Goal: Task Accomplishment & Management: Manage account settings

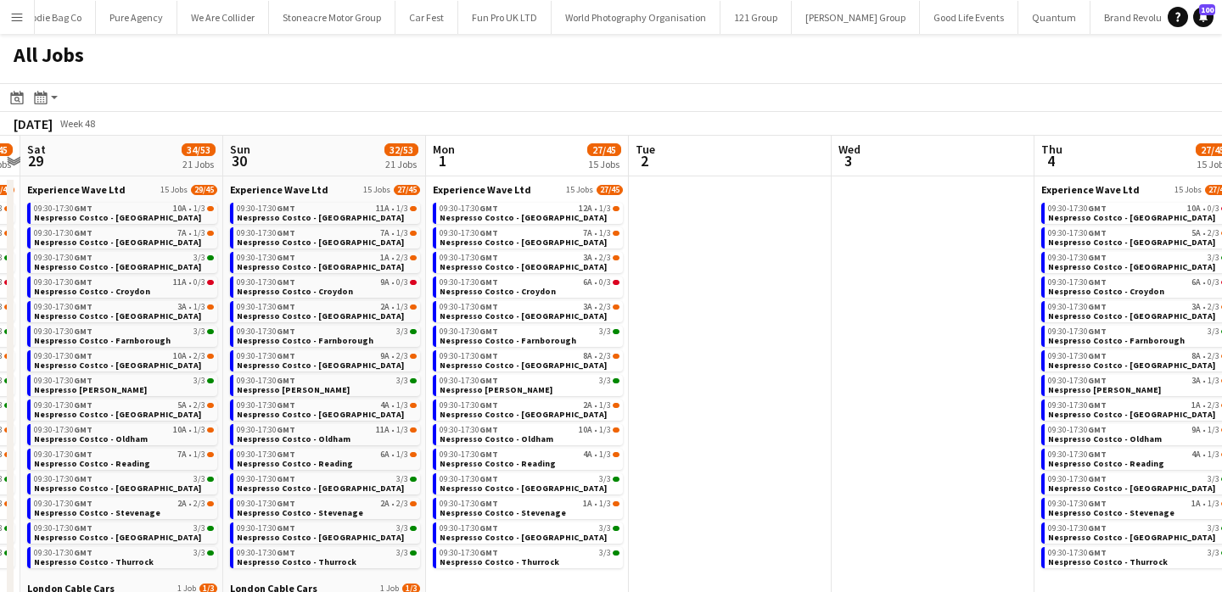
scroll to position [0, 585]
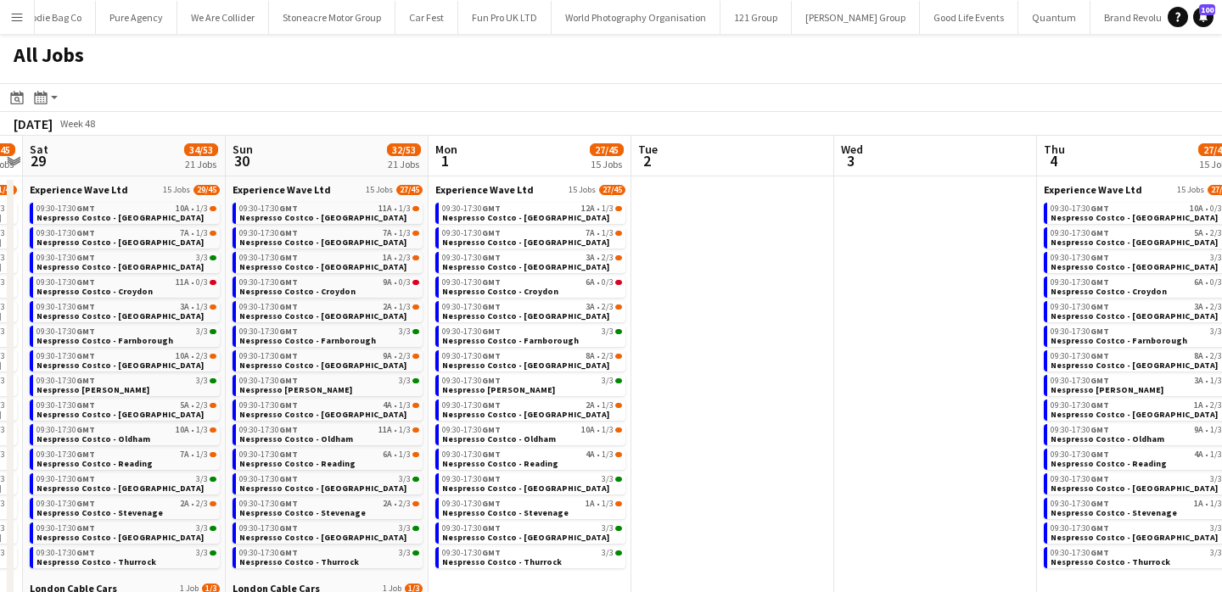
click at [552, 299] on app-calendar-brief-board "Experience Wave Ltd 15 Jobs 27/45 09:30-17:30 GMT 12A • 1/3 Nespresso Costco - …" at bounding box center [530, 375] width 190 height 385
click at [552, 287] on link "09:30-17:30 GMT 6A • 0/3 Nespresso Costco - Croydon" at bounding box center [532, 287] width 180 height 20
click at [339, 430] on div "09:30-17:30 GMT 11A • 1/3" at bounding box center [329, 430] width 180 height 8
click at [25, 14] on button "Menu" at bounding box center [17, 17] width 34 height 34
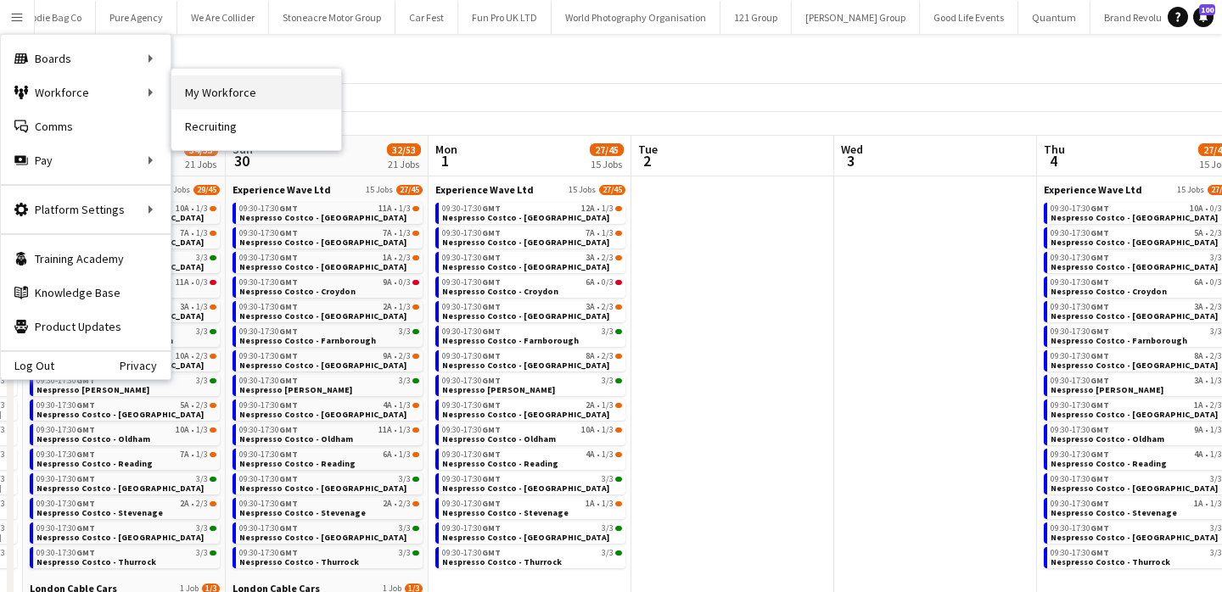
click at [180, 93] on link "My Workforce" at bounding box center [256, 93] width 170 height 34
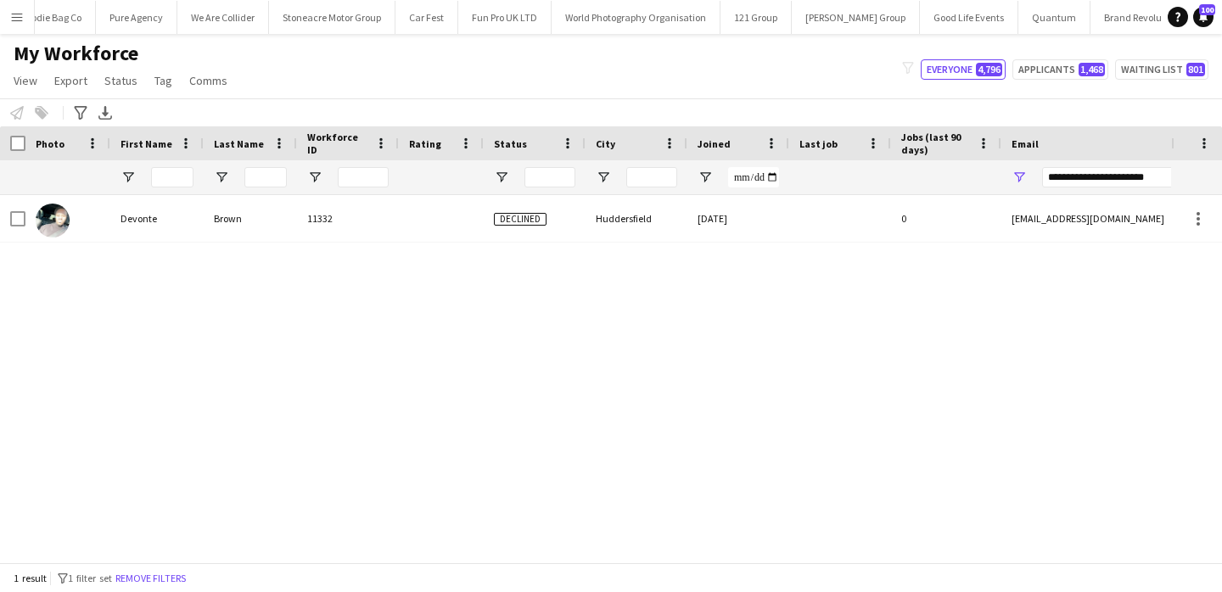
click at [144, 575] on button "Remove filters" at bounding box center [150, 578] width 77 height 19
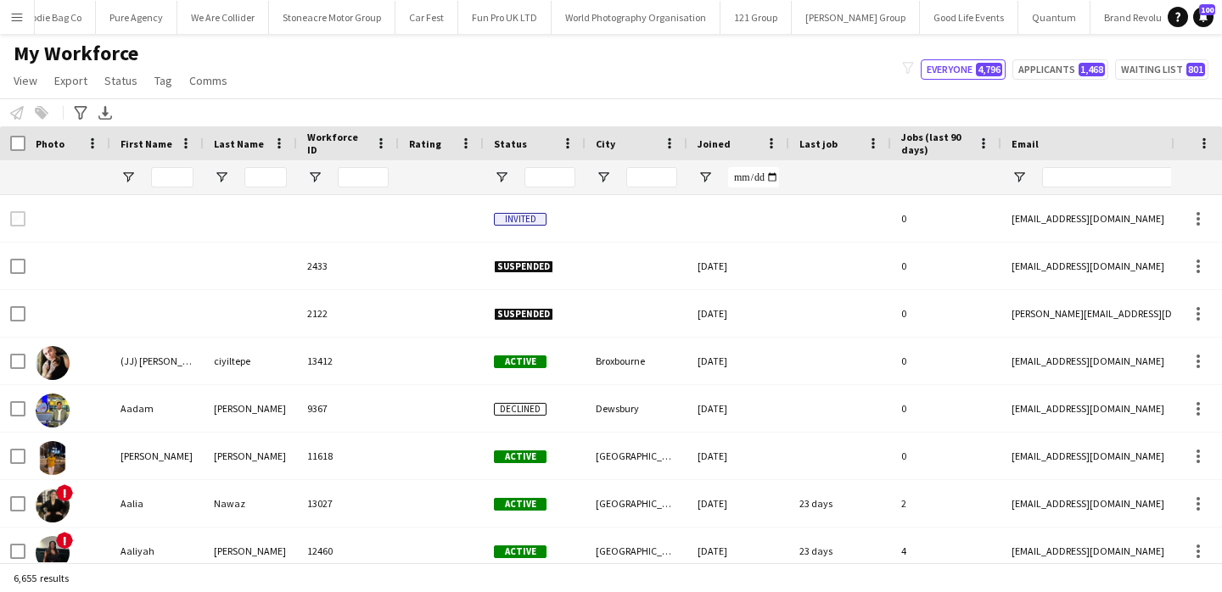
click at [162, 192] on div at bounding box center [172, 177] width 42 height 34
click at [164, 179] on input "First Name Filter Input" at bounding box center [172, 177] width 42 height 20
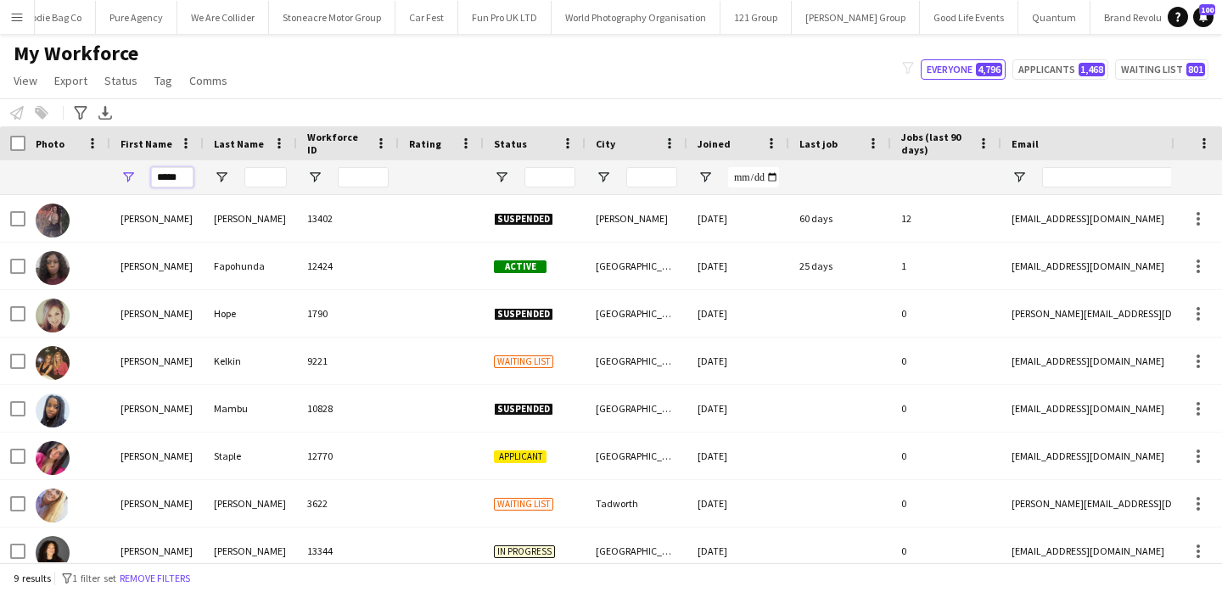
type input "*****"
click at [254, 179] on input "Last Name Filter Input" at bounding box center [265, 177] width 42 height 20
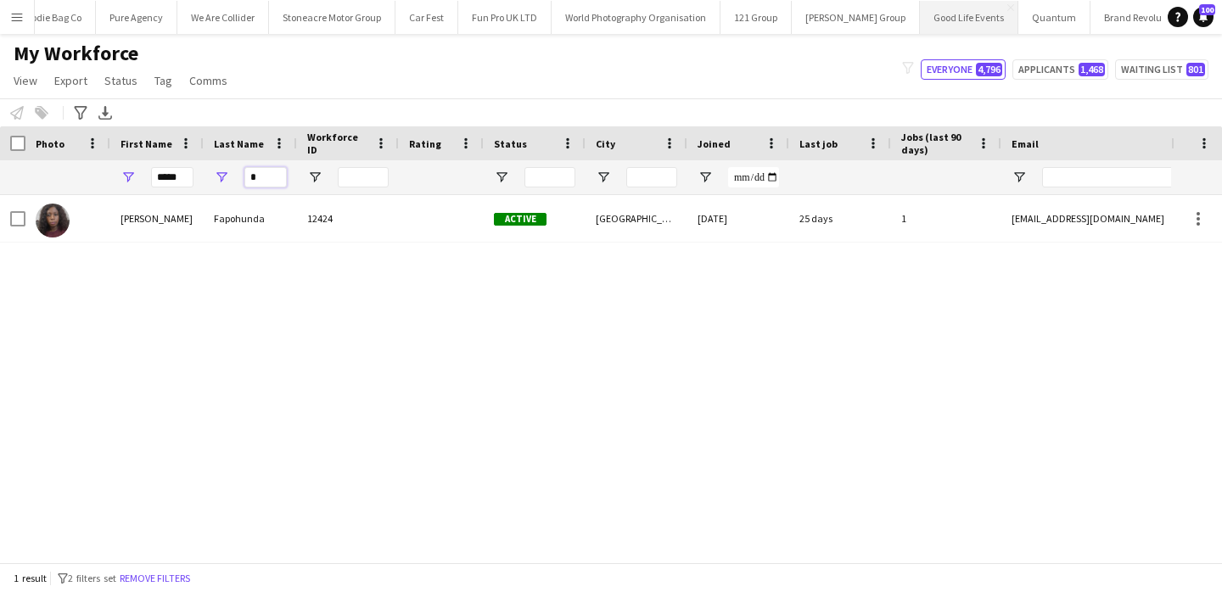
type input "*"
click at [21, 22] on app-icon "Menu" at bounding box center [17, 17] width 14 height 14
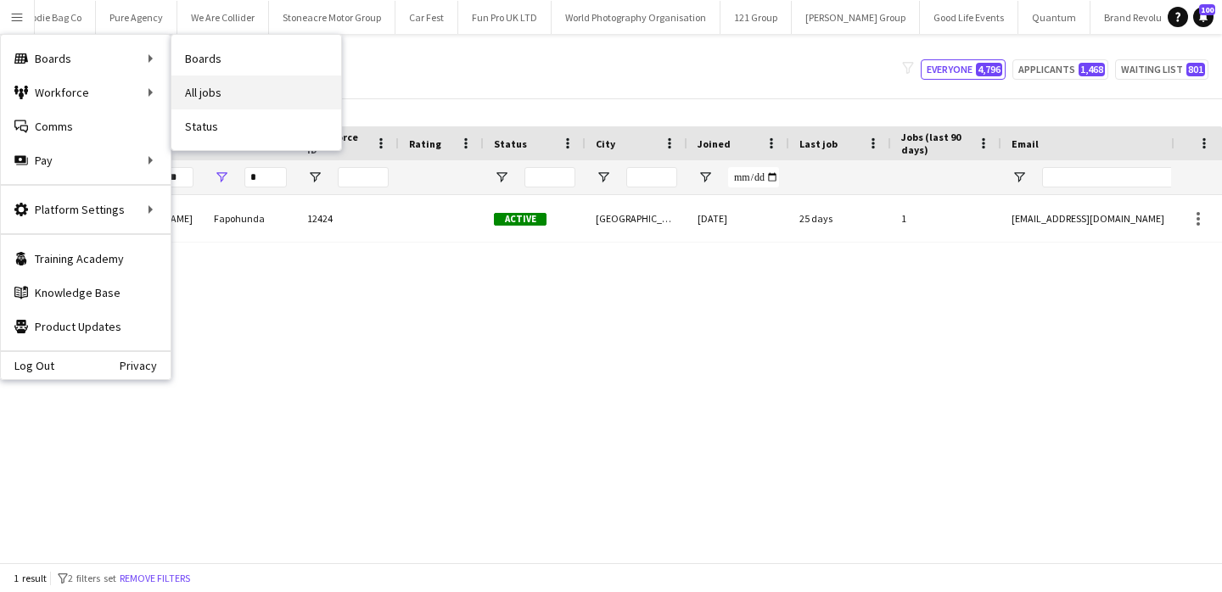
click at [204, 85] on link "All jobs" at bounding box center [256, 93] width 170 height 34
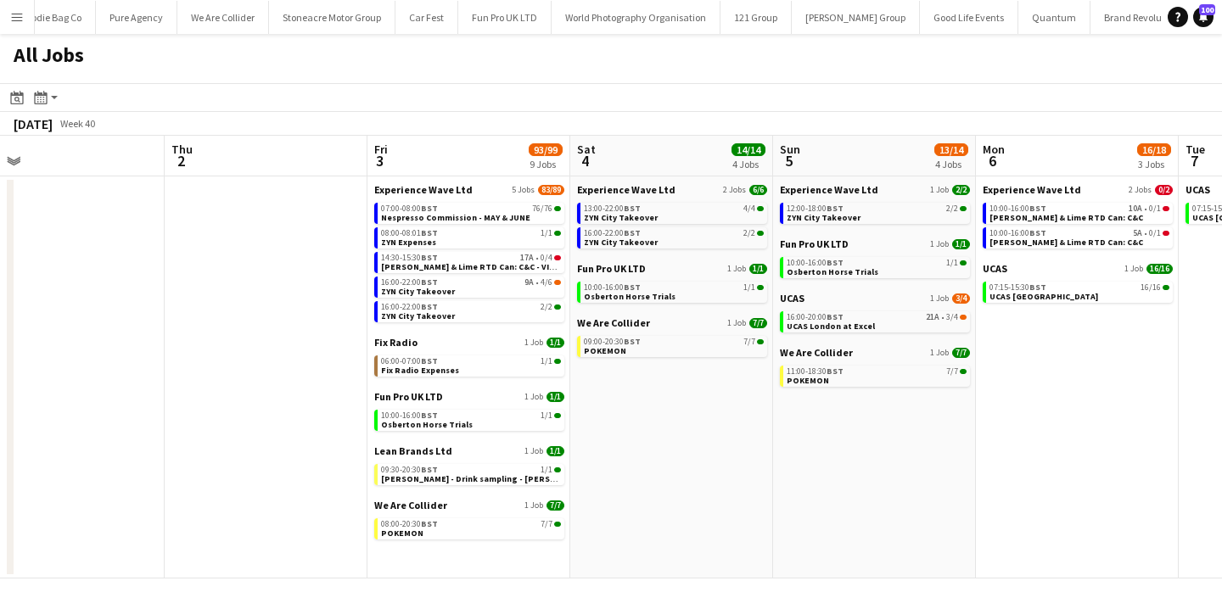
scroll to position [0, 442]
click at [850, 333] on div "UCAS 1 Job 3/4 16:00-20:00 BST 21A • 3/4 UCAS London at Excel" at bounding box center [876, 319] width 190 height 54
click at [848, 320] on div "16:00-20:00 BST 21A • 3/4" at bounding box center [878, 317] width 180 height 8
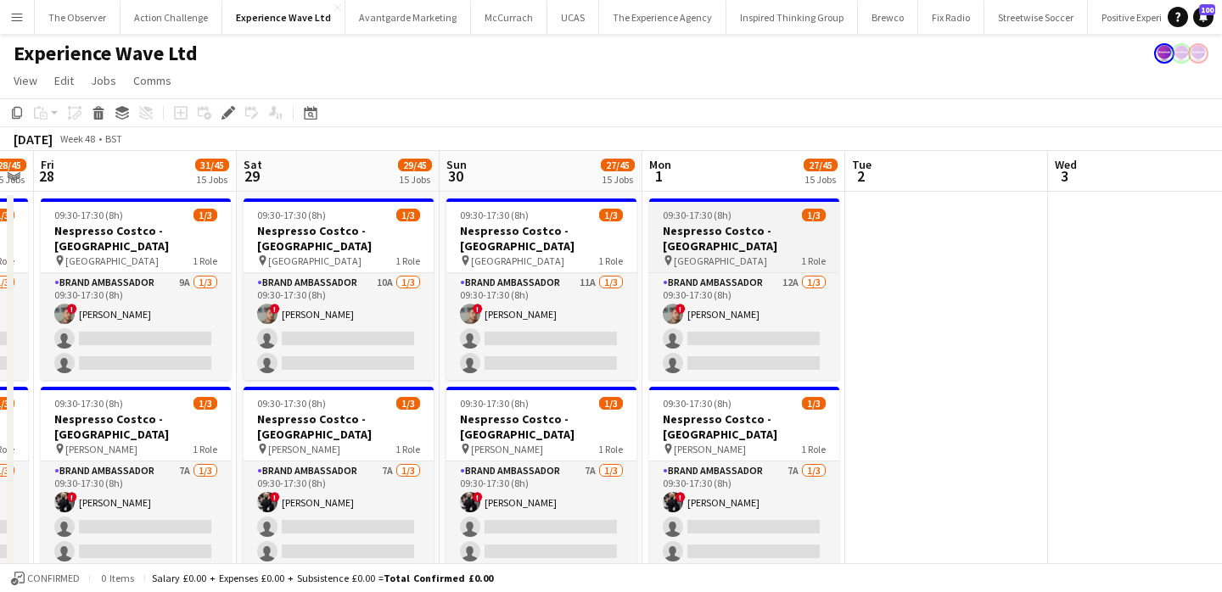
scroll to position [0, 492]
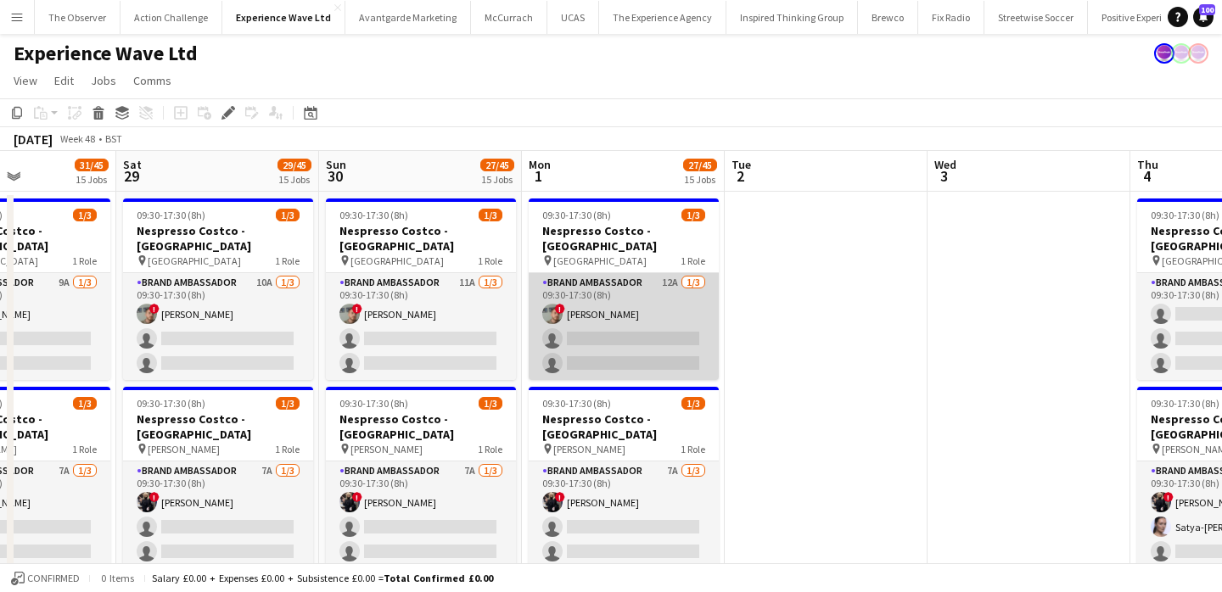
click at [596, 347] on app-card-role "Brand Ambassador 12A 1/3 09:30-17:30 (8h) ! Carl Foster single-neutral-actions …" at bounding box center [624, 326] width 190 height 107
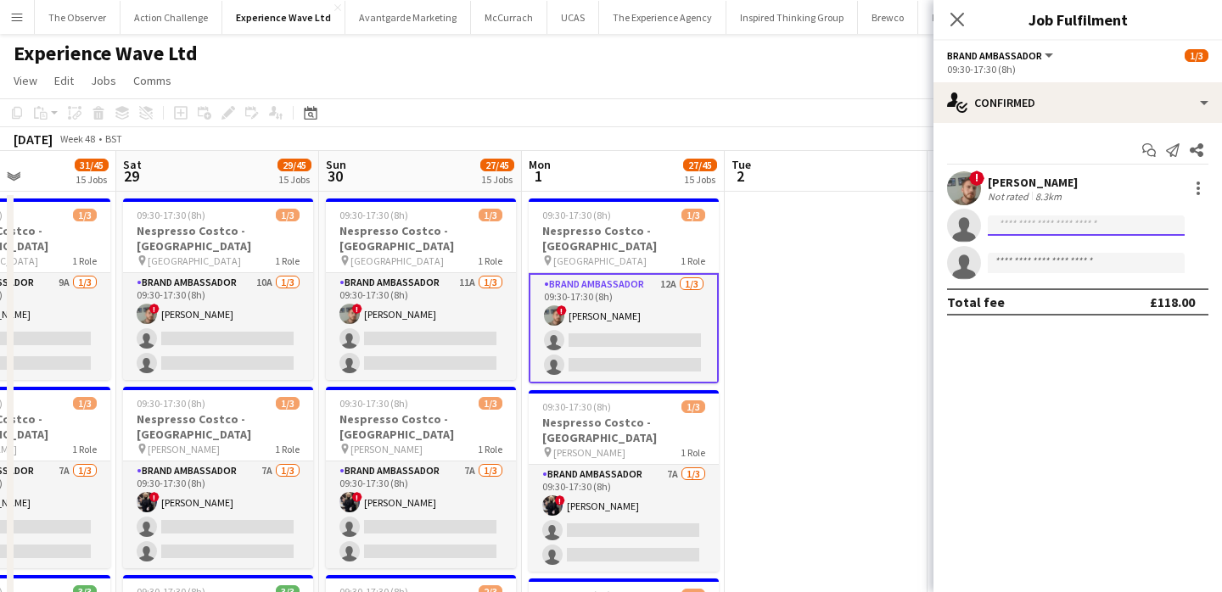
click at [1029, 219] on input at bounding box center [1086, 226] width 197 height 20
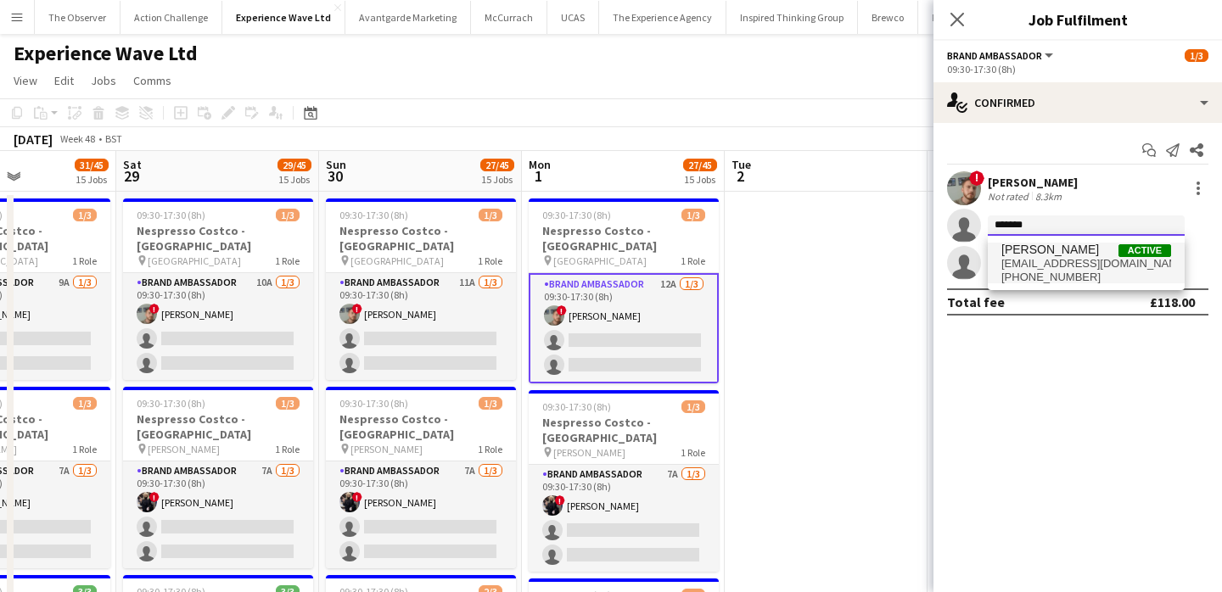
type input "*******"
click at [1040, 249] on span "[PERSON_NAME]" at bounding box center [1050, 250] width 98 height 14
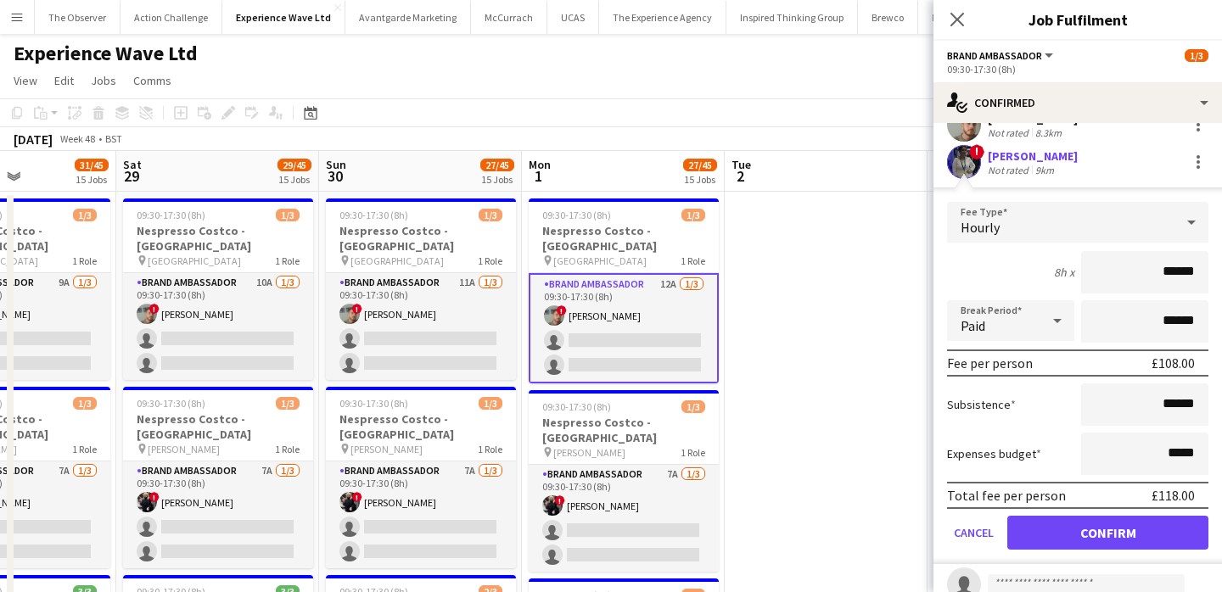
scroll to position [122, 0]
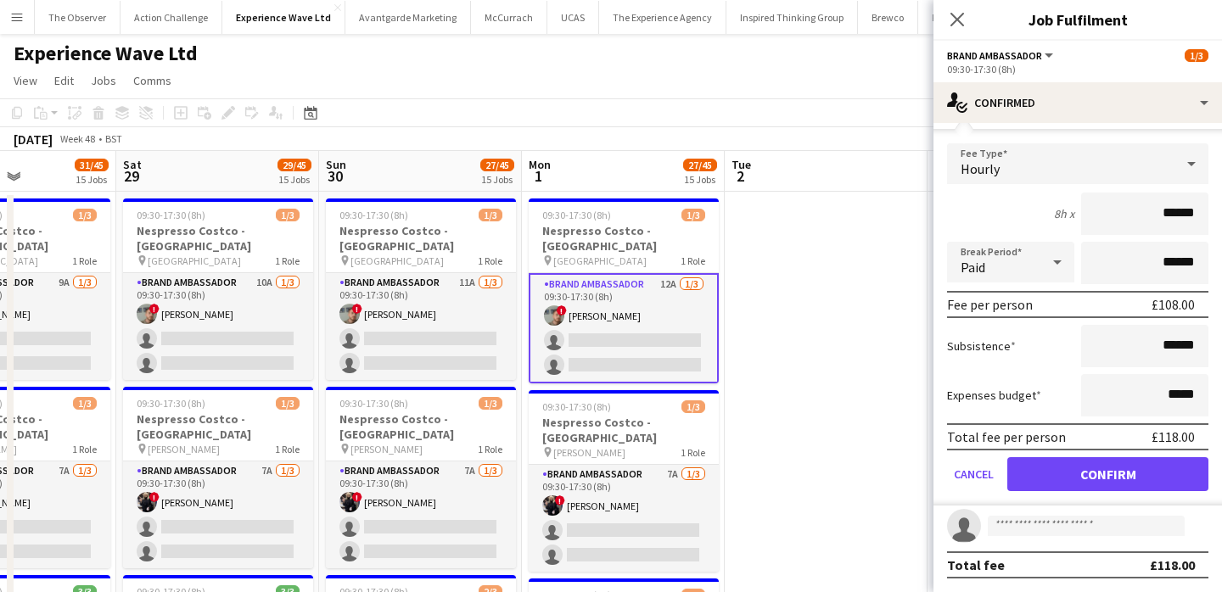
click at [1099, 456] on form "Fee Type Hourly 8h x ****** Break Period Paid ****** Fee per person £108.00 Sub…" at bounding box center [1077, 324] width 288 height 362
click at [1036, 465] on button "Confirm" at bounding box center [1107, 474] width 201 height 34
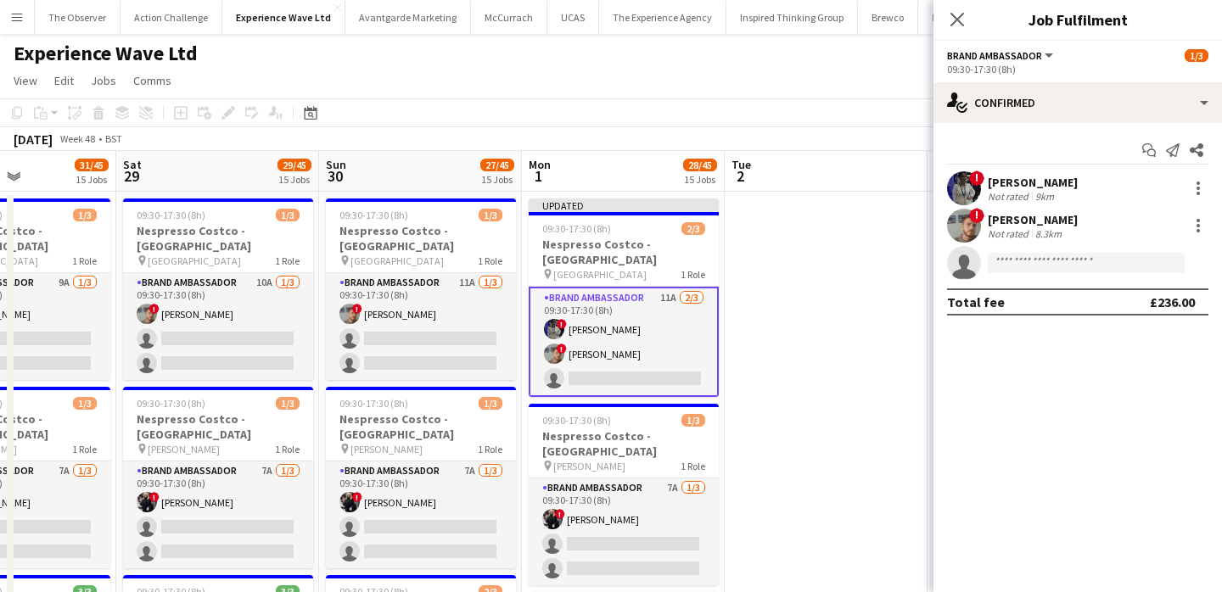
scroll to position [0, 0]
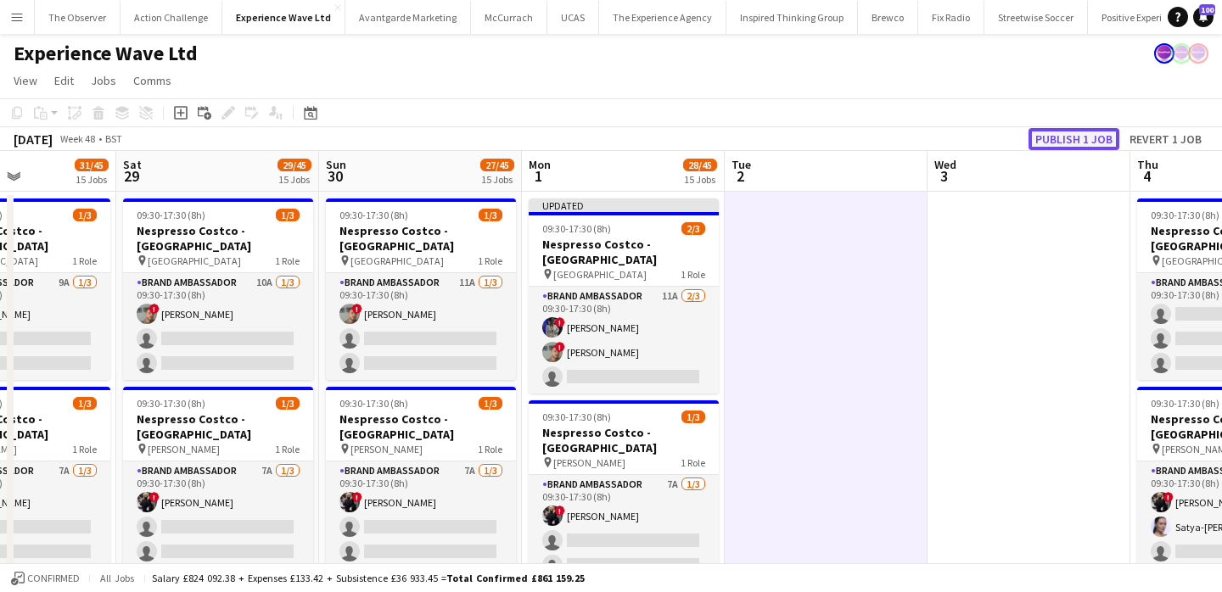
click at [1091, 132] on button "Publish 1 job" at bounding box center [1073, 139] width 91 height 22
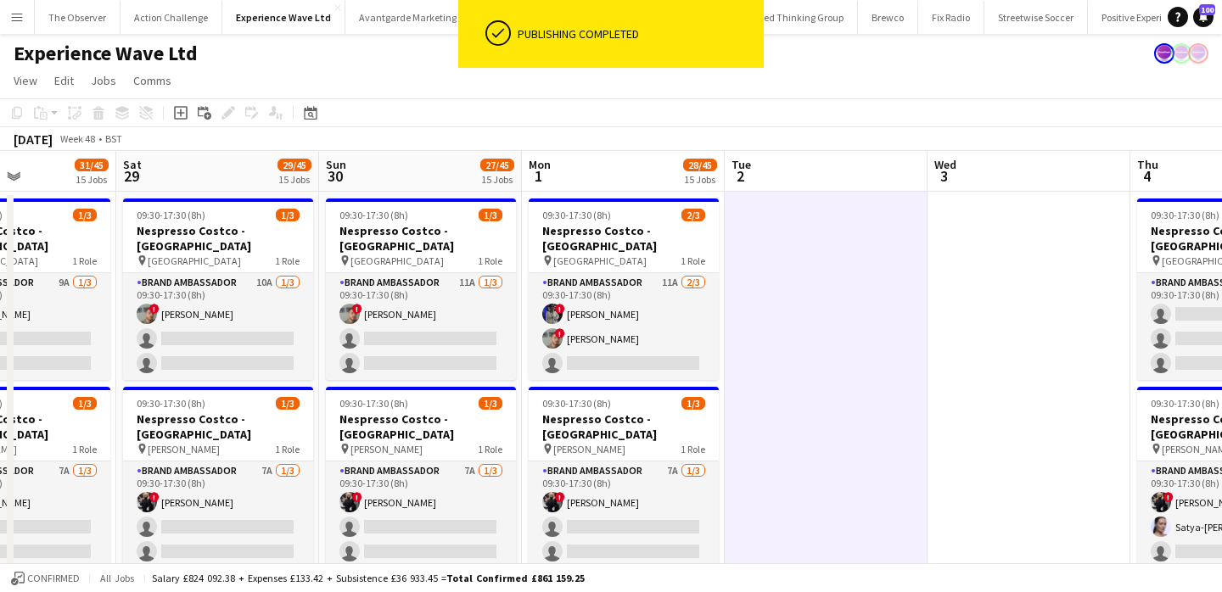
click at [640, 323] on app-card-role "Brand Ambassador 11A 2/3 09:30-17:30 (8h) ! Aalia Nawaz ! Carl Foster single-ne…" at bounding box center [624, 326] width 190 height 107
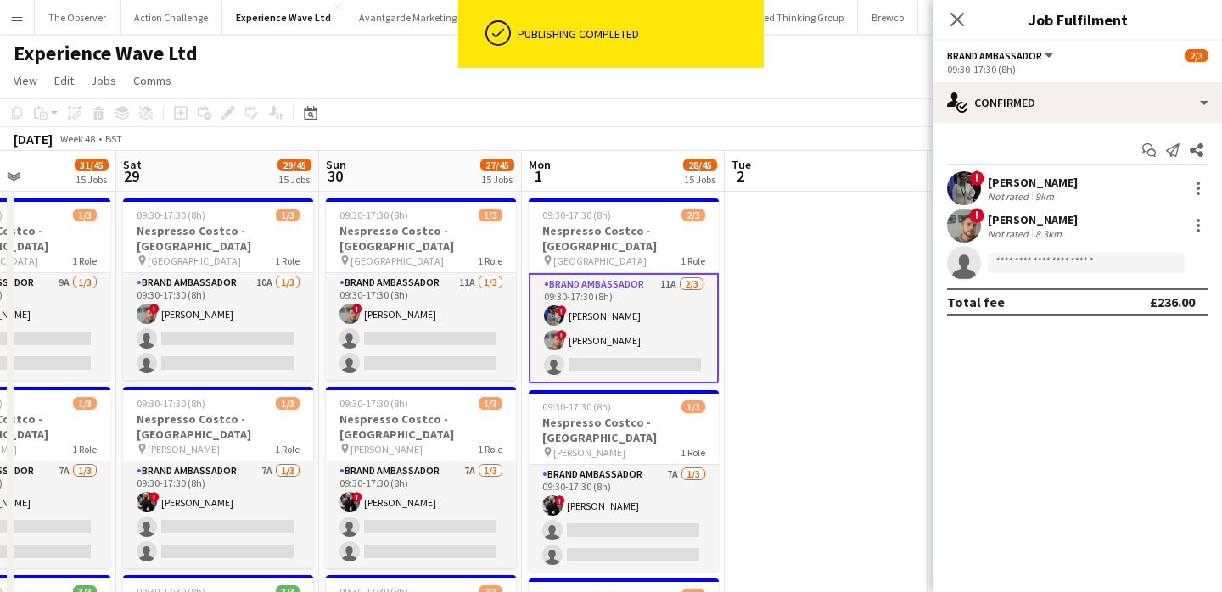
click at [1022, 186] on div "Aalia Nawaz" at bounding box center [1033, 182] width 90 height 15
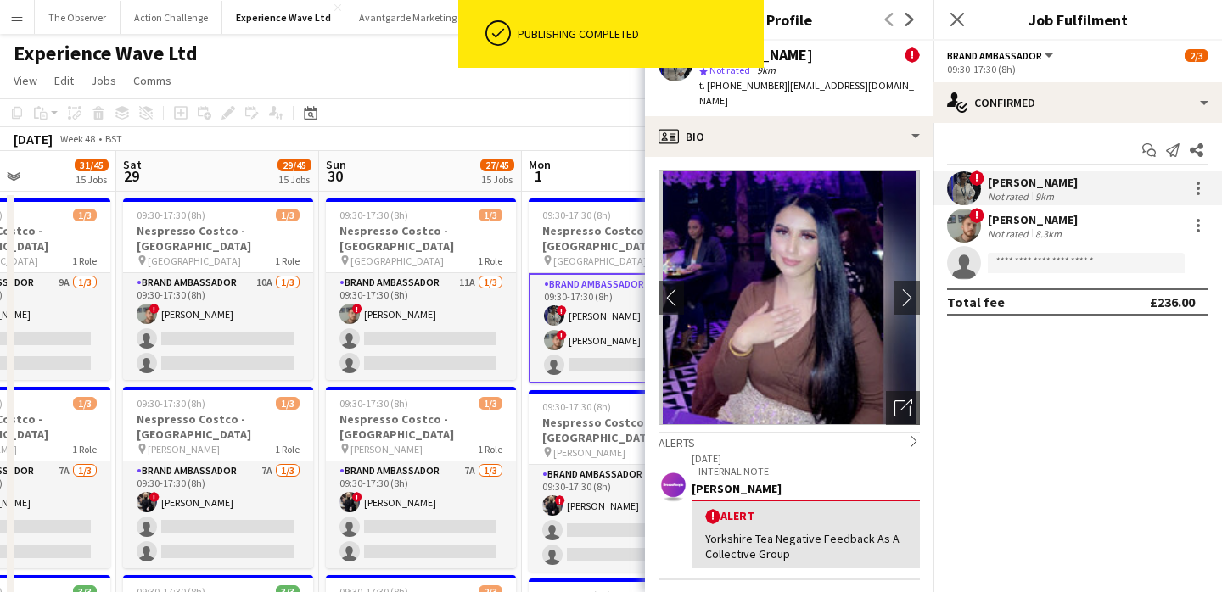
drag, startPoint x: 782, startPoint y: 85, endPoint x: 905, endPoint y: 86, distance: 123.0
click at [905, 86] on div "Aalia Nawaz ! star Not rated 9km t. +4407944203942 | aalia_nawaz@hotmail.co.uk" at bounding box center [789, 79] width 288 height 76
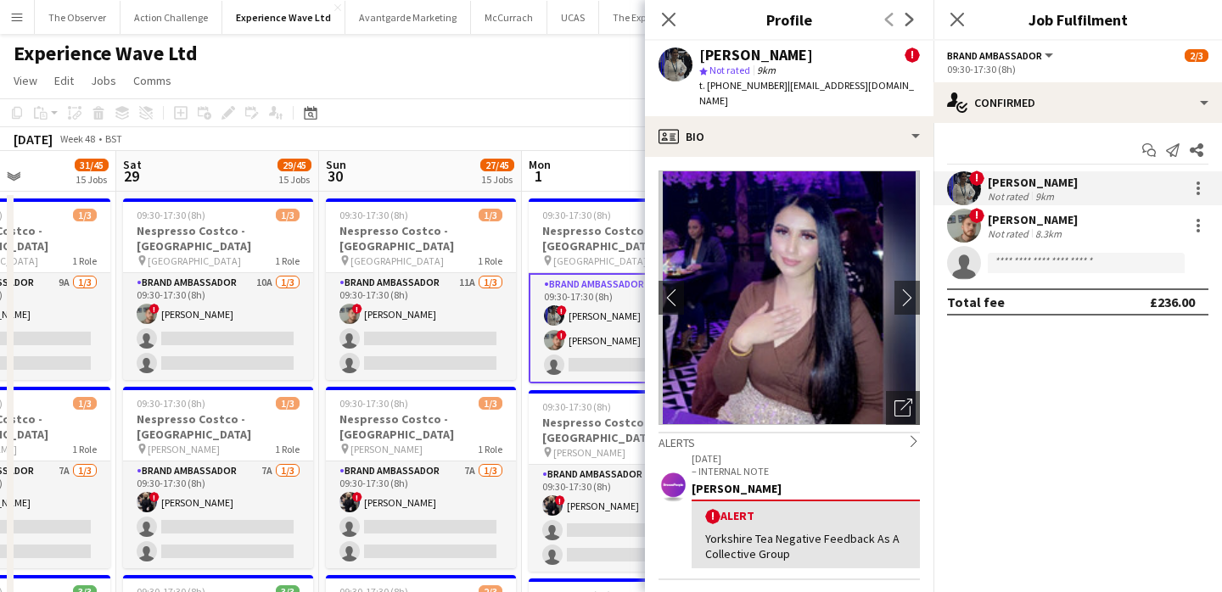
copy span "aalia_nawaz@hotmail.co.uk"
click at [596, 109] on app-toolbar "Copy Paste Paste Command V Paste with crew Command Shift V Paste linked Job Del…" at bounding box center [611, 112] width 1222 height 29
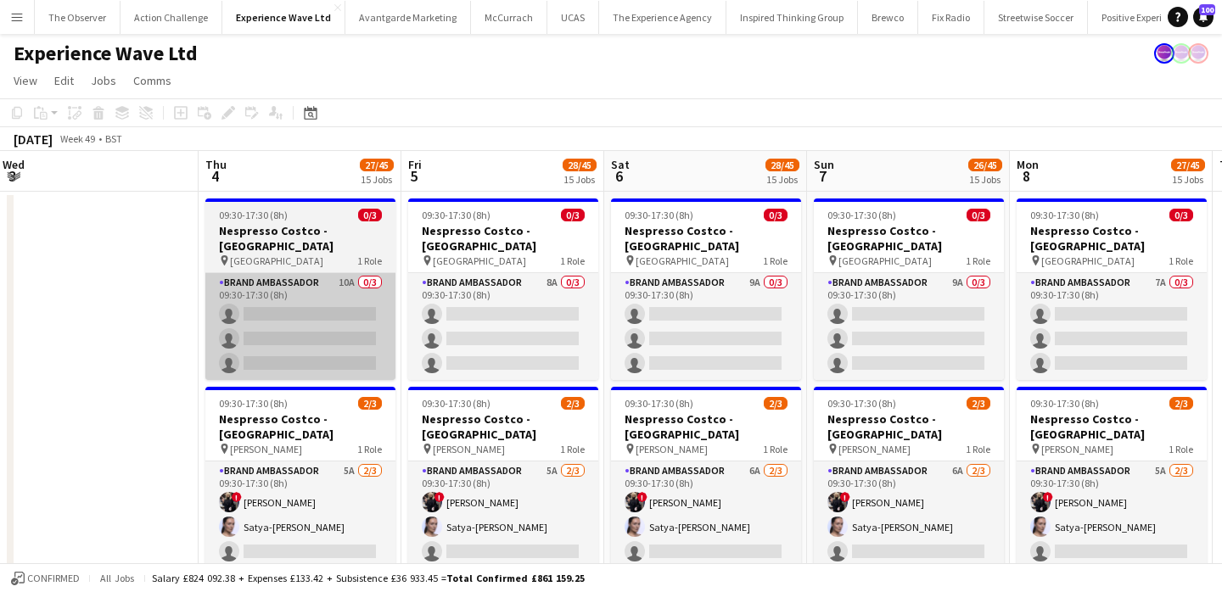
scroll to position [0, 656]
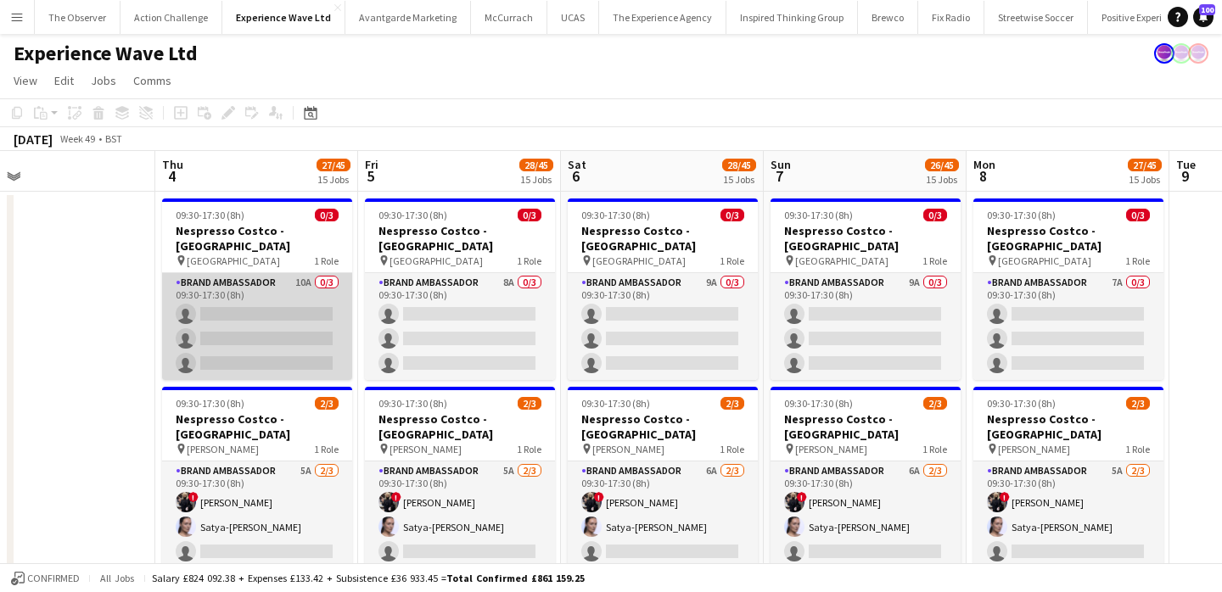
click at [317, 302] on app-card-role "Brand Ambassador 10A 0/3 09:30-17:30 (8h) single-neutral-actions single-neutral…" at bounding box center [257, 326] width 190 height 107
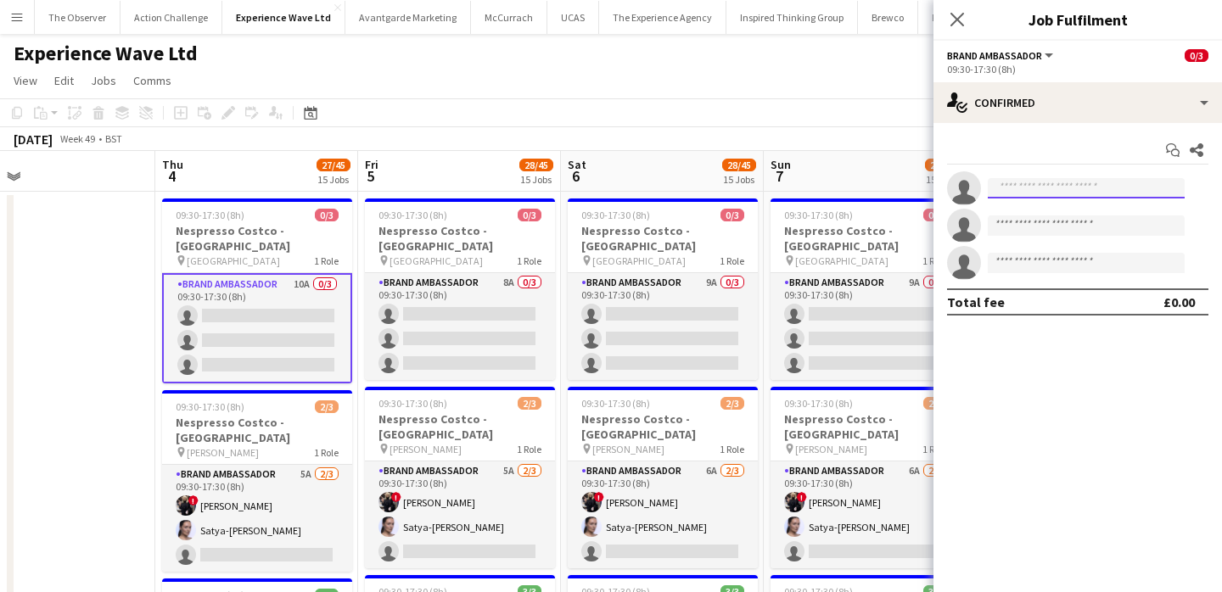
click at [1104, 179] on input at bounding box center [1086, 188] width 197 height 20
paste input "**********"
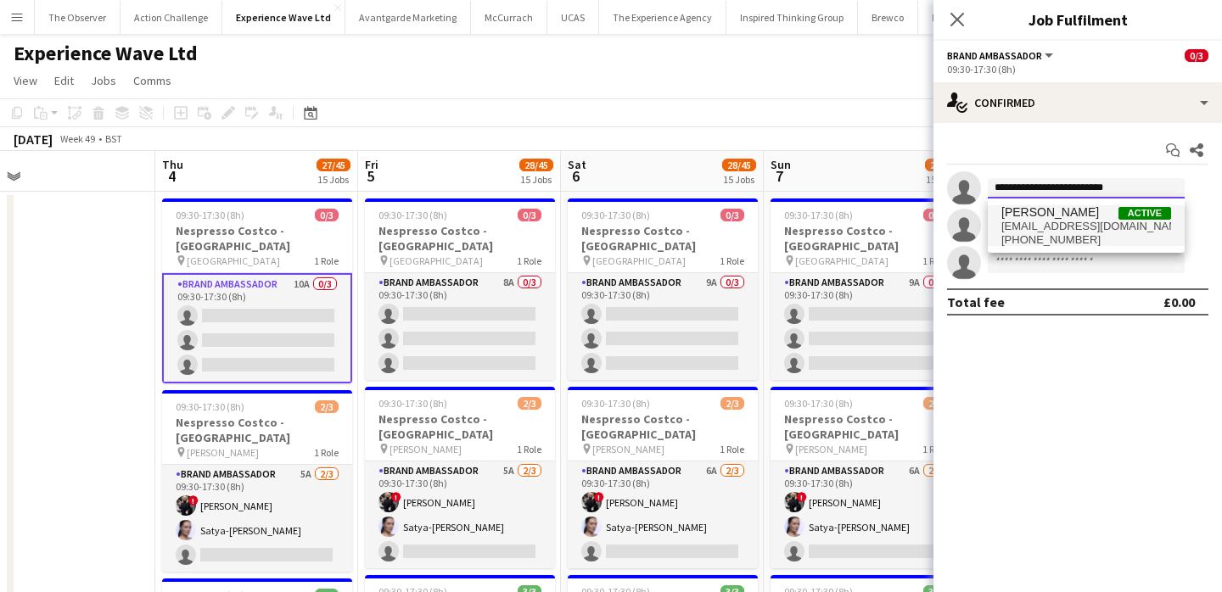
type input "**********"
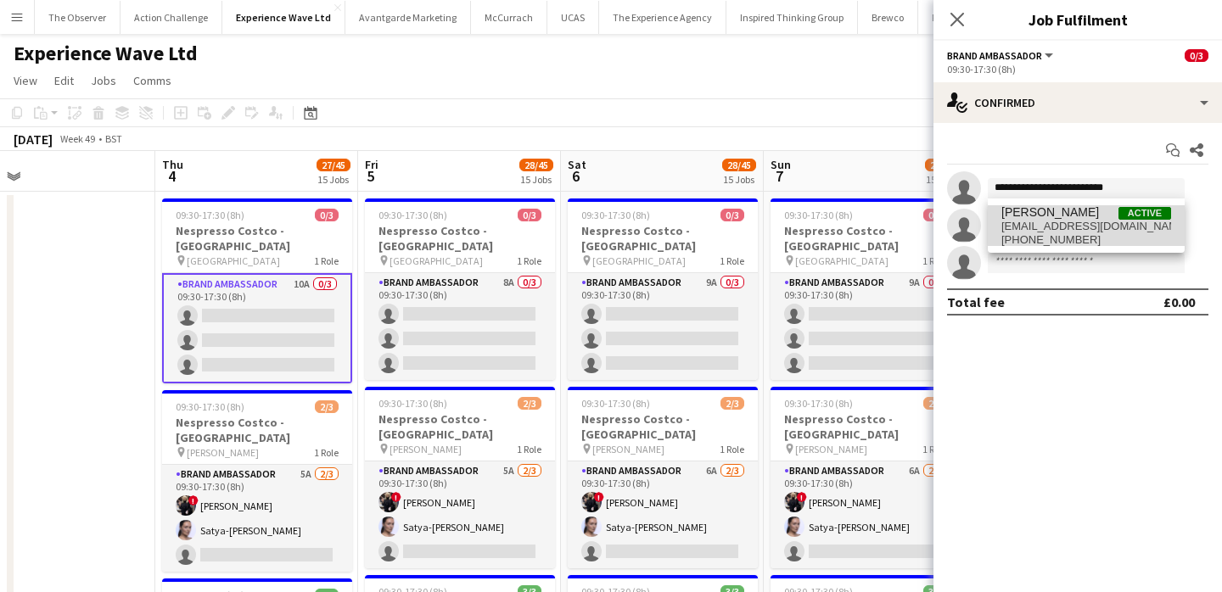
click at [1096, 228] on span "aalia_nawaz@hotmail.co.uk" at bounding box center [1086, 227] width 170 height 14
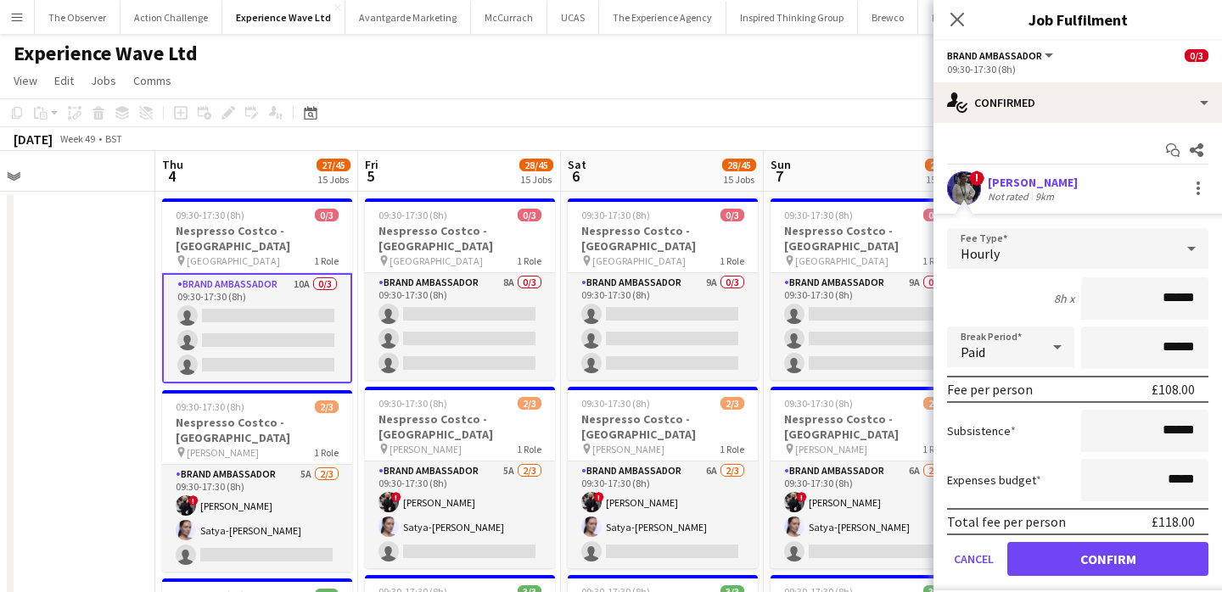
scroll to position [101, 0]
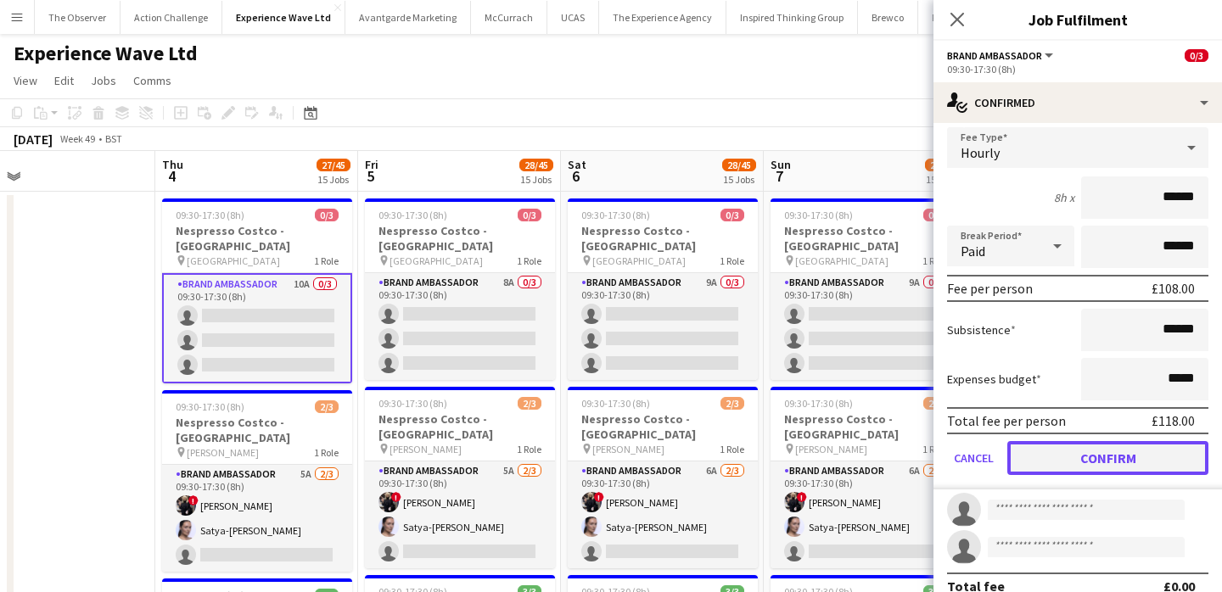
click at [1095, 468] on button "Confirm" at bounding box center [1107, 458] width 201 height 34
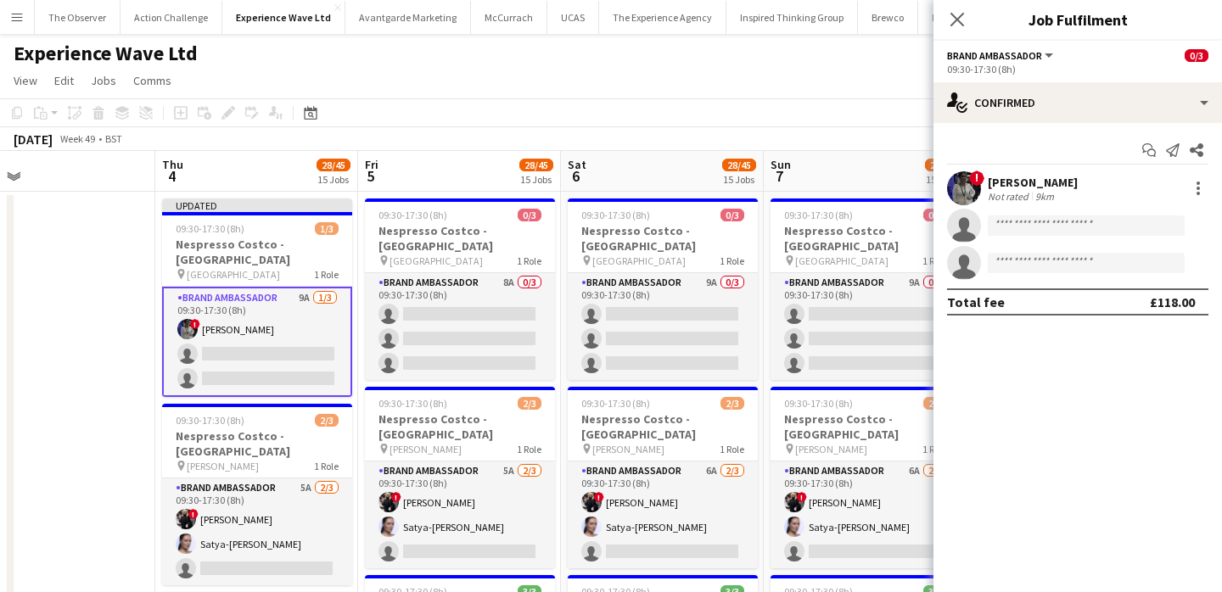
scroll to position [0, 0]
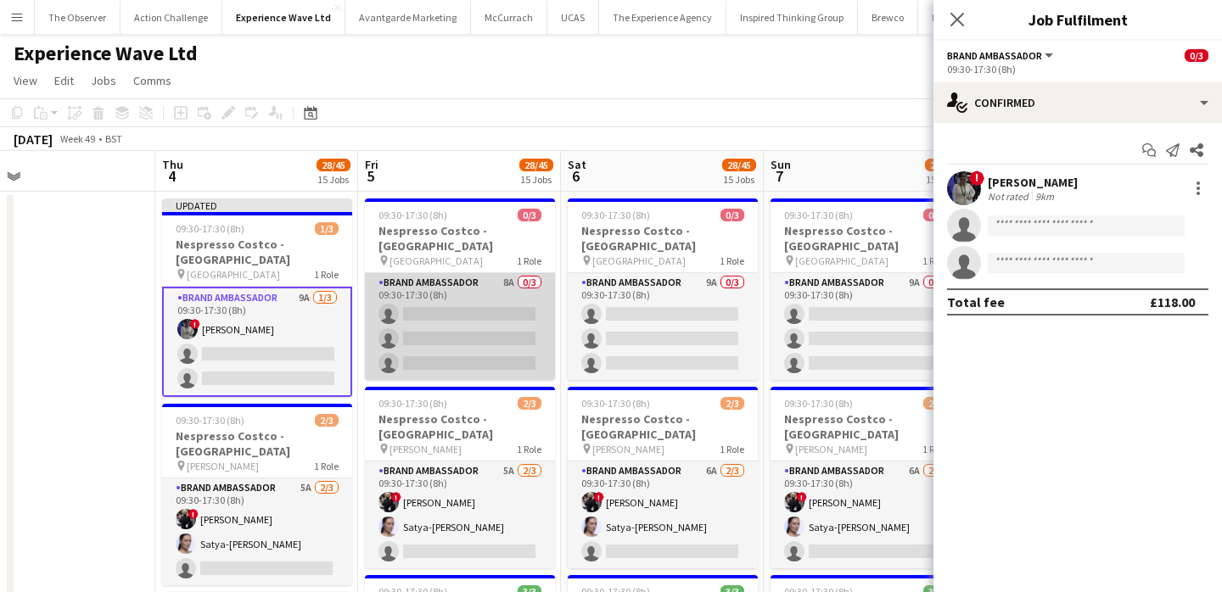
click at [487, 283] on app-card-role "Brand Ambassador 8A 0/3 09:30-17:30 (8h) single-neutral-actions single-neutral-…" at bounding box center [460, 326] width 190 height 107
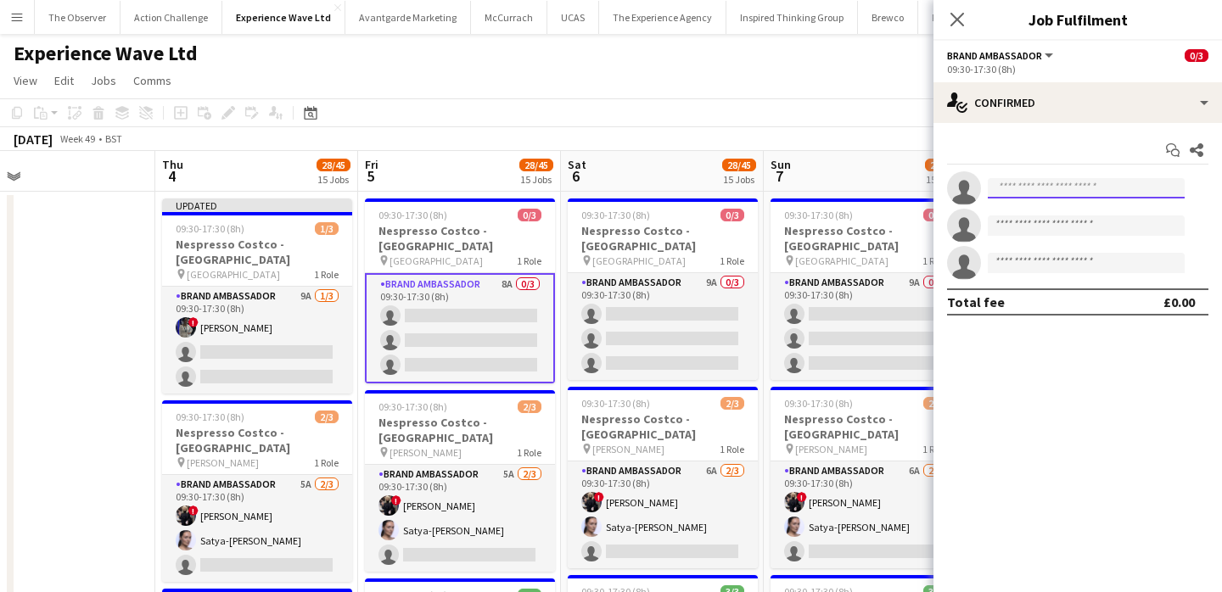
click at [1047, 181] on input at bounding box center [1086, 188] width 197 height 20
paste input "**********"
click at [1049, 194] on input "**********" at bounding box center [1086, 188] width 197 height 20
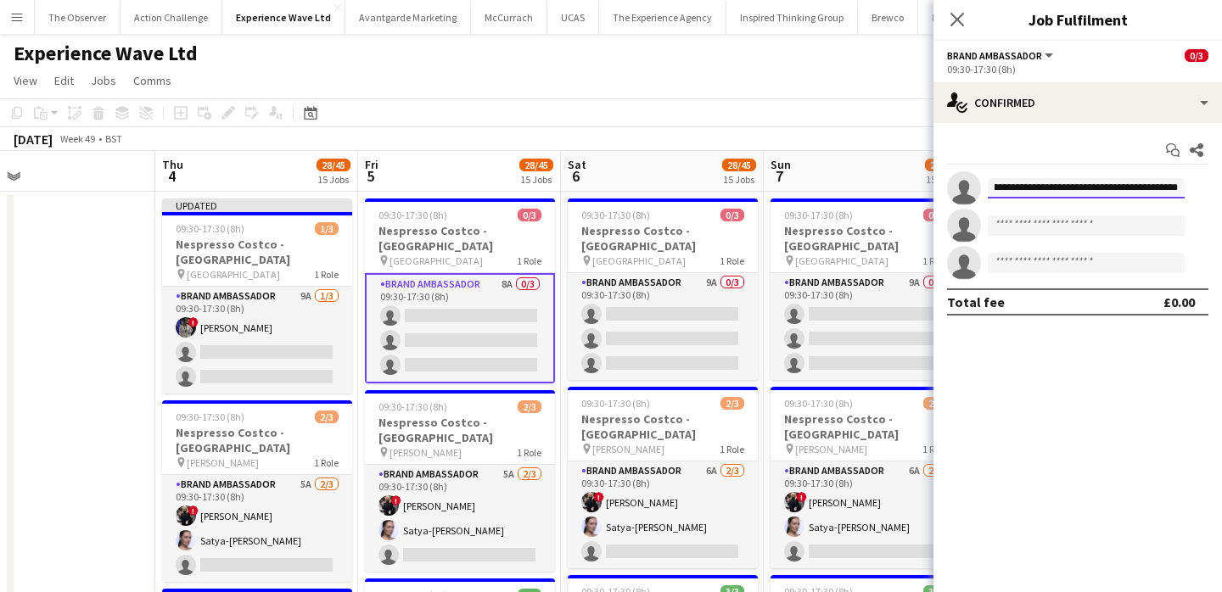
click at [1049, 194] on input "**********" at bounding box center [1086, 188] width 197 height 20
paste input
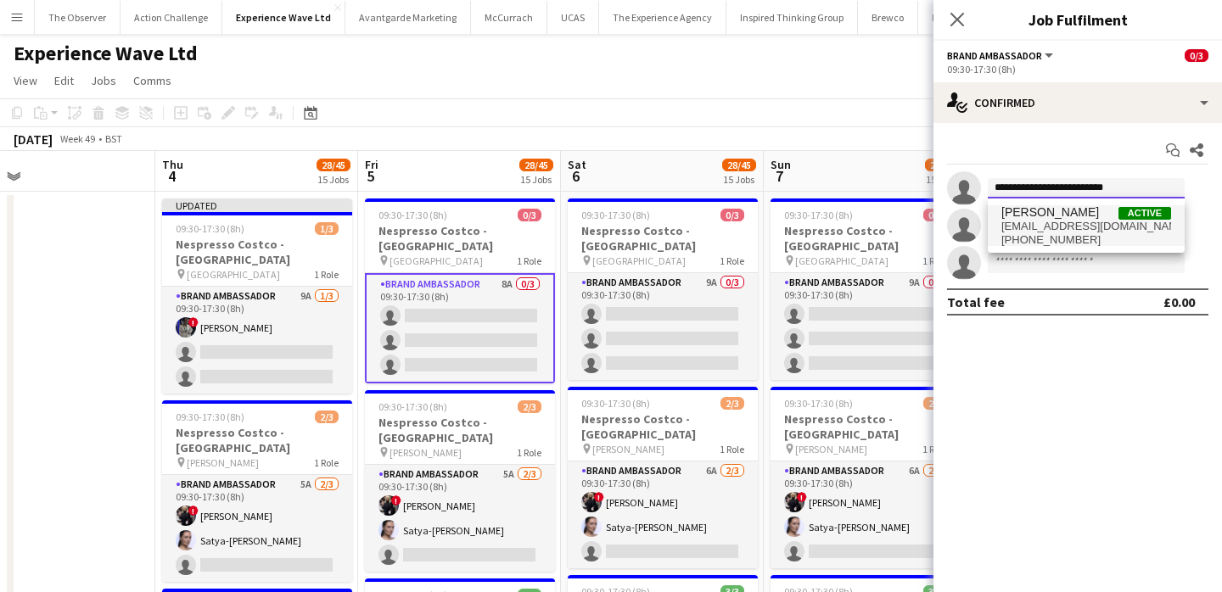
type input "**********"
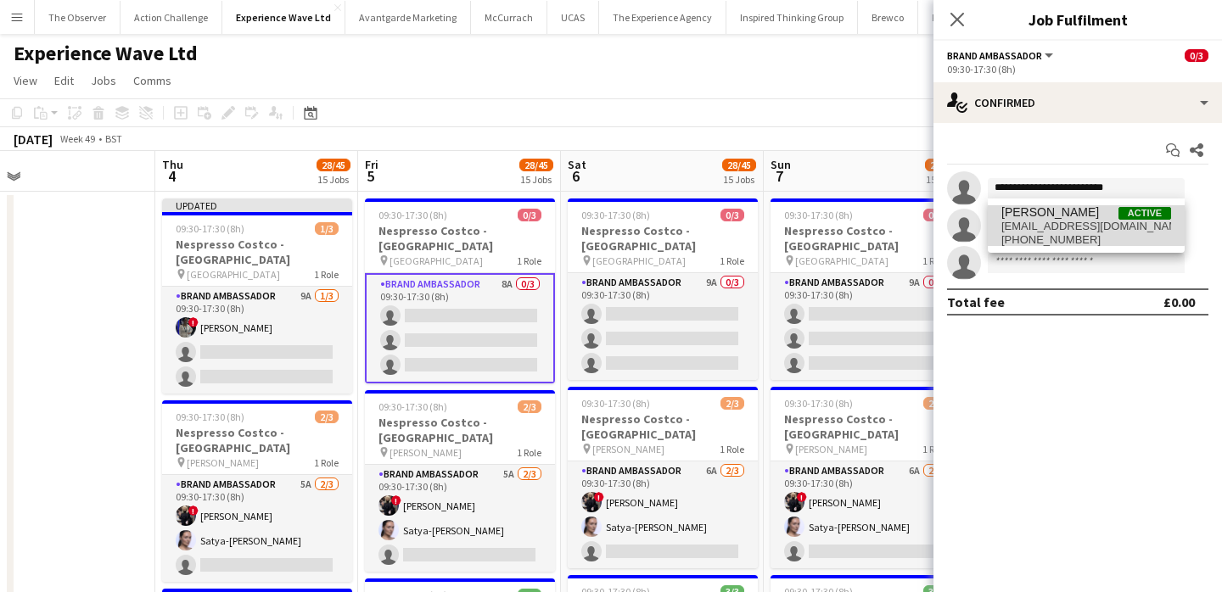
click at [1050, 224] on span "aalia_nawaz@hotmail.co.uk" at bounding box center [1086, 227] width 170 height 14
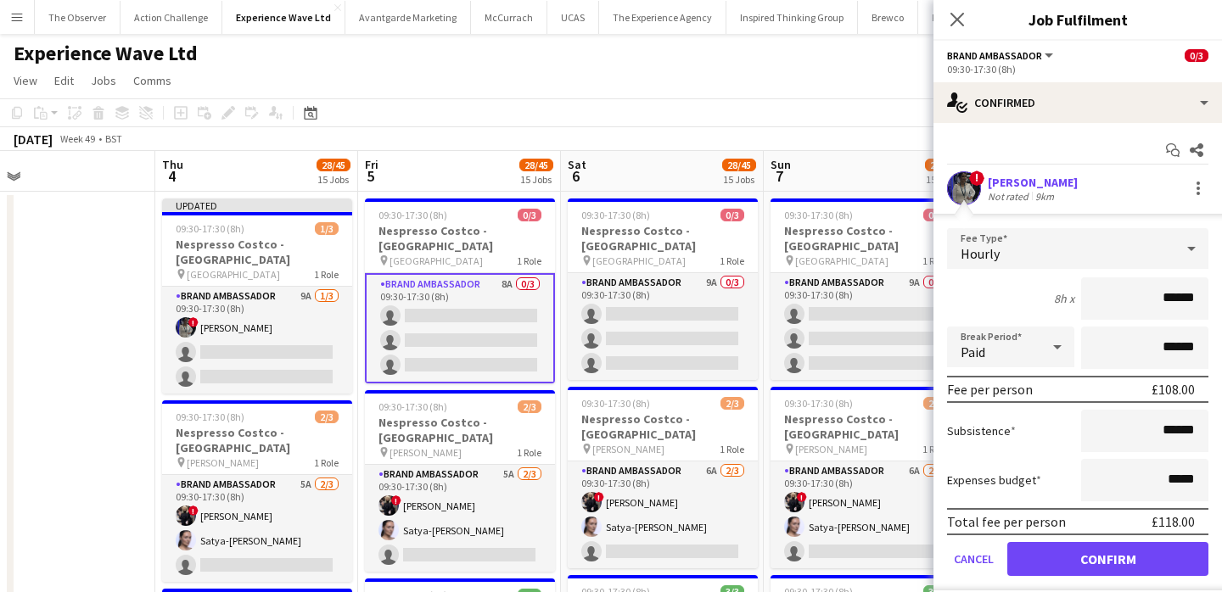
scroll to position [115, 0]
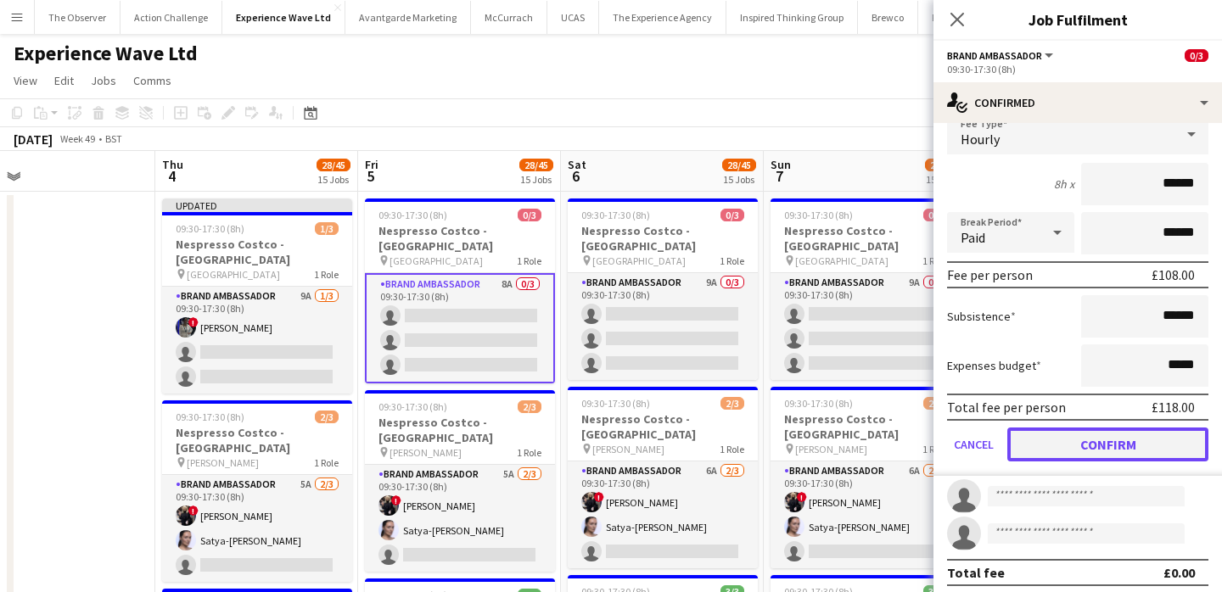
click at [1109, 443] on button "Confirm" at bounding box center [1107, 445] width 201 height 34
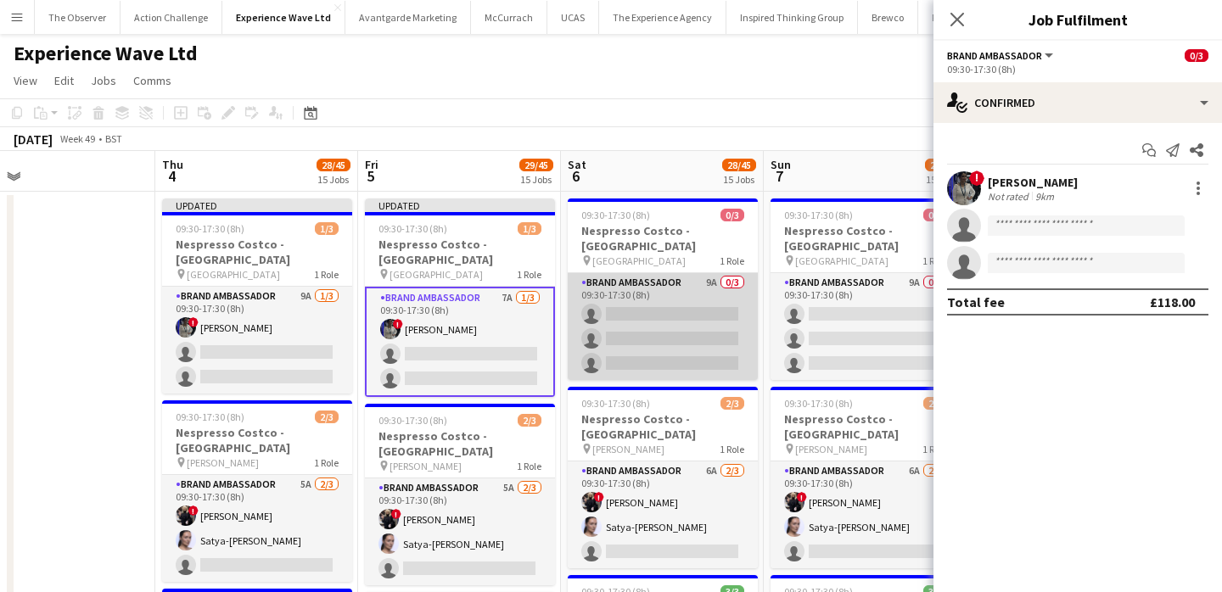
click at [636, 307] on app-card-role "Brand Ambassador 9A 0/3 09:30-17:30 (8h) single-neutral-actions single-neutral-…" at bounding box center [663, 326] width 190 height 107
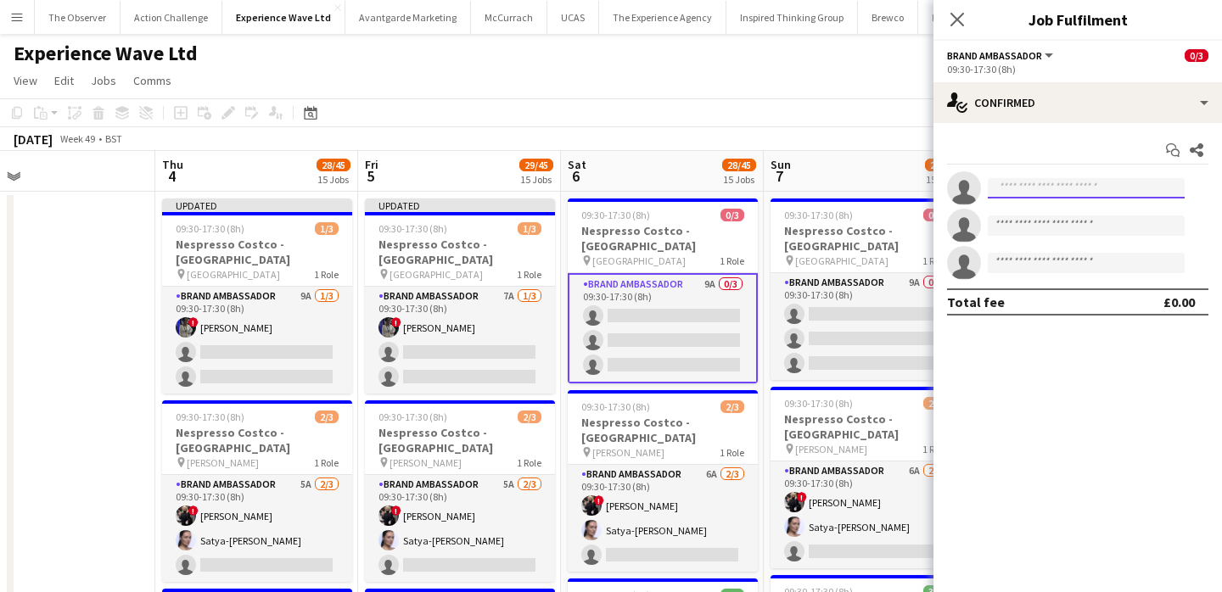
paste input "**********"
click at [1070, 186] on input "**********" at bounding box center [1086, 188] width 197 height 20
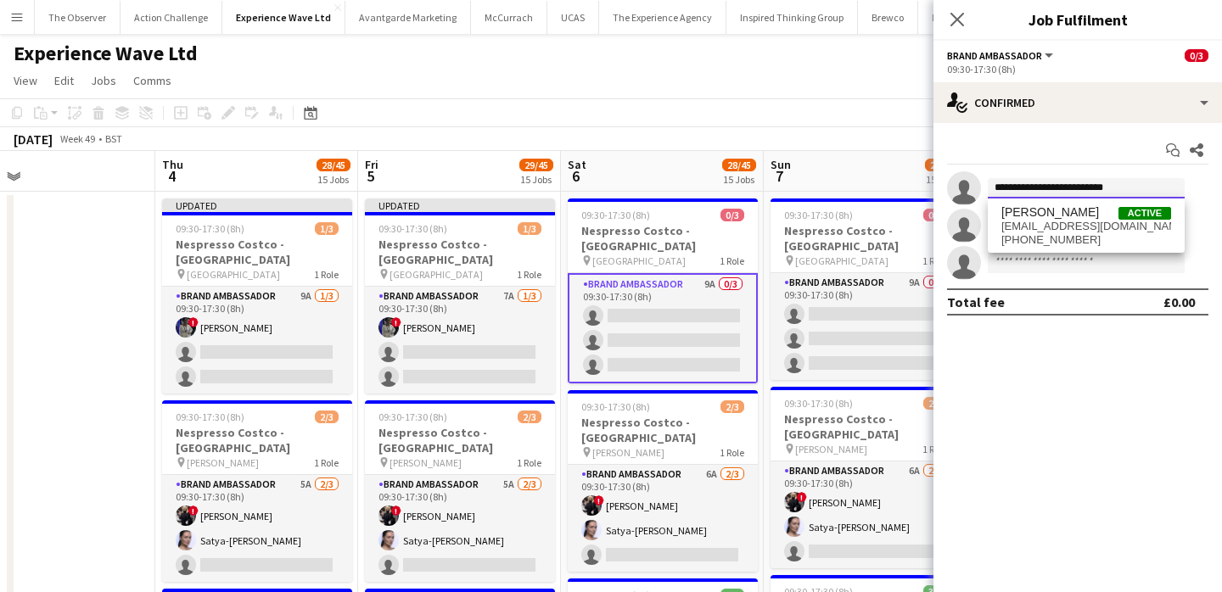
type input "**********"
click at [1074, 222] on span "aalia_nawaz@hotmail.co.uk" at bounding box center [1086, 227] width 170 height 14
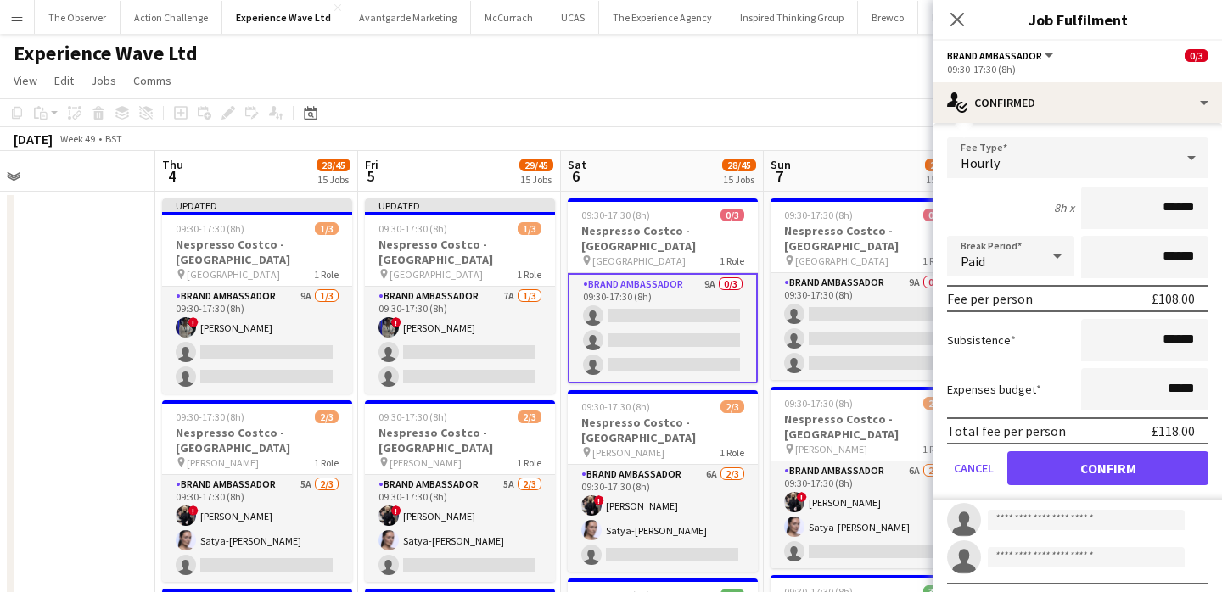
scroll to position [92, 0]
click at [1111, 479] on button "Confirm" at bounding box center [1107, 468] width 201 height 34
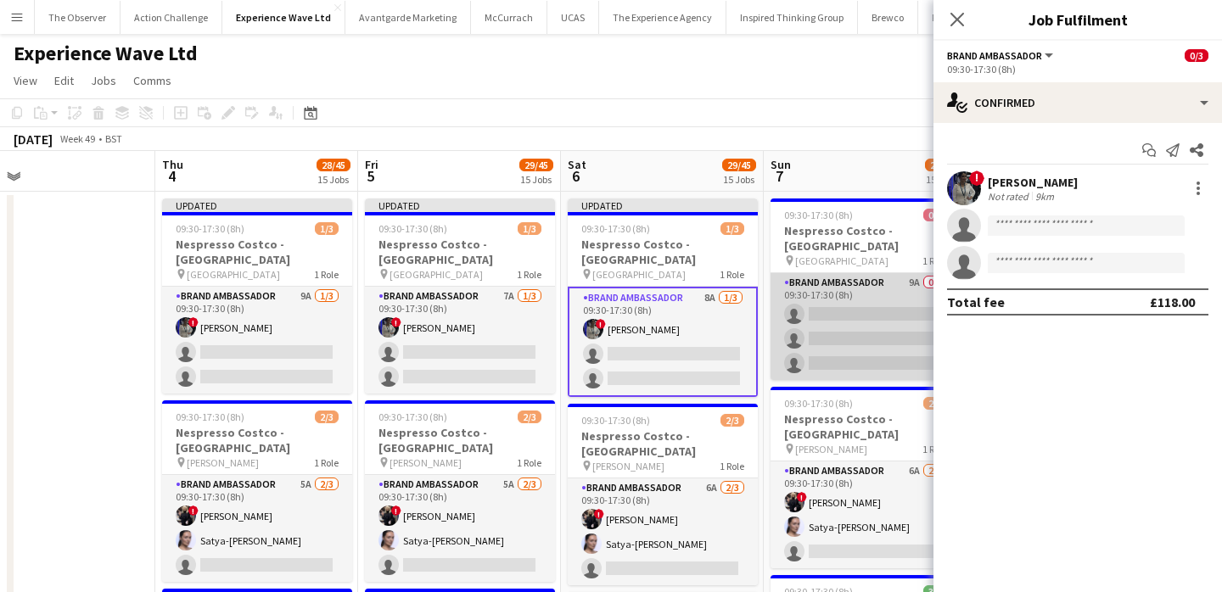
click at [878, 316] on app-card-role "Brand Ambassador 9A 0/3 09:30-17:30 (8h) single-neutral-actions single-neutral-…" at bounding box center [865, 326] width 190 height 107
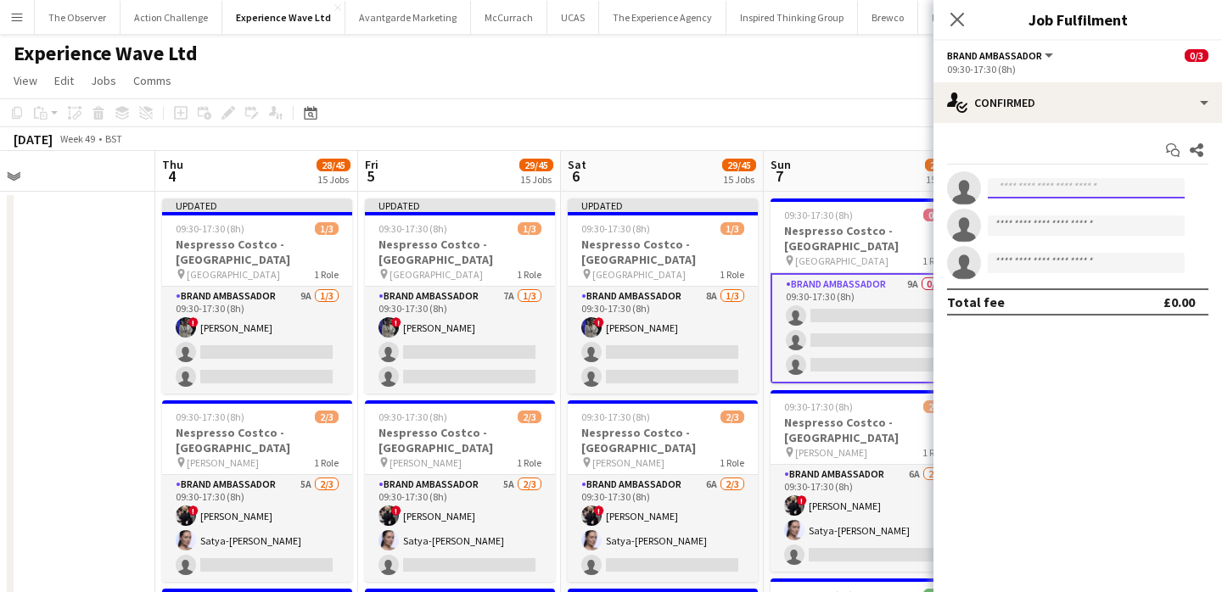
click at [1055, 188] on input at bounding box center [1086, 188] width 197 height 20
paste input "**********"
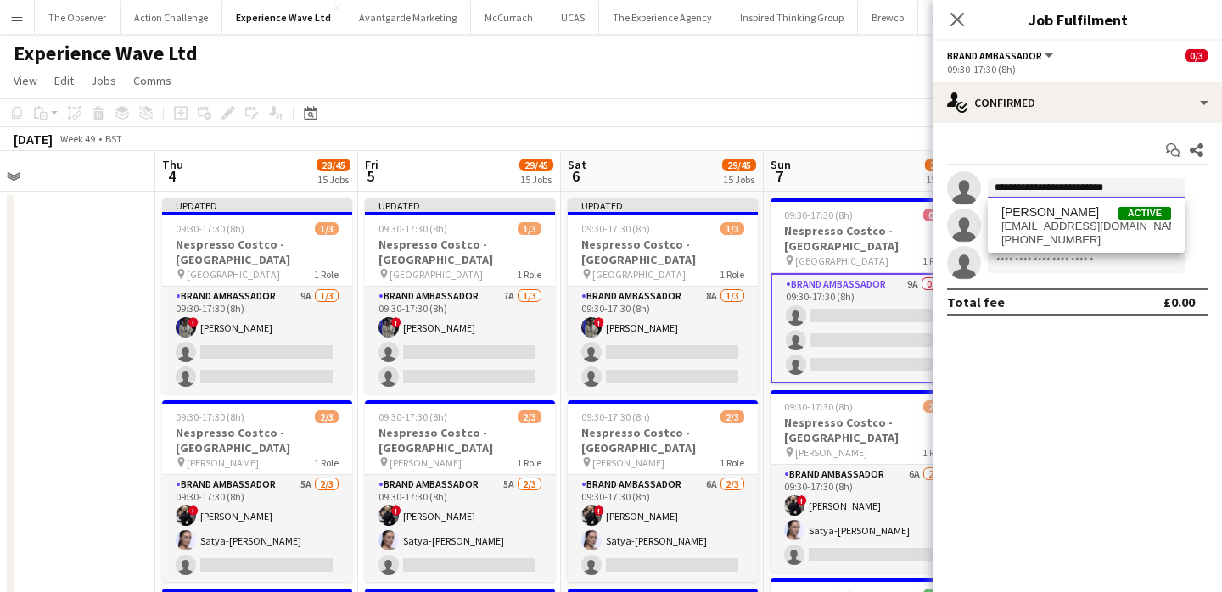
type input "**********"
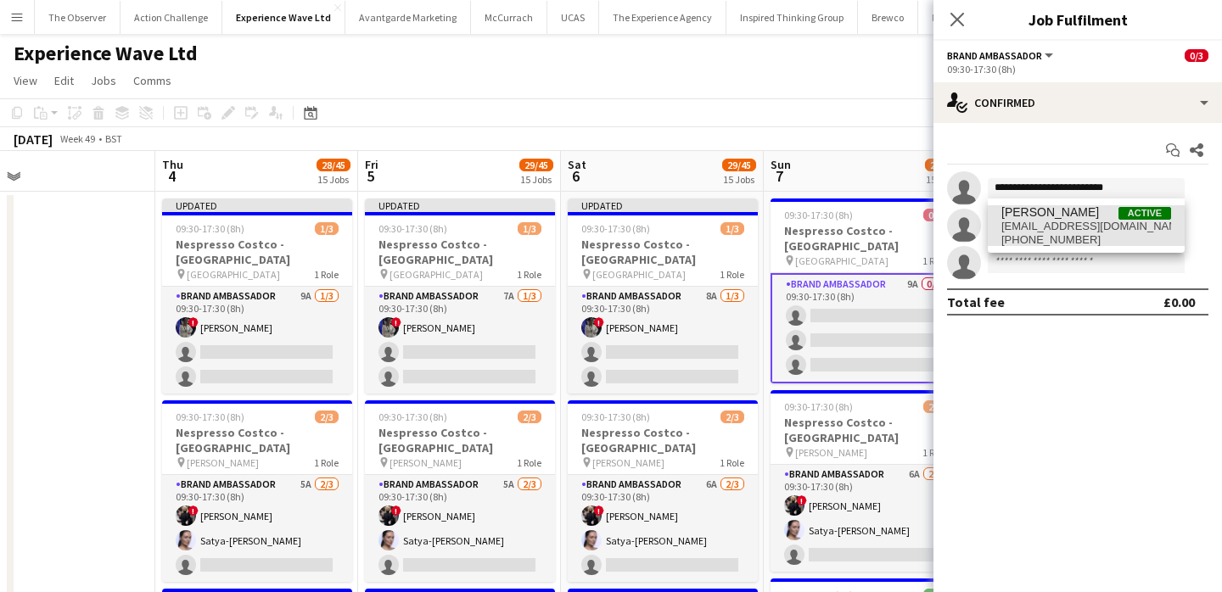
click at [1047, 226] on span "aalia_nawaz@hotmail.co.uk" at bounding box center [1086, 227] width 170 height 14
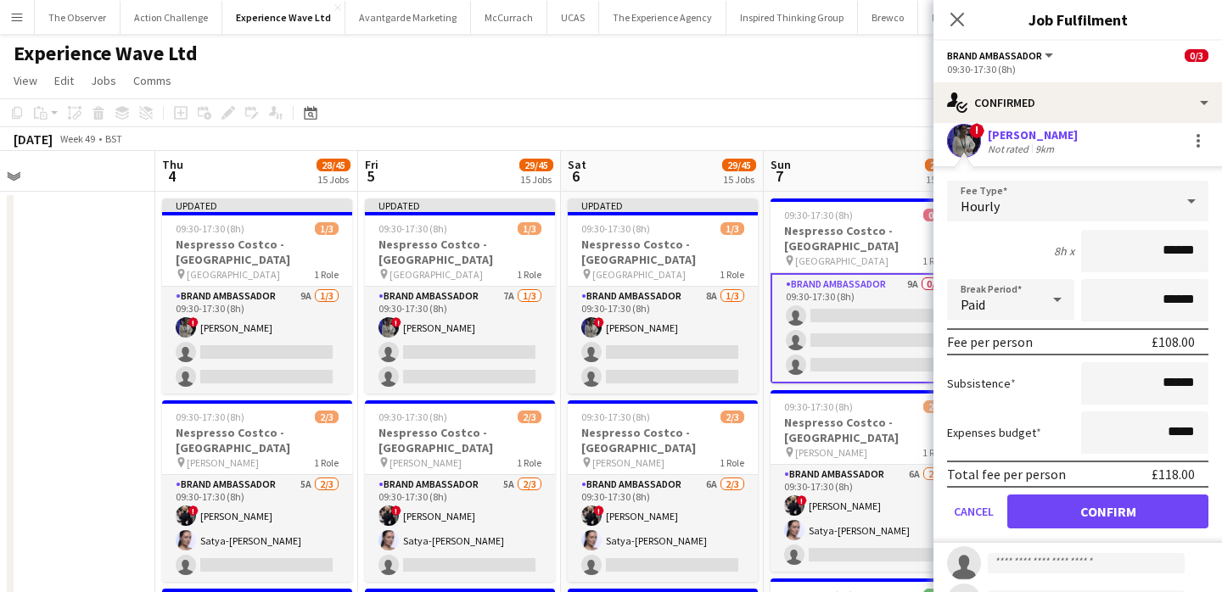
scroll to position [57, 0]
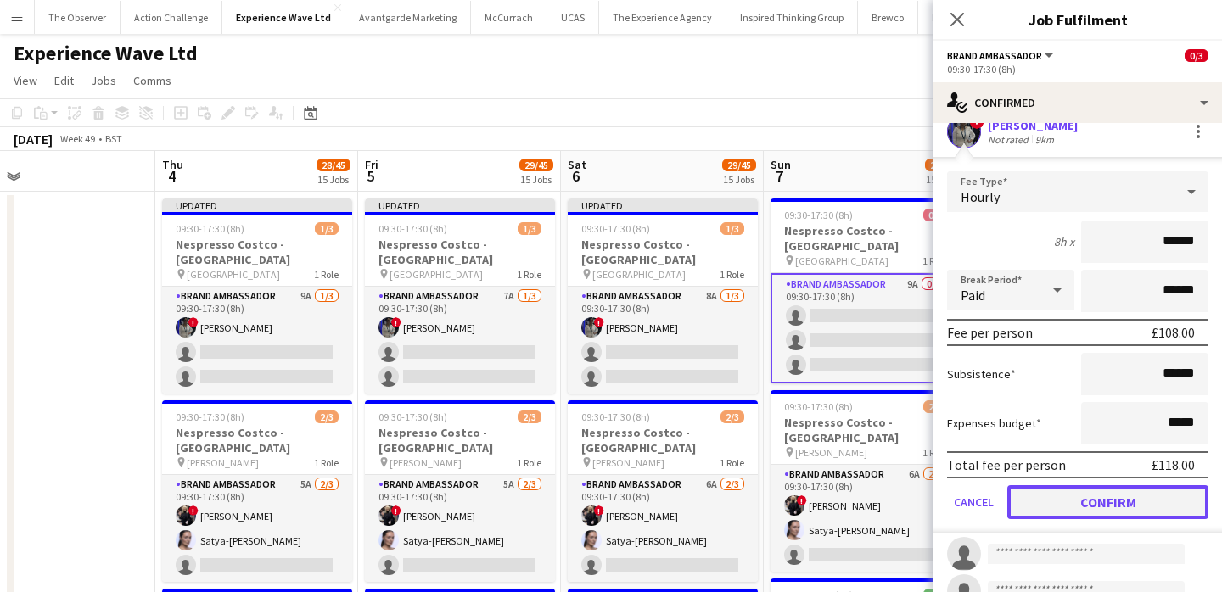
click at [1095, 493] on button "Confirm" at bounding box center [1107, 502] width 201 height 34
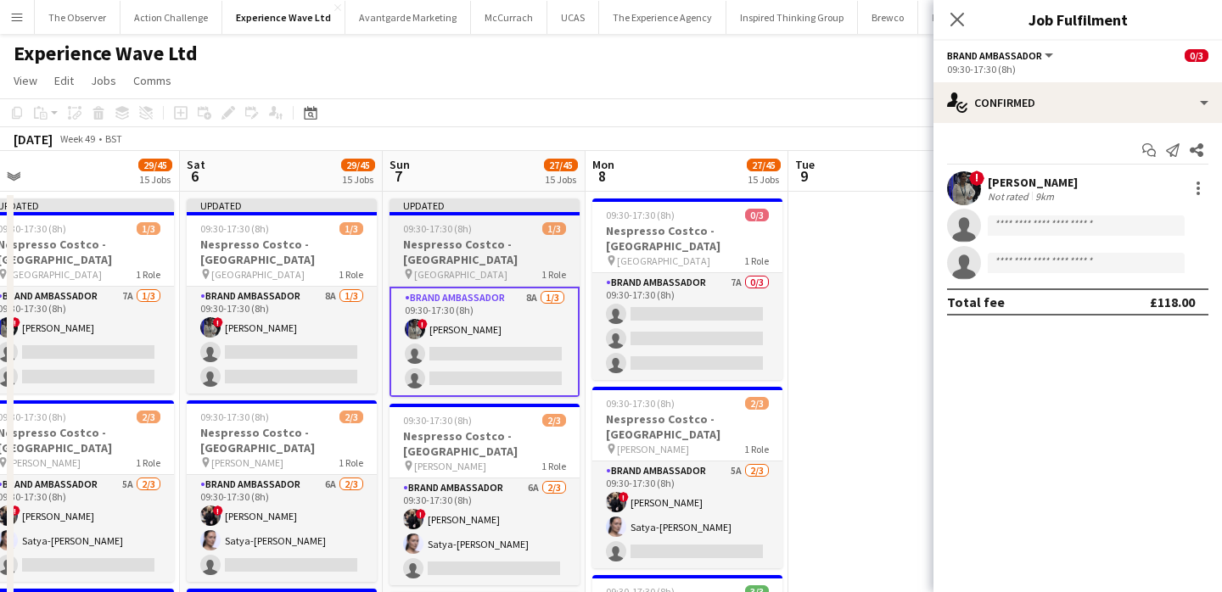
scroll to position [0, 753]
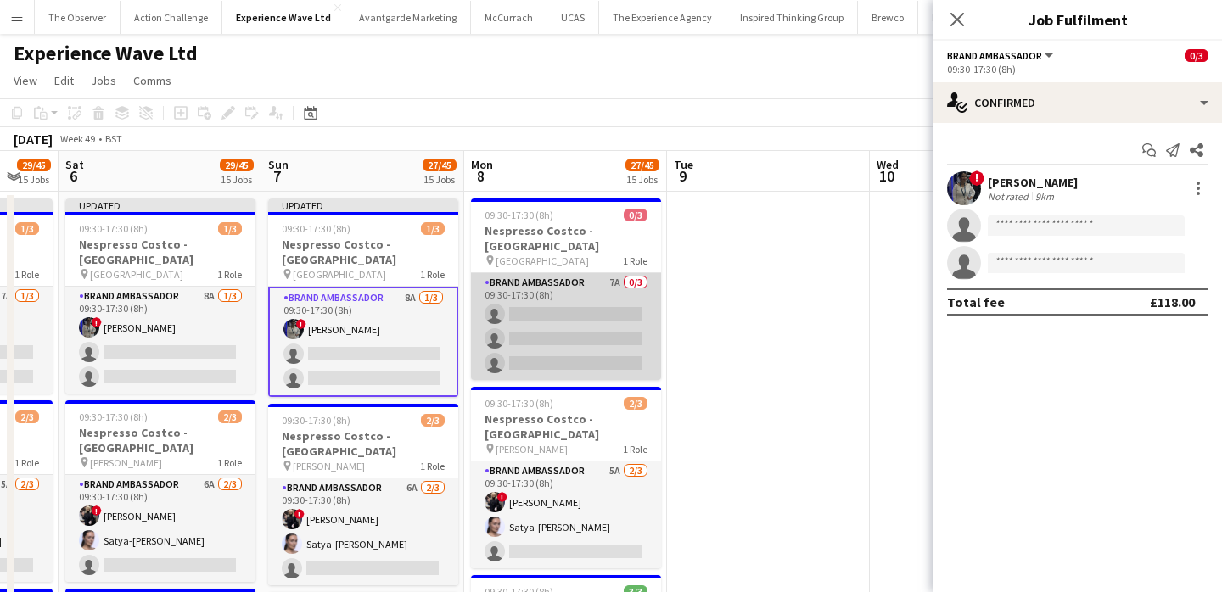
click at [621, 318] on app-card-role "Brand Ambassador 7A 0/3 09:30-17:30 (8h) single-neutral-actions single-neutral-…" at bounding box center [566, 326] width 190 height 107
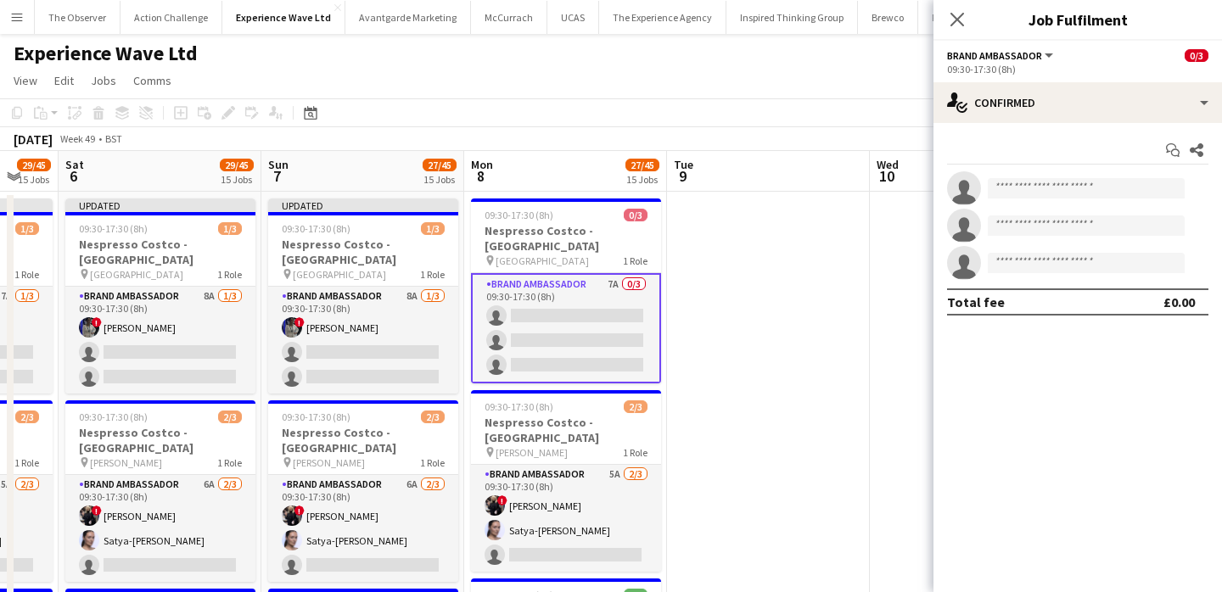
click at [1106, 199] on app-invite-slot "single-neutral-actions" at bounding box center [1077, 188] width 288 height 34
click at [1106, 191] on input at bounding box center [1086, 188] width 197 height 20
paste input "**********"
type input "**********"
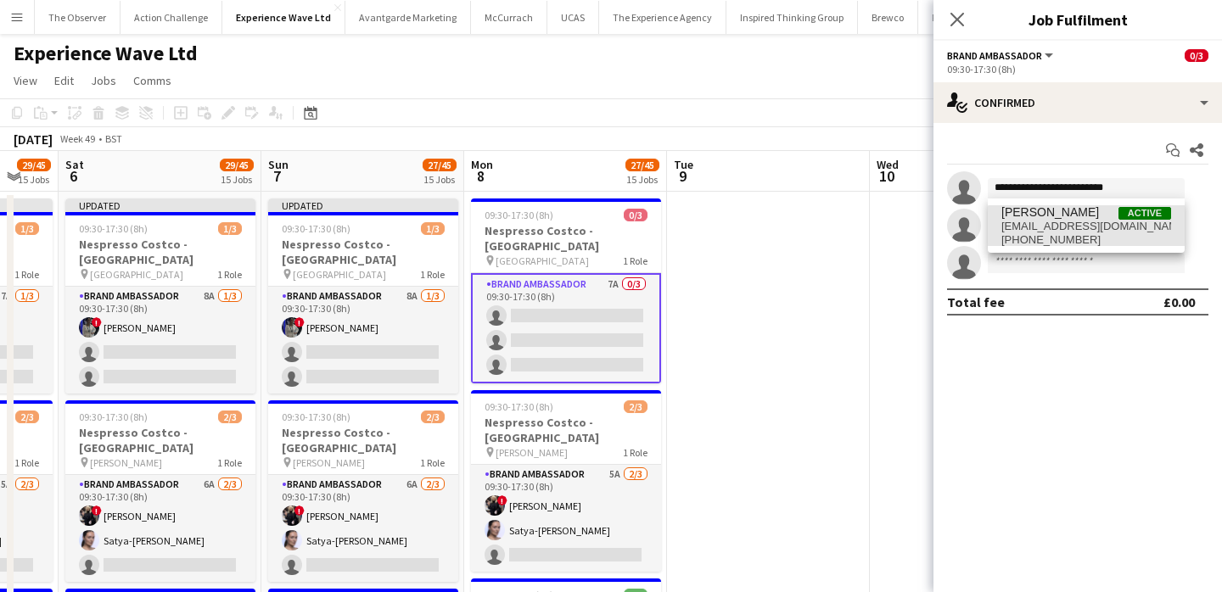
click at [1089, 229] on span "aalia_nawaz@hotmail.co.uk" at bounding box center [1086, 227] width 170 height 14
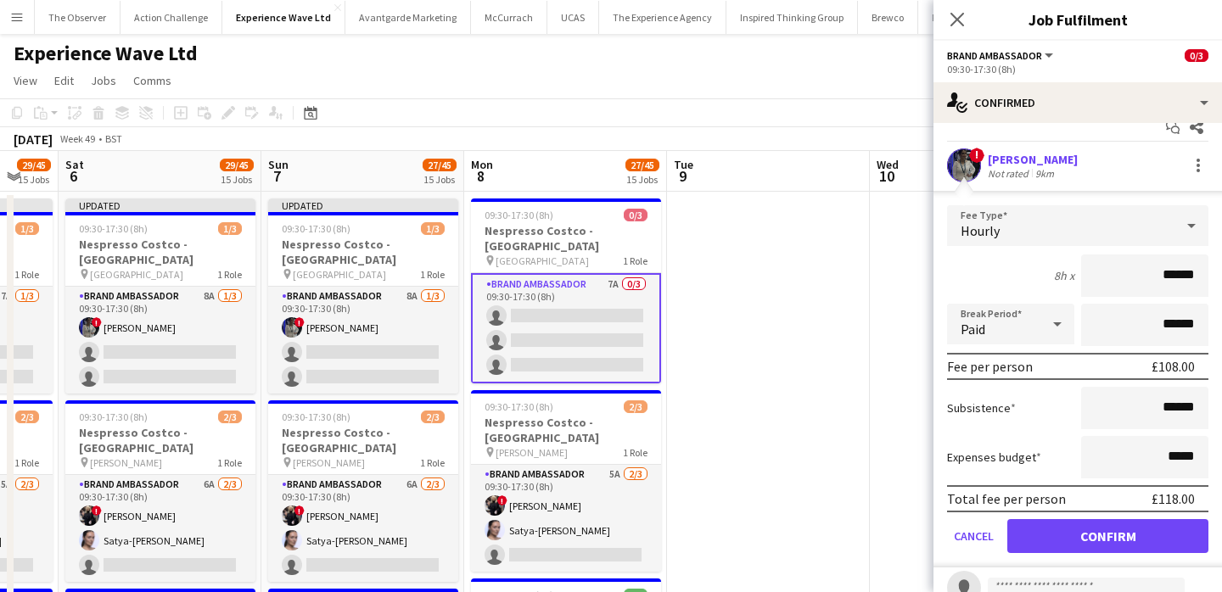
scroll to position [26, 0]
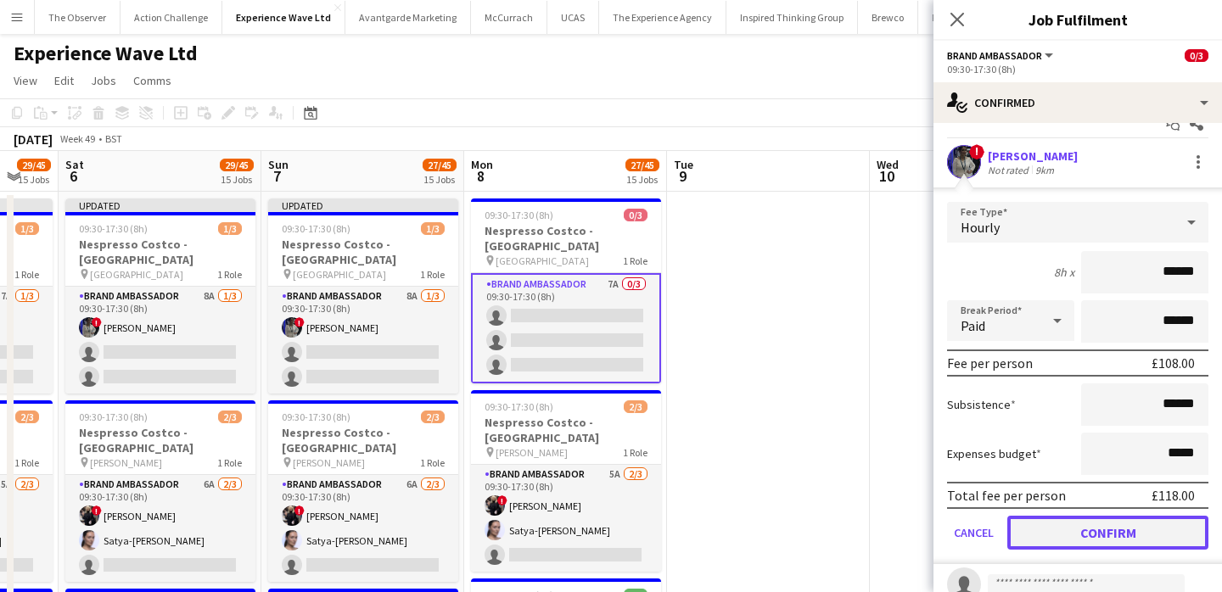
click at [1102, 529] on button "Confirm" at bounding box center [1107, 533] width 201 height 34
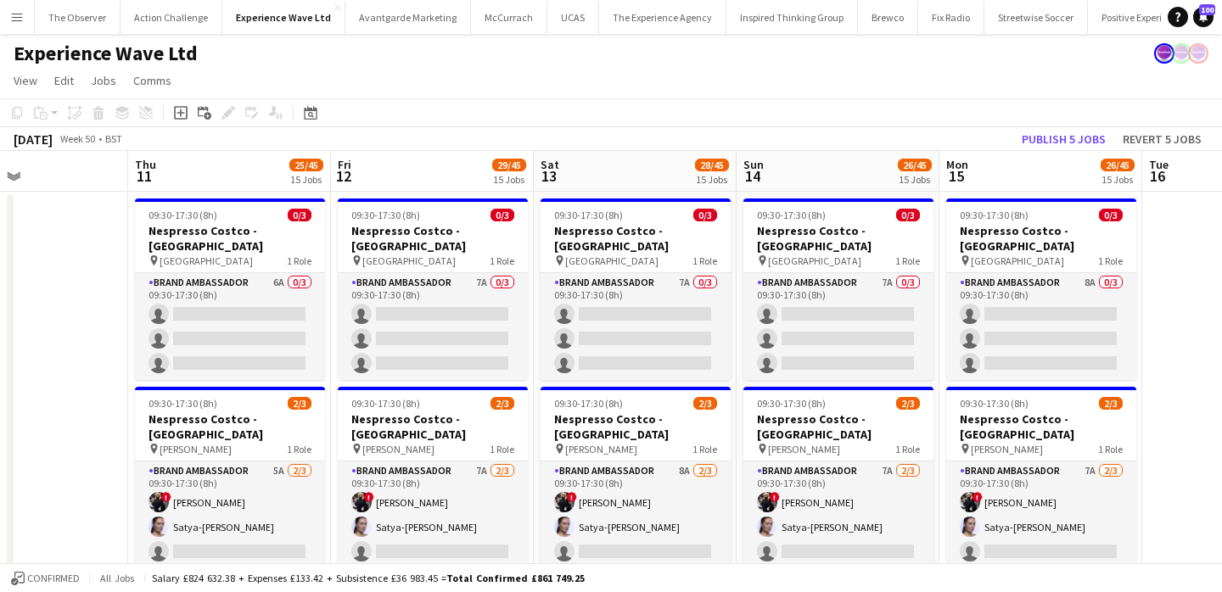
scroll to position [0, 479]
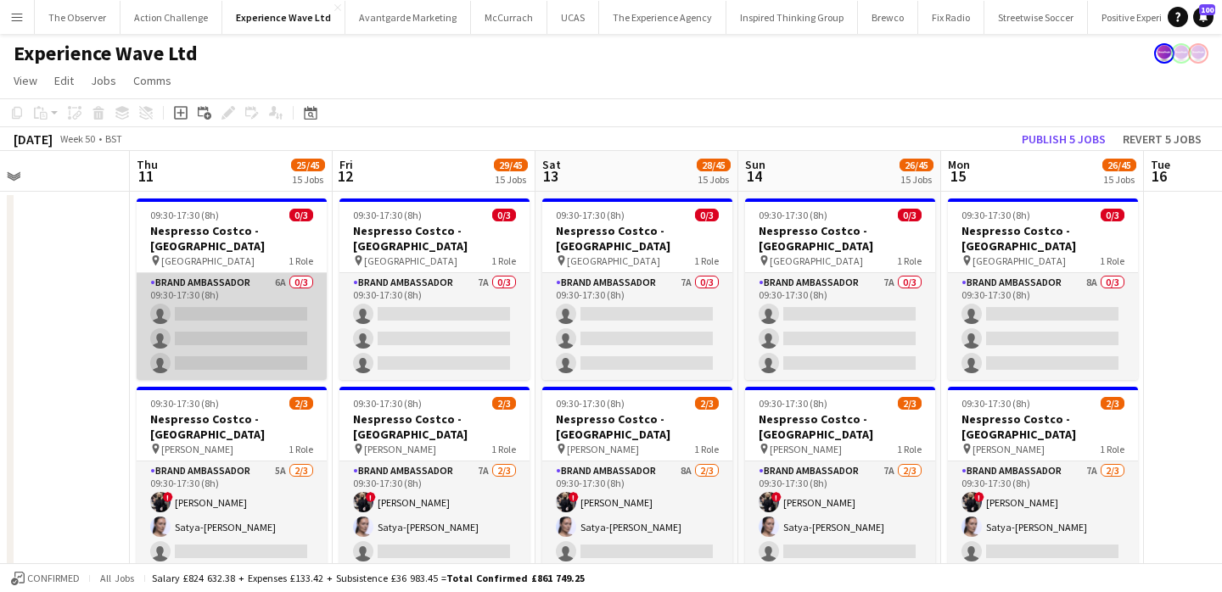
click at [251, 325] on app-card-role "Brand Ambassador 6A 0/3 09:30-17:30 (8h) single-neutral-actions single-neutral-…" at bounding box center [232, 326] width 190 height 107
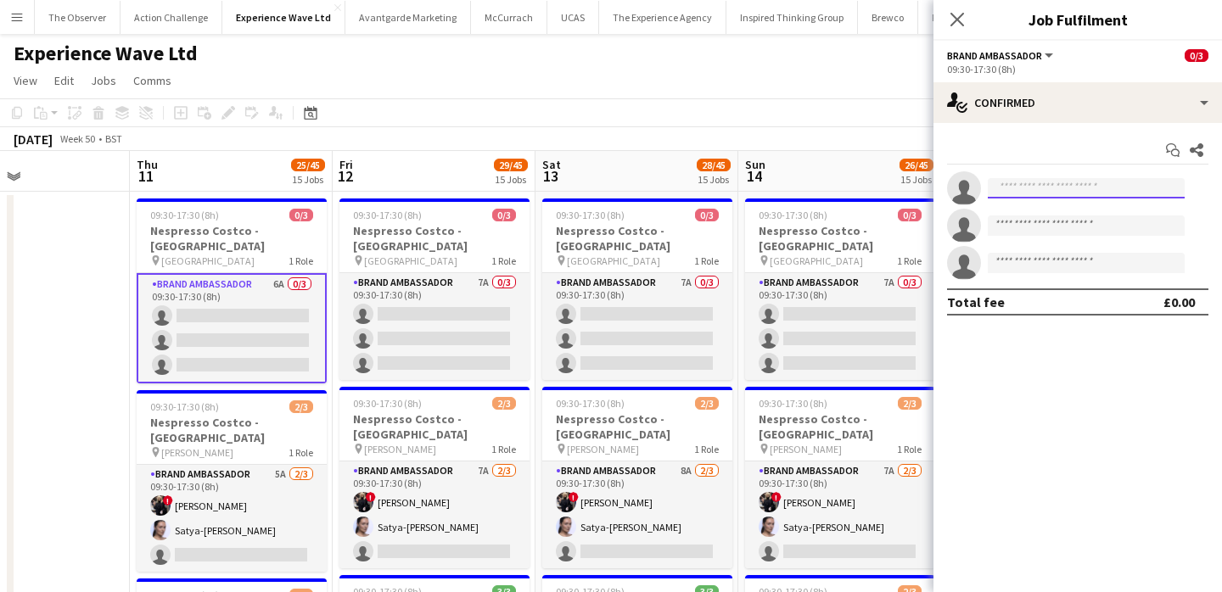
click at [1062, 188] on input at bounding box center [1086, 188] width 197 height 20
paste input "**********"
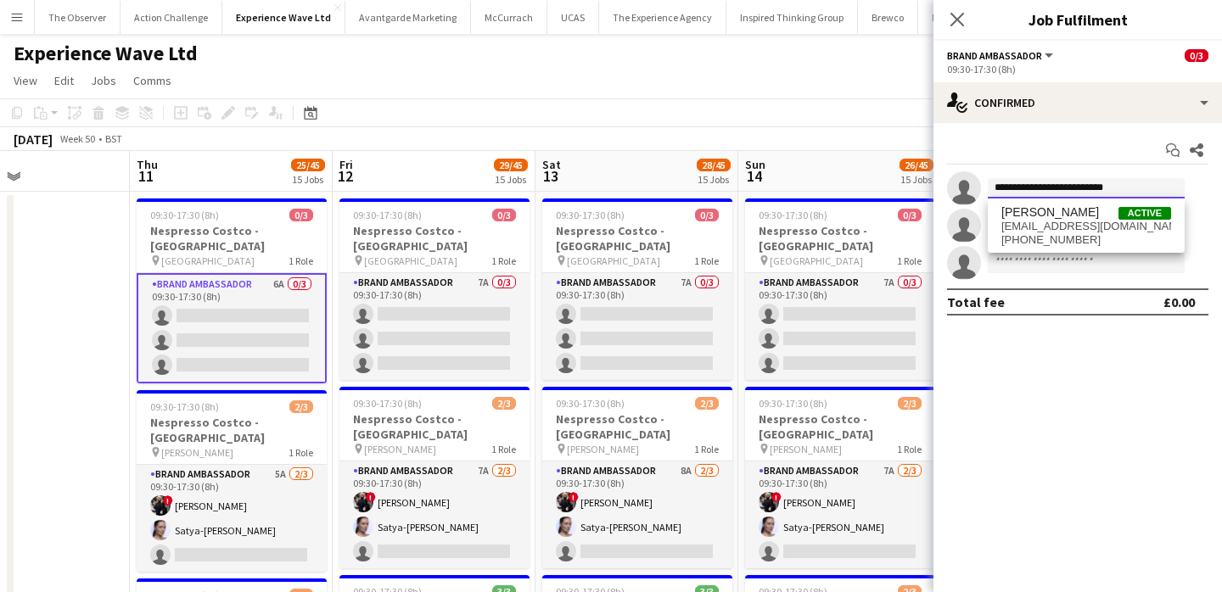
type input "**********"
click at [1062, 227] on span "aalia_nawaz@hotmail.co.uk" at bounding box center [1086, 227] width 170 height 14
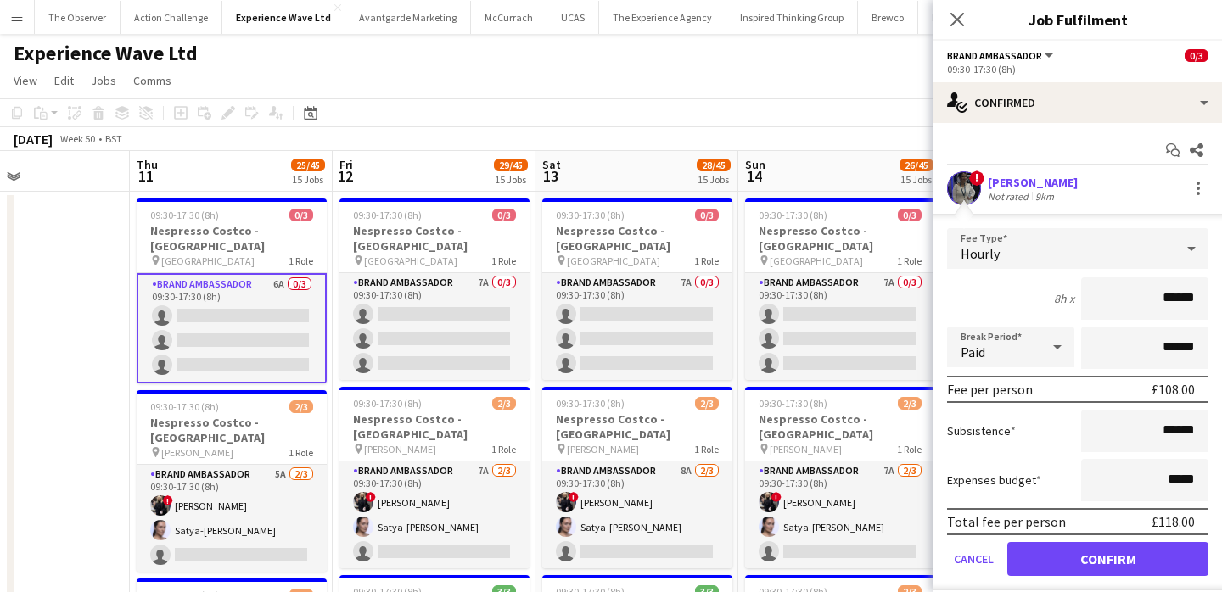
scroll to position [30, 0]
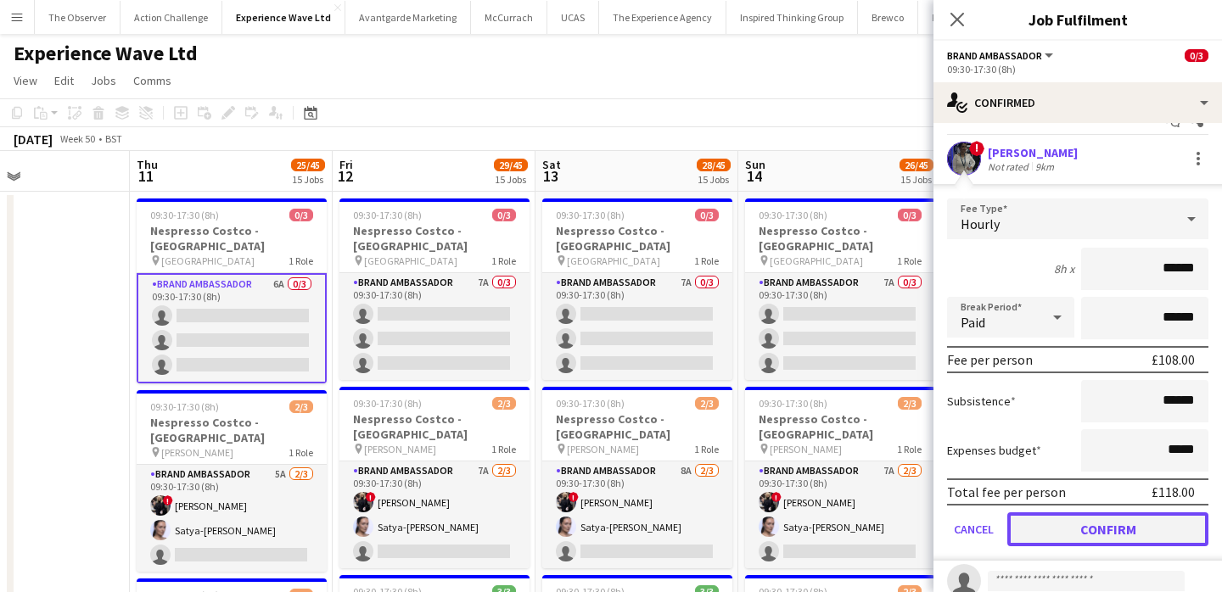
click at [1093, 528] on button "Confirm" at bounding box center [1107, 529] width 201 height 34
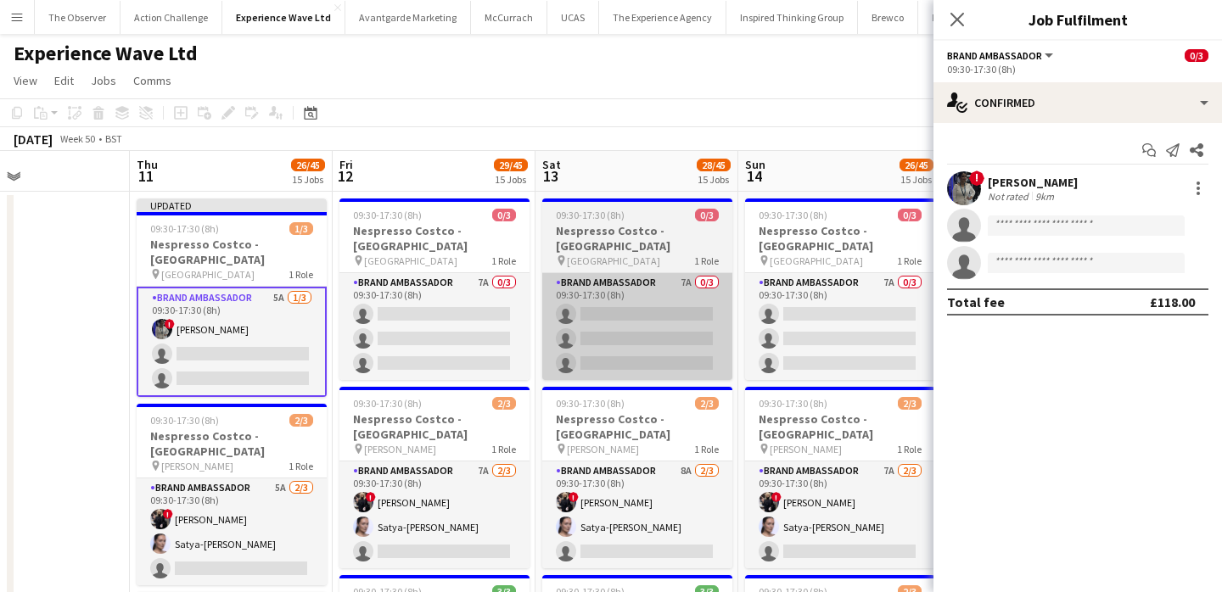
scroll to position [0, 0]
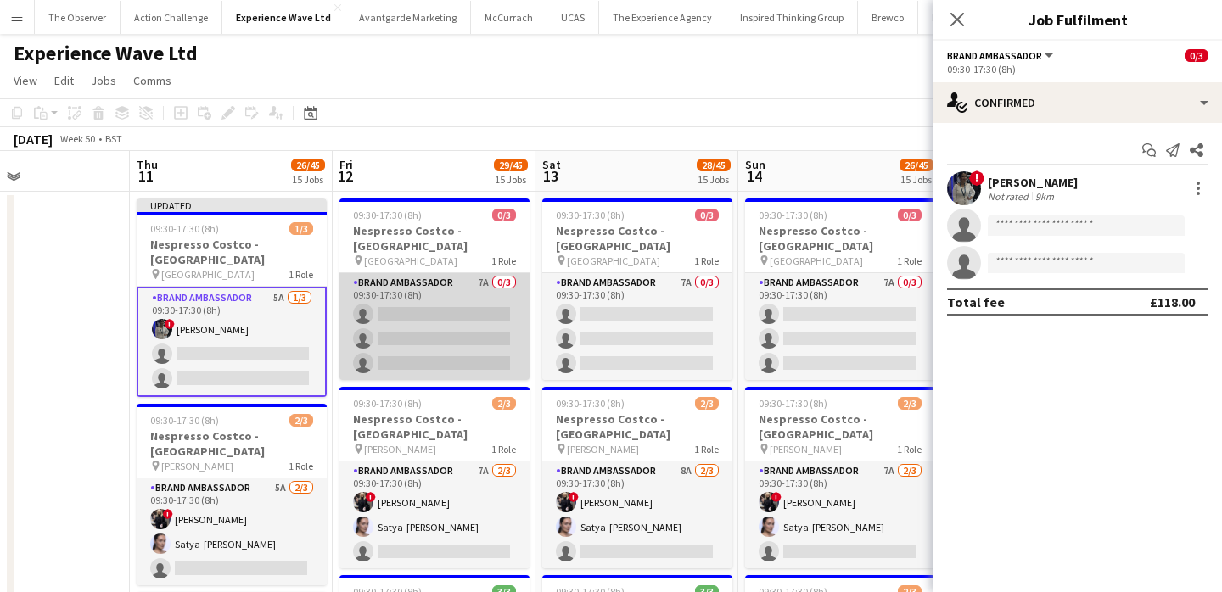
click at [473, 336] on app-card-role "Brand Ambassador 7A 0/3 09:30-17:30 (8h) single-neutral-actions single-neutral-…" at bounding box center [434, 326] width 190 height 107
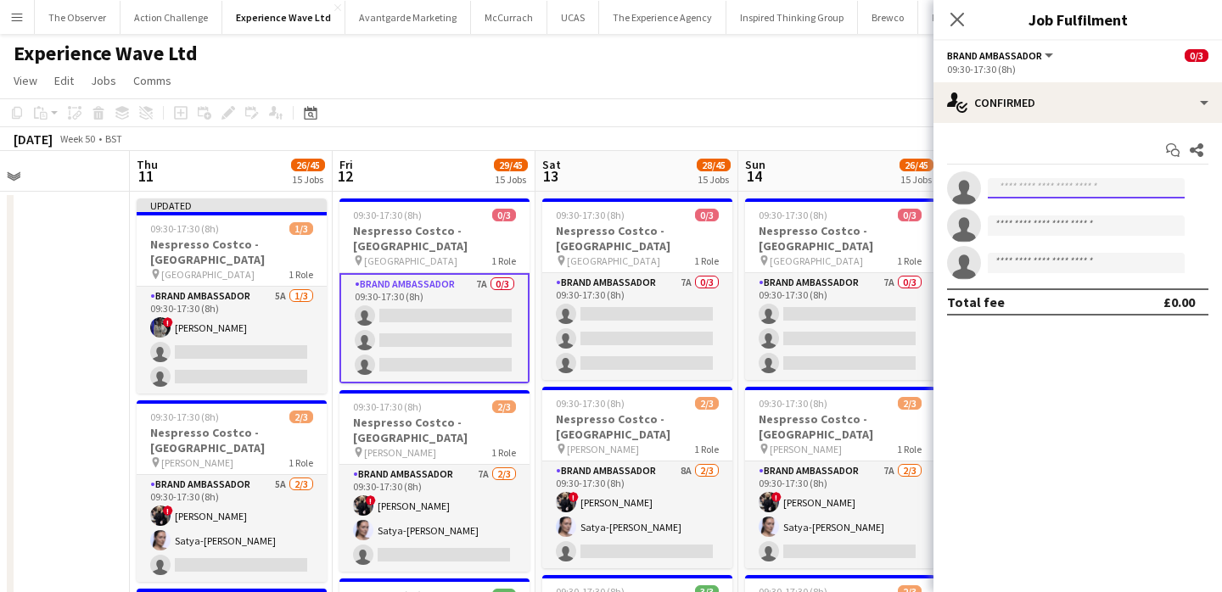
click at [1101, 194] on input at bounding box center [1086, 188] width 197 height 20
paste input "**********"
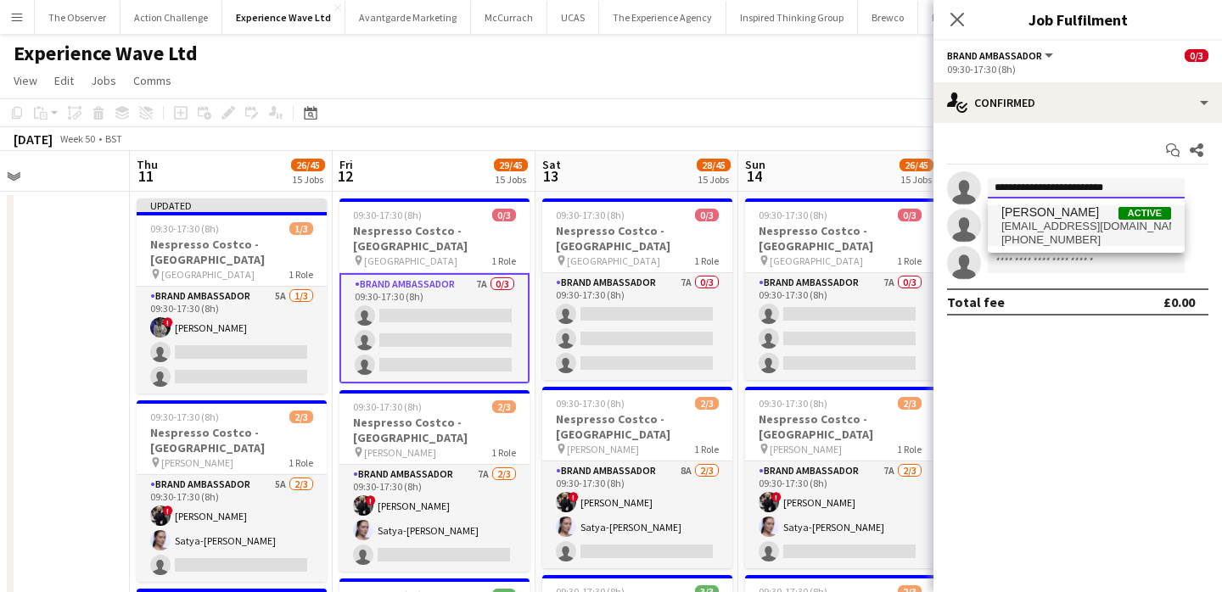
type input "**********"
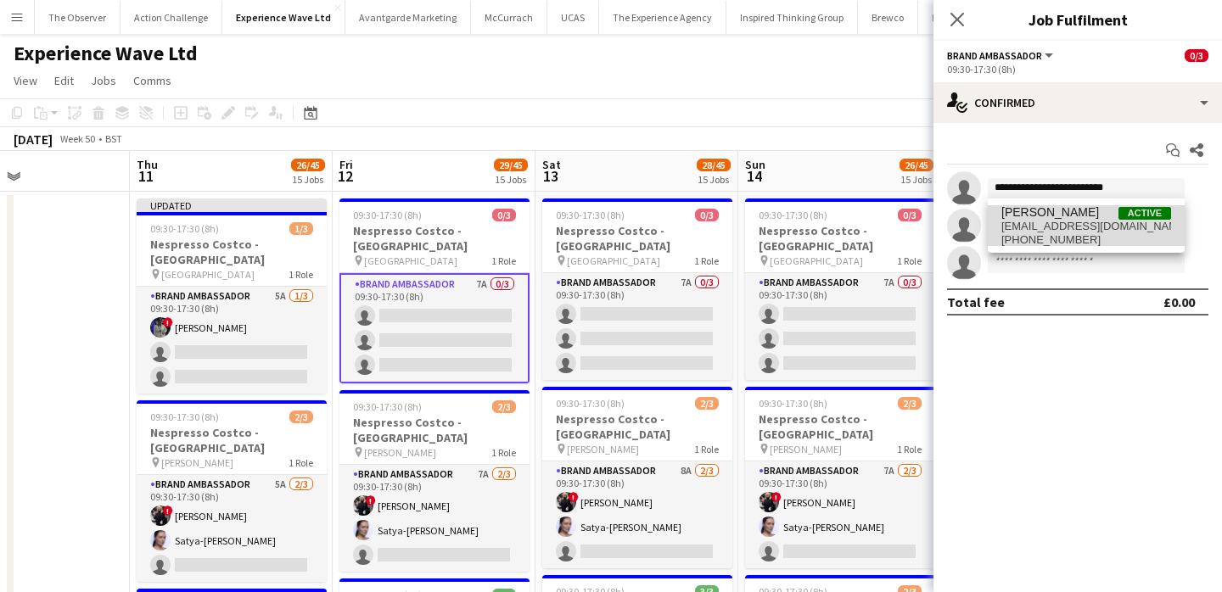
click at [1098, 220] on span "aalia_nawaz@hotmail.co.uk" at bounding box center [1086, 227] width 170 height 14
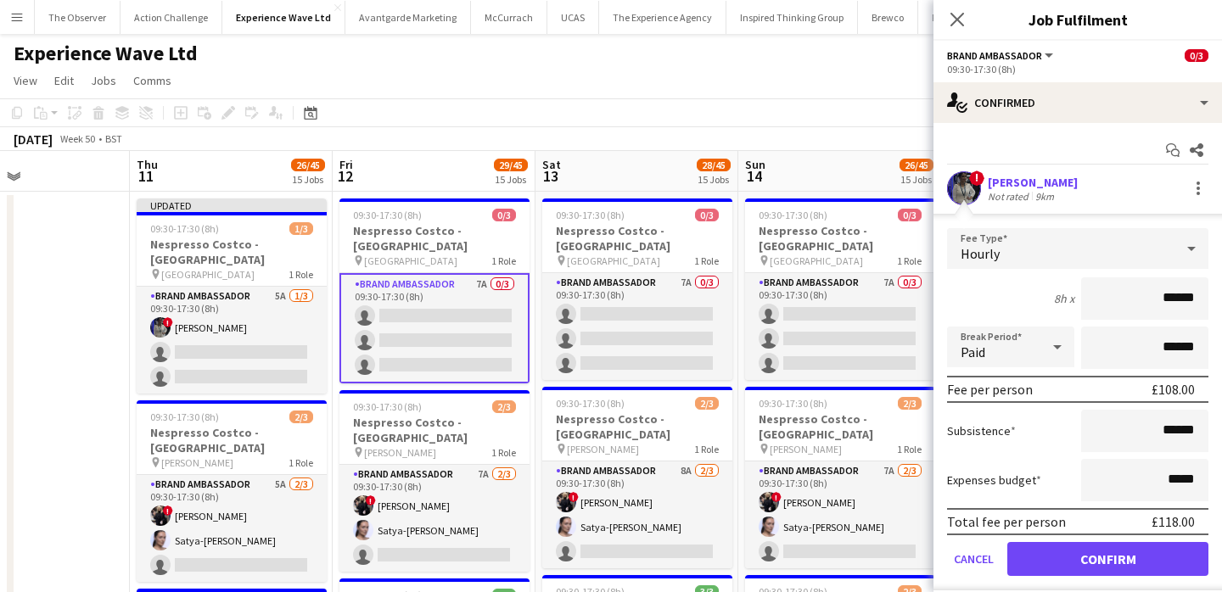
scroll to position [11, 0]
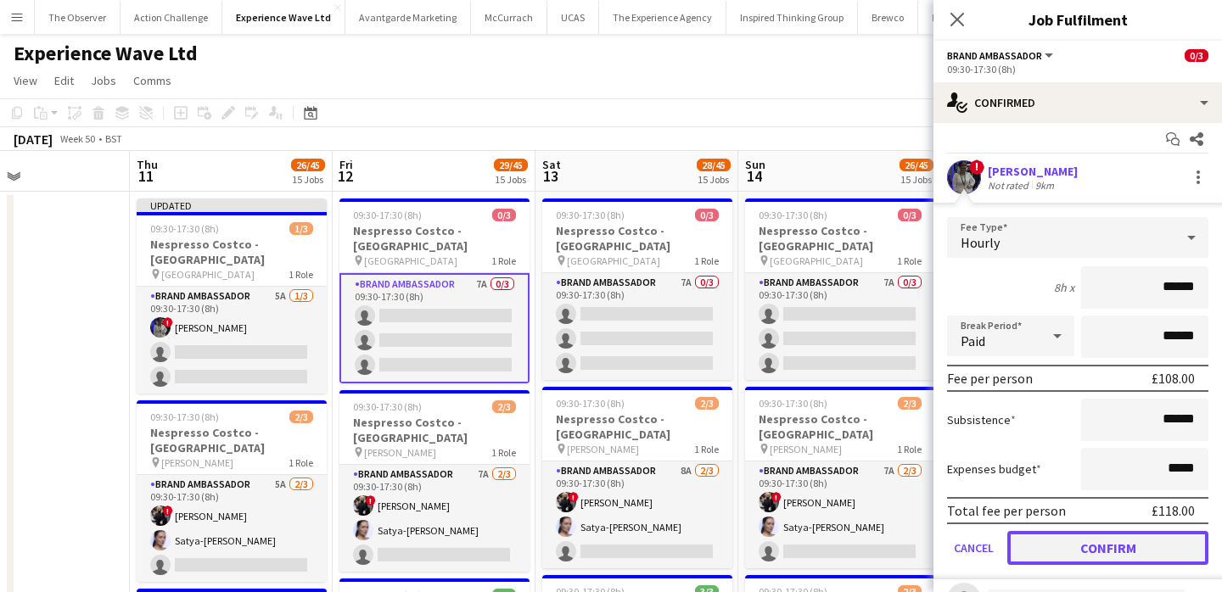
click at [1102, 550] on button "Confirm" at bounding box center [1107, 548] width 201 height 34
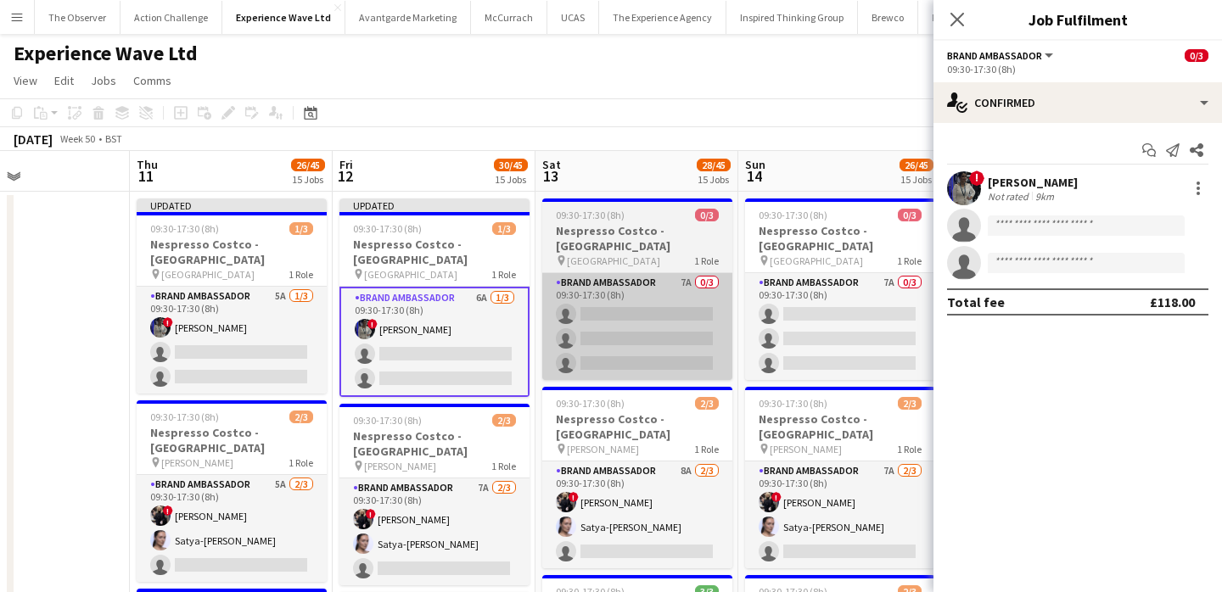
scroll to position [0, 0]
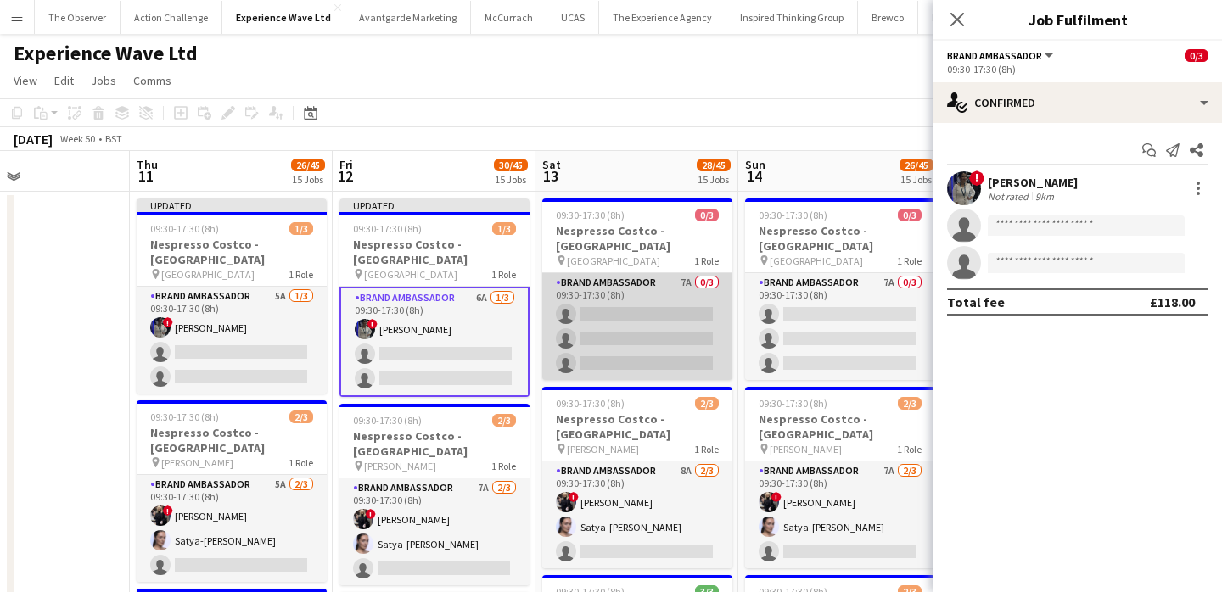
click at [664, 314] on app-card-role "Brand Ambassador 7A 0/3 09:30-17:30 (8h) single-neutral-actions single-neutral-…" at bounding box center [637, 326] width 190 height 107
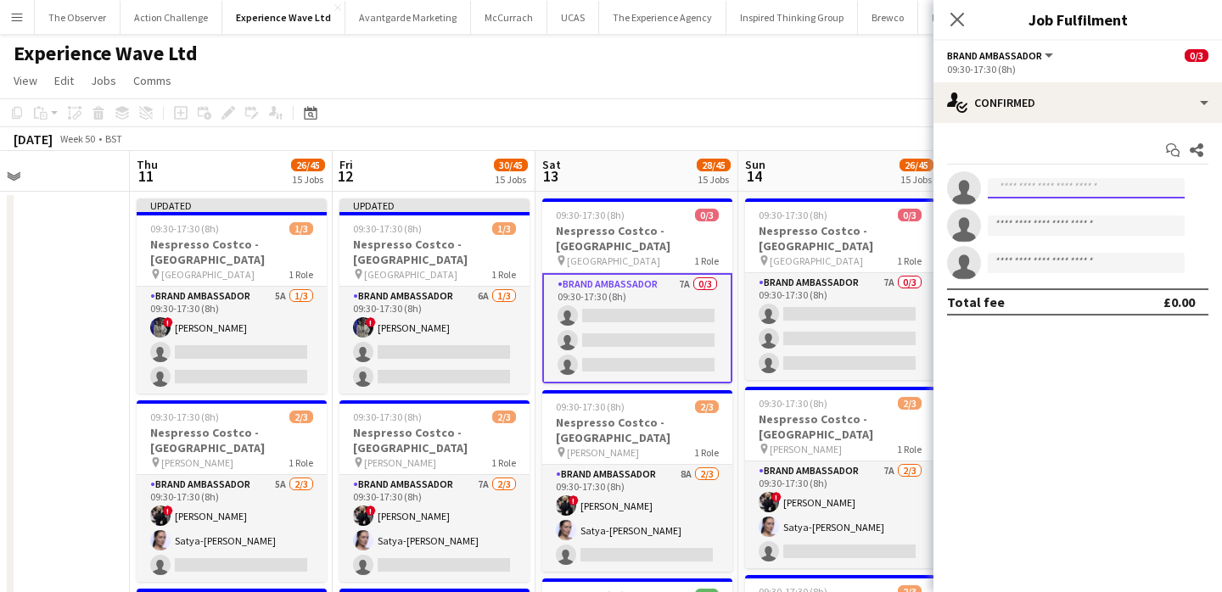
click at [1040, 190] on input at bounding box center [1086, 188] width 197 height 20
paste input "**********"
type input "**********"
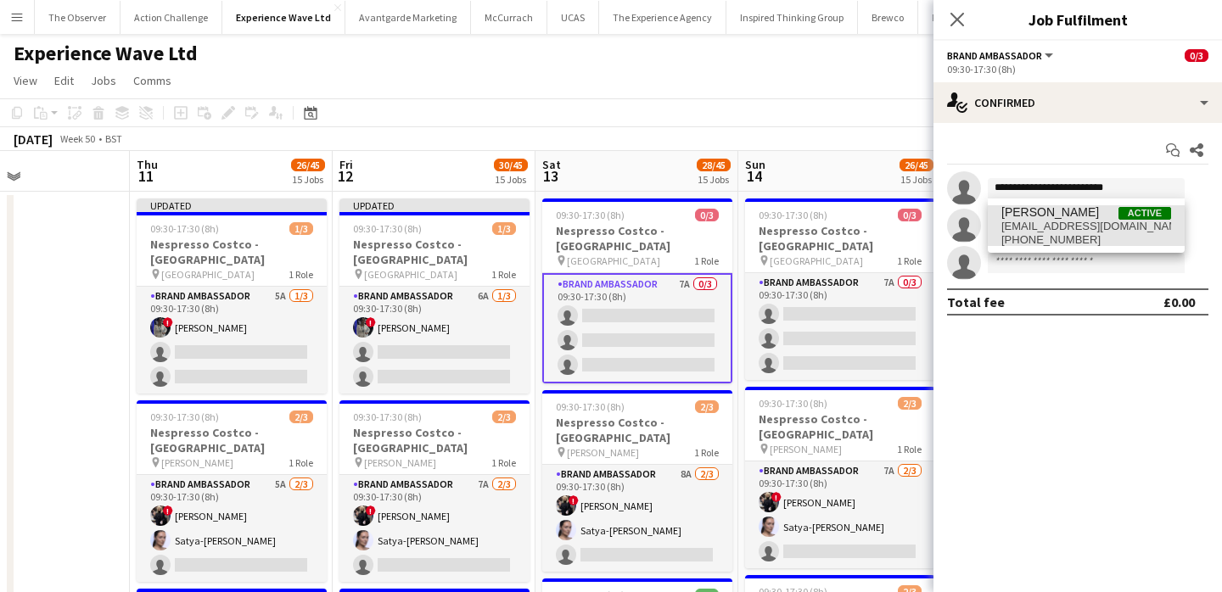
click at [1044, 221] on span "aalia_nawaz@hotmail.co.uk" at bounding box center [1086, 227] width 170 height 14
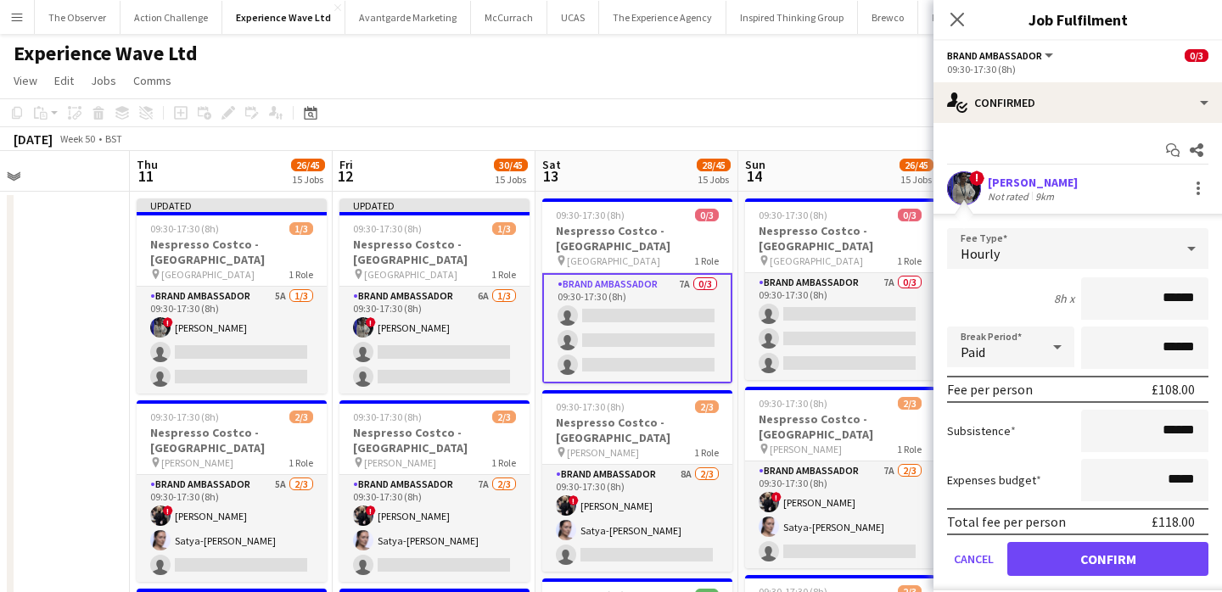
scroll to position [33, 0]
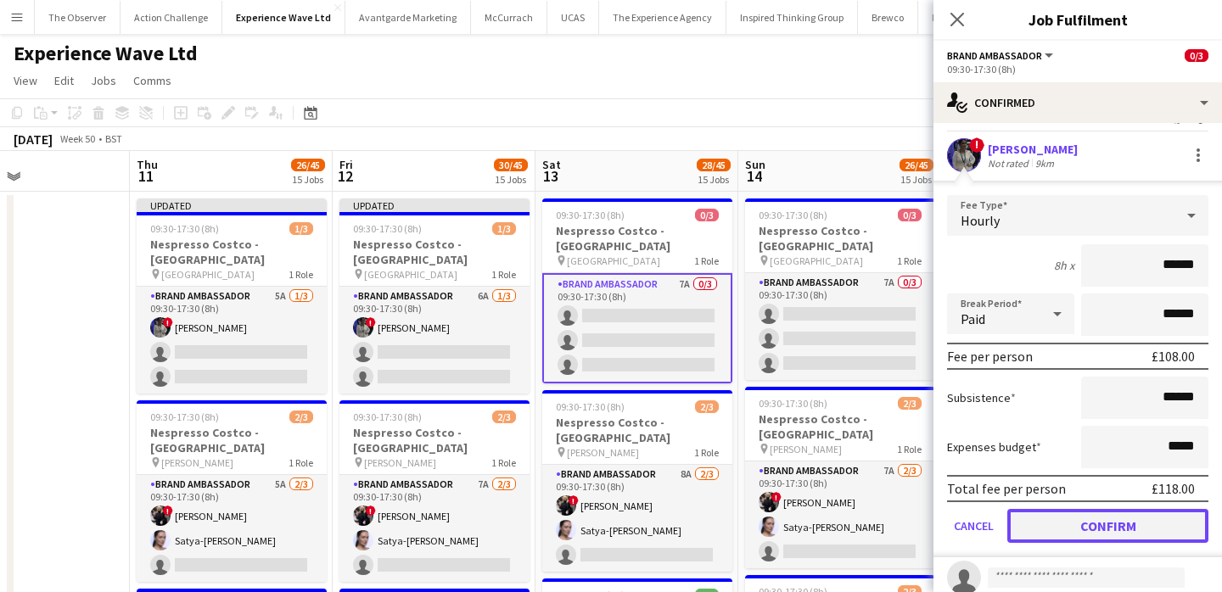
click at [1103, 519] on button "Confirm" at bounding box center [1107, 526] width 201 height 34
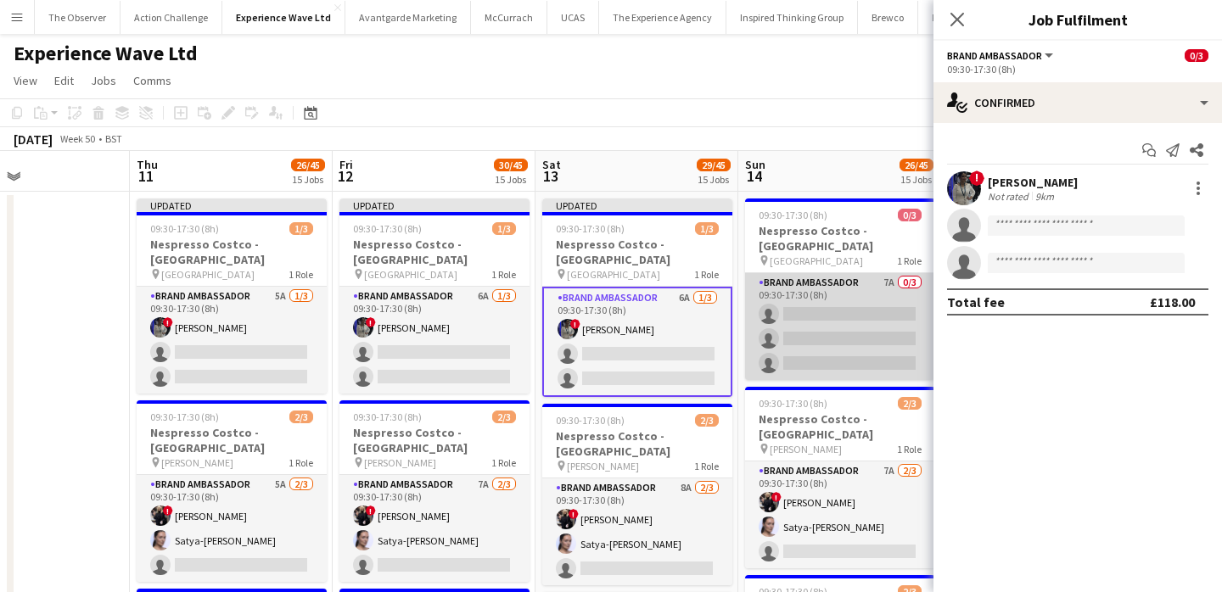
click at [810, 293] on app-card-role "Brand Ambassador 7A 0/3 09:30-17:30 (8h) single-neutral-actions single-neutral-…" at bounding box center [840, 326] width 190 height 107
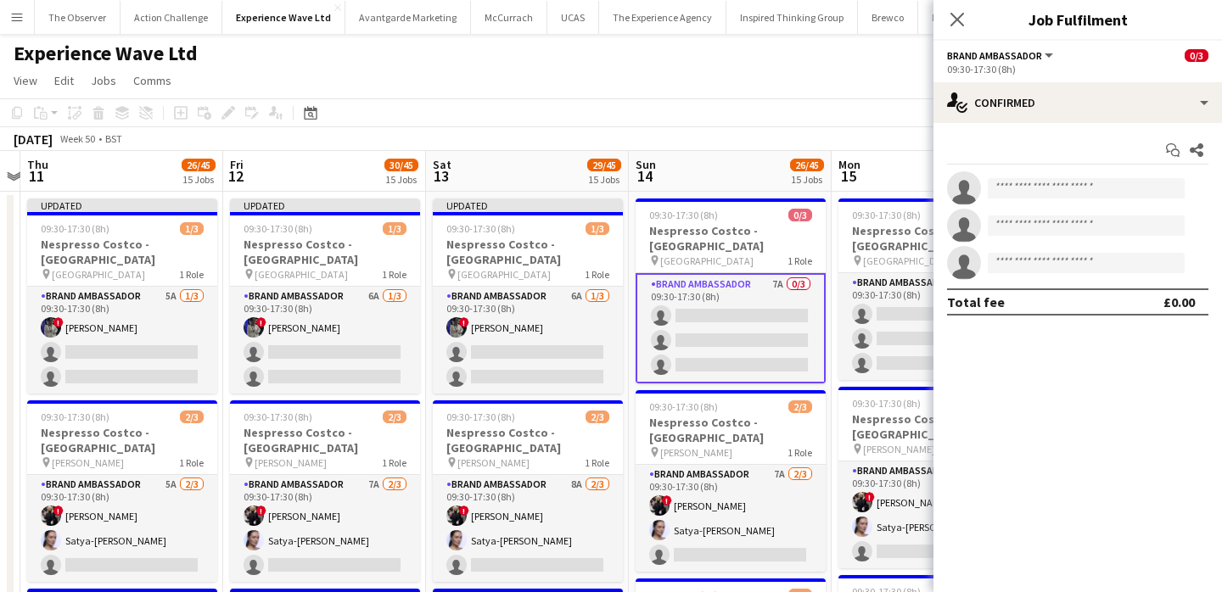
scroll to position [0, 647]
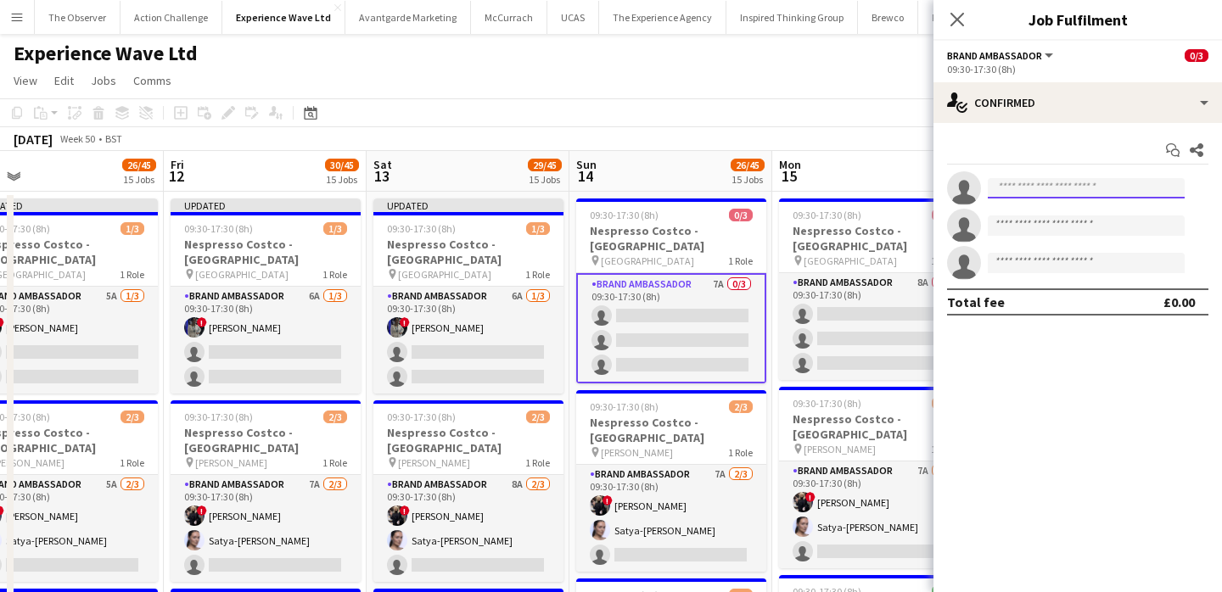
click at [1034, 181] on input at bounding box center [1086, 188] width 197 height 20
paste input "**********"
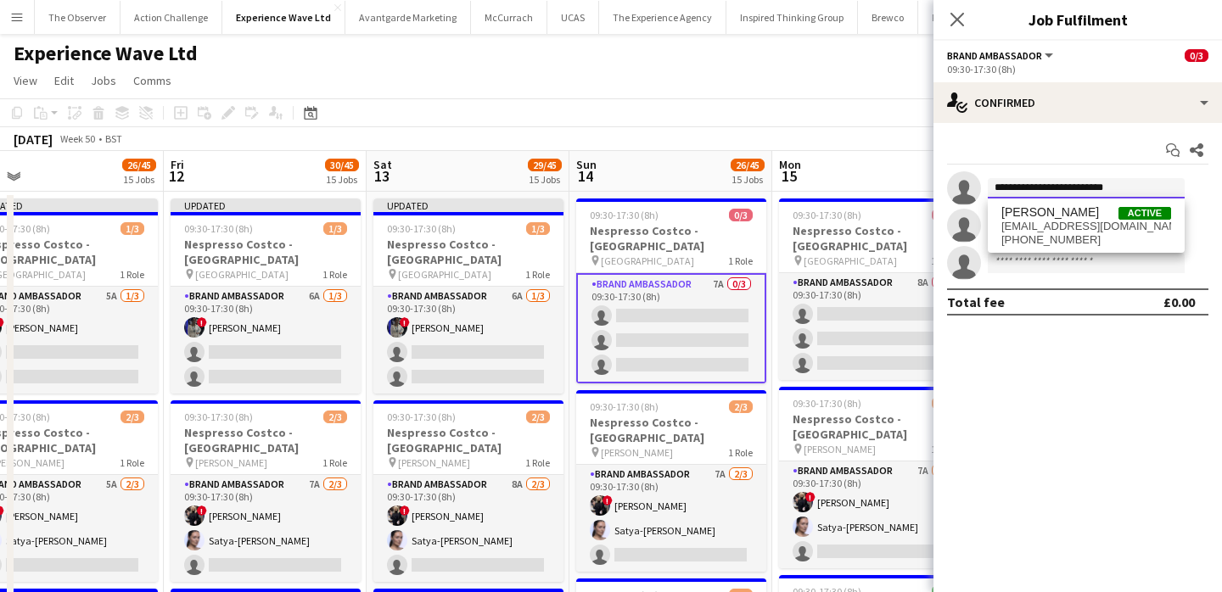
type input "**********"
click at [1037, 225] on span "aalia_nawaz@hotmail.co.uk" at bounding box center [1086, 227] width 170 height 14
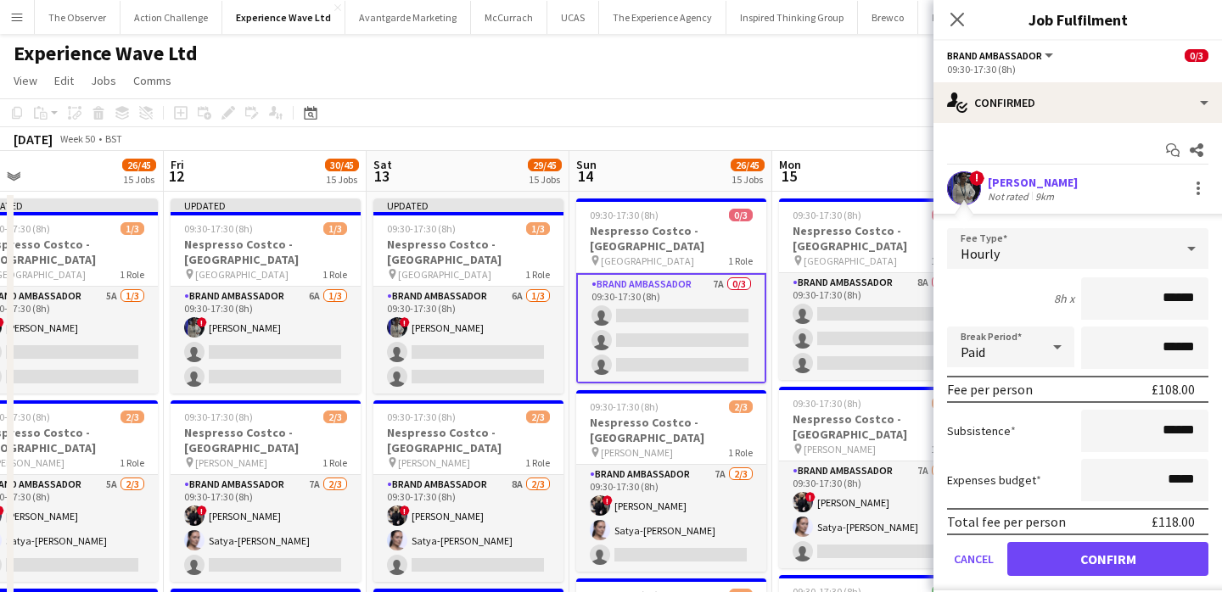
scroll to position [25, 0]
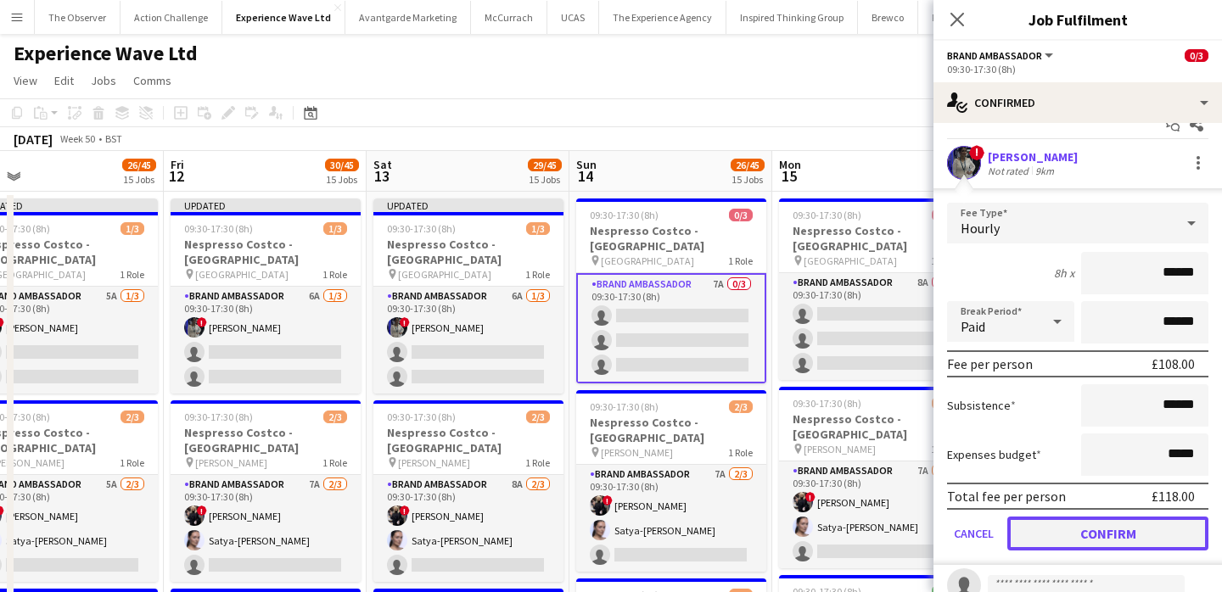
click at [1072, 524] on button "Confirm" at bounding box center [1107, 534] width 201 height 34
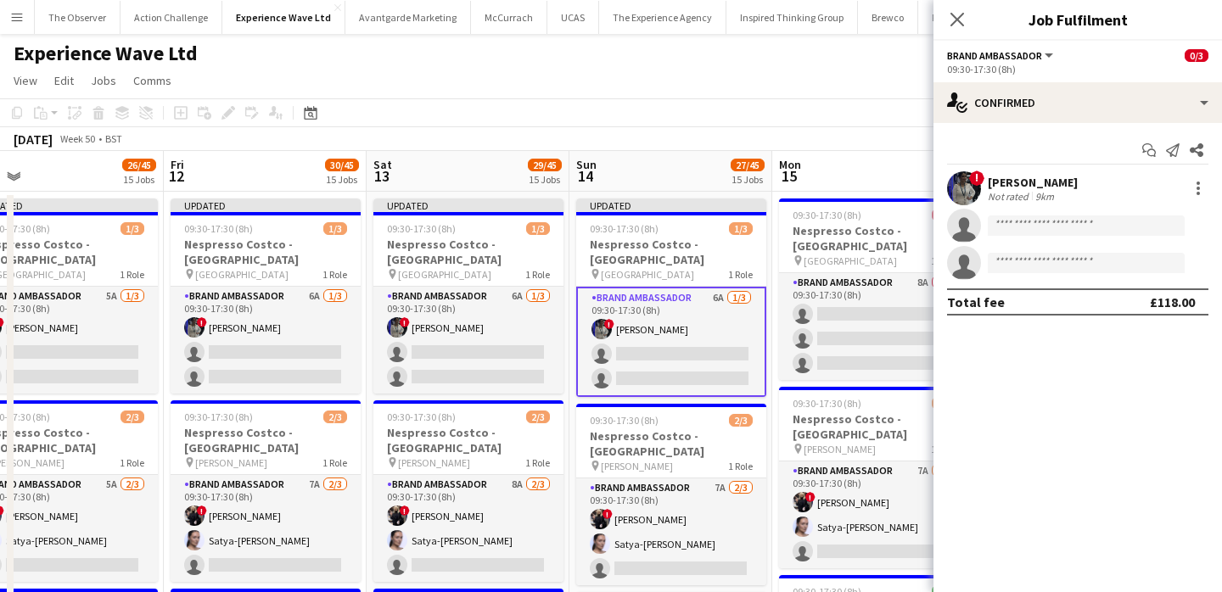
scroll to position [0, 0]
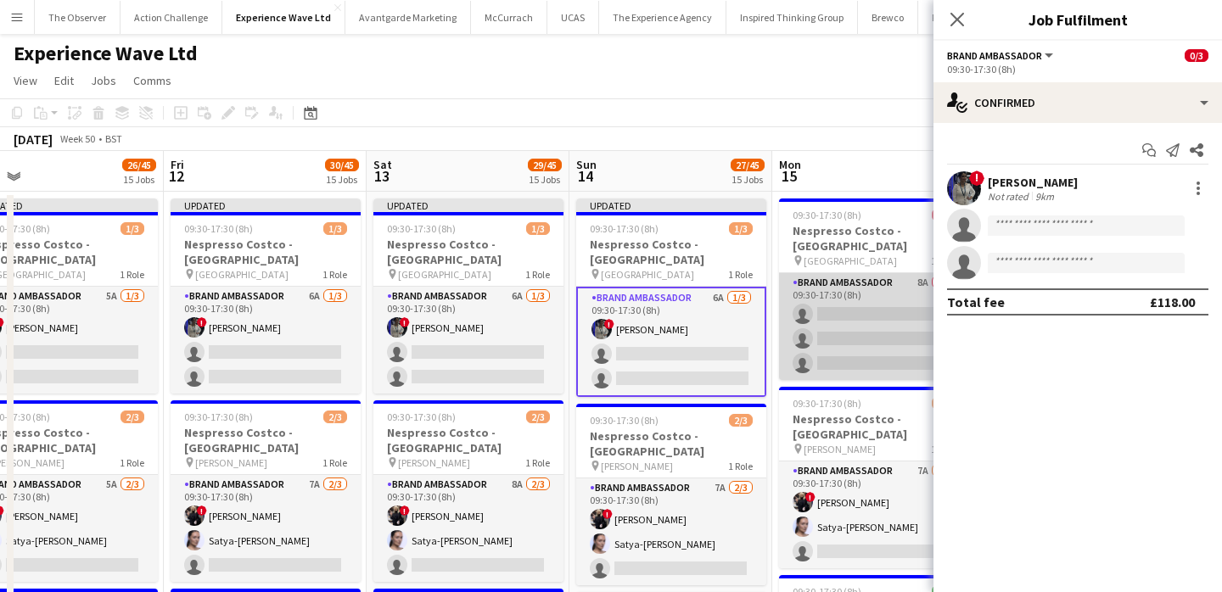
click at [866, 300] on app-card-role "Brand Ambassador 8A 0/3 09:30-17:30 (8h) single-neutral-actions single-neutral-…" at bounding box center [874, 326] width 190 height 107
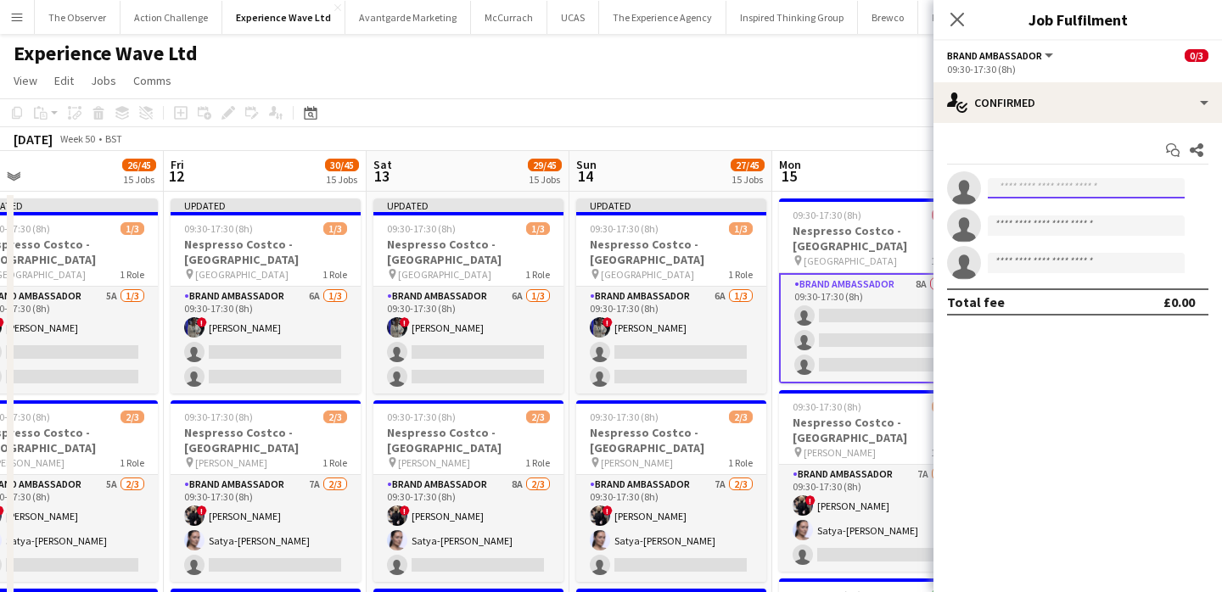
click at [1034, 182] on input at bounding box center [1086, 188] width 197 height 20
paste input "**********"
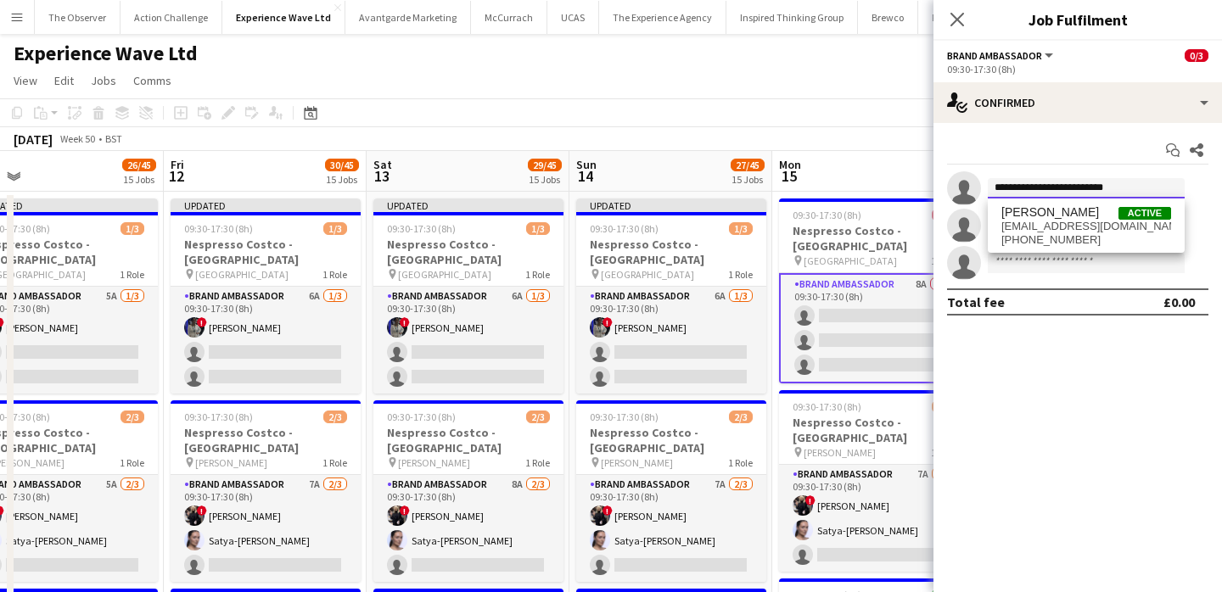
type input "**********"
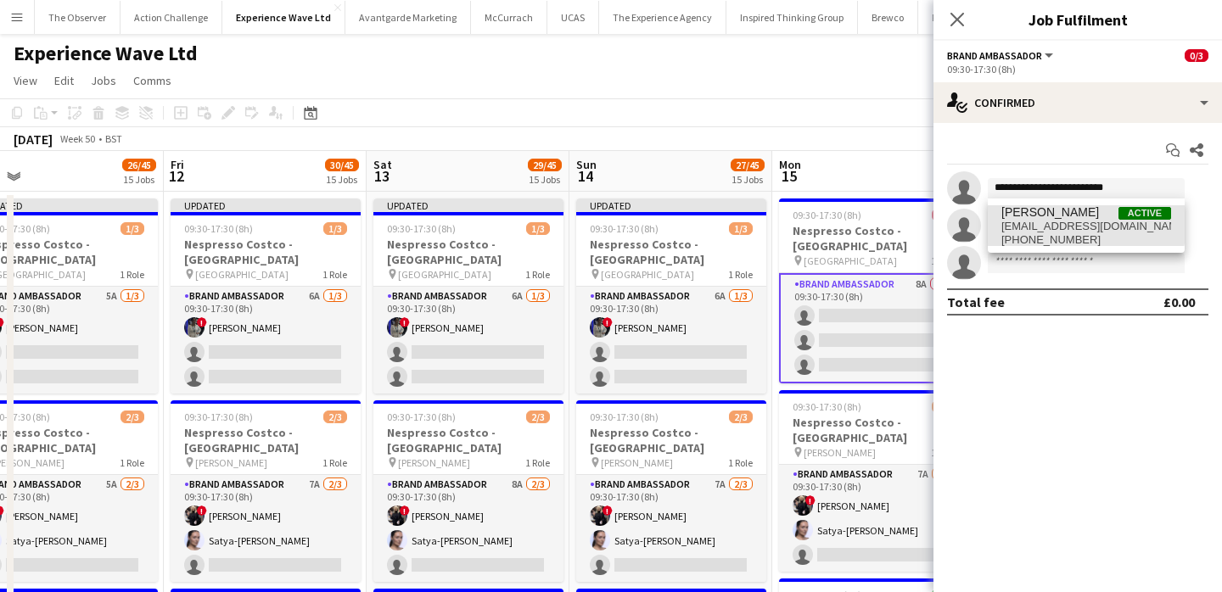
click at [1038, 222] on span "aalia_nawaz@hotmail.co.uk" at bounding box center [1086, 227] width 170 height 14
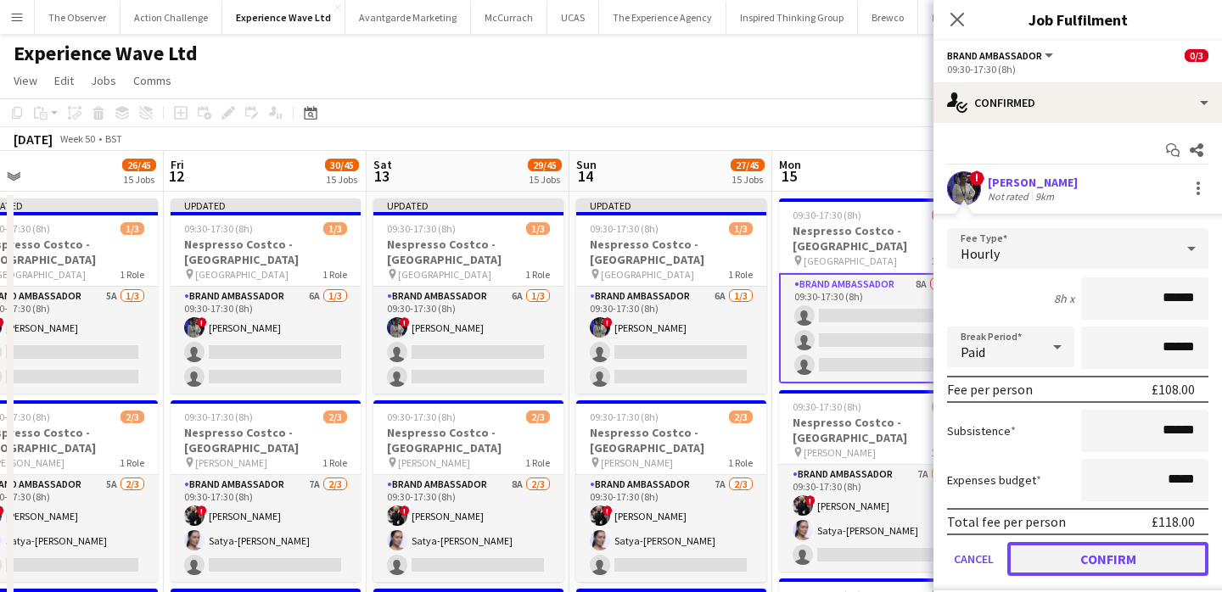
click at [1057, 551] on button "Confirm" at bounding box center [1107, 559] width 201 height 34
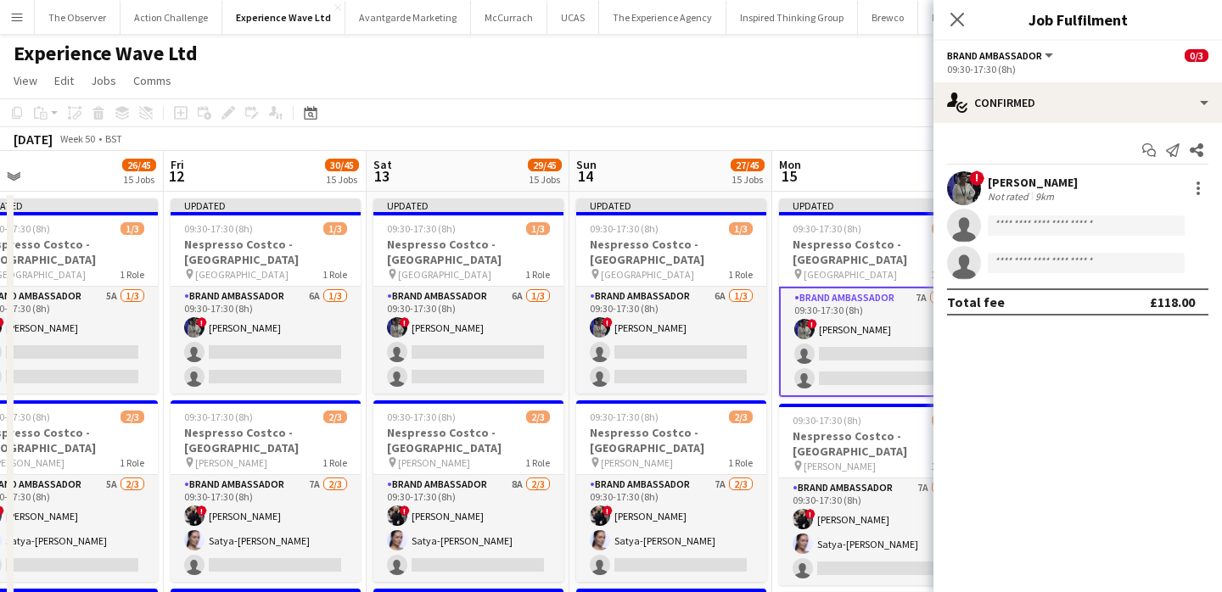
click at [900, 153] on app-board-header-date "Mon 15 27/45 15 Jobs" at bounding box center [873, 171] width 203 height 41
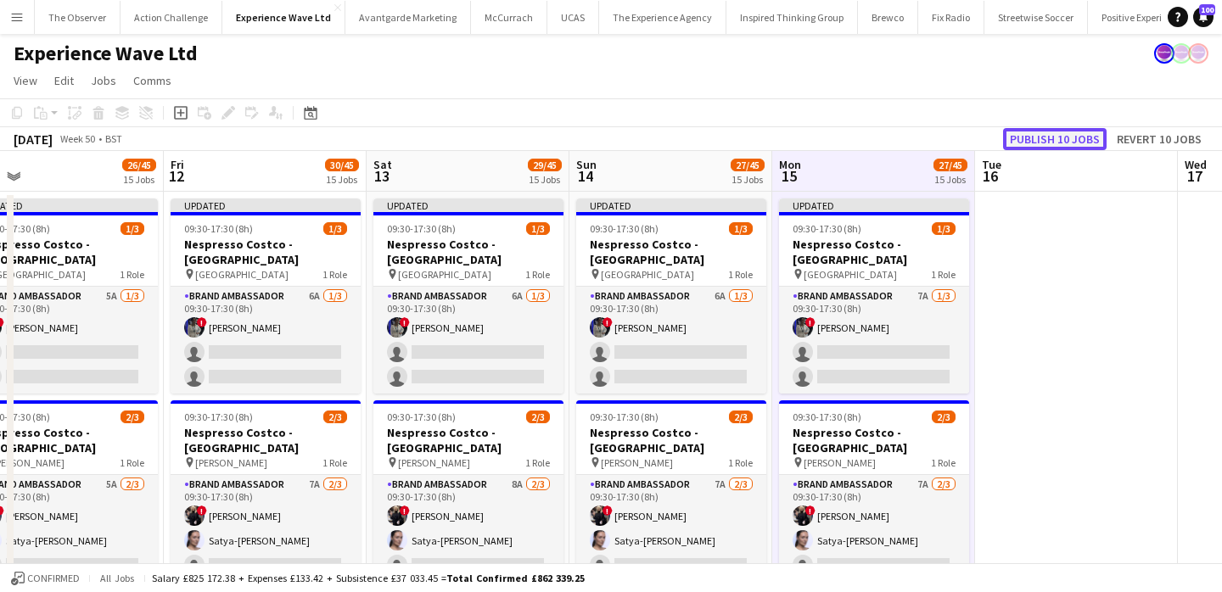
click at [1086, 148] on button "Publish 10 jobs" at bounding box center [1055, 139] width 104 height 22
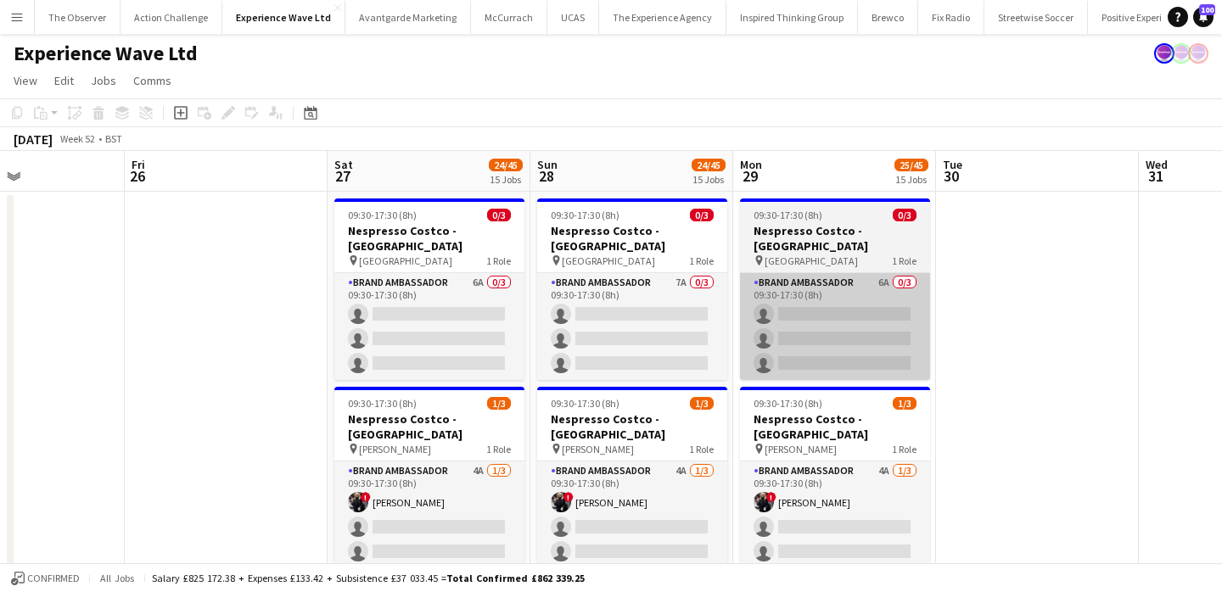
scroll to position [0, 624]
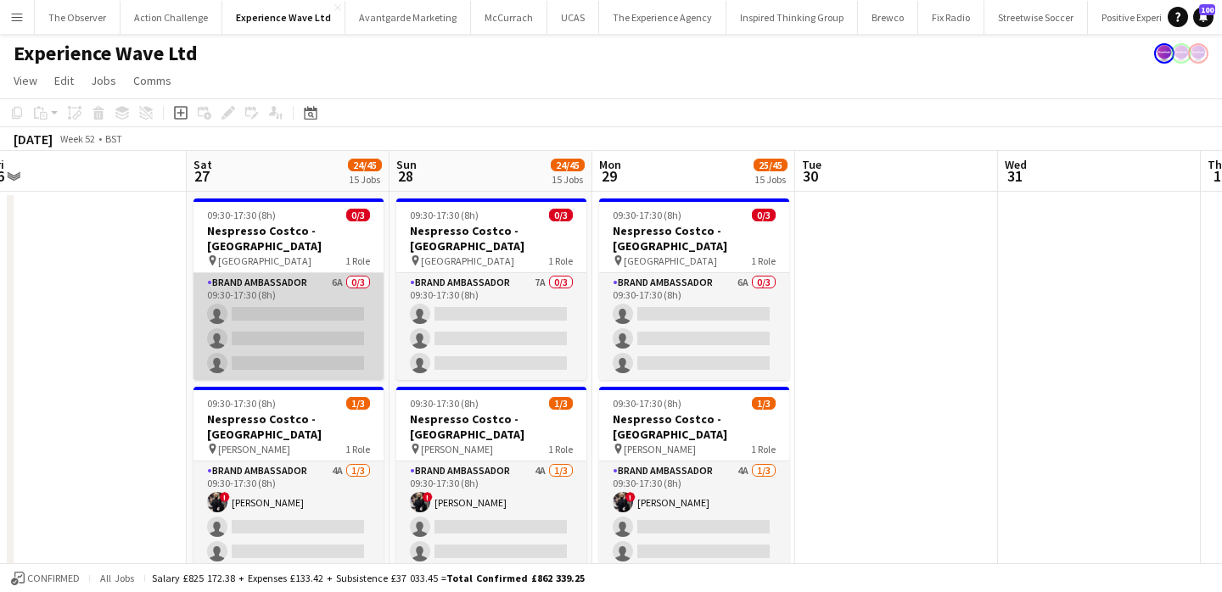
click at [326, 287] on app-card-role "Brand Ambassador 6A 0/3 09:30-17:30 (8h) single-neutral-actions single-neutral-…" at bounding box center [288, 326] width 190 height 107
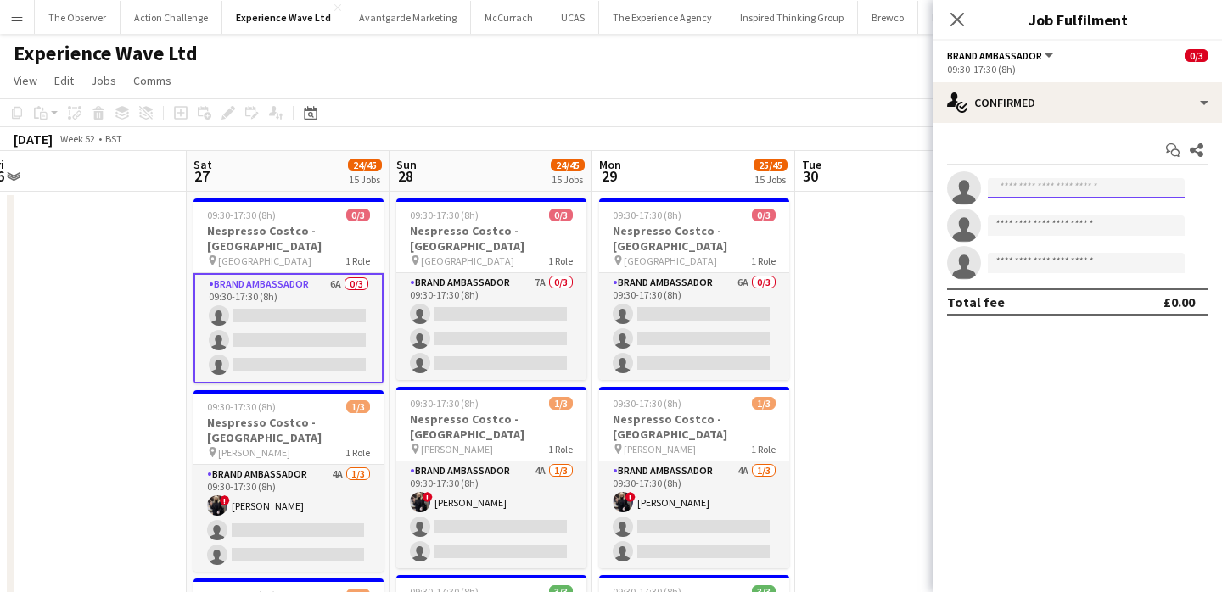
click at [1111, 194] on input at bounding box center [1086, 188] width 197 height 20
paste input "**********"
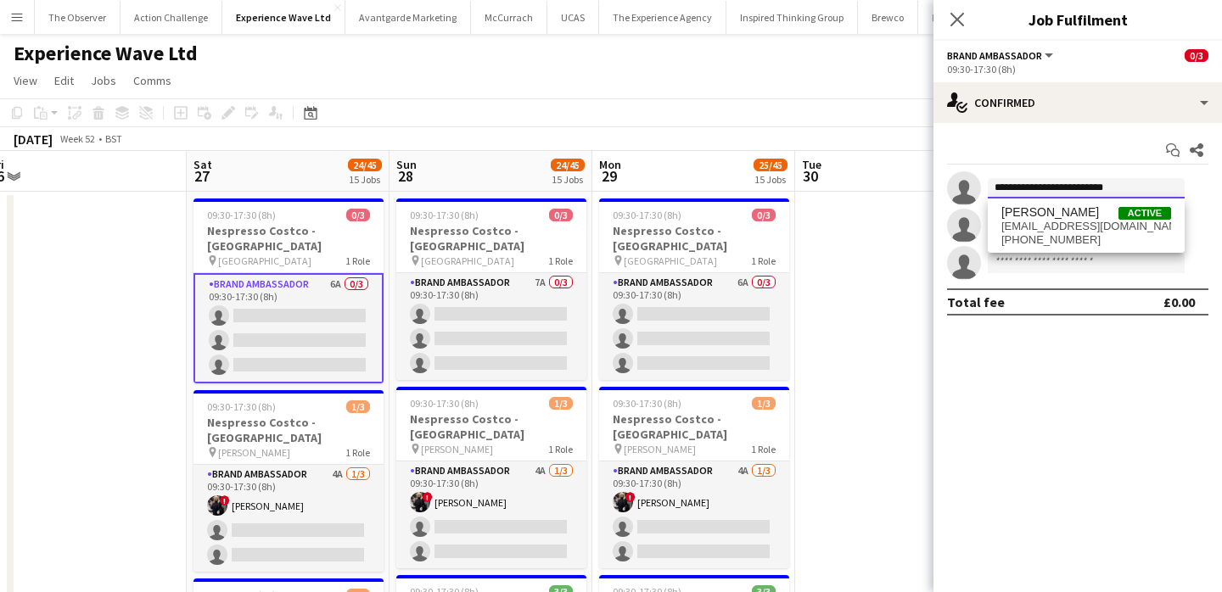
type input "**********"
click at [1108, 218] on span "Aalia Nawaz Active" at bounding box center [1086, 212] width 170 height 14
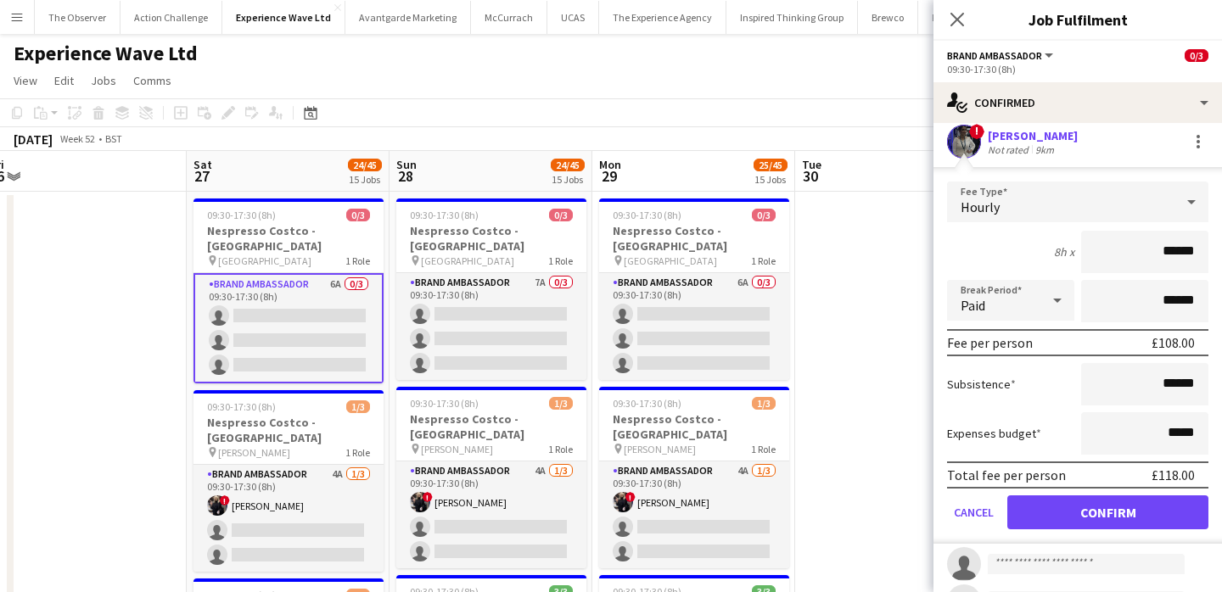
scroll to position [48, 0]
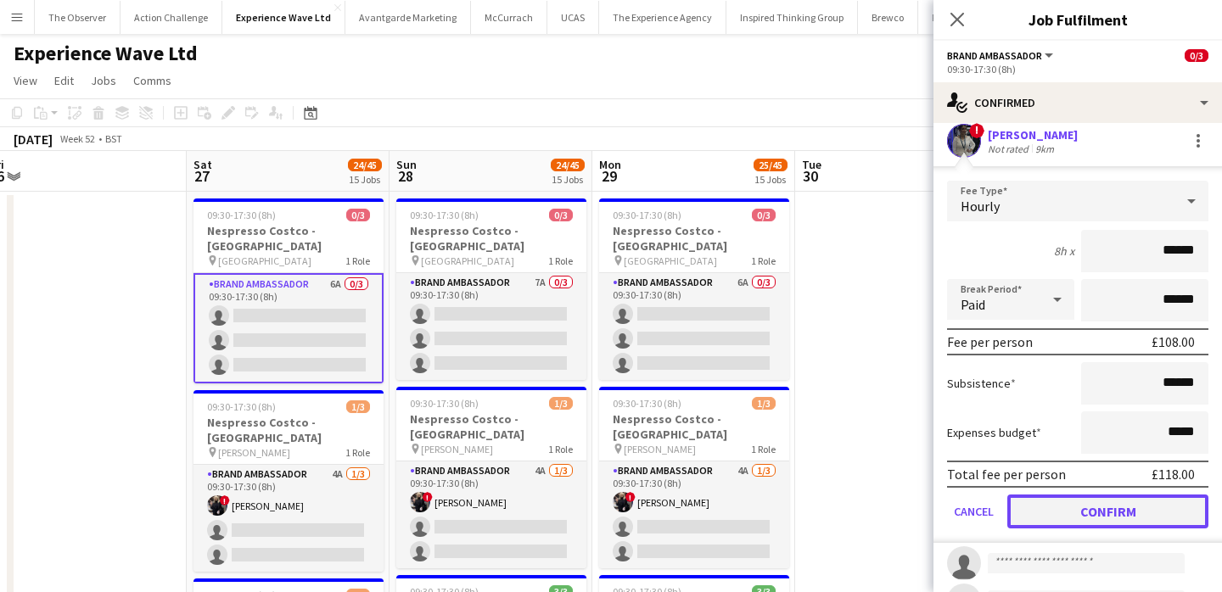
click at [1100, 507] on button "Confirm" at bounding box center [1107, 512] width 201 height 34
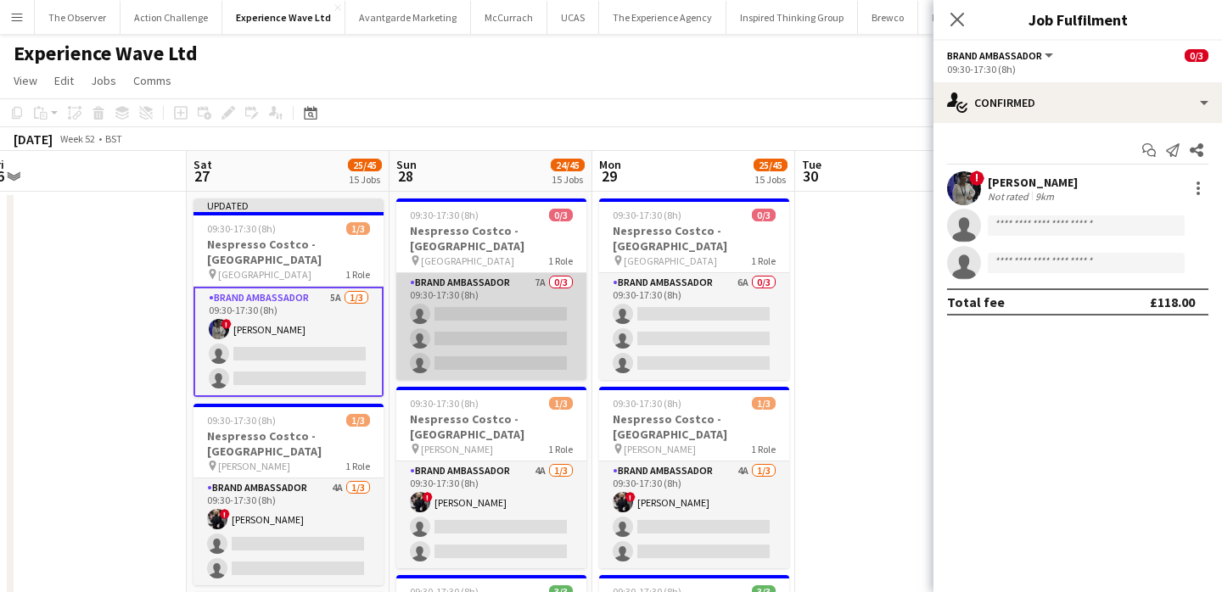
click at [557, 310] on app-card-role "Brand Ambassador 7A 0/3 09:30-17:30 (8h) single-neutral-actions single-neutral-…" at bounding box center [491, 326] width 190 height 107
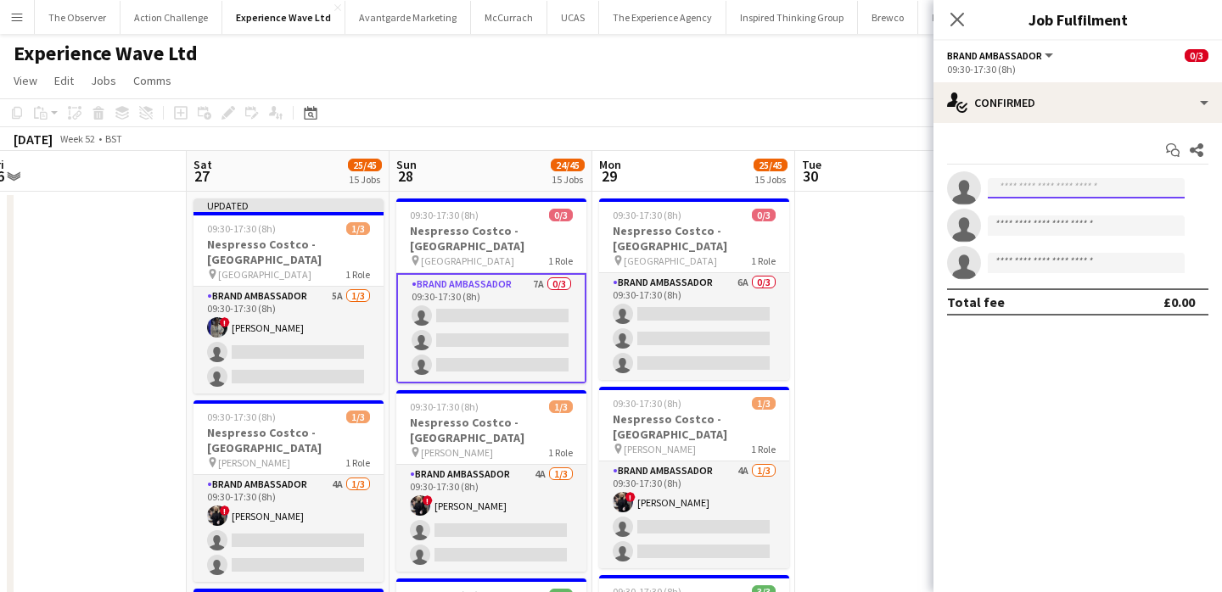
click at [1078, 184] on input at bounding box center [1086, 188] width 197 height 20
paste input "**********"
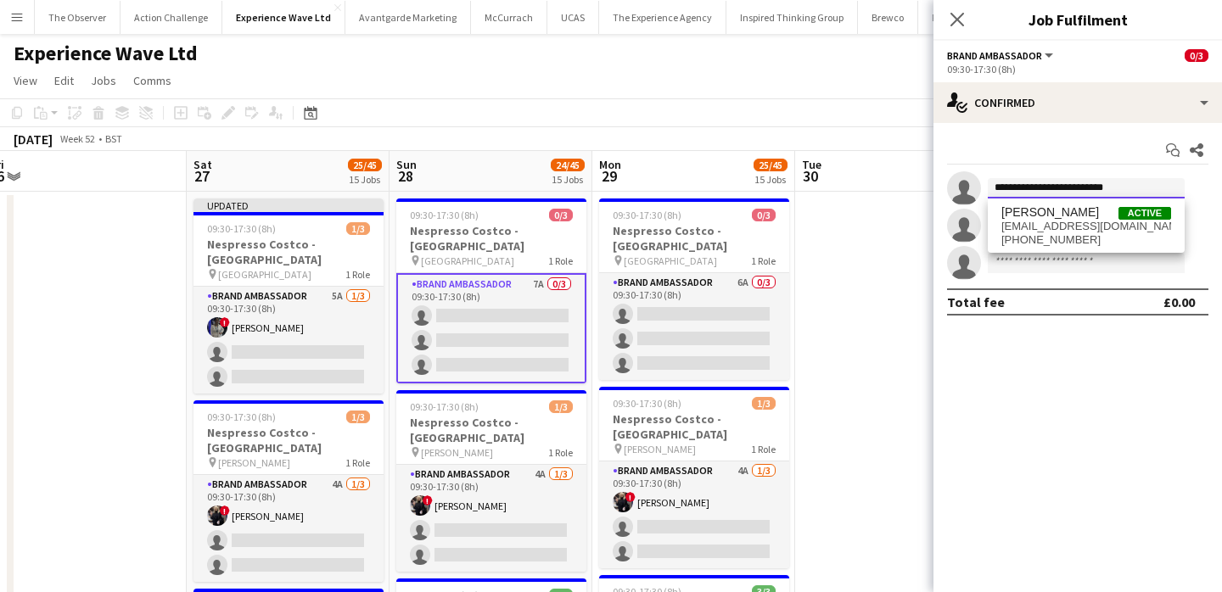
type input "**********"
click at [1084, 225] on span "aalia_nawaz@hotmail.co.uk" at bounding box center [1086, 227] width 170 height 14
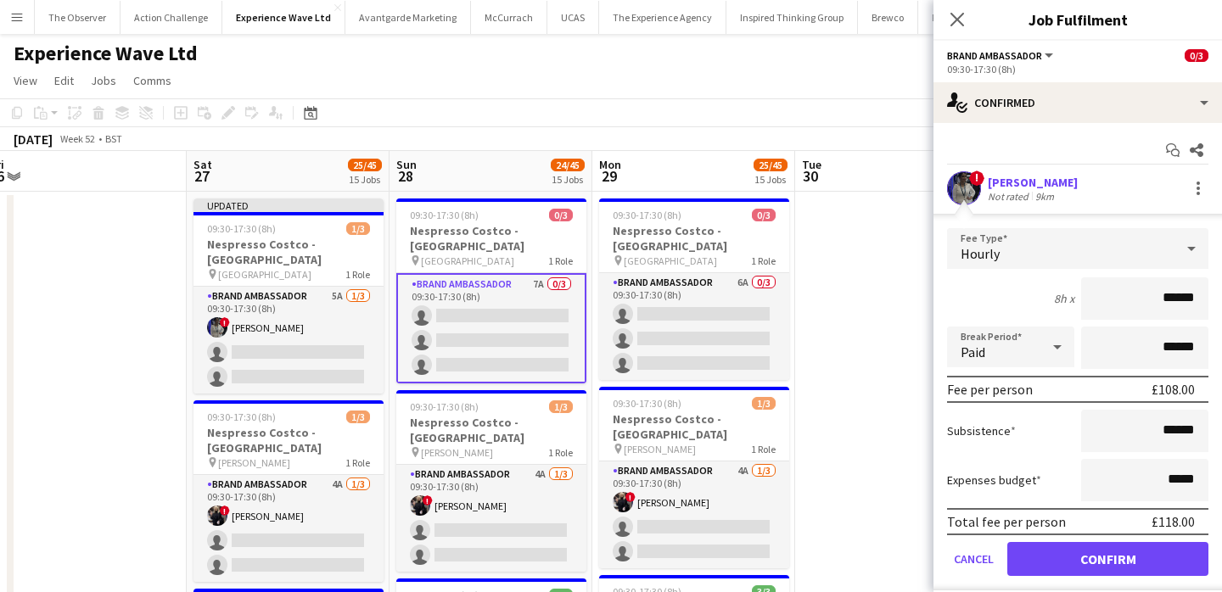
scroll to position [30, 0]
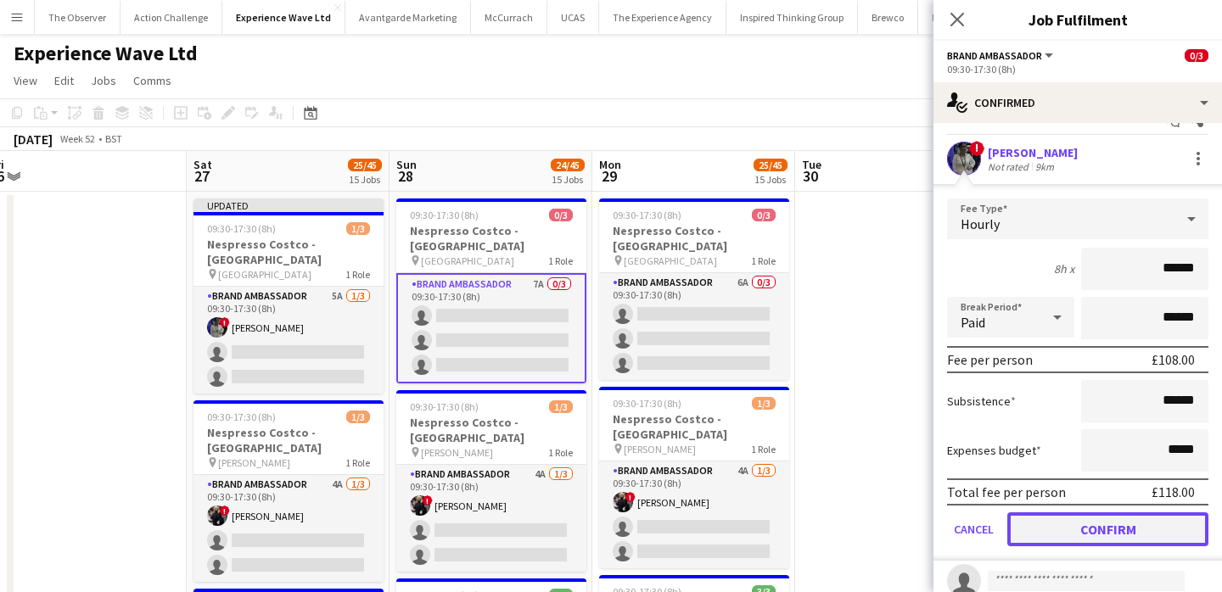
click at [1073, 527] on button "Confirm" at bounding box center [1107, 529] width 201 height 34
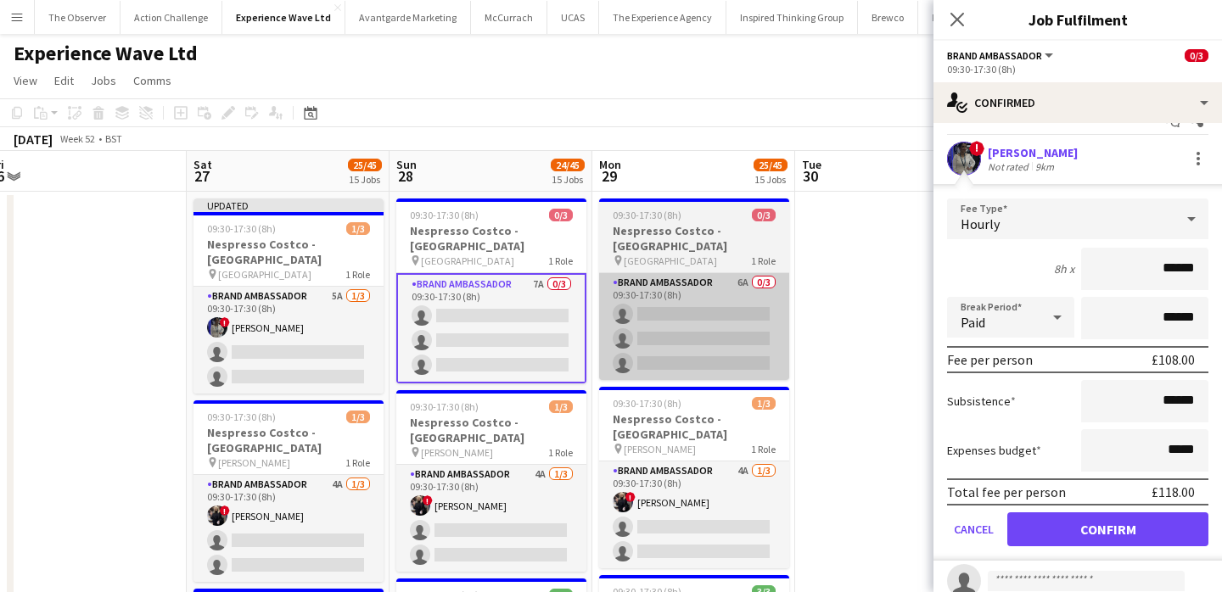
scroll to position [0, 0]
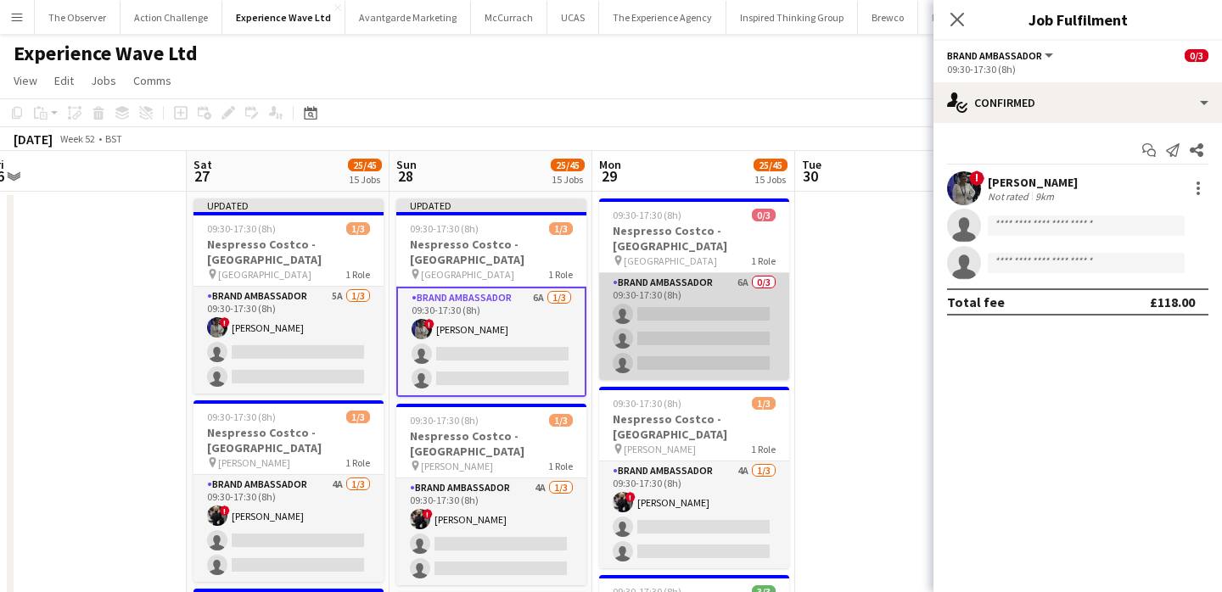
click at [731, 306] on app-card-role "Brand Ambassador 6A 0/3 09:30-17:30 (8h) single-neutral-actions single-neutral-…" at bounding box center [694, 326] width 190 height 107
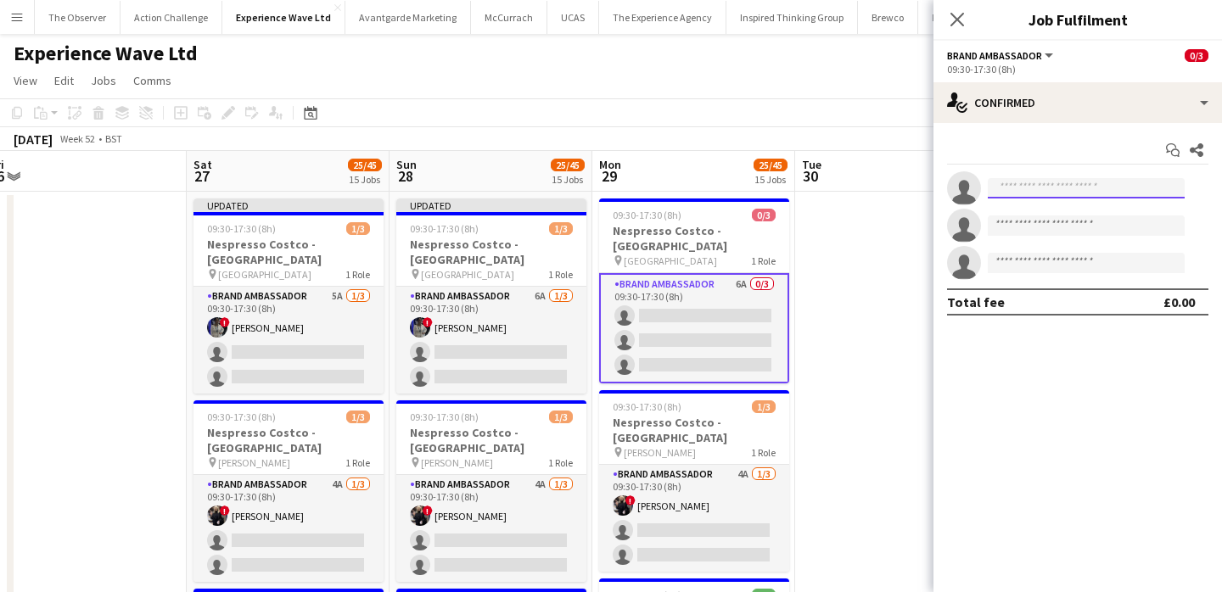
click at [1081, 178] on input at bounding box center [1086, 188] width 197 height 20
paste input "**********"
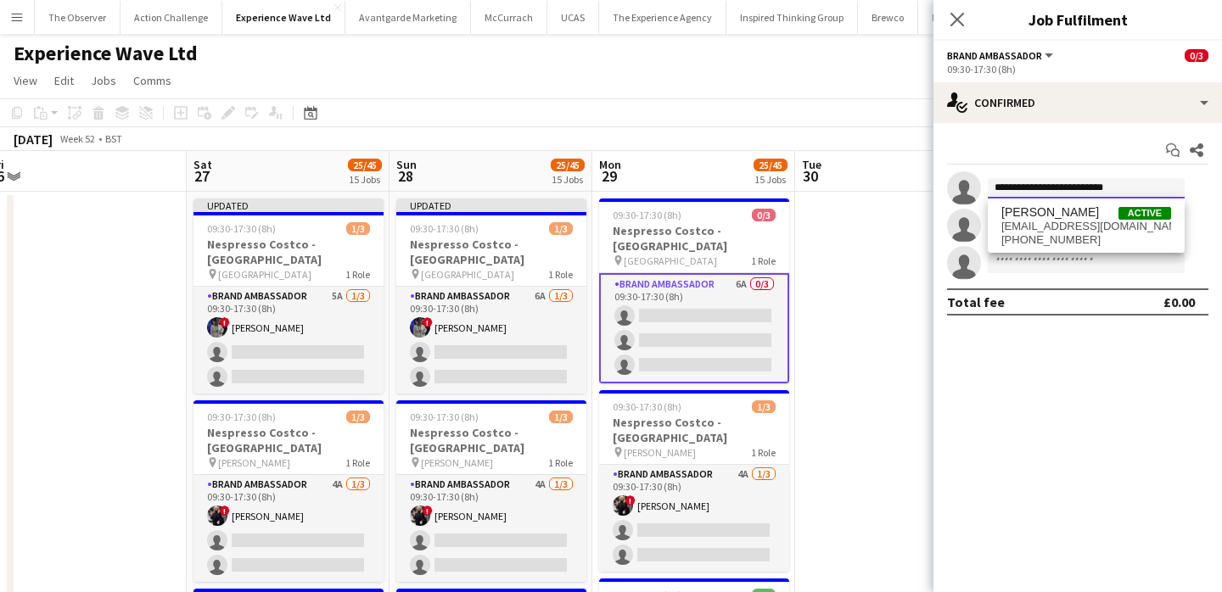
type input "**********"
click at [1069, 232] on span "aalia_nawaz@hotmail.co.uk" at bounding box center [1086, 227] width 170 height 14
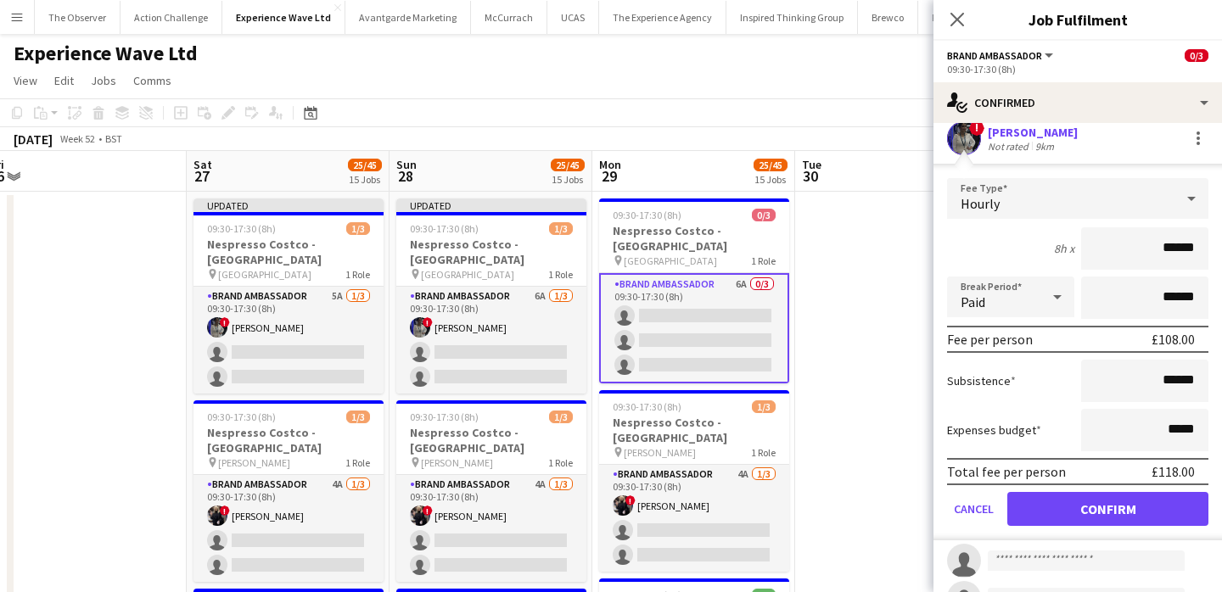
scroll to position [64, 0]
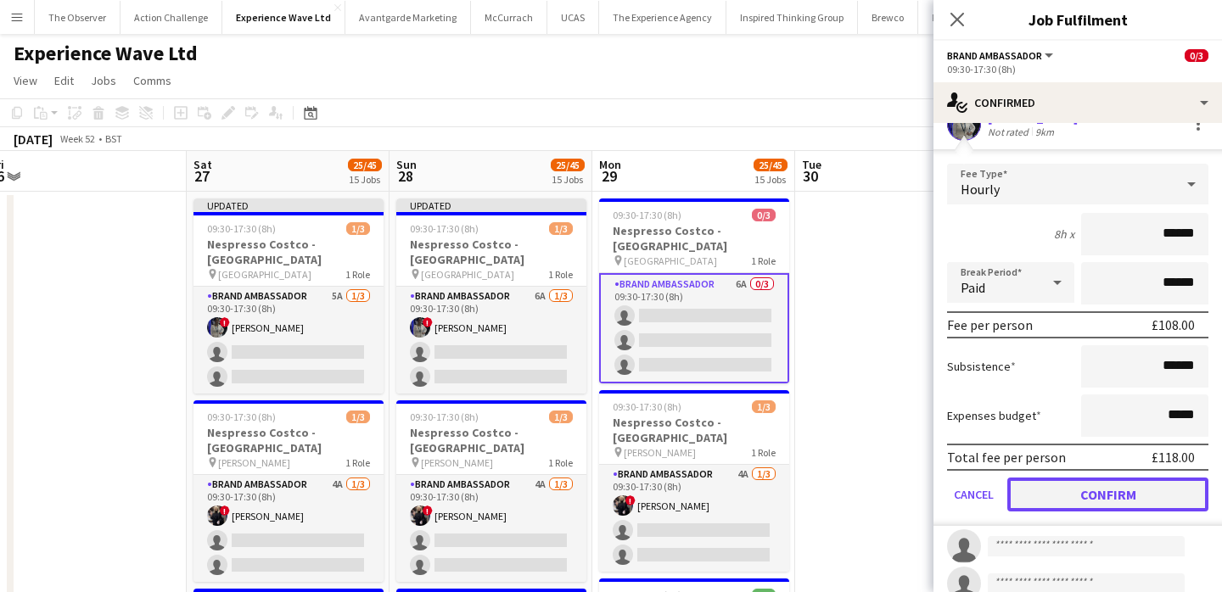
click at [1087, 498] on button "Confirm" at bounding box center [1107, 495] width 201 height 34
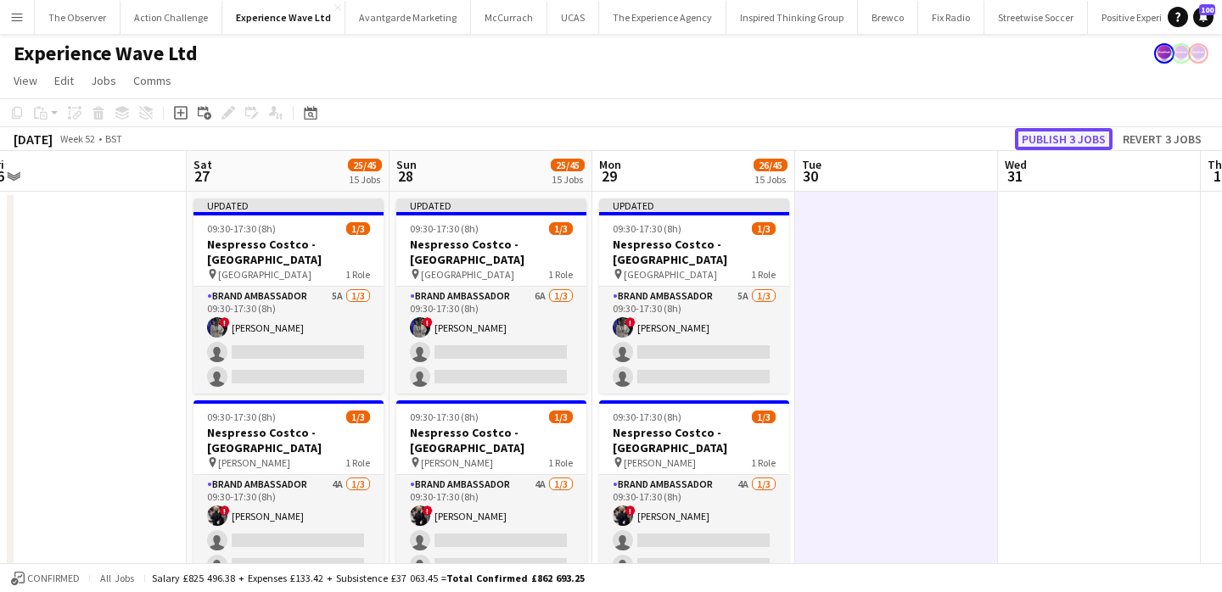
click at [1084, 142] on button "Publish 3 jobs" at bounding box center [1064, 139] width 98 height 22
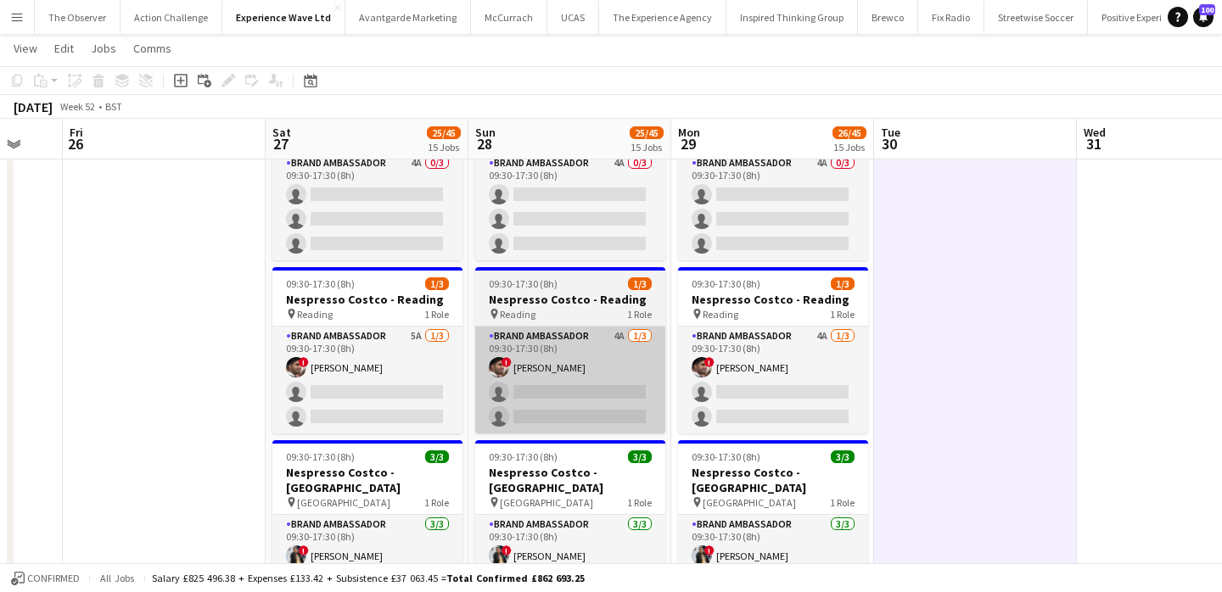
scroll to position [0, 532]
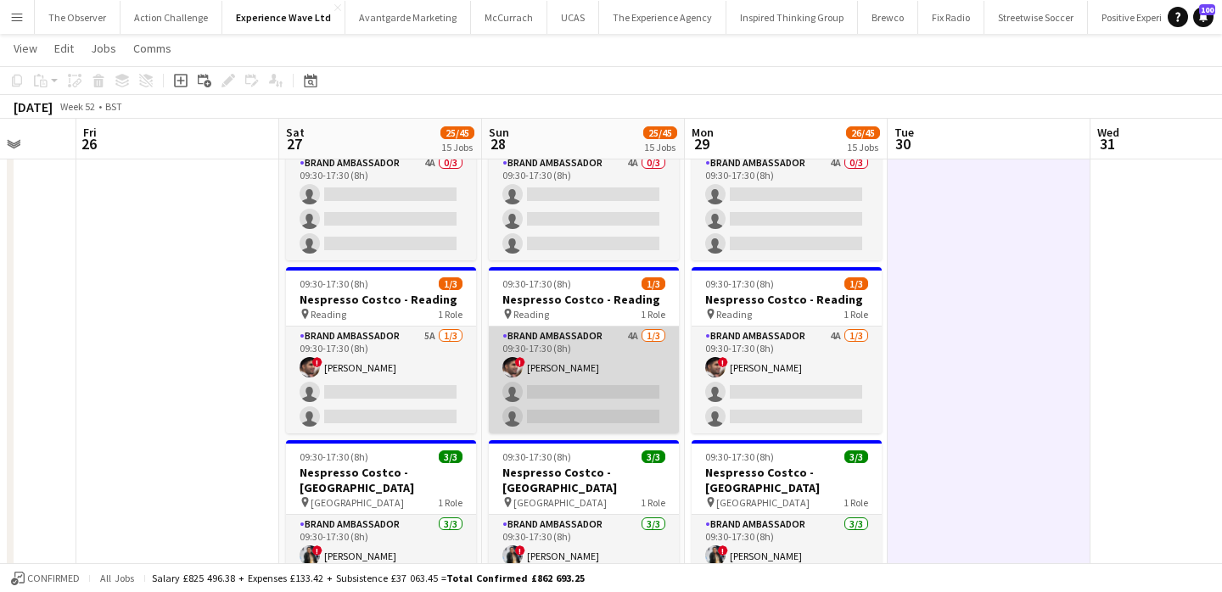
click at [569, 327] on app-card-role "Brand Ambassador 4A 1/3 09:30-17:30 (8h) ! Waqar Butt single-neutral-actions si…" at bounding box center [584, 380] width 190 height 107
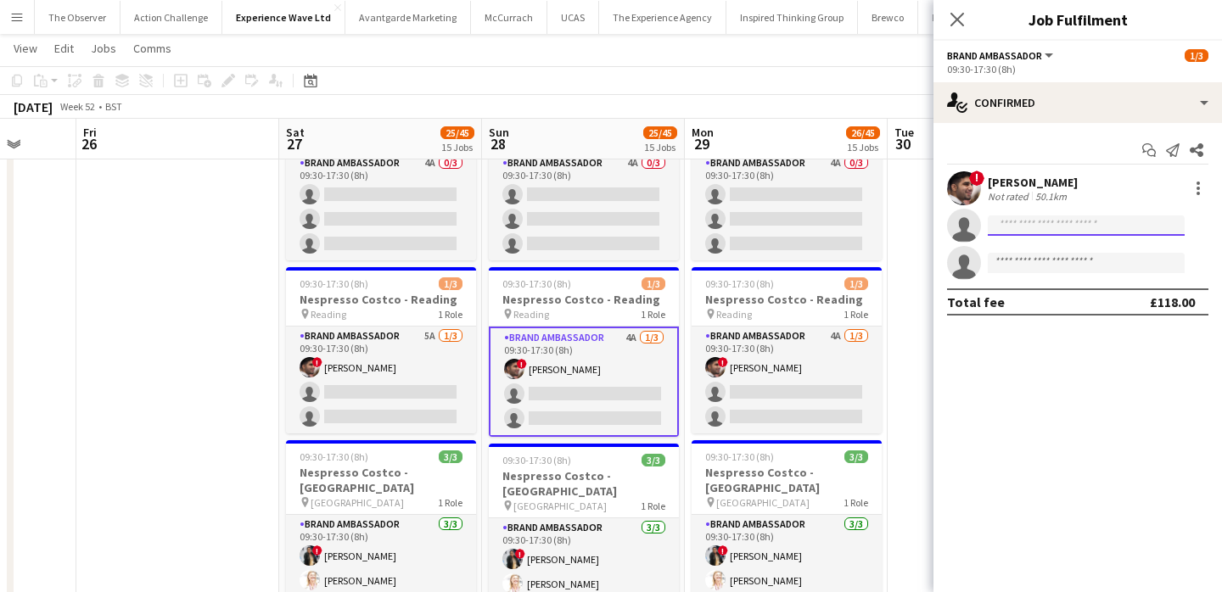
click at [1035, 222] on input at bounding box center [1086, 226] width 197 height 20
paste input "**********"
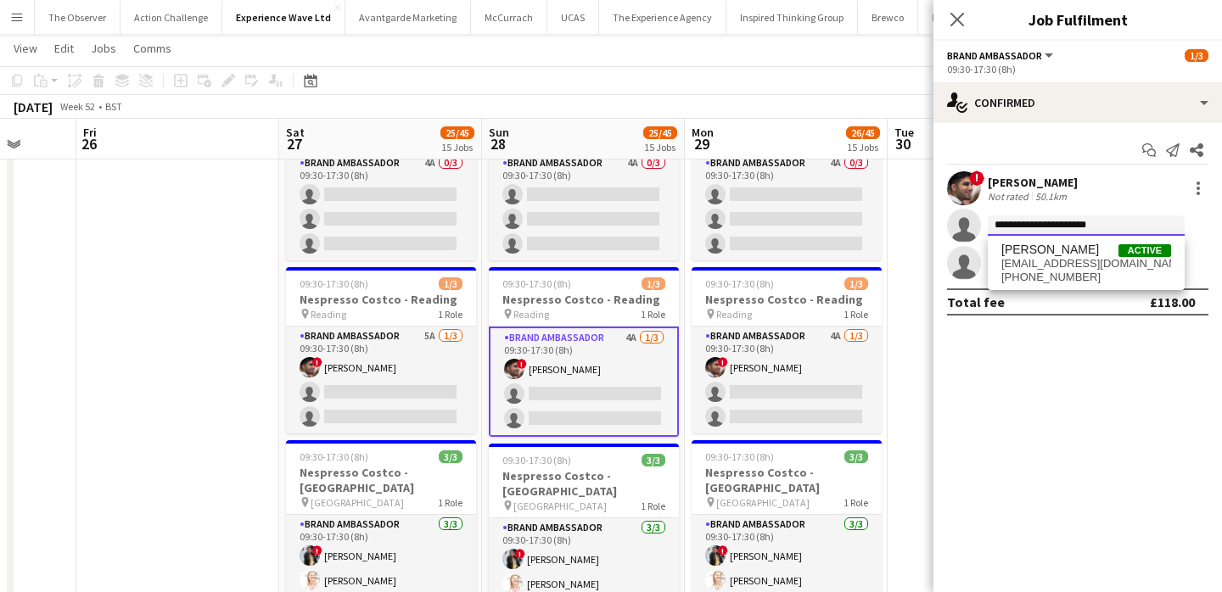
type input "**********"
click at [1035, 250] on span "sara kabeer" at bounding box center [1050, 250] width 98 height 14
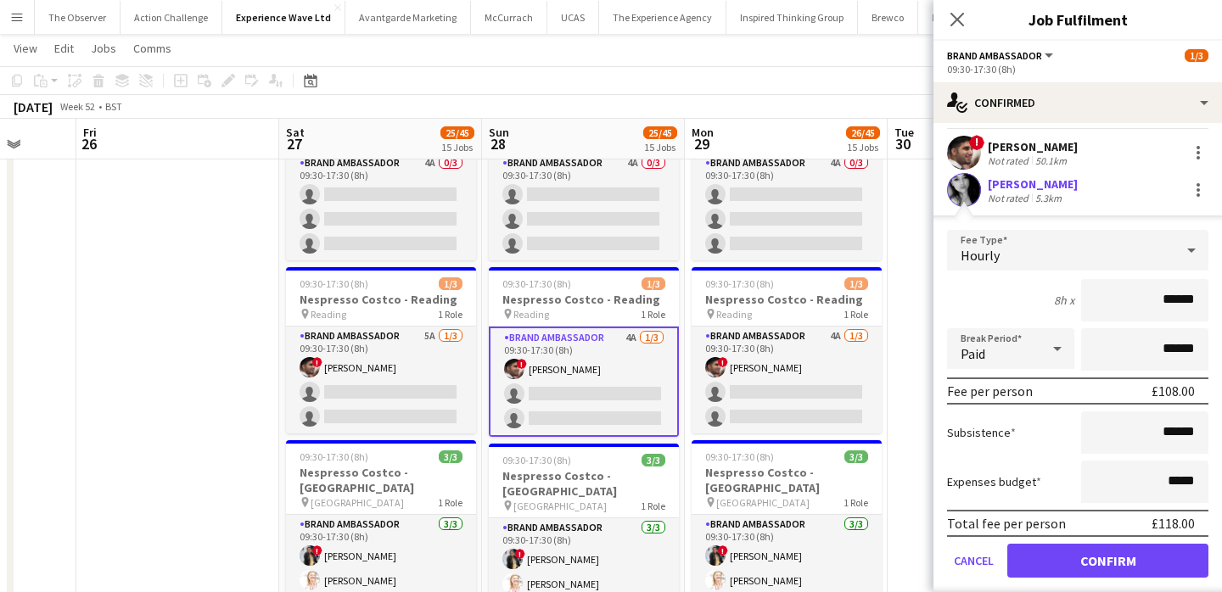
scroll to position [40, 0]
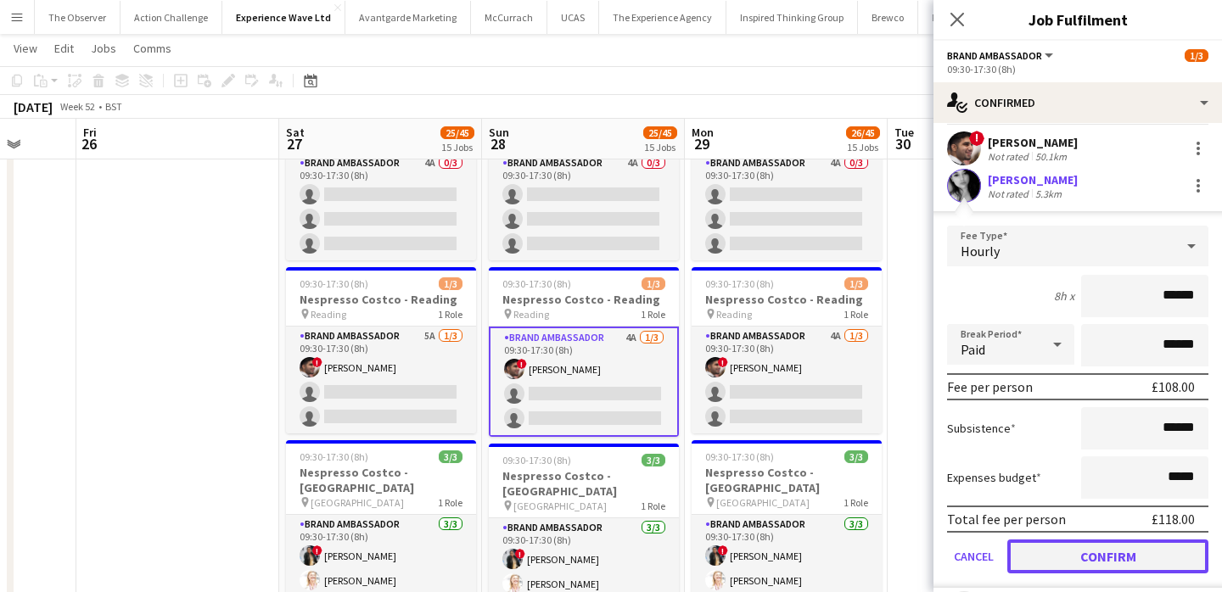
click at [1089, 557] on button "Confirm" at bounding box center [1107, 557] width 201 height 34
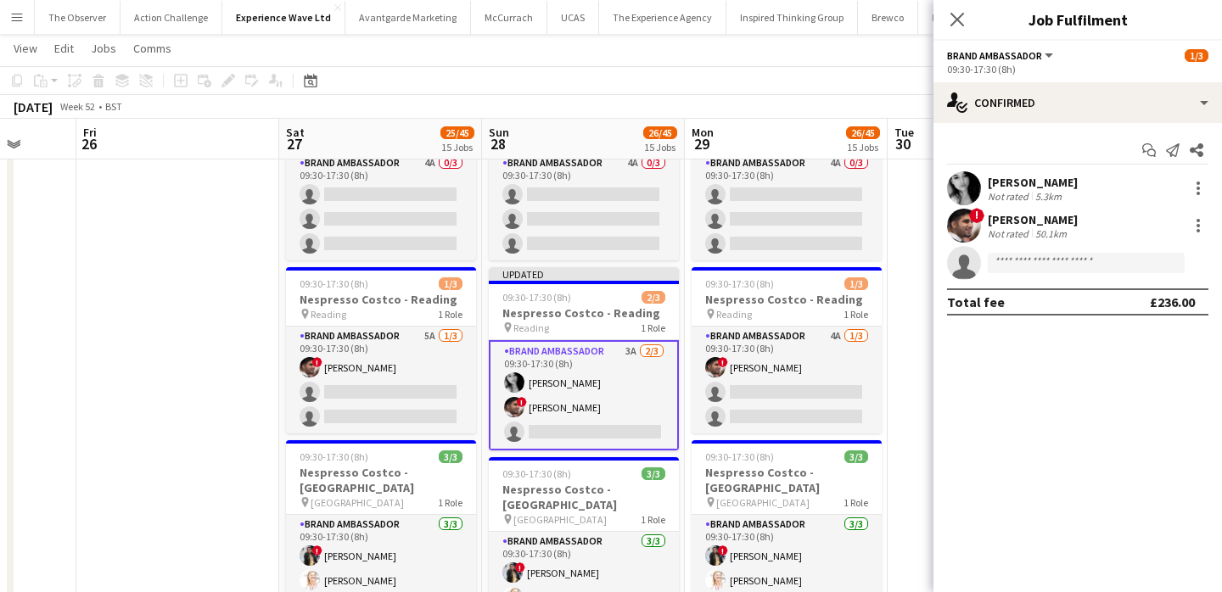
scroll to position [0, 0]
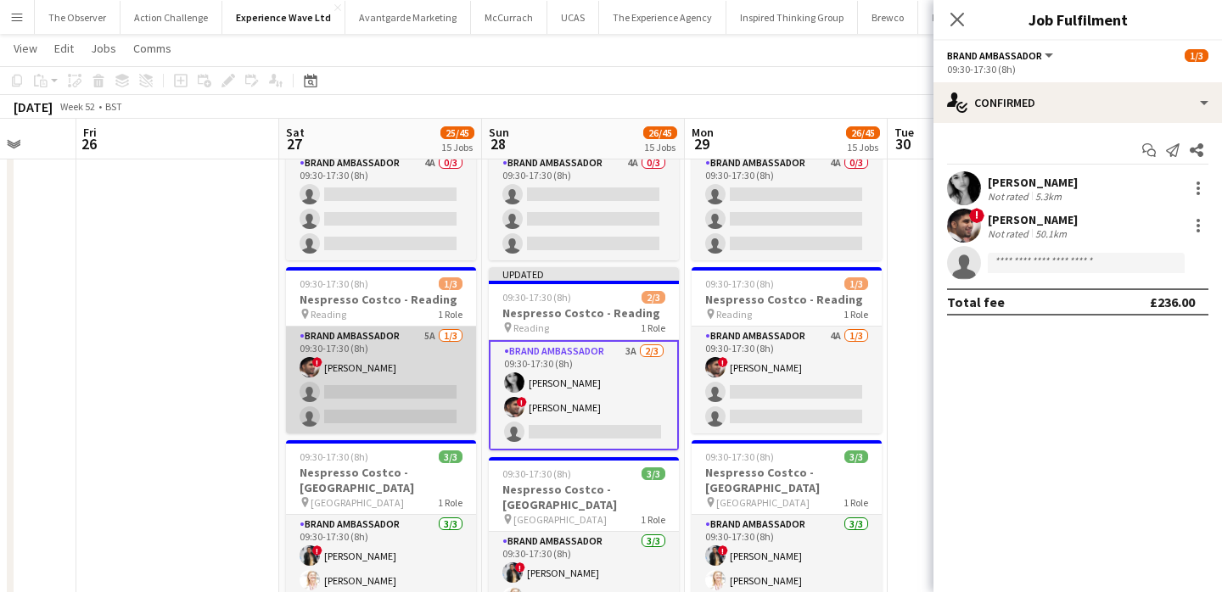
click at [396, 327] on app-card-role "Brand Ambassador 5A 1/3 09:30-17:30 (8h) ! Waqar Butt single-neutral-actions si…" at bounding box center [381, 380] width 190 height 107
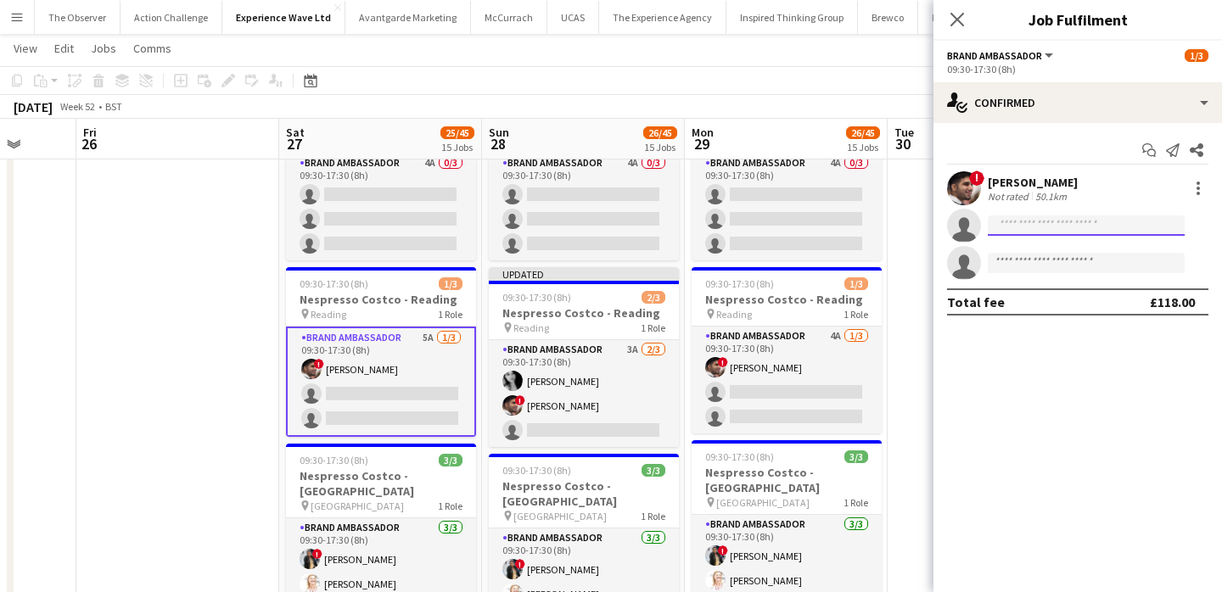
click at [1023, 230] on input at bounding box center [1086, 226] width 197 height 20
paste input "**********"
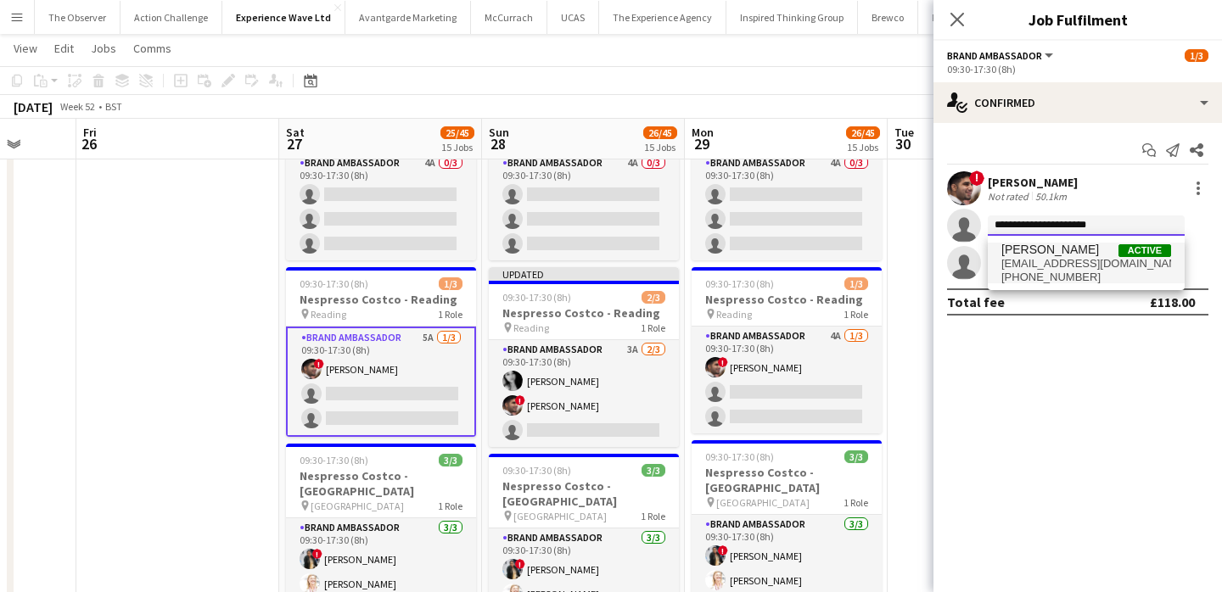
type input "**********"
click at [1057, 269] on span "sarakabeer27@gmail.com" at bounding box center [1086, 264] width 170 height 14
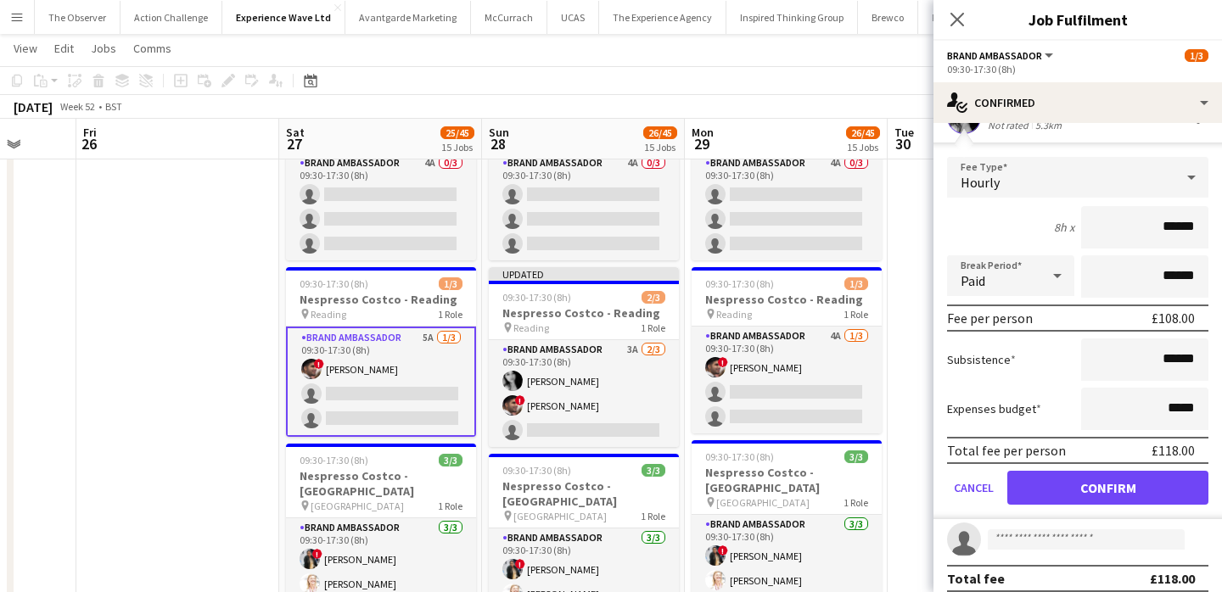
scroll to position [122, 0]
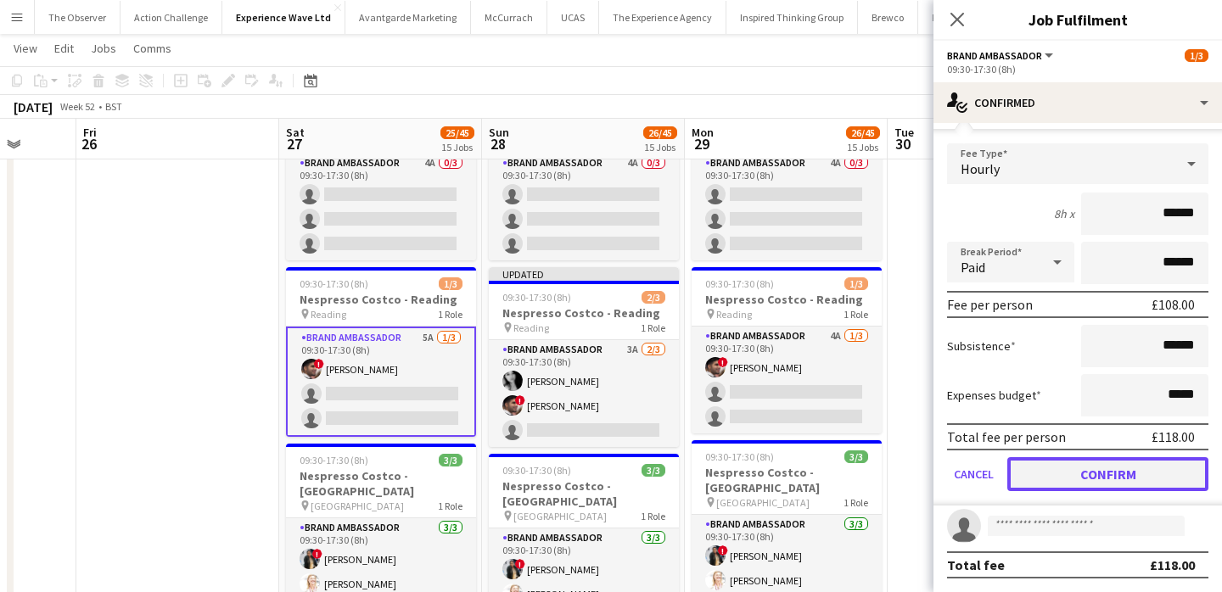
click at [1029, 468] on button "Confirm" at bounding box center [1107, 474] width 201 height 34
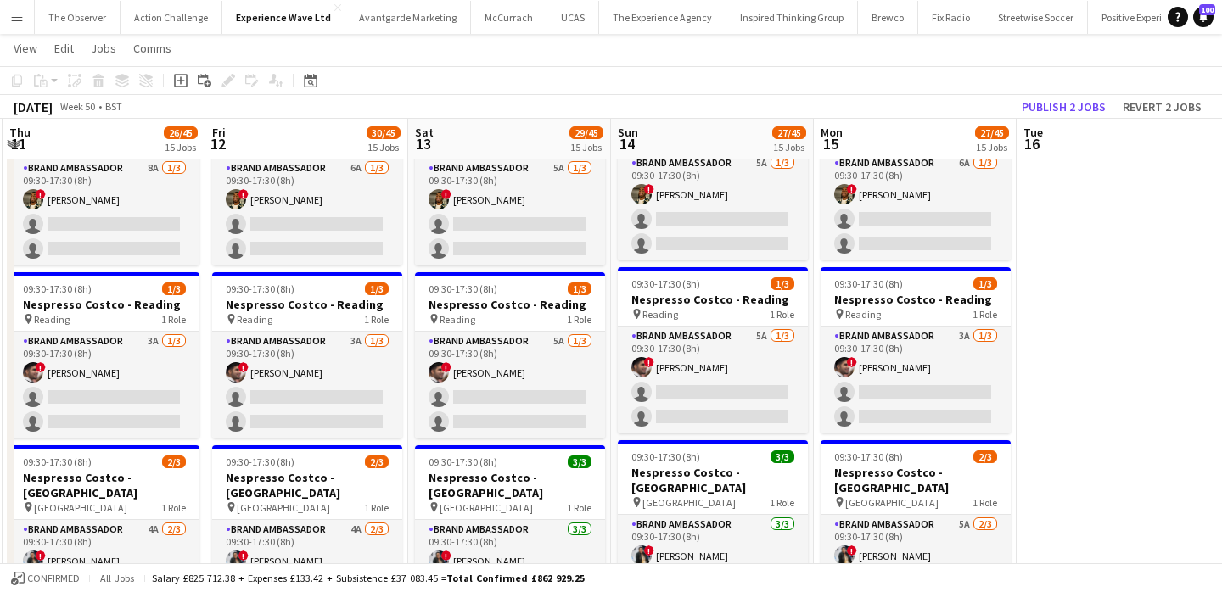
scroll to position [0, 400]
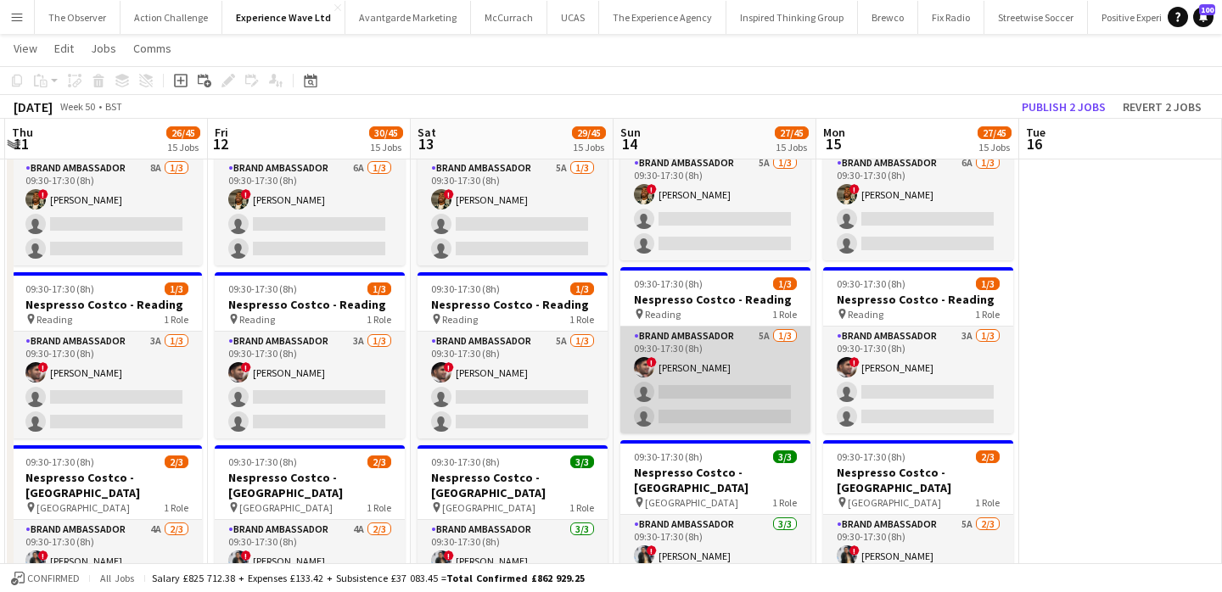
click at [719, 327] on app-card-role "Brand Ambassador 5A 1/3 09:30-17:30 (8h) ! Waqar Butt single-neutral-actions si…" at bounding box center [715, 380] width 190 height 107
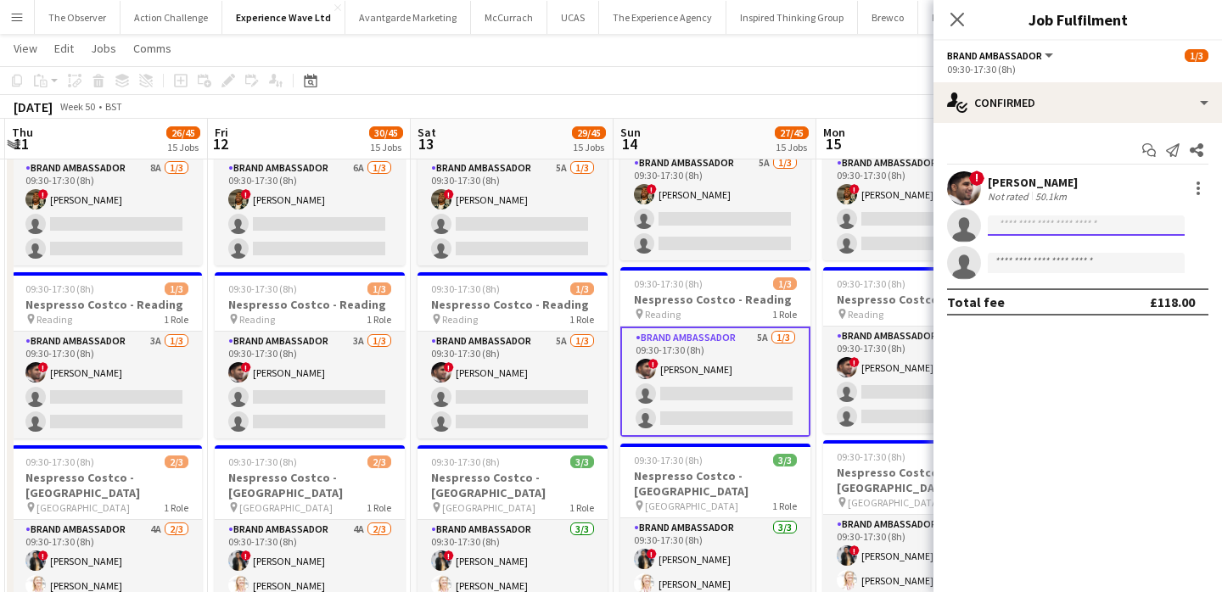
click at [1024, 230] on input at bounding box center [1086, 226] width 197 height 20
paste input "**********"
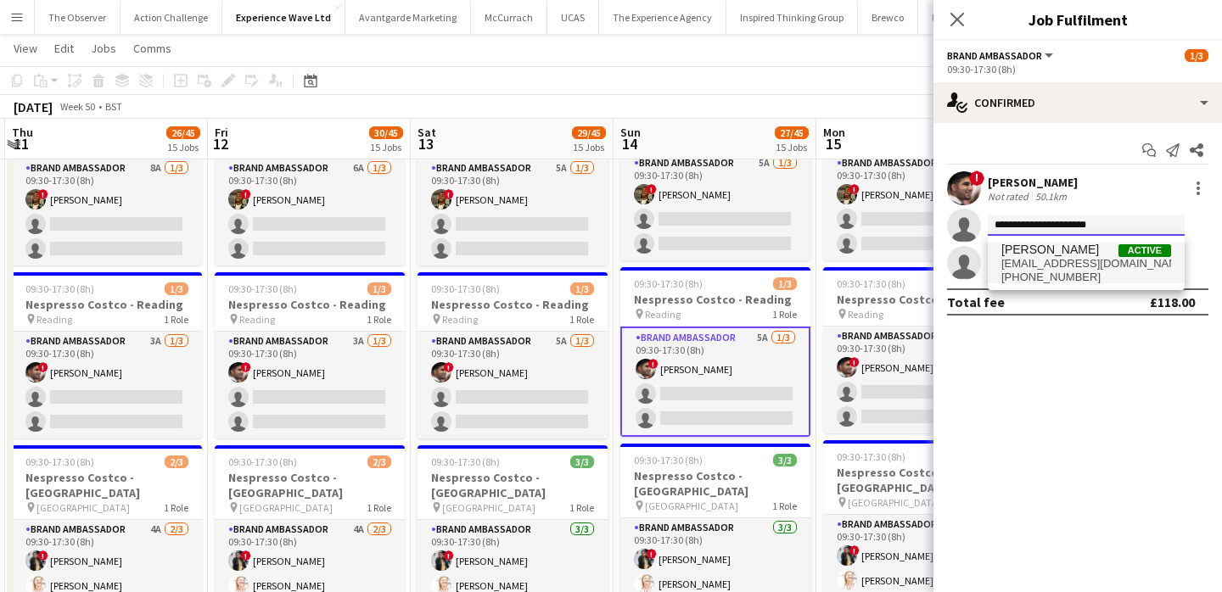
type input "**********"
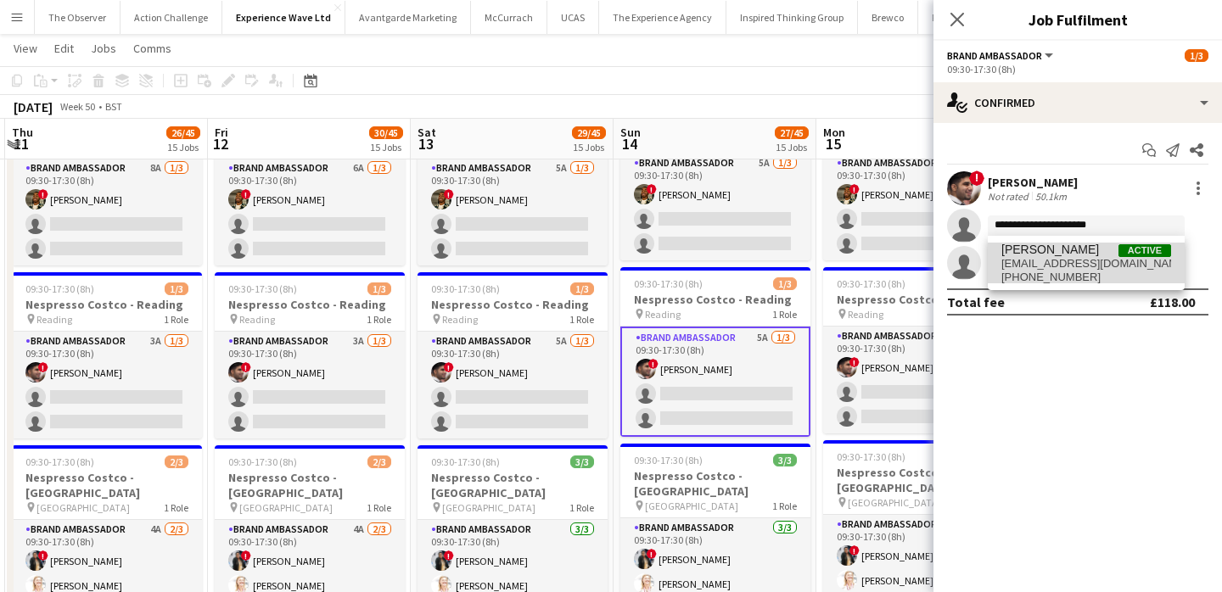
click at [1031, 257] on span "sarakabeer27@gmail.com" at bounding box center [1086, 264] width 170 height 14
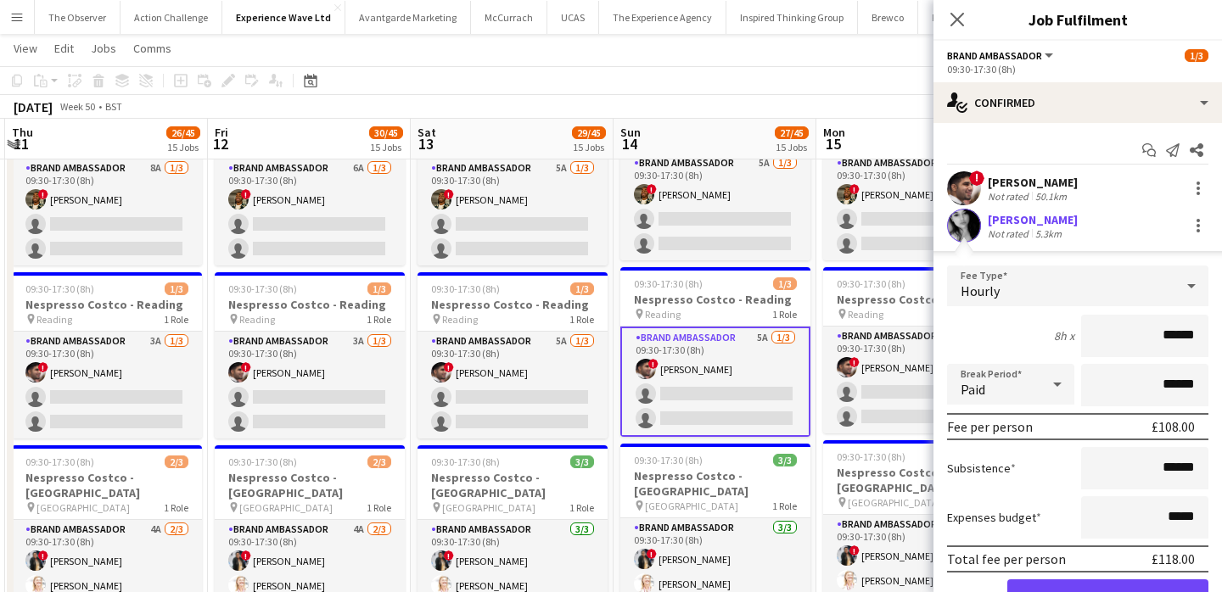
scroll to position [73, 0]
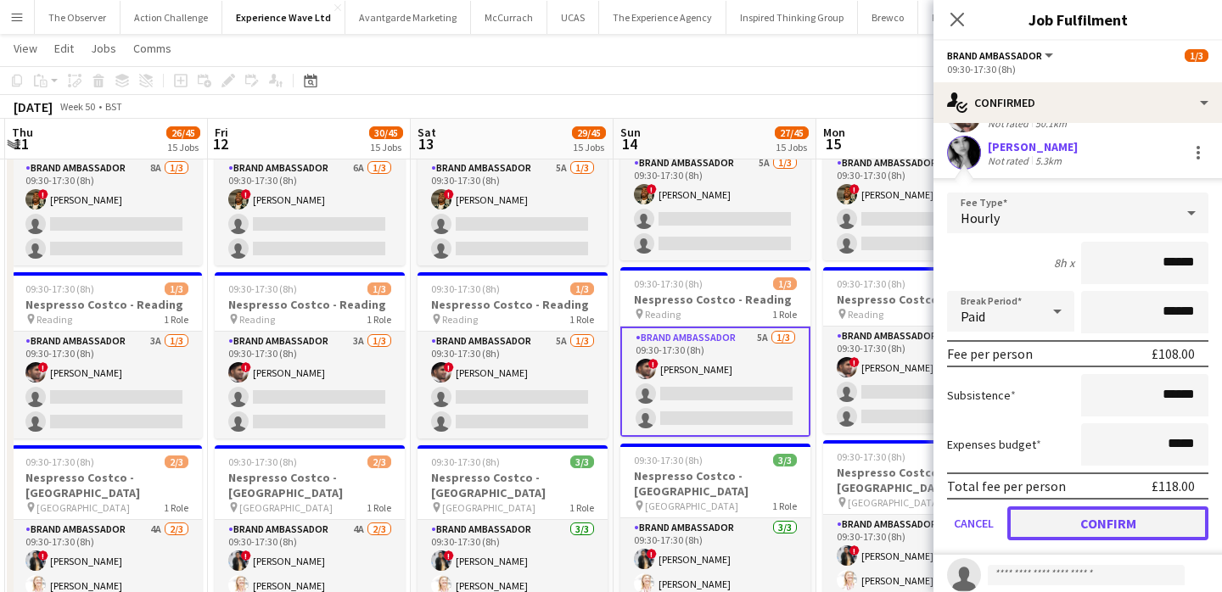
click at [1090, 519] on button "Confirm" at bounding box center [1107, 524] width 201 height 34
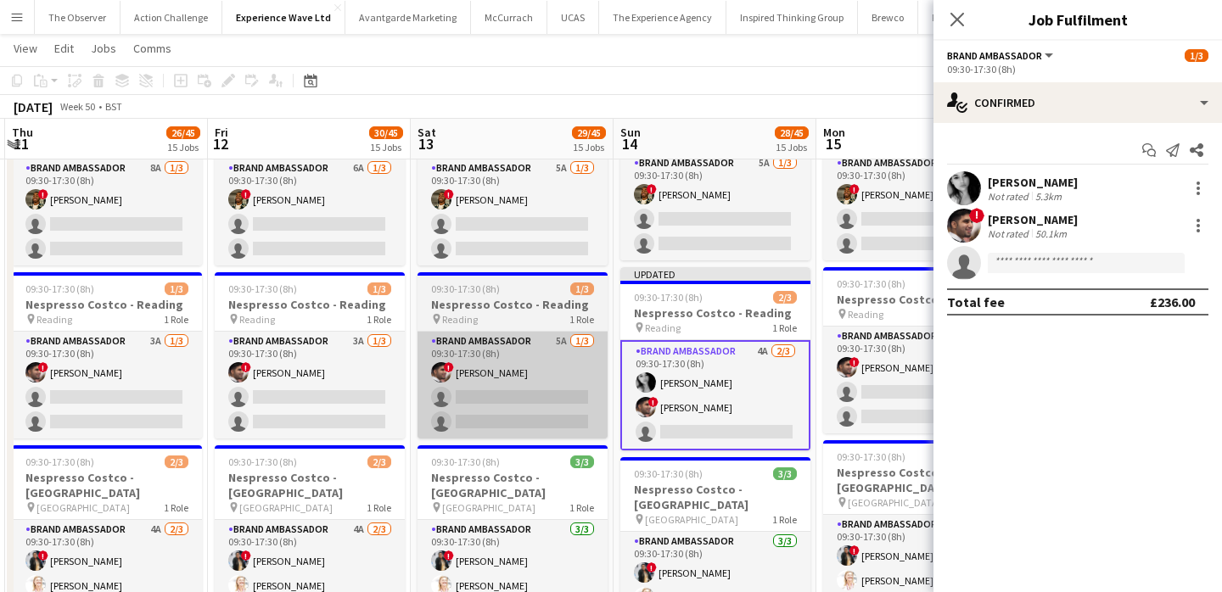
scroll to position [0, 0]
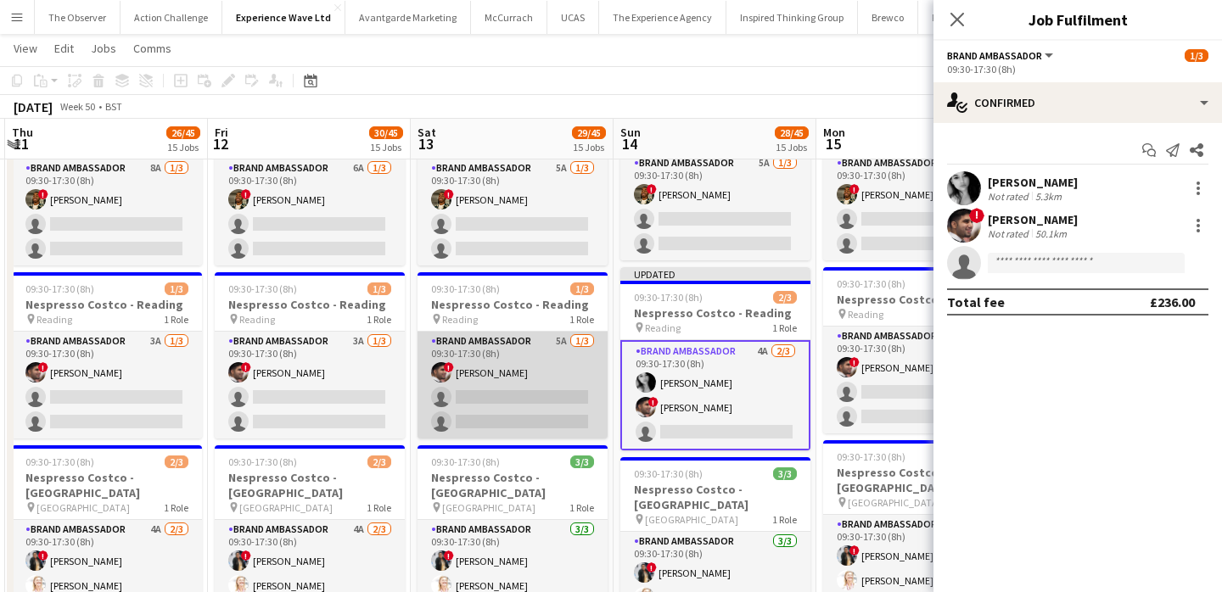
click at [518, 332] on app-card-role "Brand Ambassador 5A 1/3 09:30-17:30 (8h) ! Waqar Butt single-neutral-actions si…" at bounding box center [512, 385] width 190 height 107
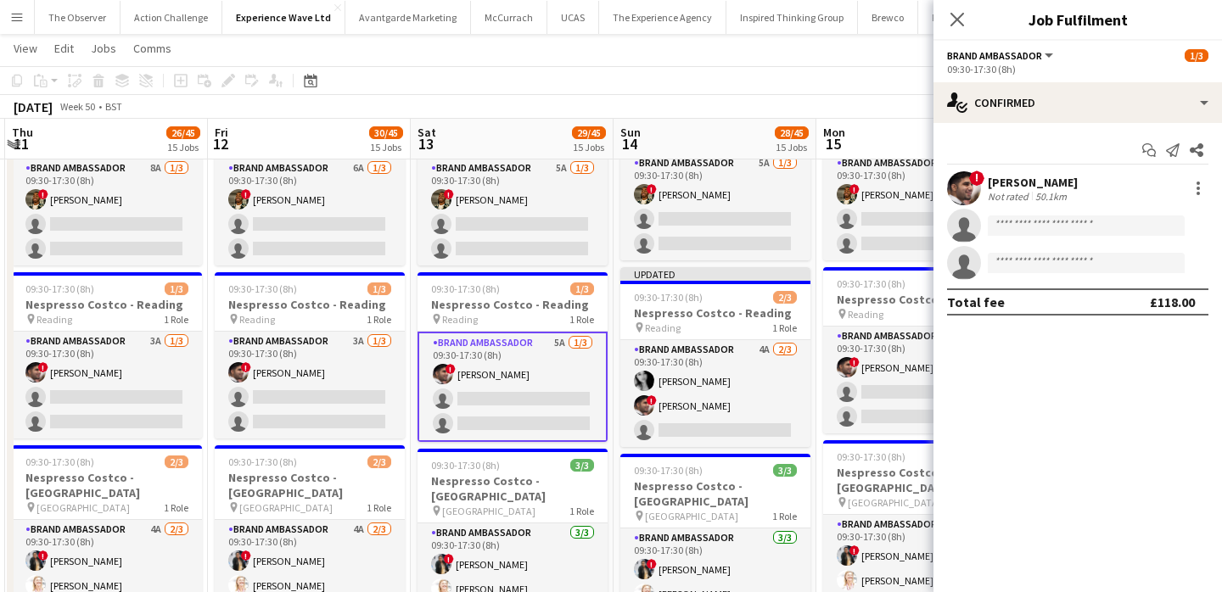
click at [1030, 210] on app-invite-slot "single-neutral-actions" at bounding box center [1077, 226] width 288 height 34
click at [1033, 225] on input at bounding box center [1086, 226] width 197 height 20
paste input "**********"
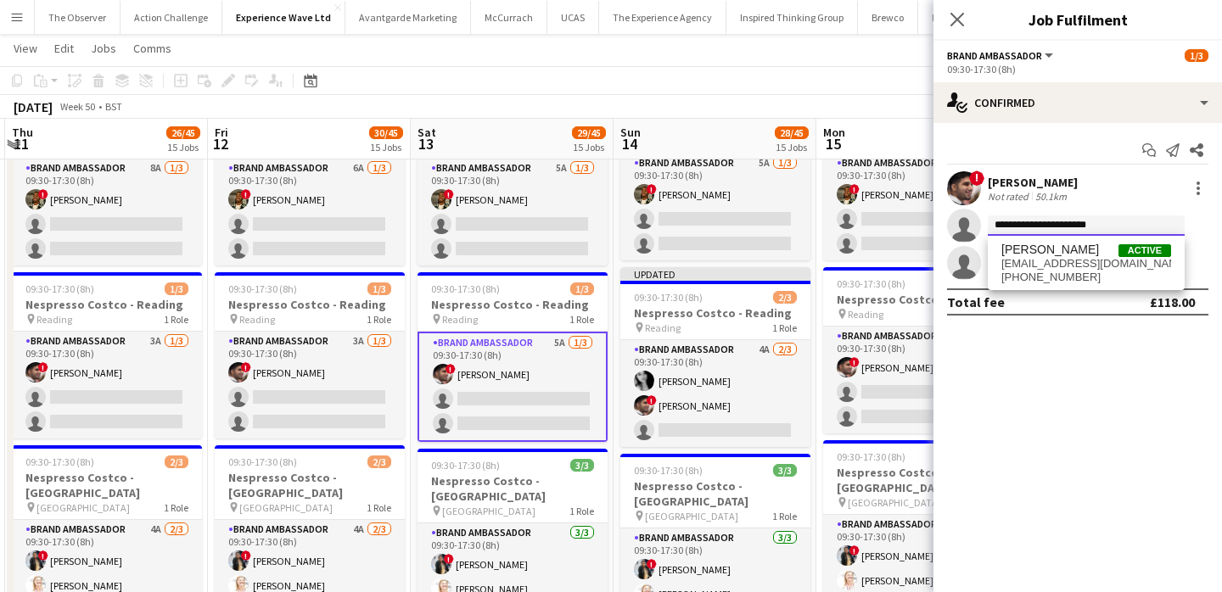
type input "**********"
click at [1048, 265] on span "sarakabeer27@gmail.com" at bounding box center [1086, 264] width 170 height 14
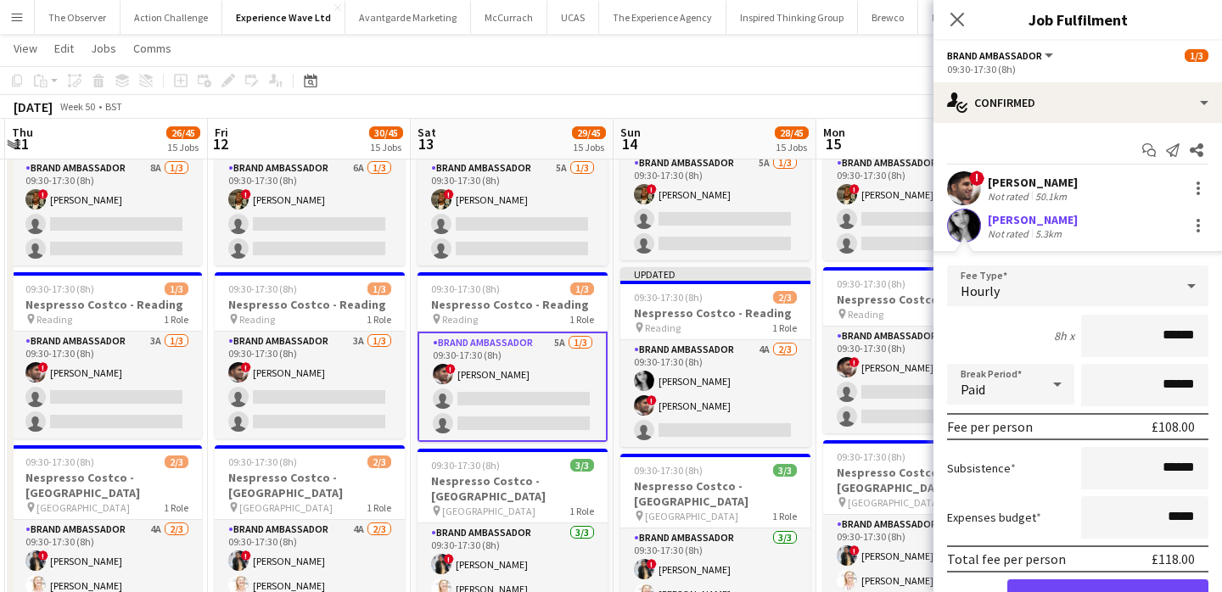
scroll to position [122, 0]
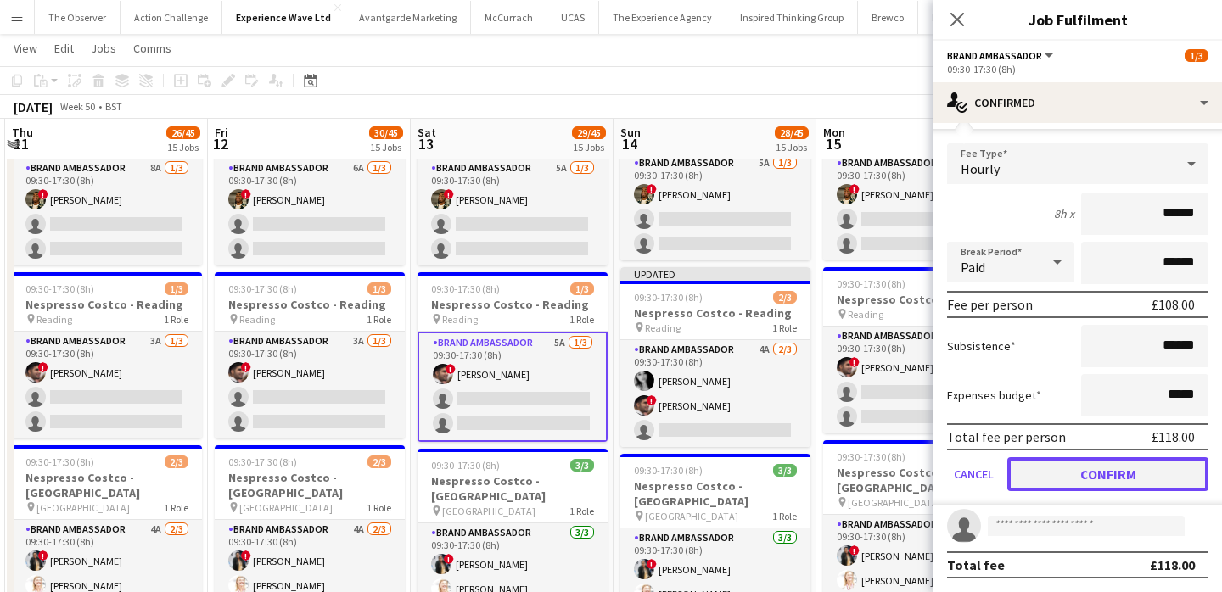
click at [1123, 465] on button "Confirm" at bounding box center [1107, 474] width 201 height 34
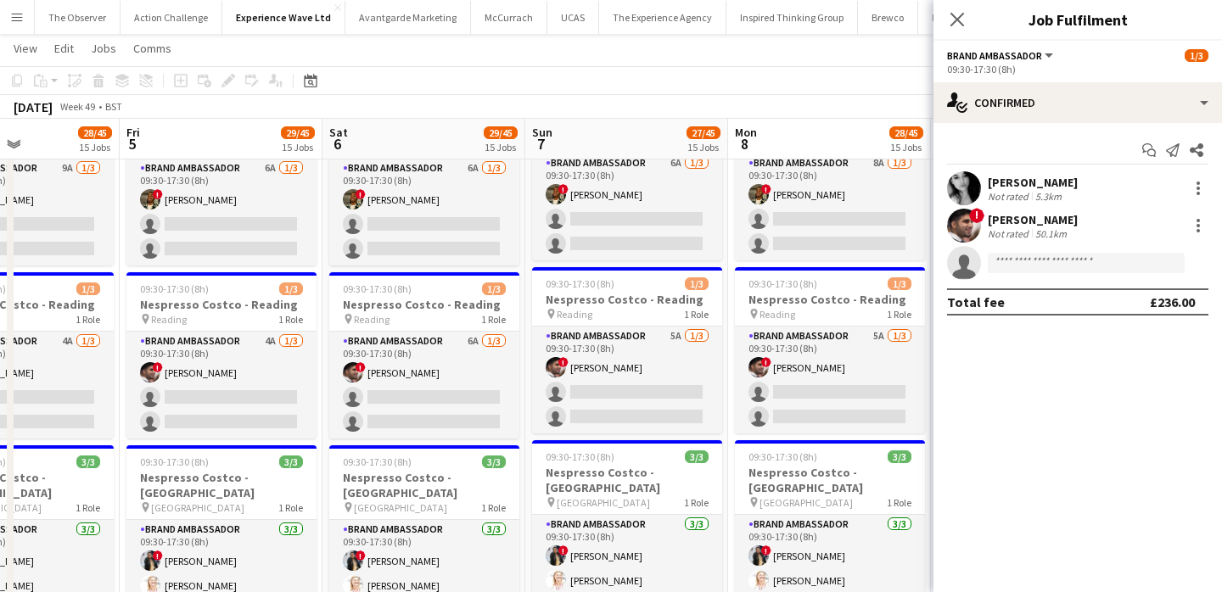
scroll to position [0, 477]
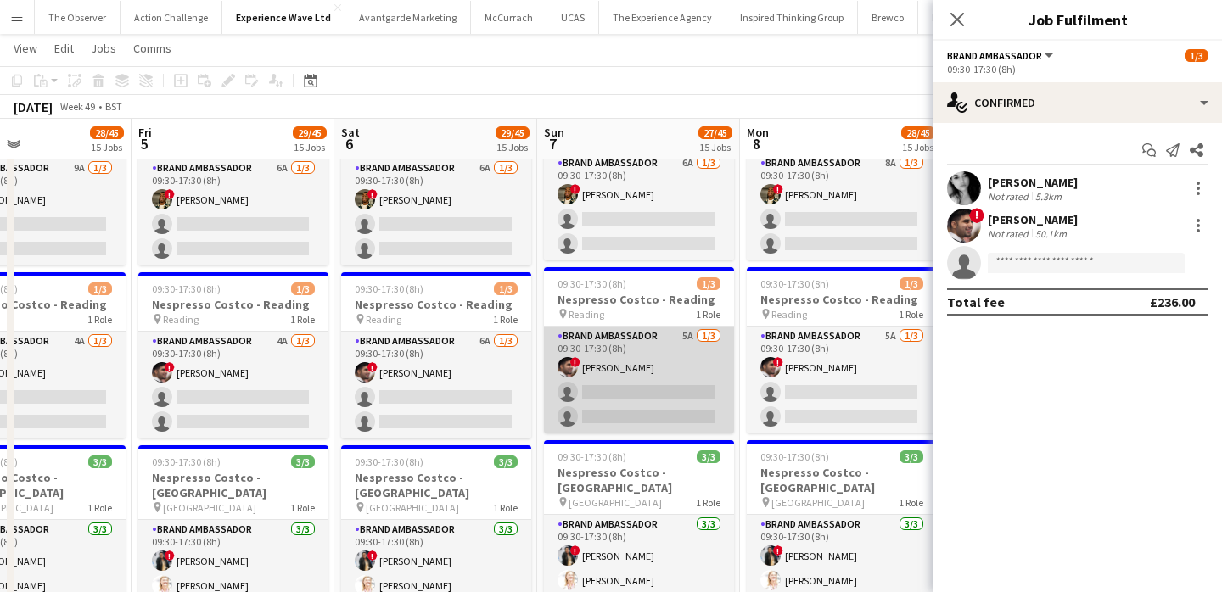
click at [669, 327] on app-card-role "Brand Ambassador 5A 1/3 09:30-17:30 (8h) ! Waqar Butt single-neutral-actions si…" at bounding box center [639, 380] width 190 height 107
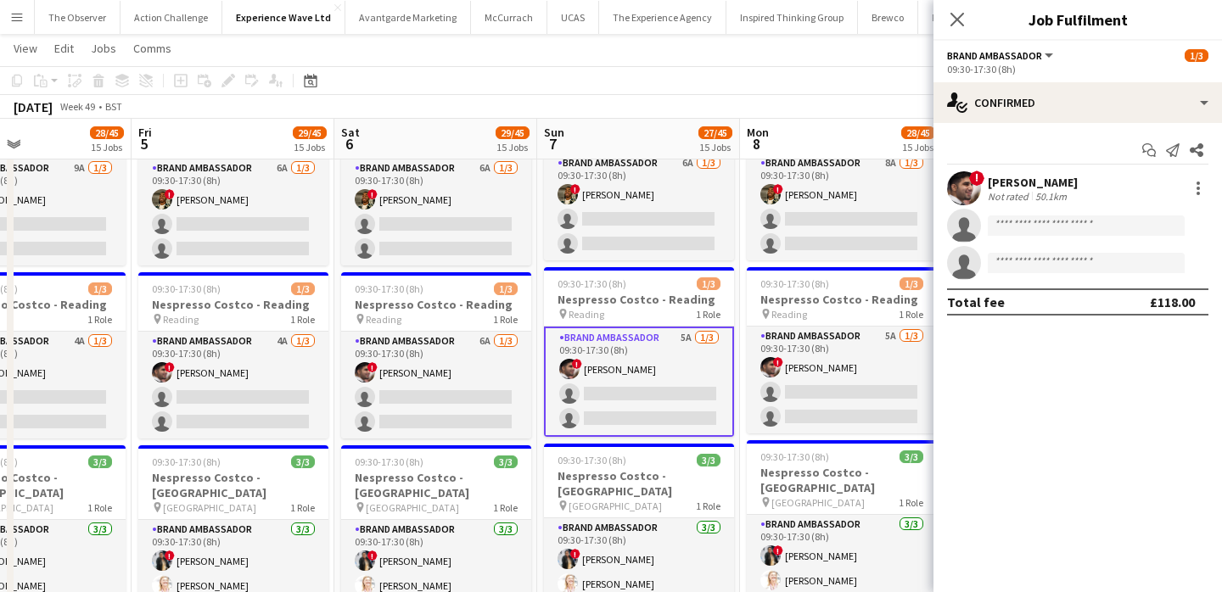
click at [1019, 238] on app-invite-slot "single-neutral-actions" at bounding box center [1077, 226] width 288 height 34
paste input "**********"
click at [1019, 223] on input "**********" at bounding box center [1086, 226] width 197 height 20
type input "**********"
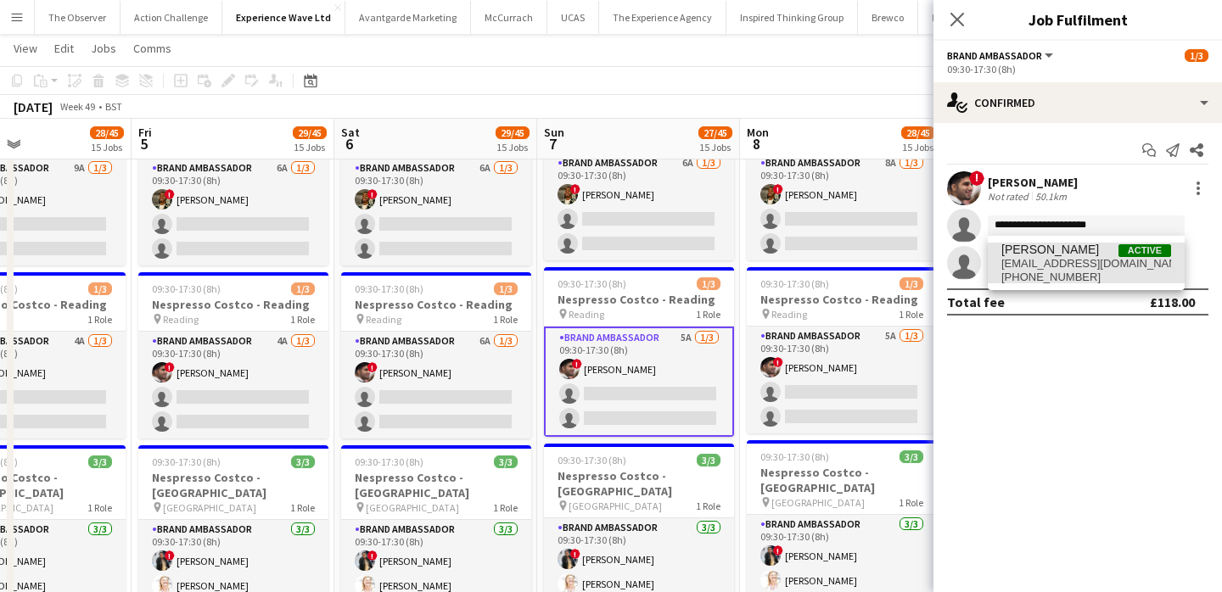
click at [1026, 261] on span "sarakabeer27@gmail.com" at bounding box center [1086, 264] width 170 height 14
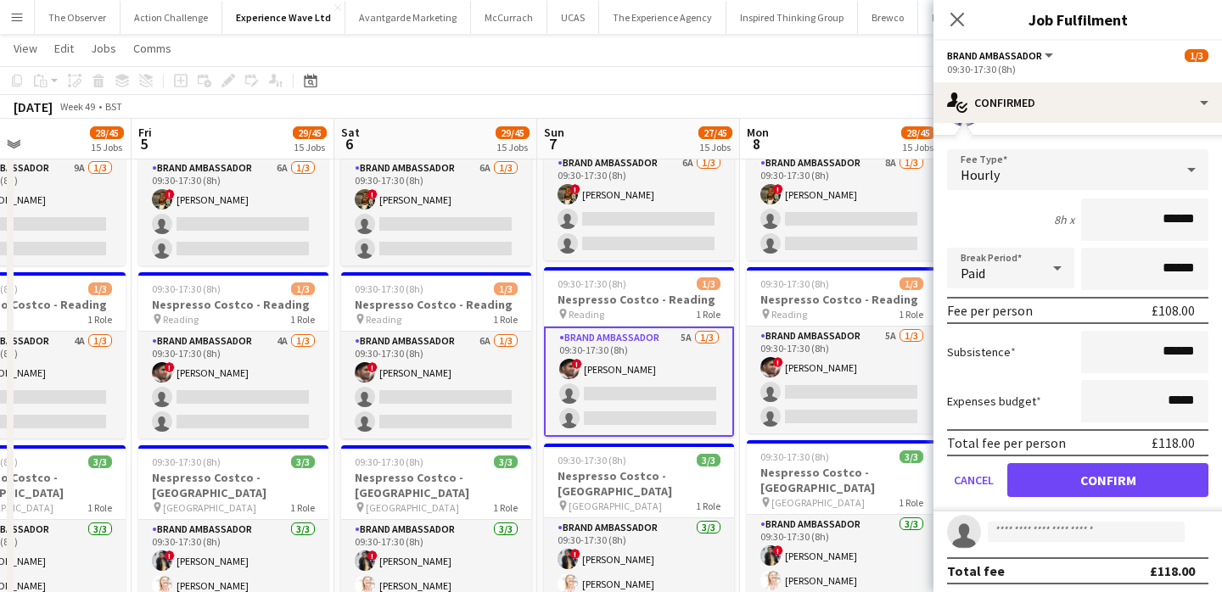
scroll to position [120, 0]
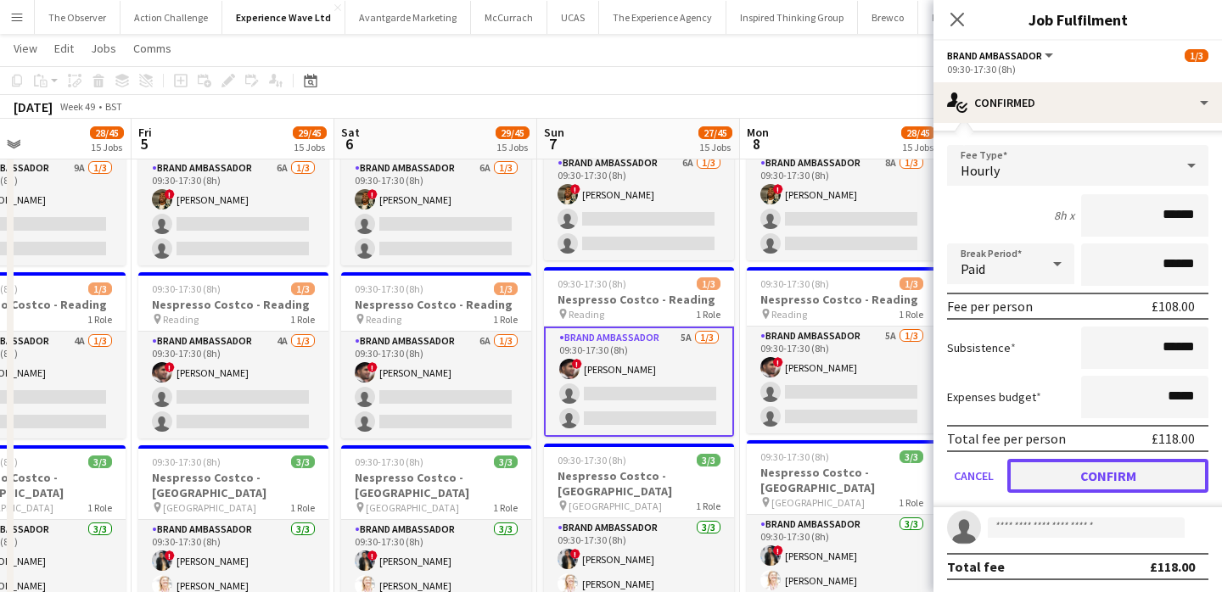
click at [1083, 486] on button "Confirm" at bounding box center [1107, 476] width 201 height 34
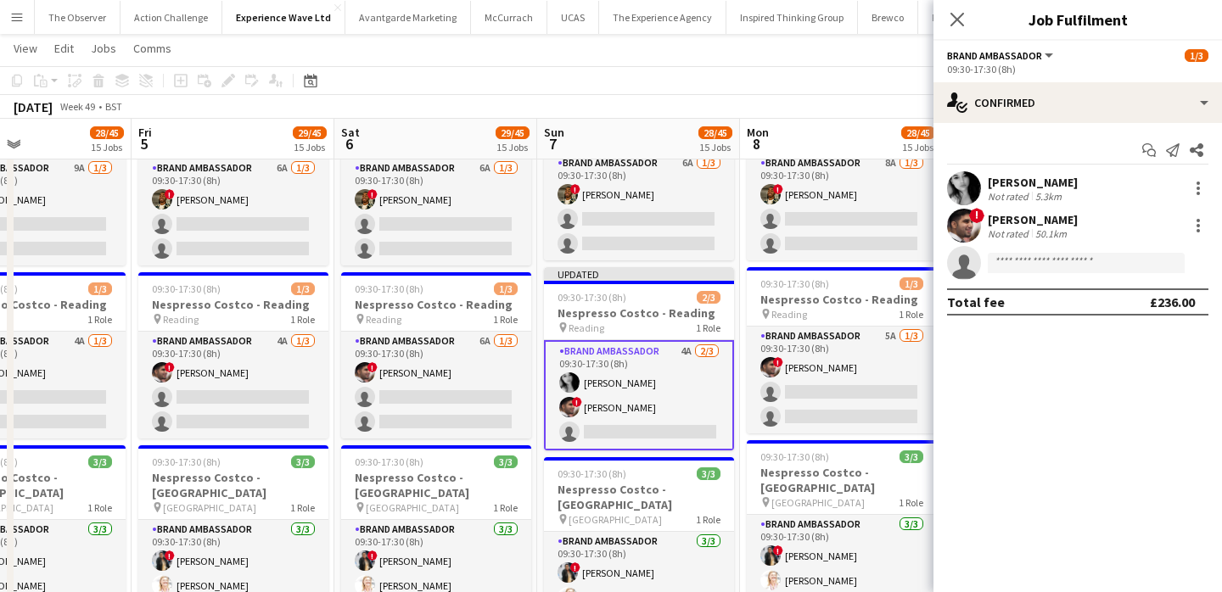
scroll to position [0, 0]
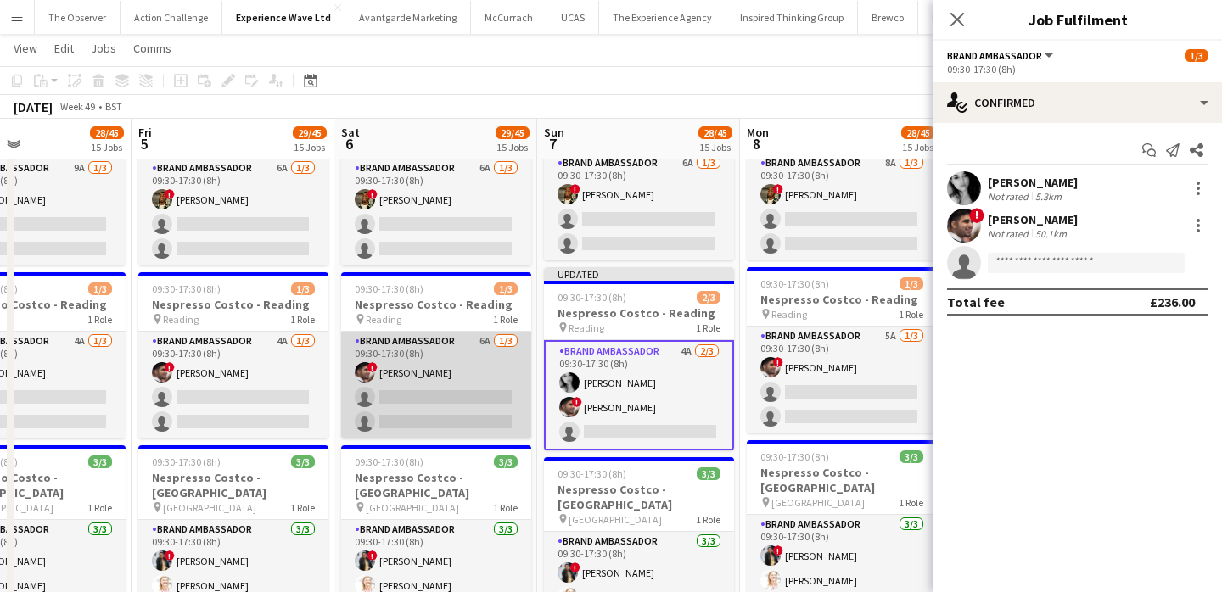
click at [462, 332] on app-card-role "Brand Ambassador 6A 1/3 09:30-17:30 (8h) ! Waqar Butt single-neutral-actions si…" at bounding box center [436, 385] width 190 height 107
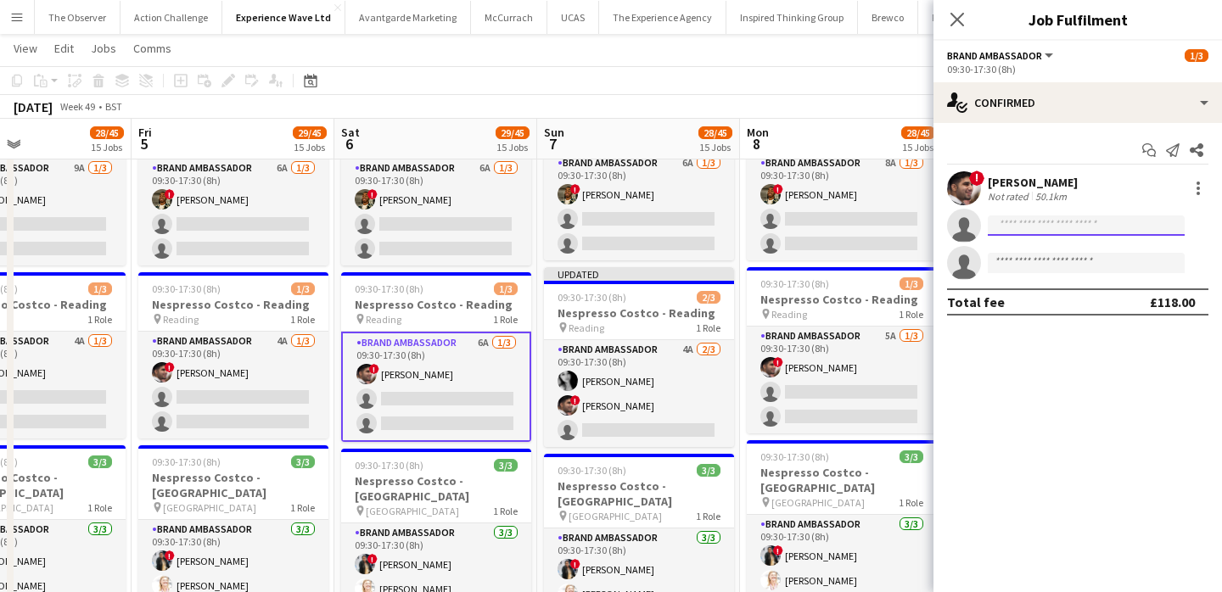
click at [1068, 225] on input at bounding box center [1086, 226] width 197 height 20
paste input "**********"
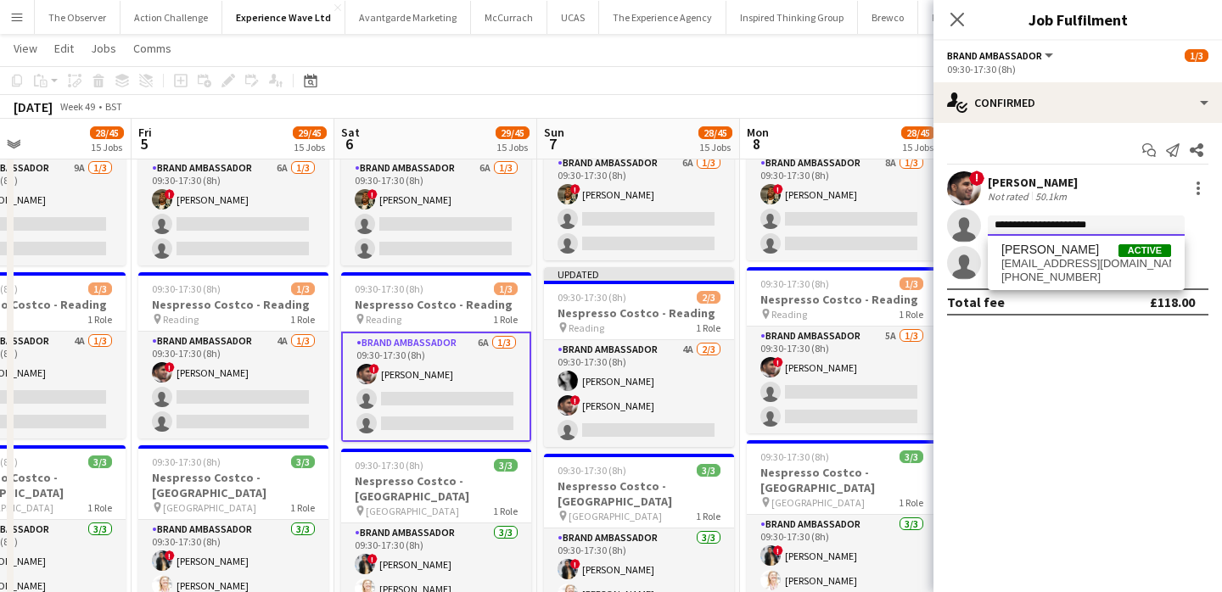
type input "**********"
click at [1064, 259] on span "sarakabeer27@gmail.com" at bounding box center [1086, 264] width 170 height 14
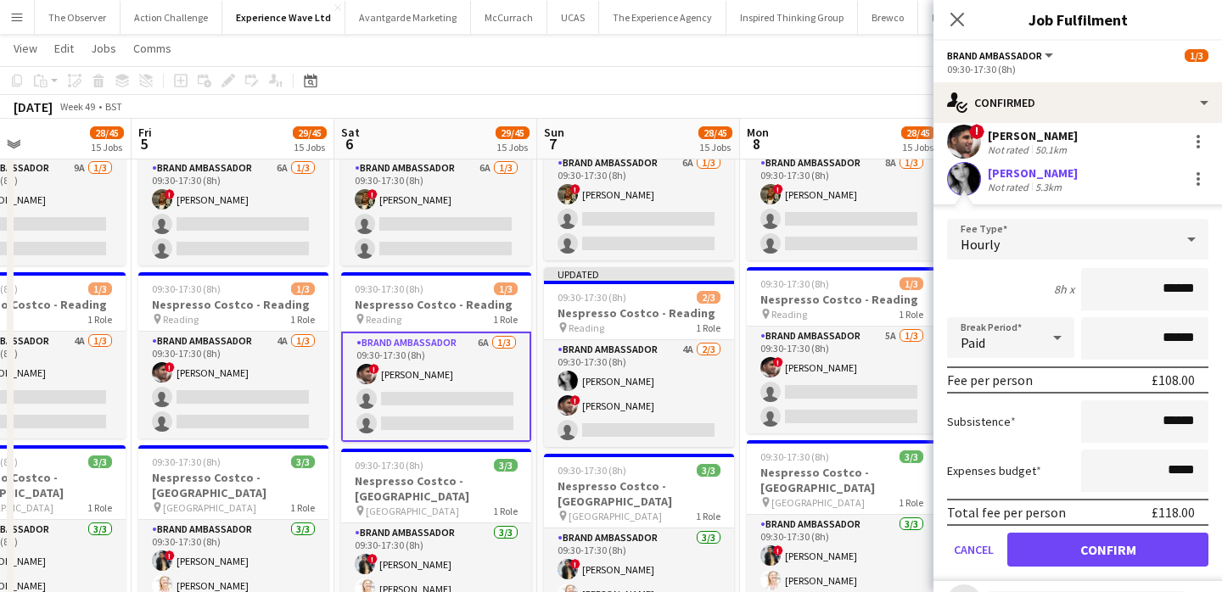
scroll to position [111, 0]
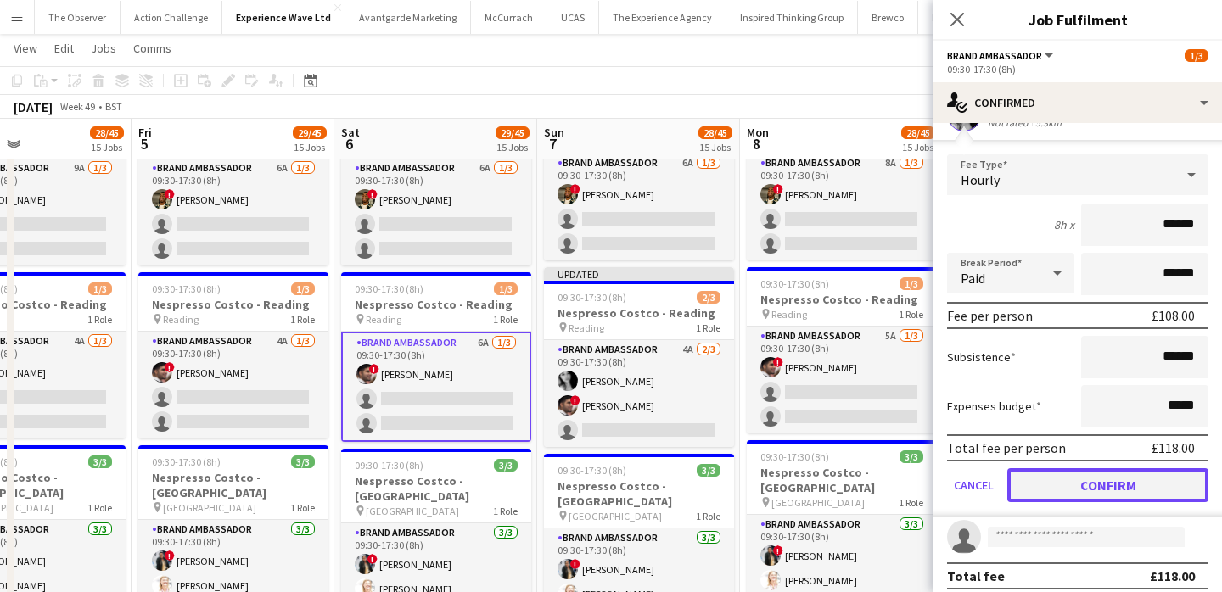
click at [1067, 488] on button "Confirm" at bounding box center [1107, 485] width 201 height 34
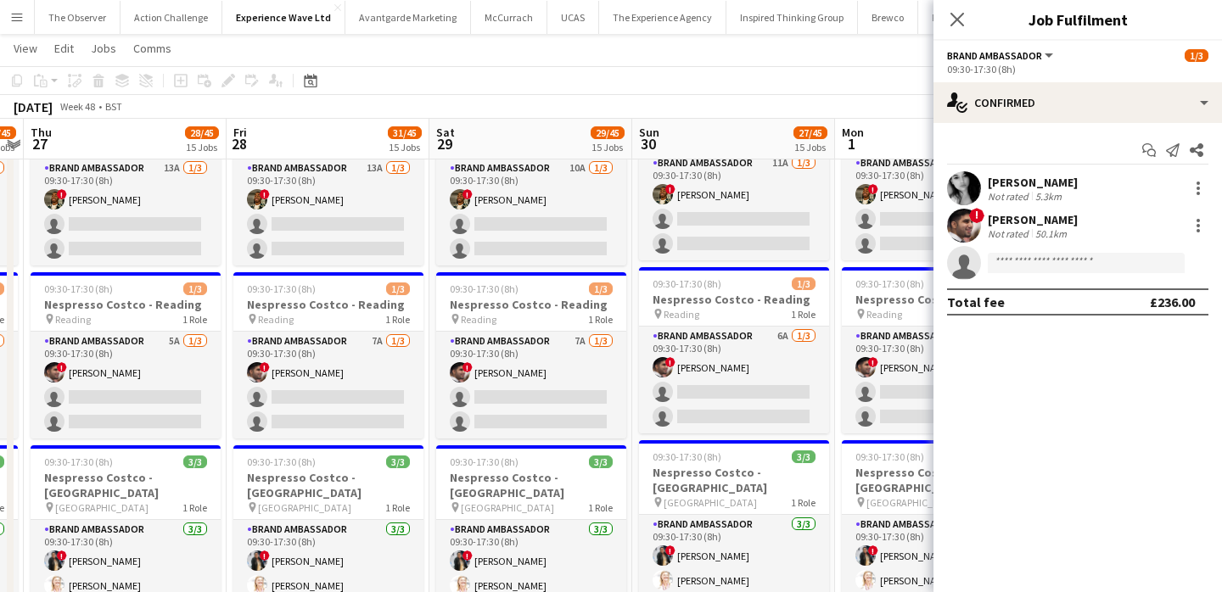
scroll to position [0, 383]
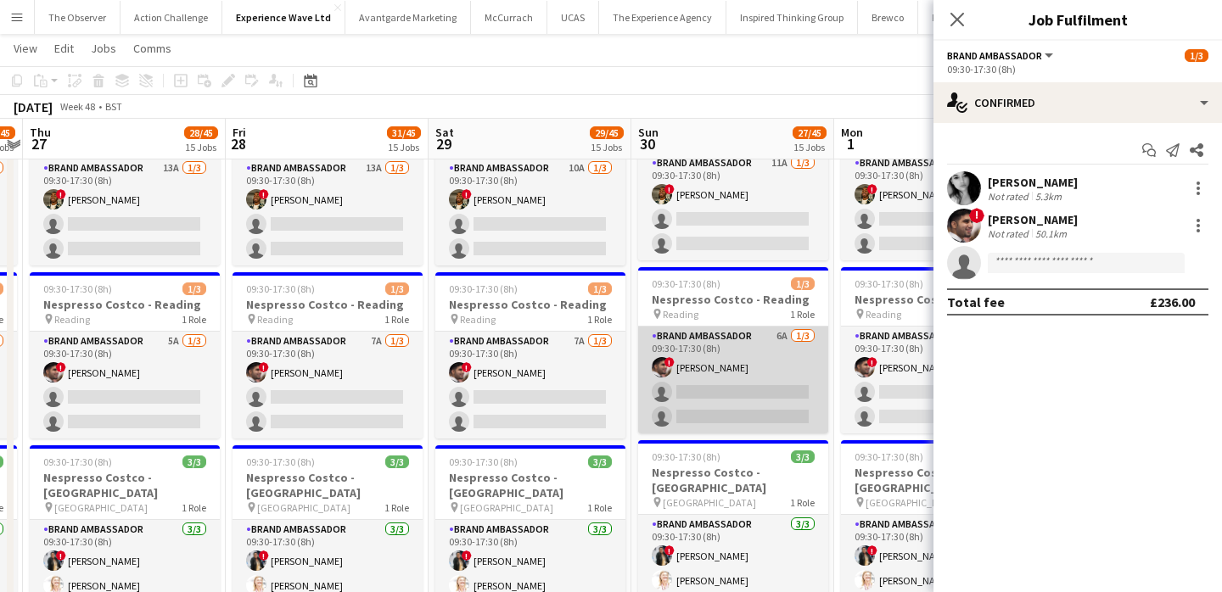
click at [722, 327] on app-card-role "Brand Ambassador 6A 1/3 09:30-17:30 (8h) ! Waqar Butt single-neutral-actions si…" at bounding box center [733, 380] width 190 height 107
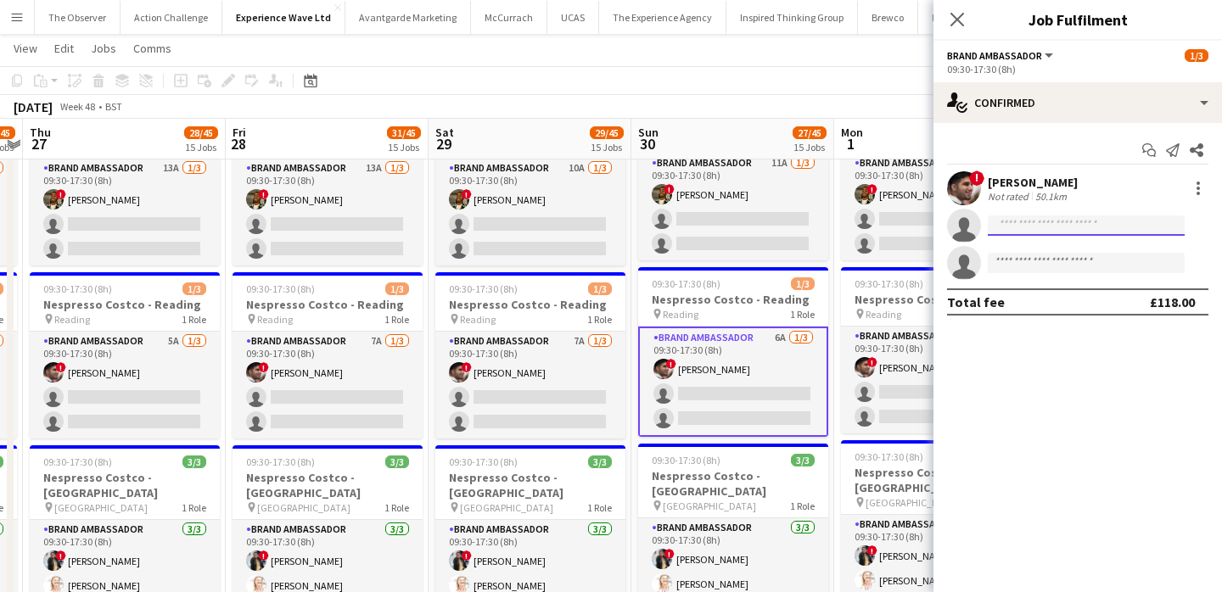
click at [1017, 230] on input at bounding box center [1086, 226] width 197 height 20
paste input "**********"
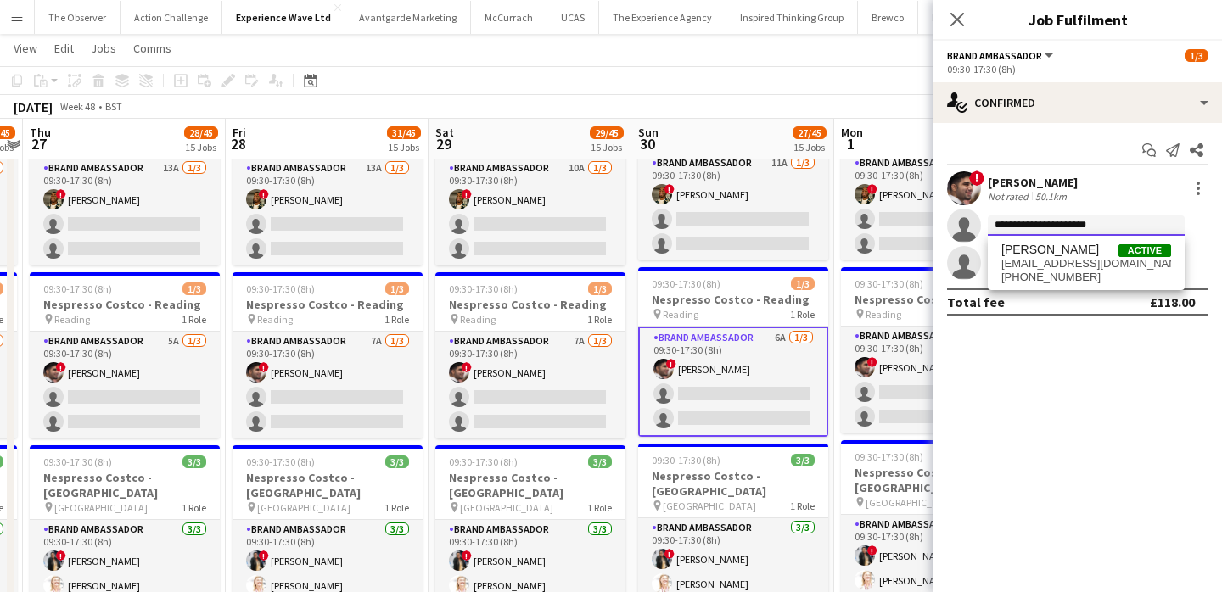
type input "**********"
click at [1020, 260] on span "sarakabeer27@gmail.com" at bounding box center [1086, 264] width 170 height 14
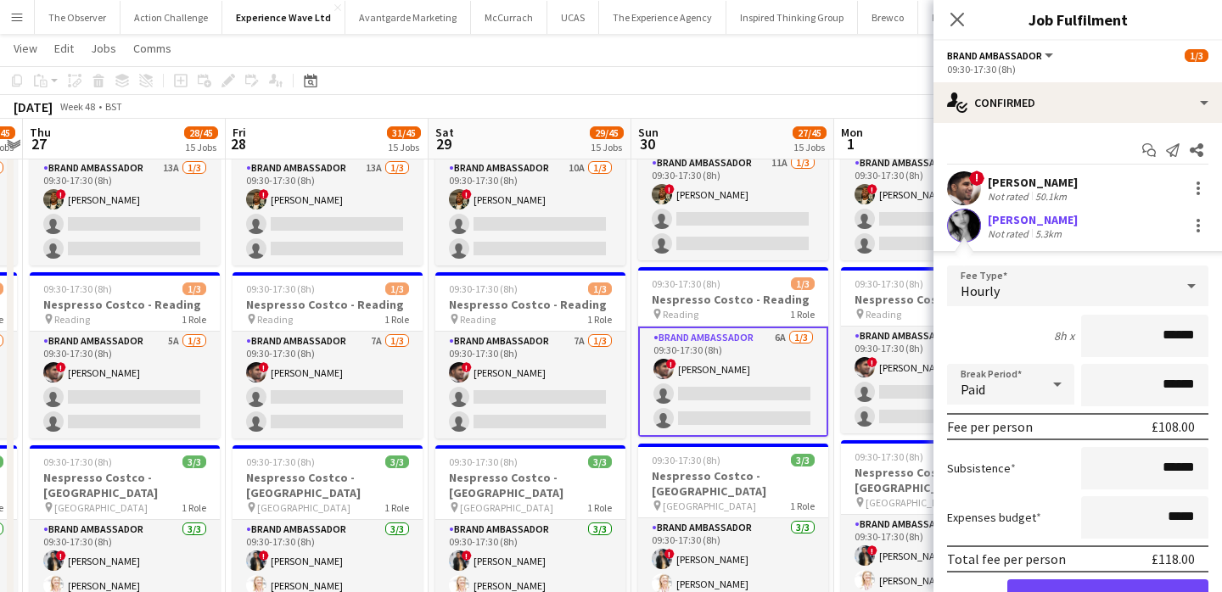
scroll to position [81, 0]
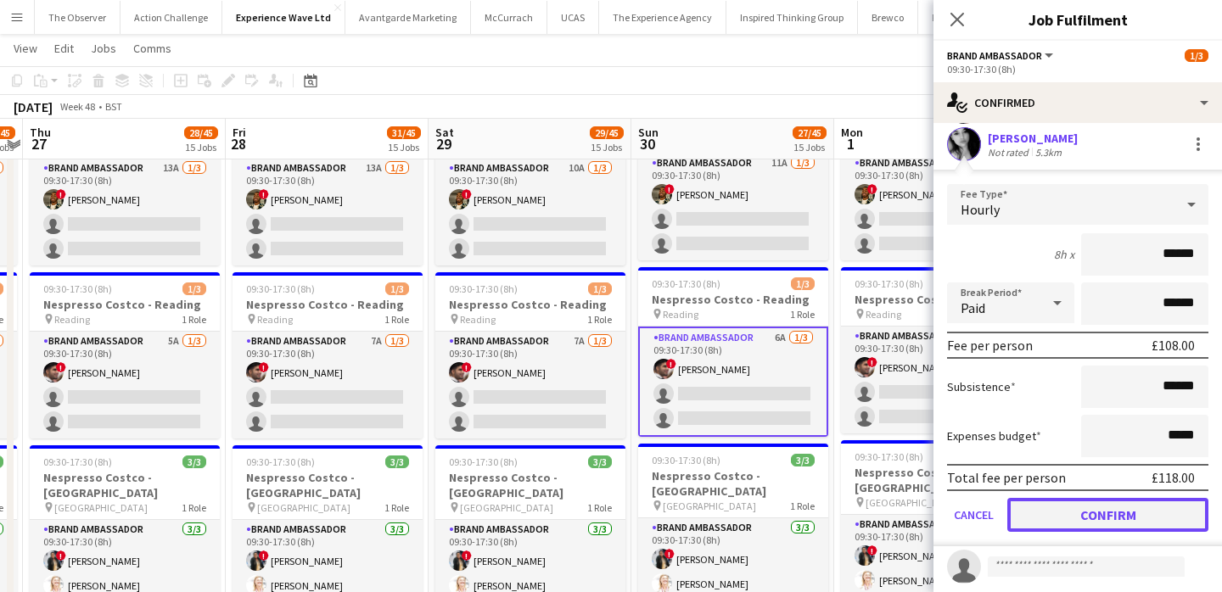
click at [1058, 508] on button "Confirm" at bounding box center [1107, 515] width 201 height 34
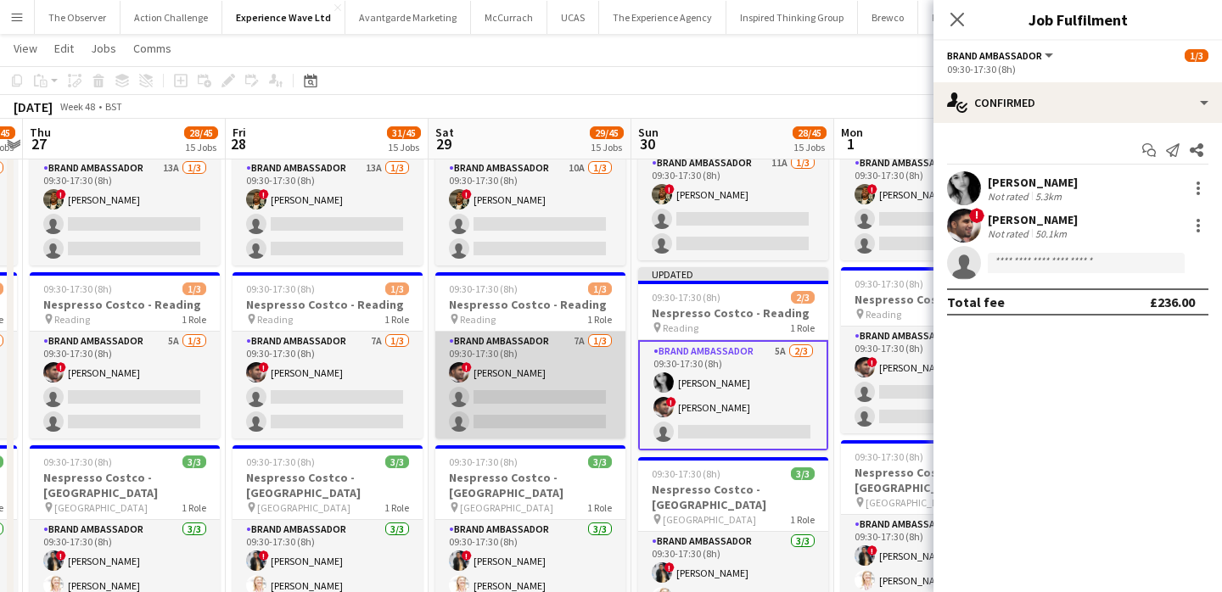
click at [568, 332] on app-card-role "Brand Ambassador 7A 1/3 09:30-17:30 (8h) ! Waqar Butt single-neutral-actions si…" at bounding box center [530, 385] width 190 height 107
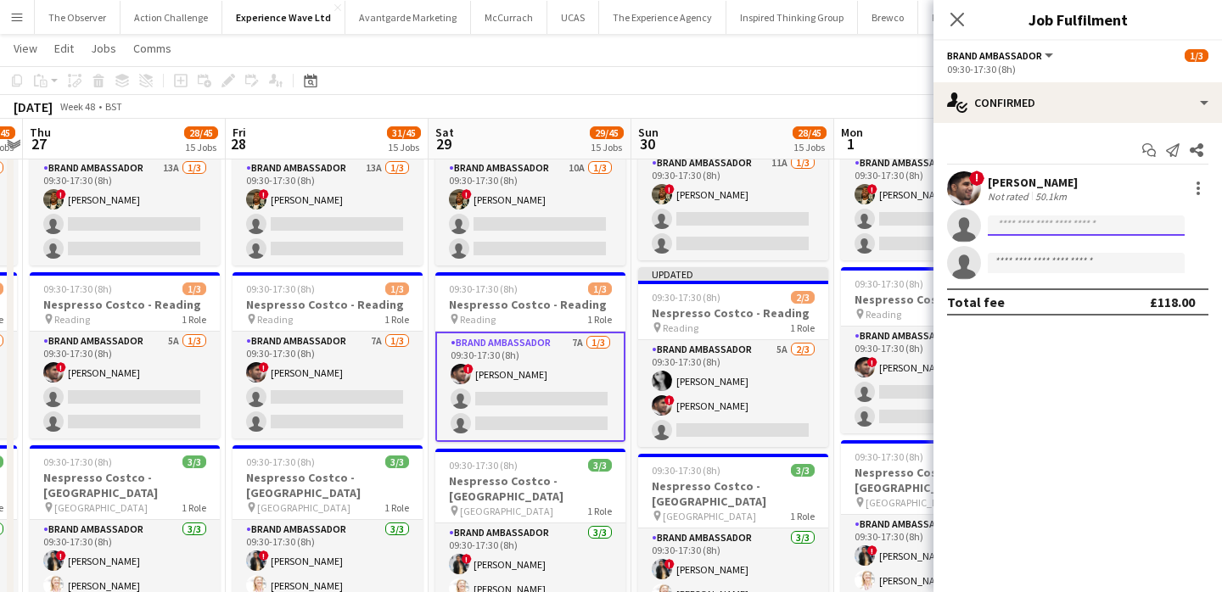
click at [990, 232] on input at bounding box center [1086, 226] width 197 height 20
paste input "**********"
type input "**********"
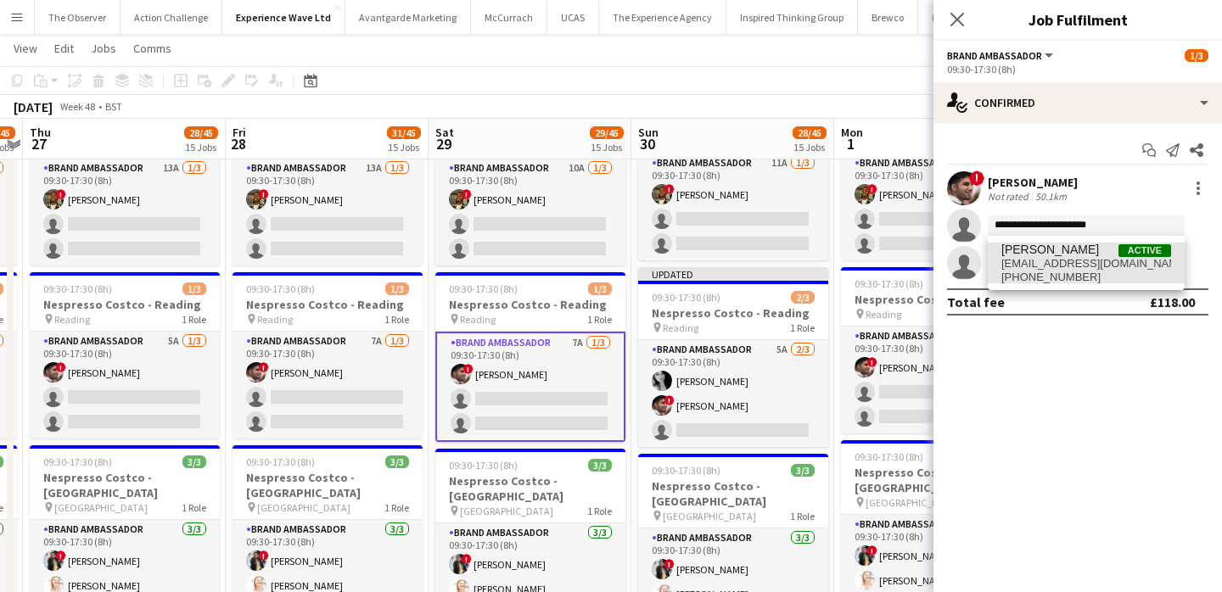
click at [1021, 277] on span "+447448447042" at bounding box center [1086, 278] width 170 height 14
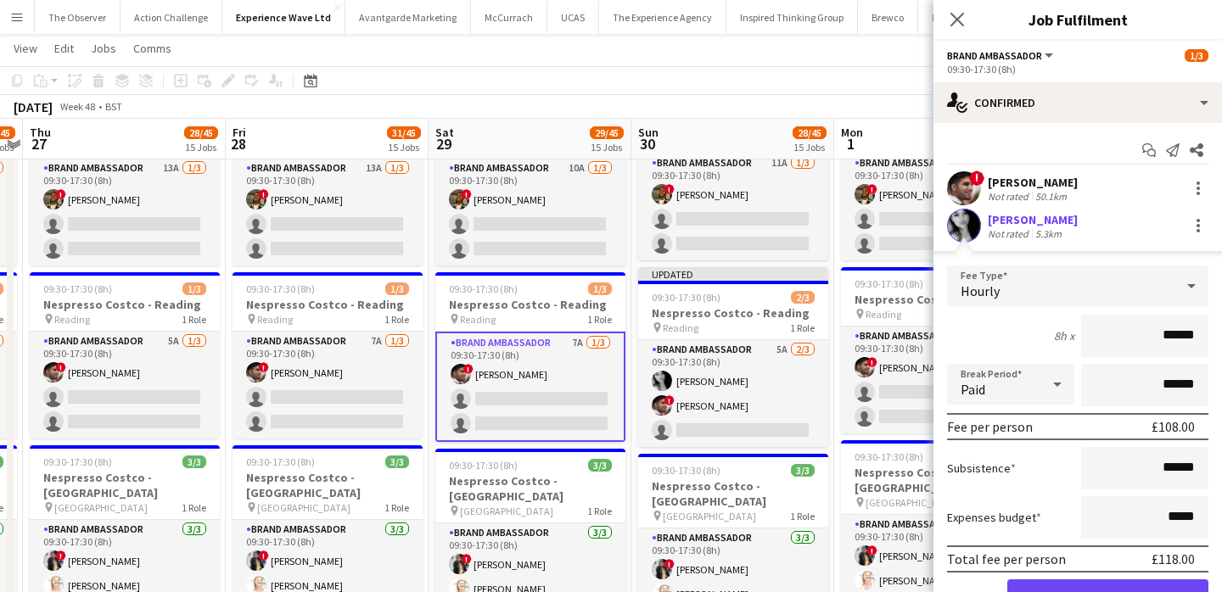
scroll to position [23, 0]
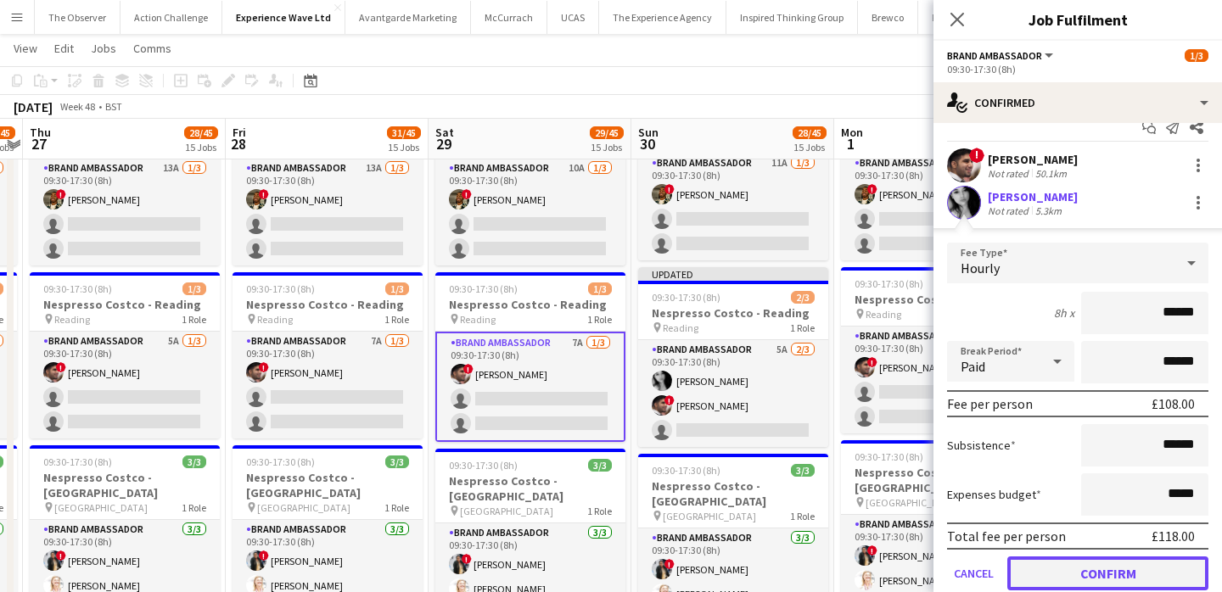
click at [1075, 560] on button "Confirm" at bounding box center [1107, 574] width 201 height 34
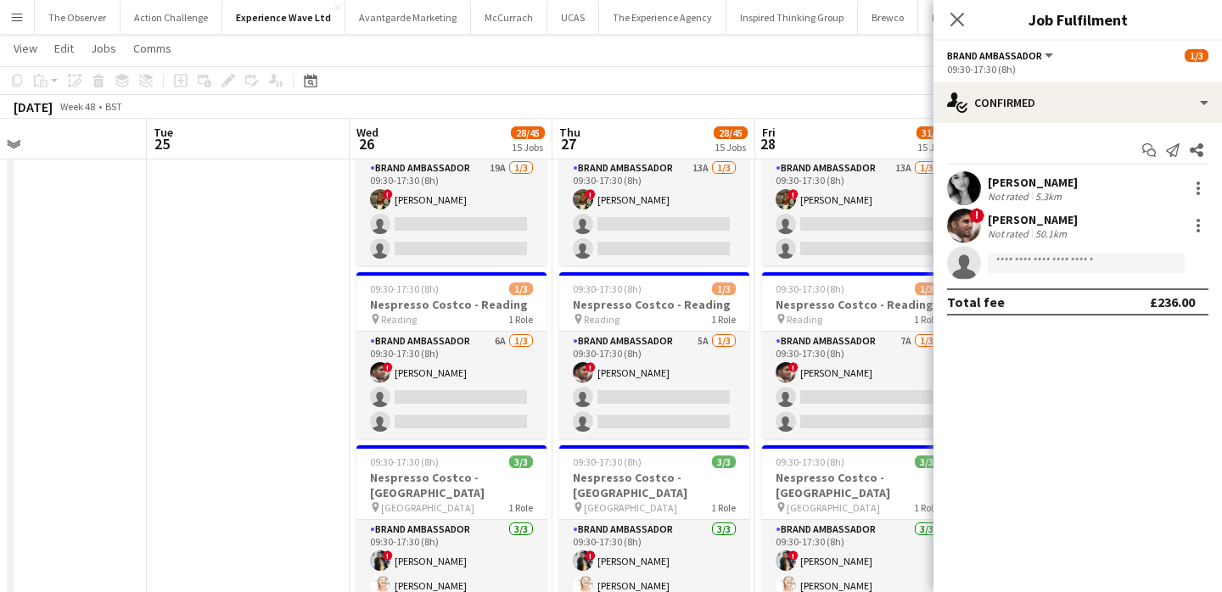
scroll to position [0, 460]
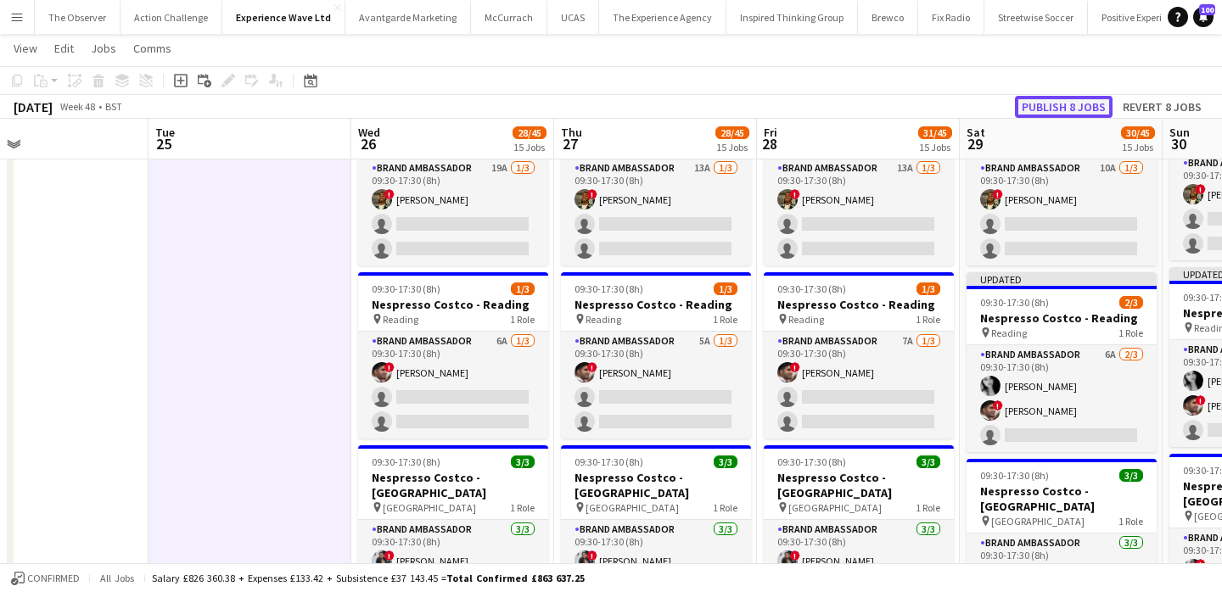
click at [1082, 98] on button "Publish 8 jobs" at bounding box center [1064, 107] width 98 height 22
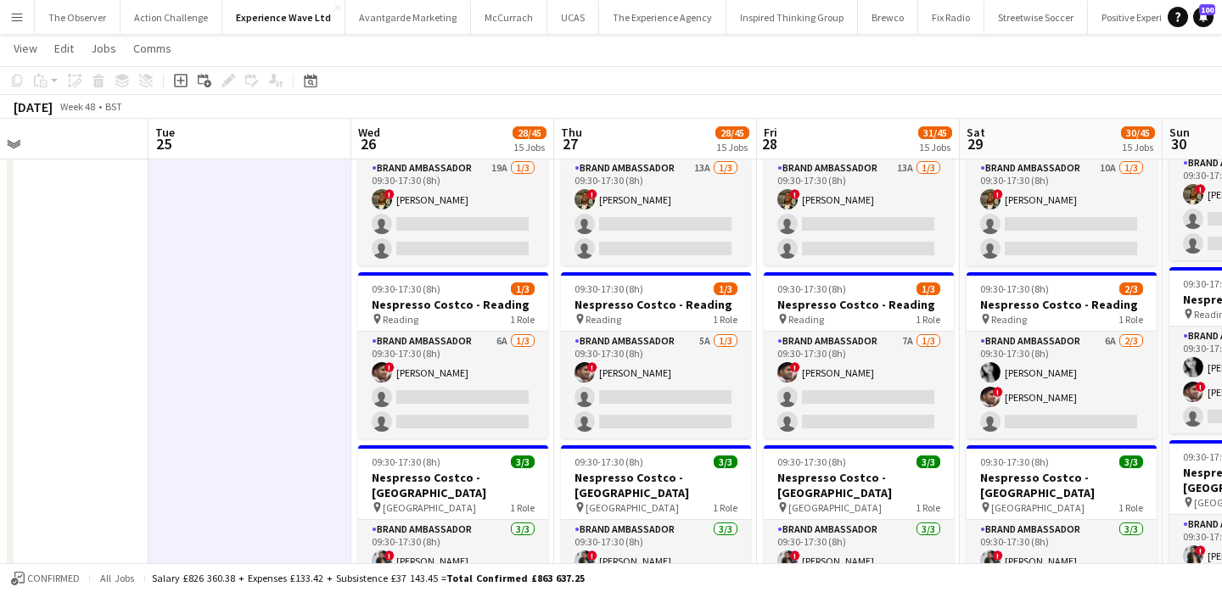
click at [30, 26] on button "Menu" at bounding box center [17, 17] width 34 height 34
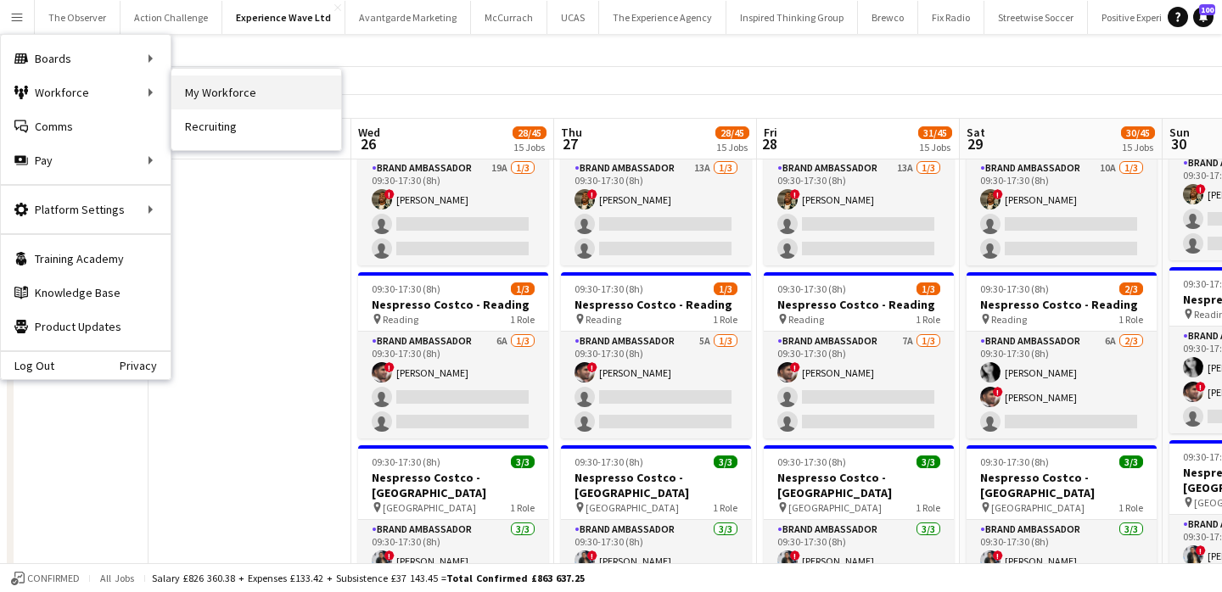
click at [225, 100] on link "My Workforce" at bounding box center [256, 93] width 170 height 34
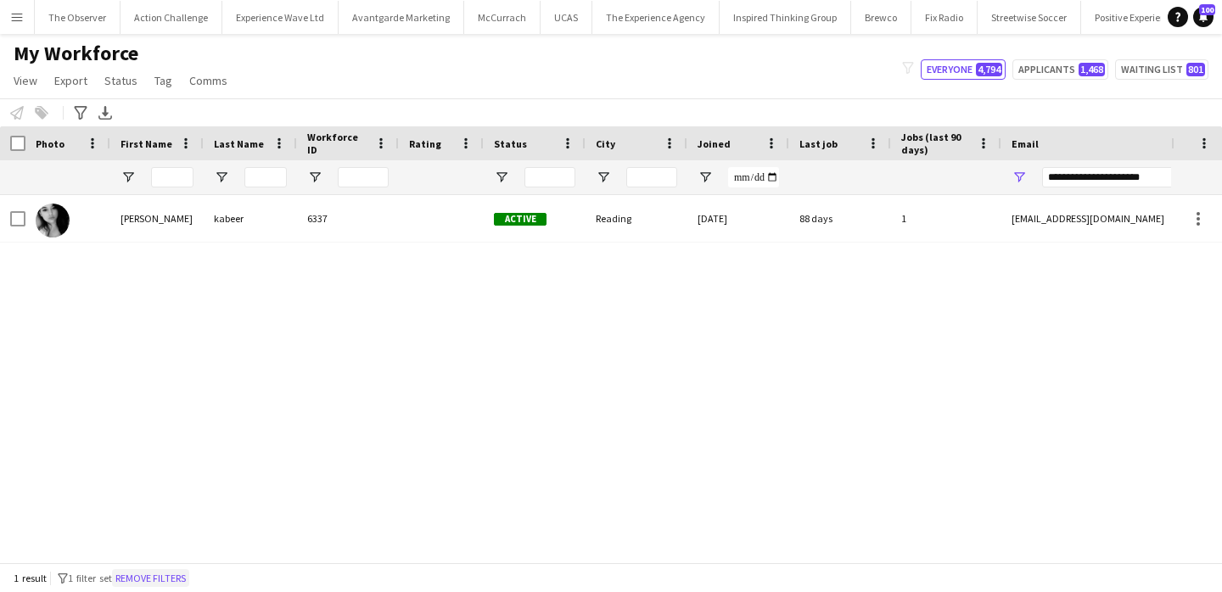
click at [171, 583] on button "Remove filters" at bounding box center [150, 578] width 77 height 19
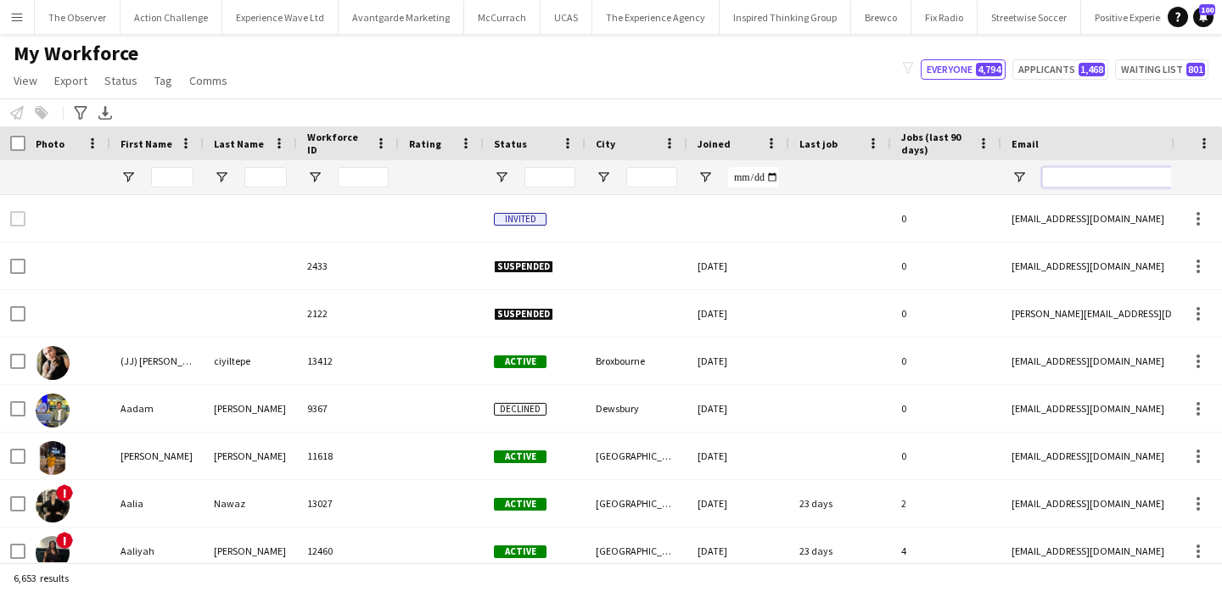
click at [1081, 176] on input "Email Filter Input" at bounding box center [1186, 177] width 288 height 20
paste input "**********"
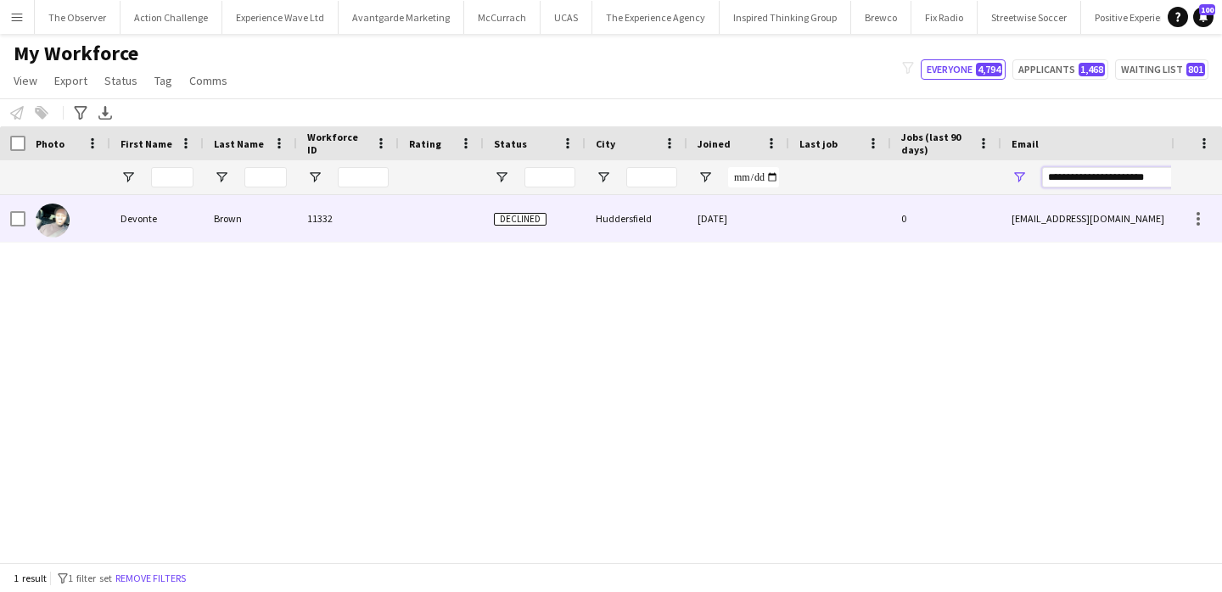
type input "**********"
click at [1074, 217] on div "devonte96@hotmail.co.uk" at bounding box center [1170, 218] width 339 height 47
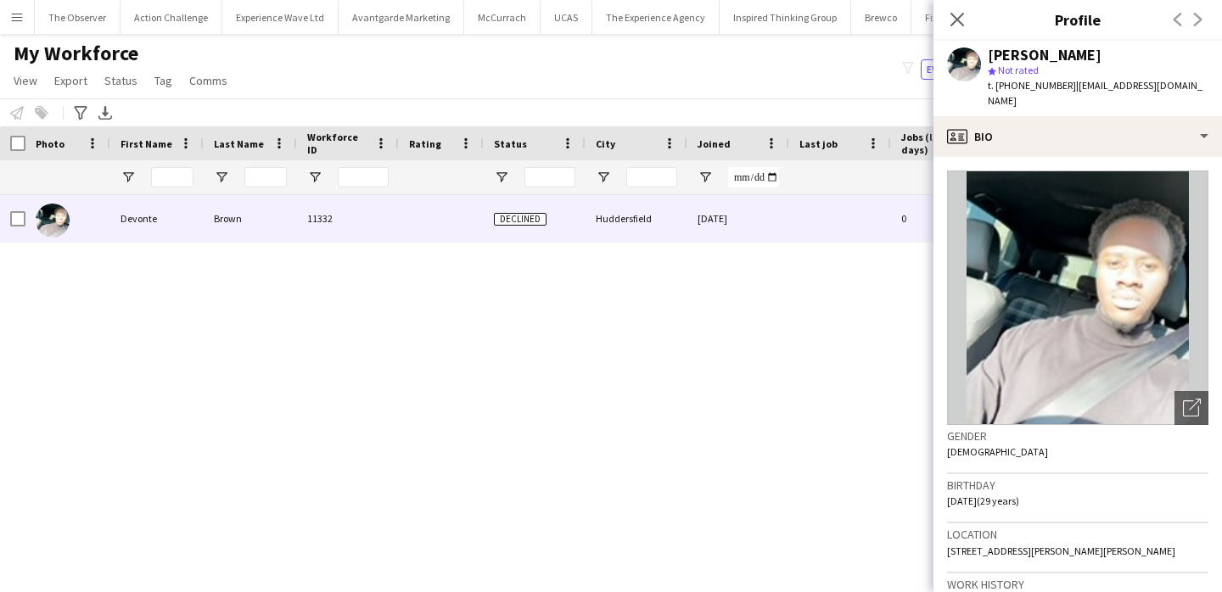
click at [554, 334] on div "Devonte Brown 11332 Declined Huddersfield 07-03-2023 0 devonte96@hotmail.co.uk …" at bounding box center [585, 378] width 1171 height 367
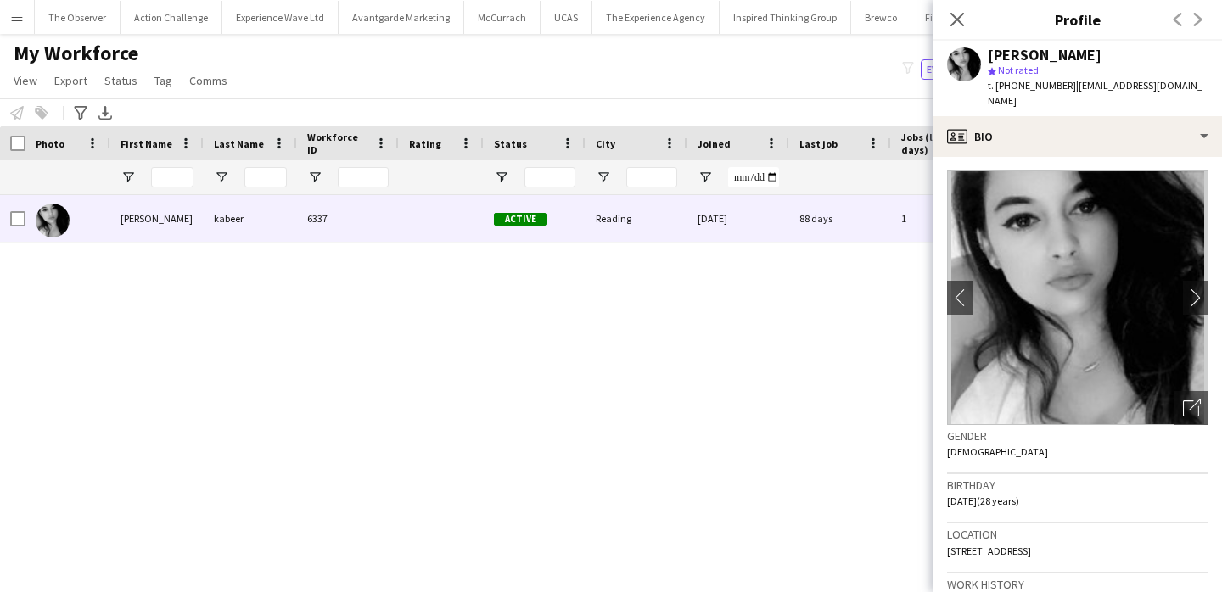
scroll to position [0, 2282]
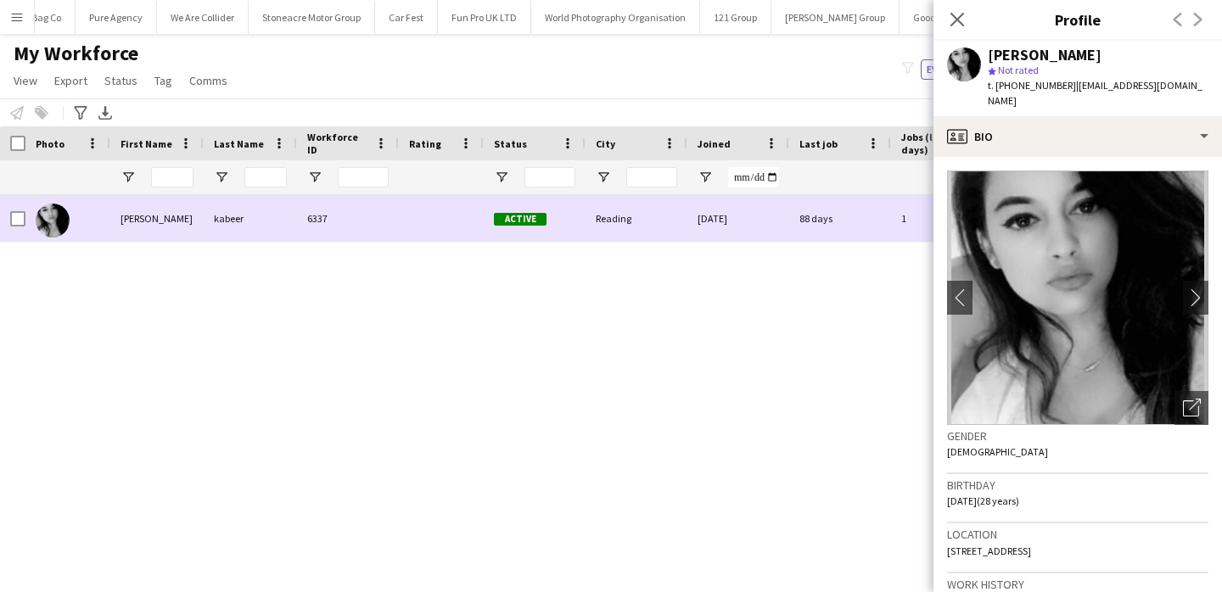
click at [187, 208] on div "[PERSON_NAME]" at bounding box center [156, 218] width 93 height 47
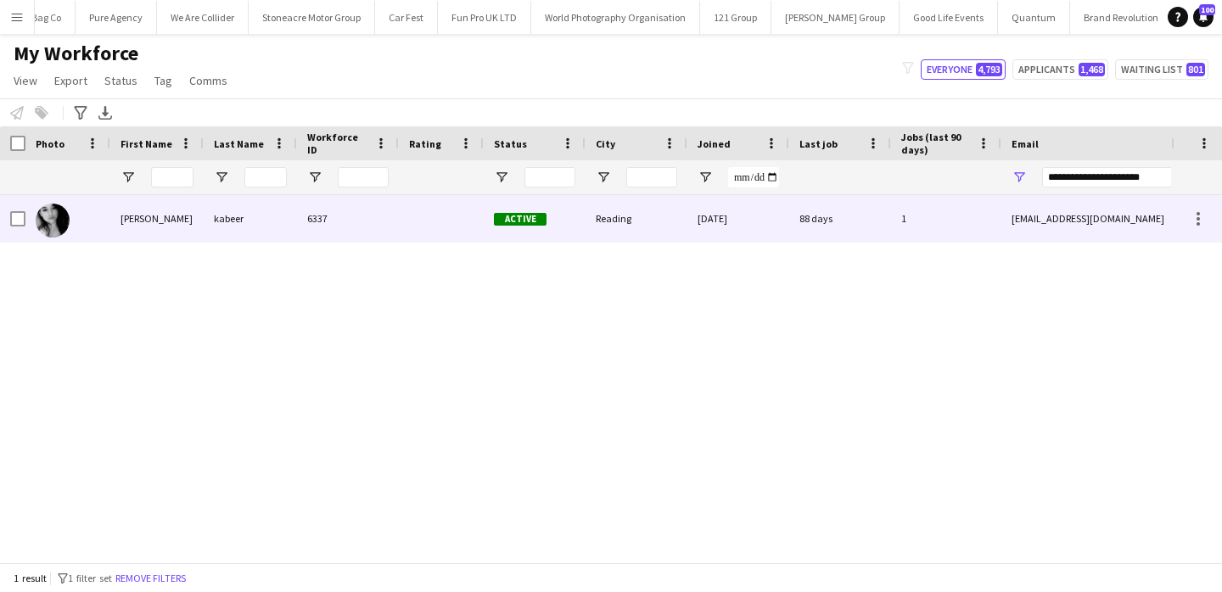
click at [187, 208] on div "[PERSON_NAME]" at bounding box center [156, 218] width 93 height 47
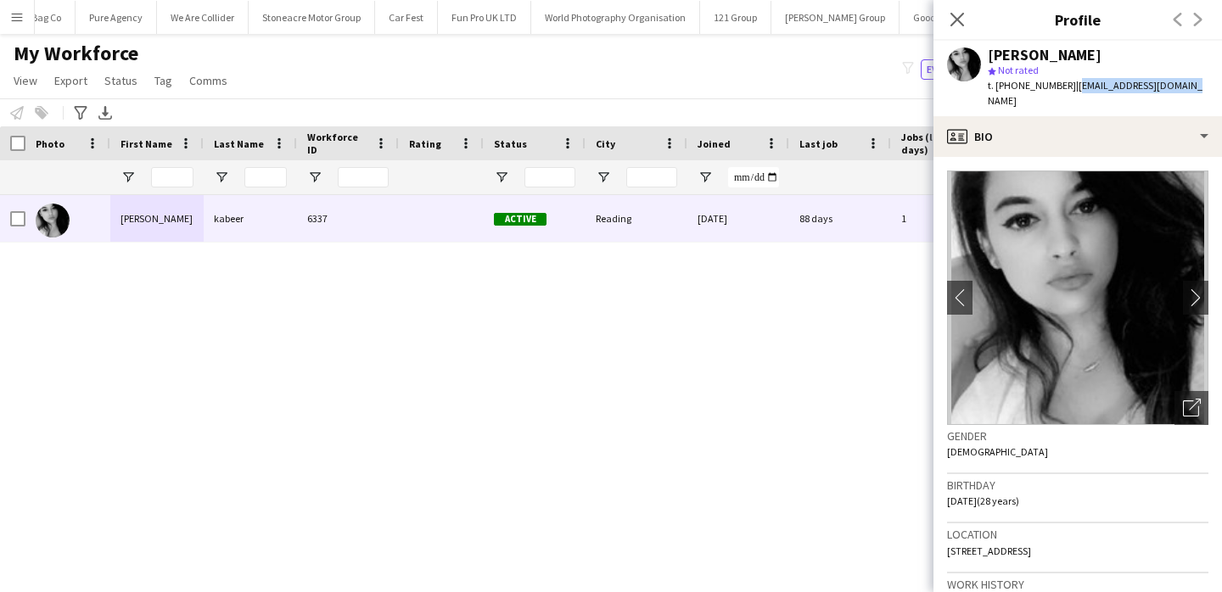
drag, startPoint x: 1180, startPoint y: 87, endPoint x: 1067, endPoint y: 88, distance: 112.9
click at [1067, 88] on div "sara kabeer star Not rated t. +447448447042 | sarakabeer27@gmail.com" at bounding box center [1077, 79] width 288 height 76
copy span "[EMAIL_ADDRESS][DOMAIN_NAME]"
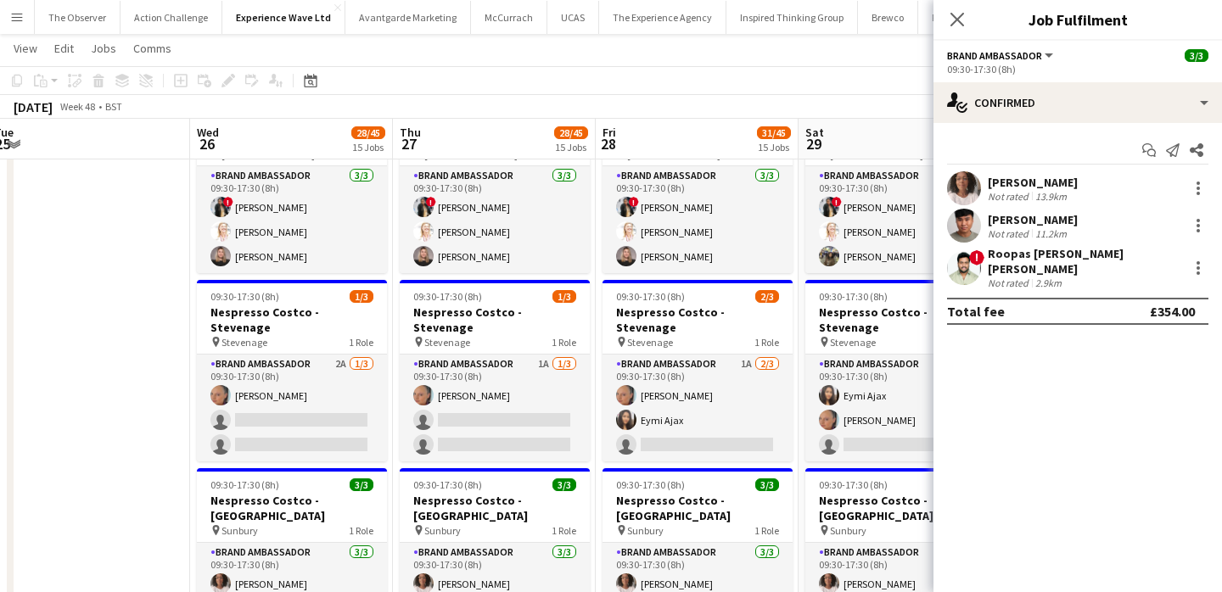
scroll to position [2103, 0]
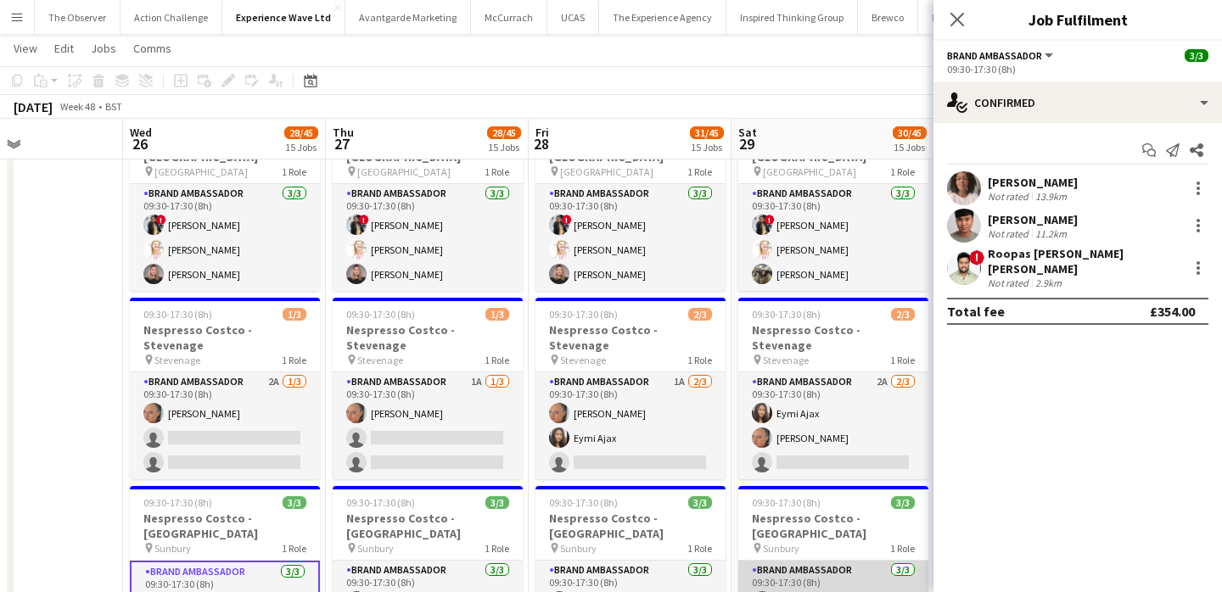
scroll to position [0, 502]
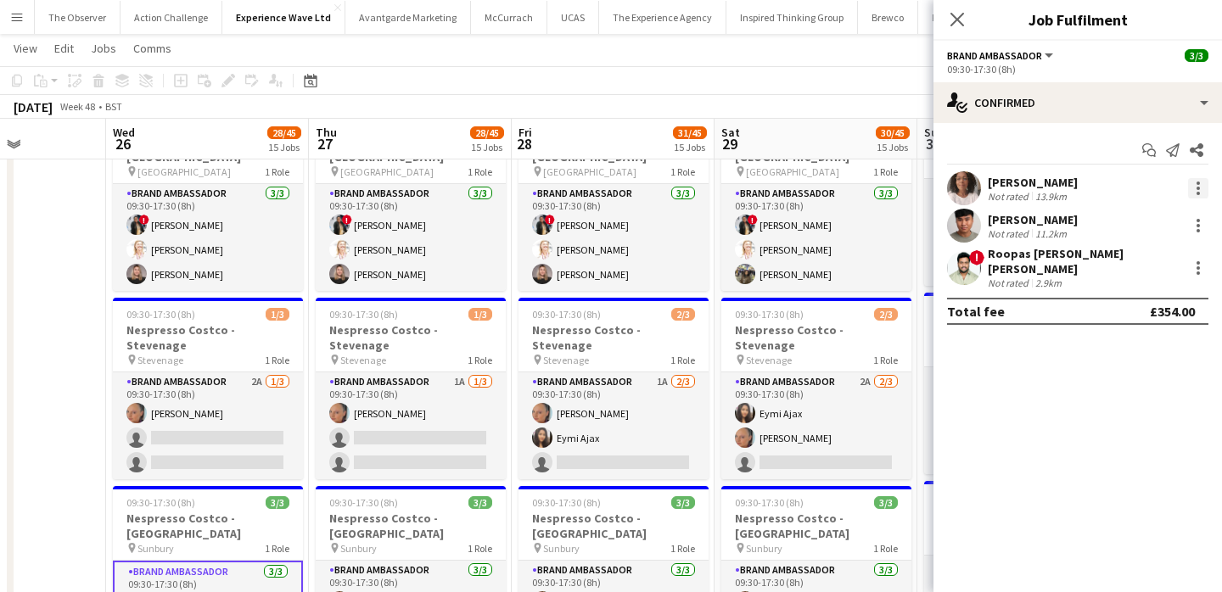
click at [1196, 182] on div at bounding box center [1197, 183] width 3 height 3
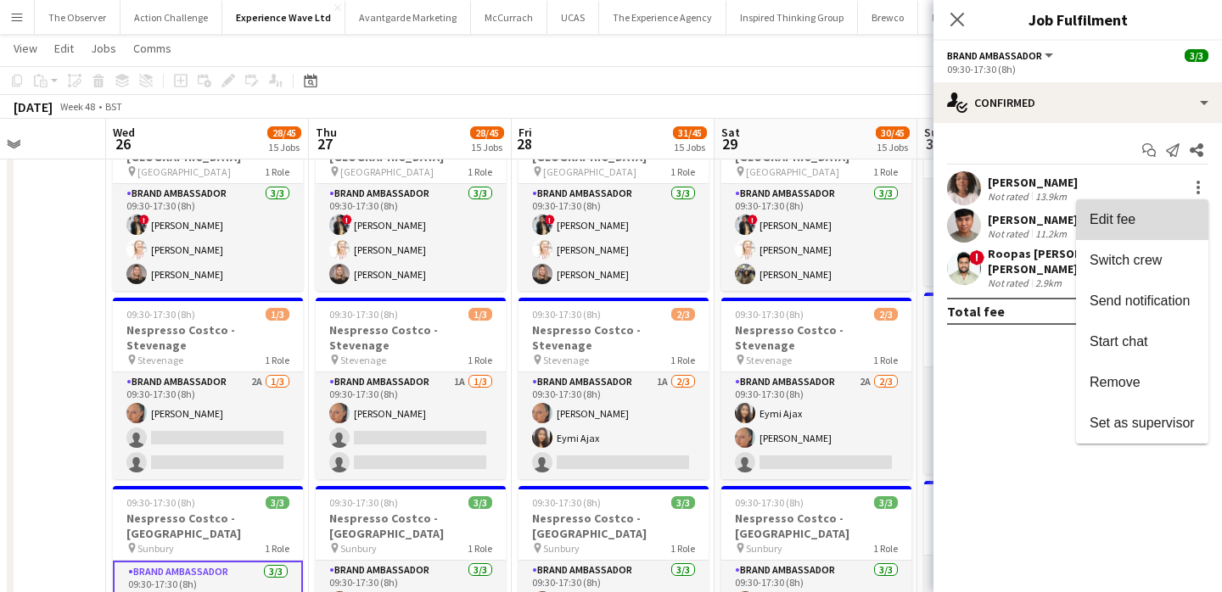
click at [1195, 221] on span "Edit fee" at bounding box center [1141, 219] width 105 height 15
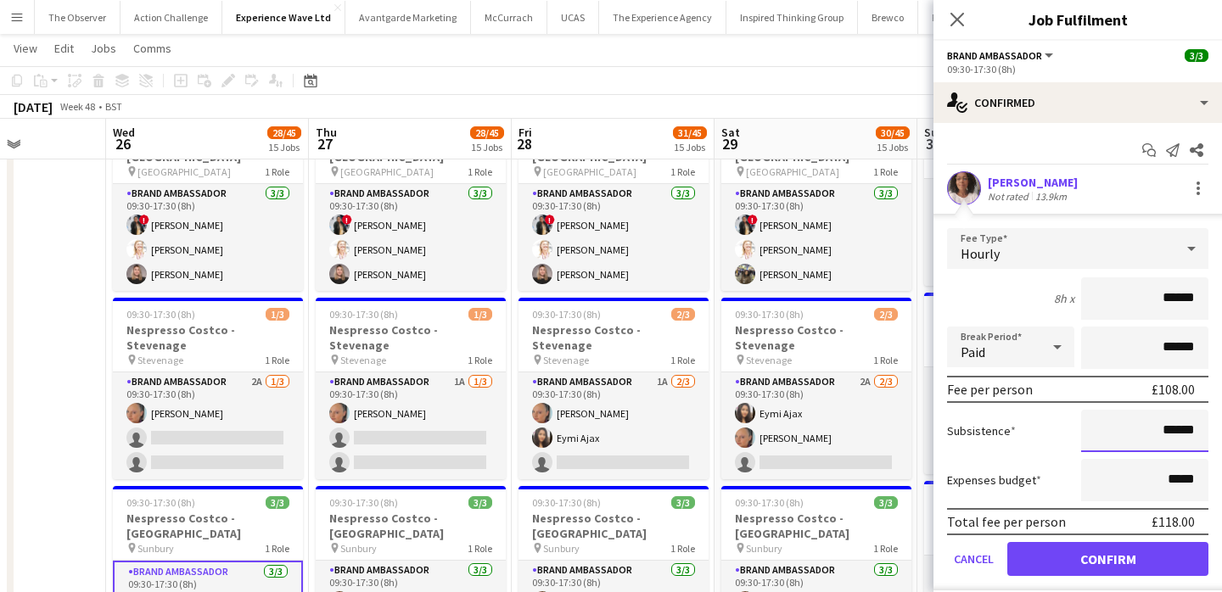
click at [1188, 430] on input "******" at bounding box center [1144, 431] width 127 height 42
type input "******"
click at [1149, 546] on button "Confirm" at bounding box center [1107, 559] width 201 height 34
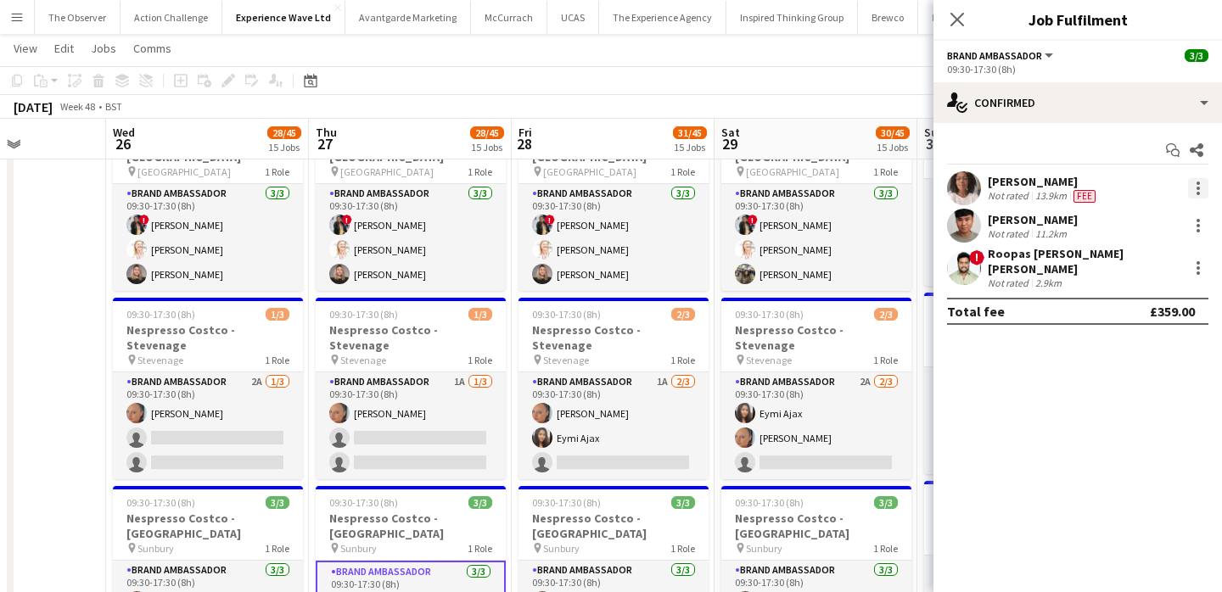
click at [1199, 183] on div at bounding box center [1197, 183] width 3 height 3
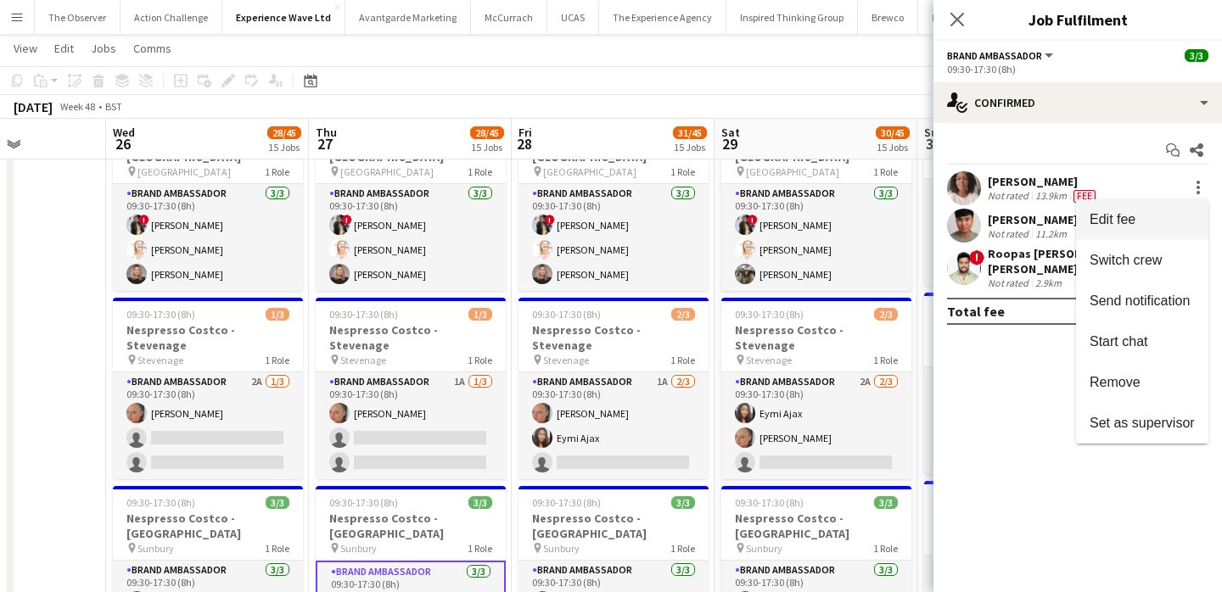
click at [1192, 212] on span "Edit fee" at bounding box center [1141, 219] width 105 height 15
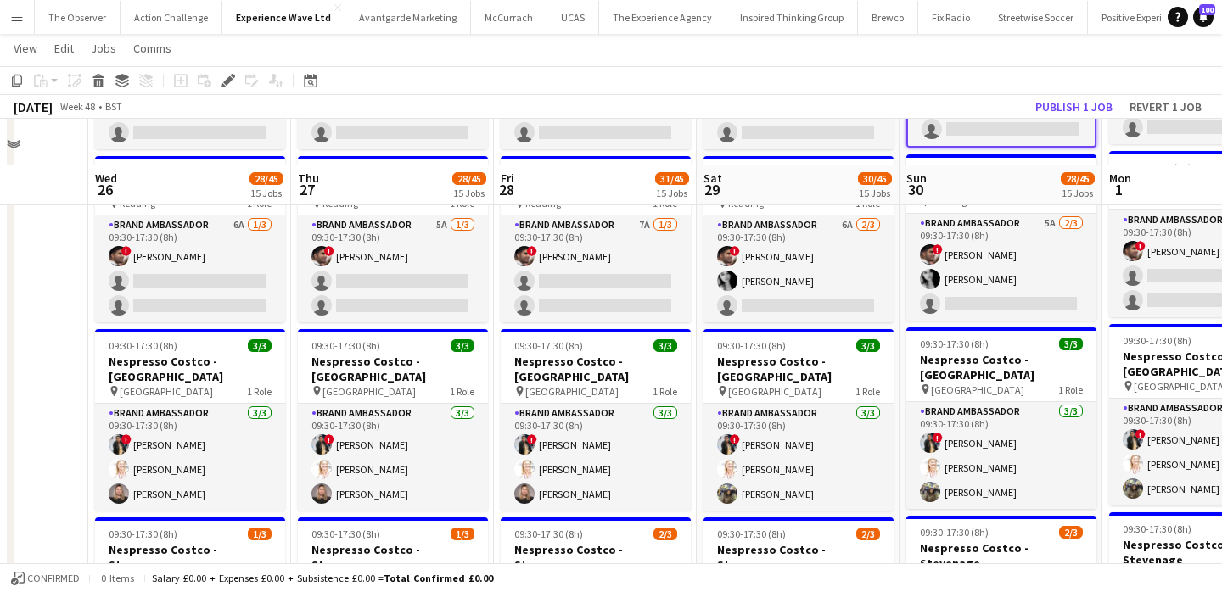
scroll to position [1880, 0]
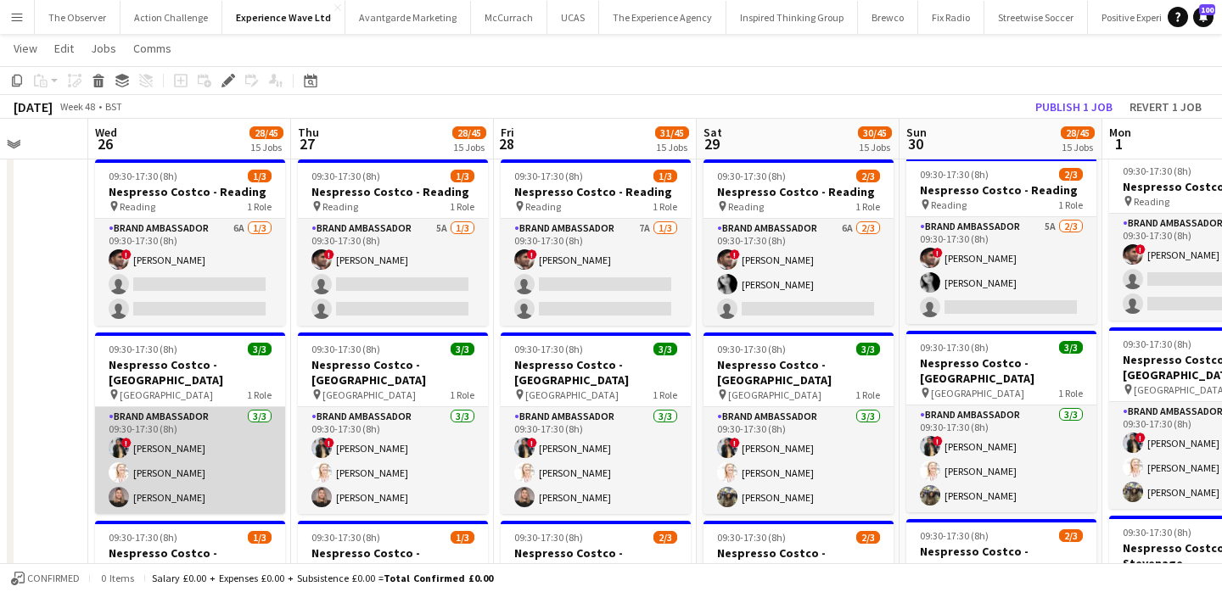
click at [244, 407] on app-card-role "Brand Ambassador 3/3 09:30-17:30 (8h) ! Mary Shirley Gladson Karen Salvin Ashle…" at bounding box center [190, 460] width 190 height 107
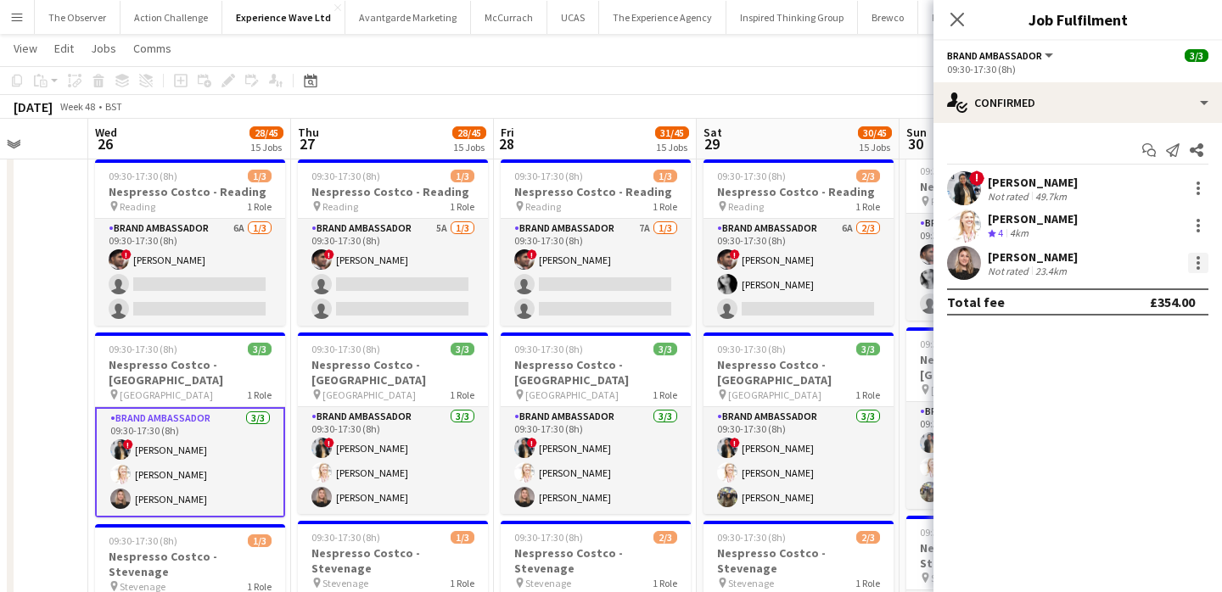
click at [1196, 269] on div at bounding box center [1197, 267] width 3 height 3
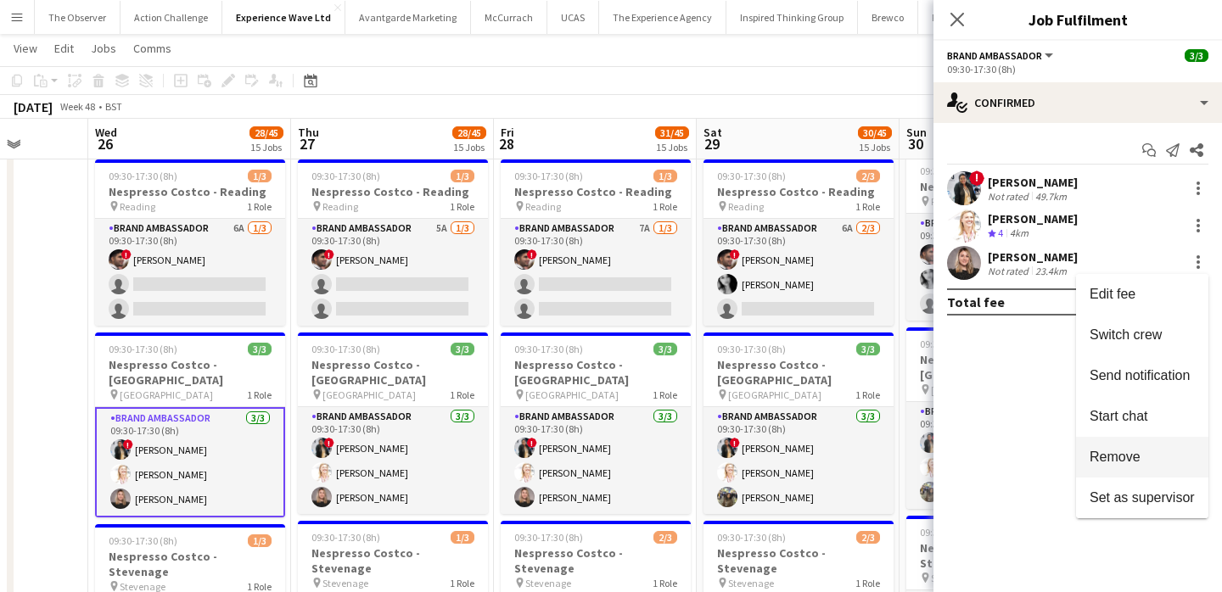
click at [1169, 465] on button "Remove" at bounding box center [1142, 457] width 132 height 41
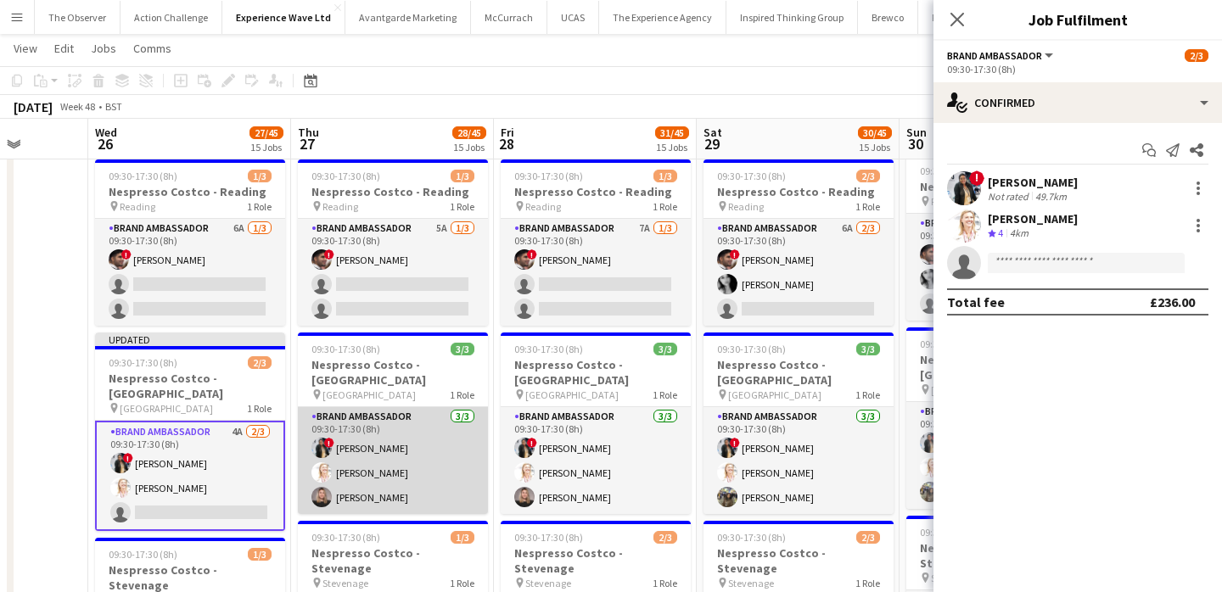
click at [417, 407] on app-card-role "Brand Ambassador 3/3 09:30-17:30 (8h) ! Mary Shirley Gladson Karen Salvin Ashle…" at bounding box center [393, 460] width 190 height 107
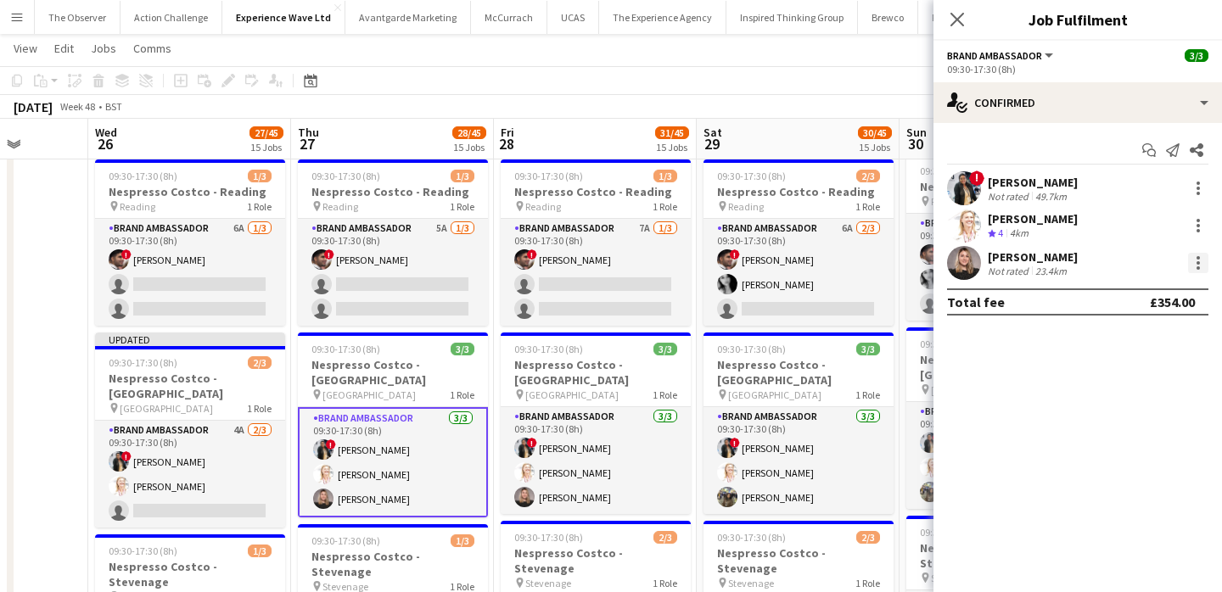
click at [1198, 259] on div at bounding box center [1197, 257] width 3 height 3
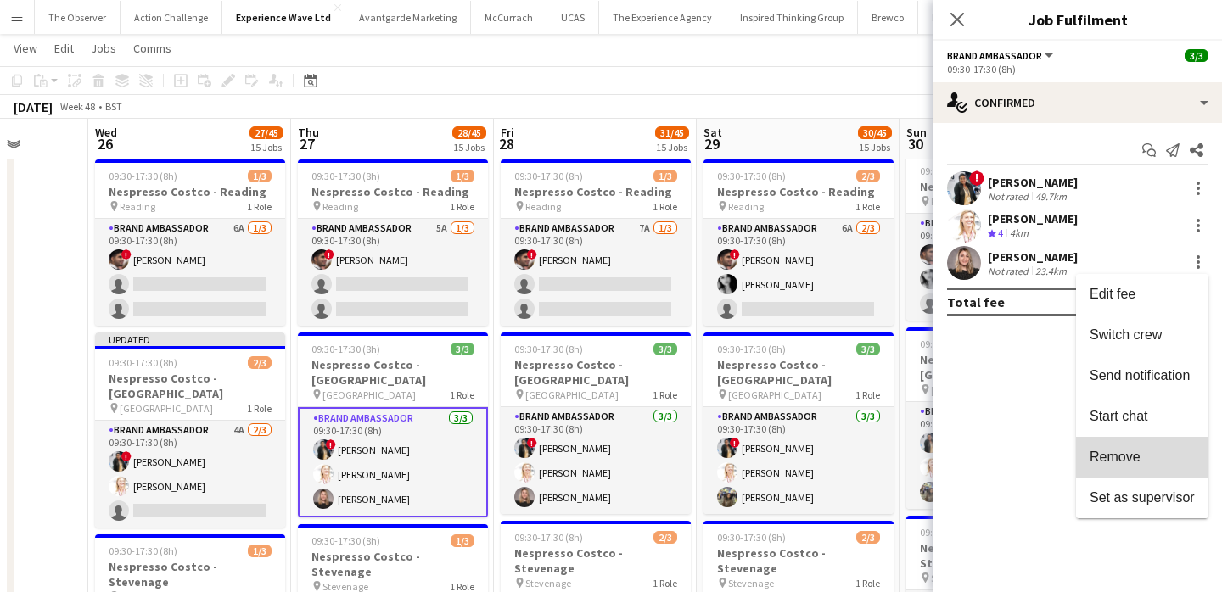
click at [1101, 442] on button "Remove" at bounding box center [1142, 457] width 132 height 41
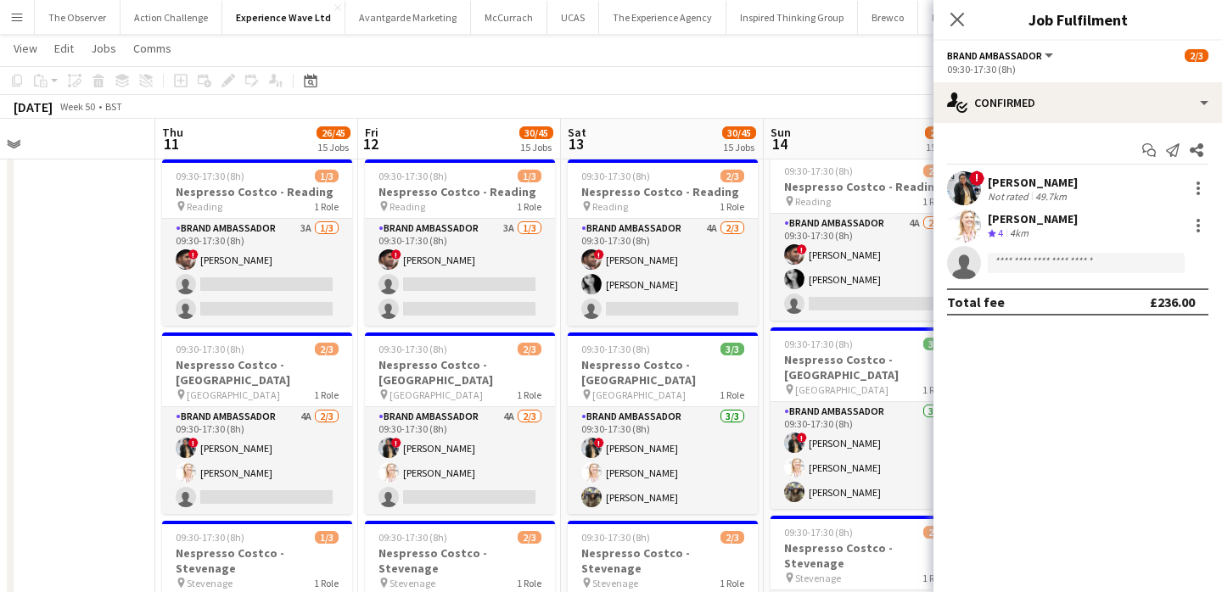
scroll to position [0, 666]
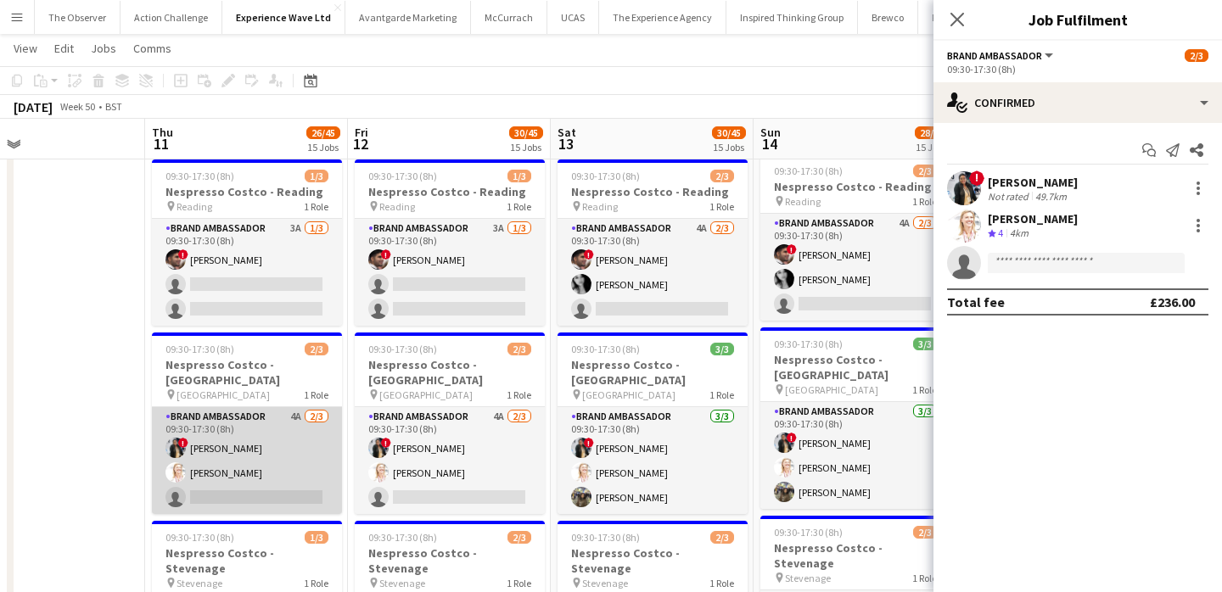
click at [266, 409] on app-card-role "Brand Ambassador 4A 2/3 09:30-17:30 (8h) ! Mary Shirley Gladson Karen Salvin si…" at bounding box center [247, 460] width 190 height 107
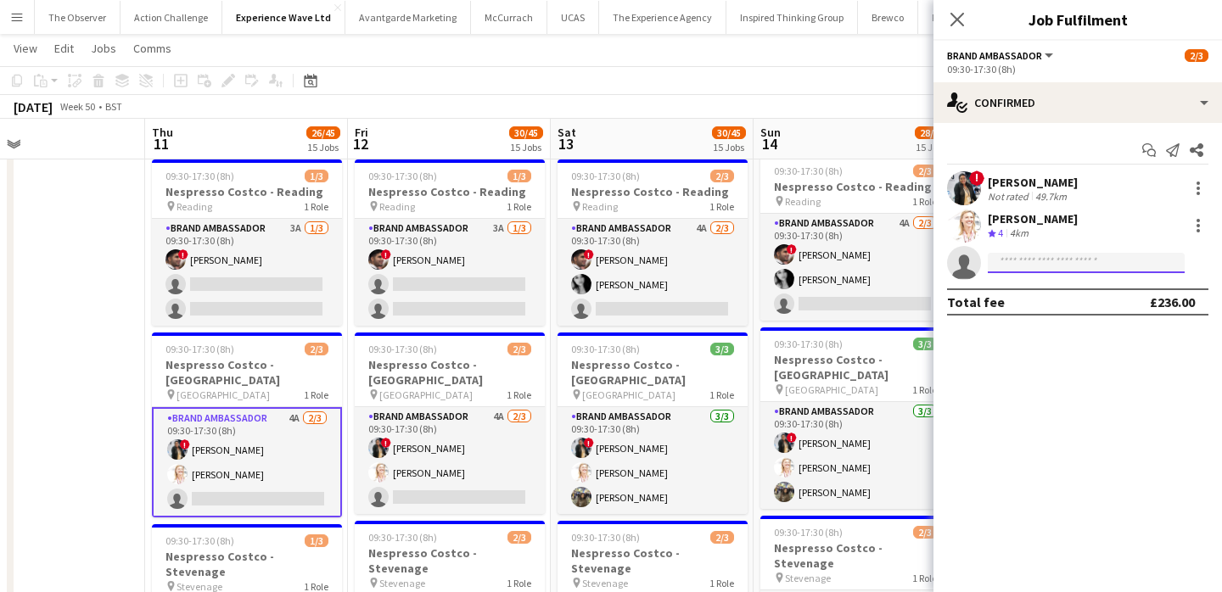
click at [1036, 269] on input at bounding box center [1086, 263] width 197 height 20
type input "*"
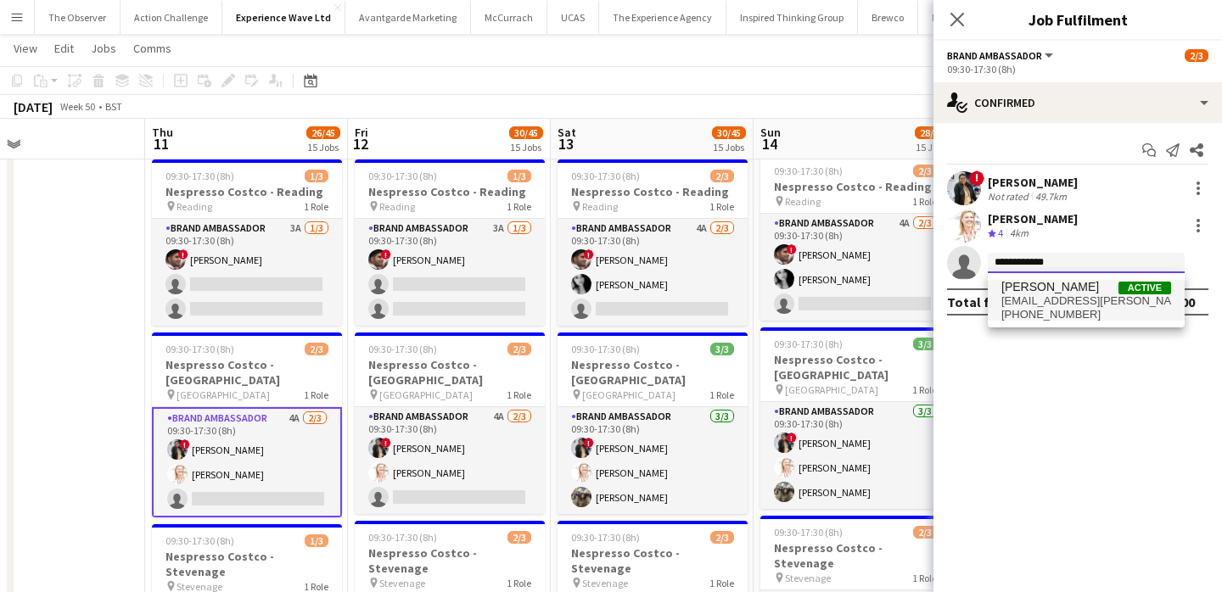
type input "**********"
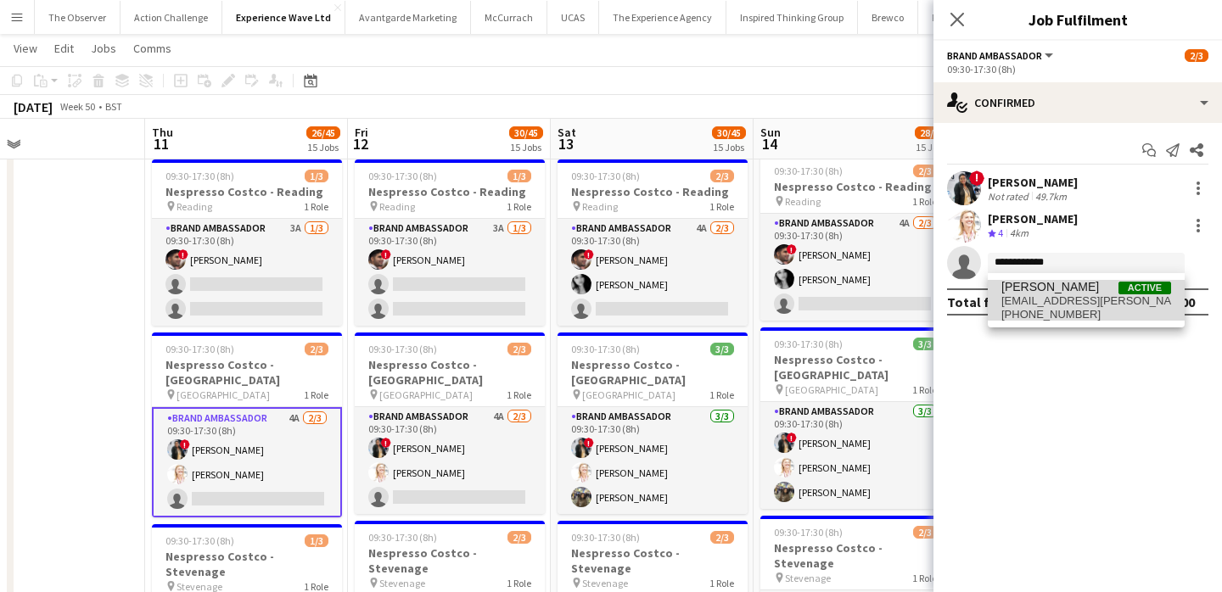
click at [1076, 290] on span "Ashleigh-Sue Moore" at bounding box center [1050, 287] width 98 height 14
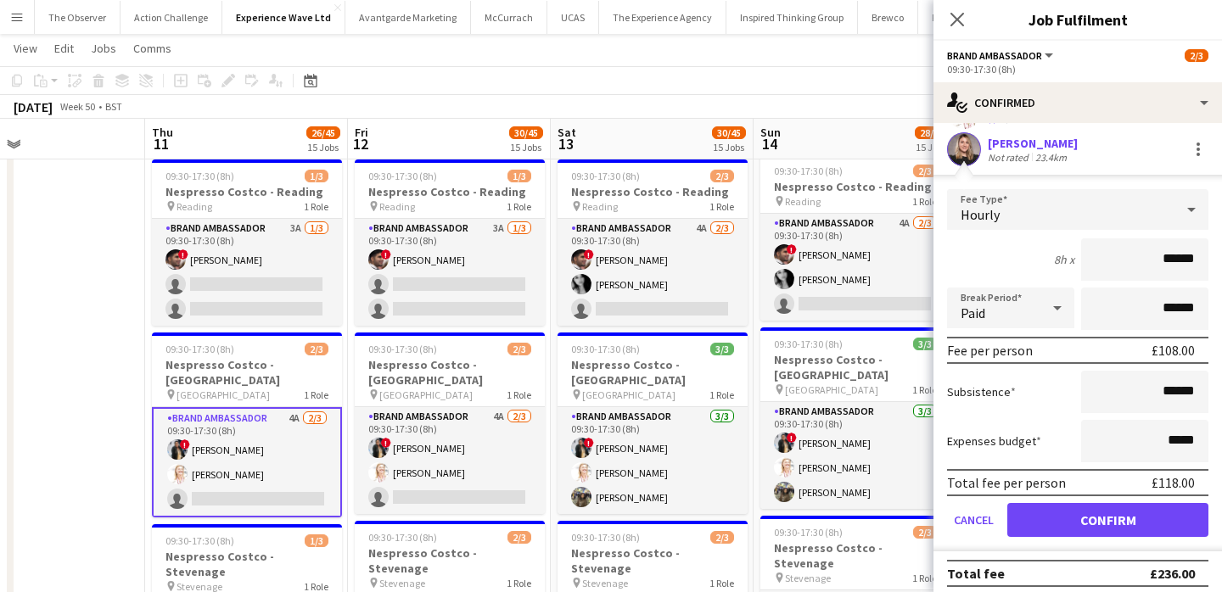
scroll to position [122, 0]
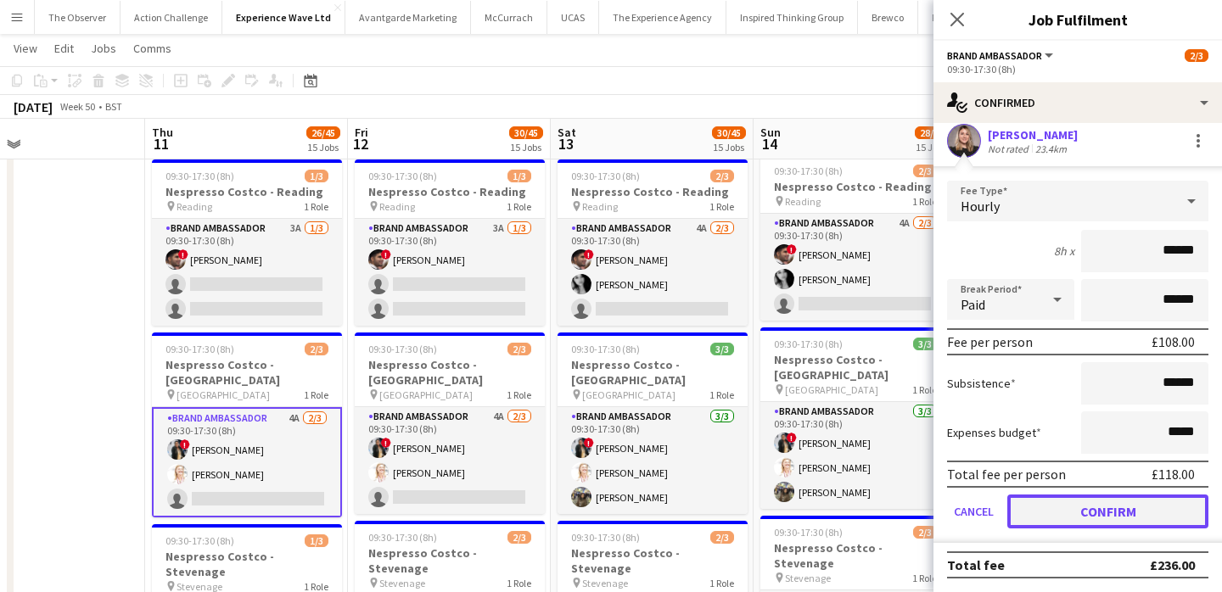
click at [1089, 519] on button "Confirm" at bounding box center [1107, 512] width 201 height 34
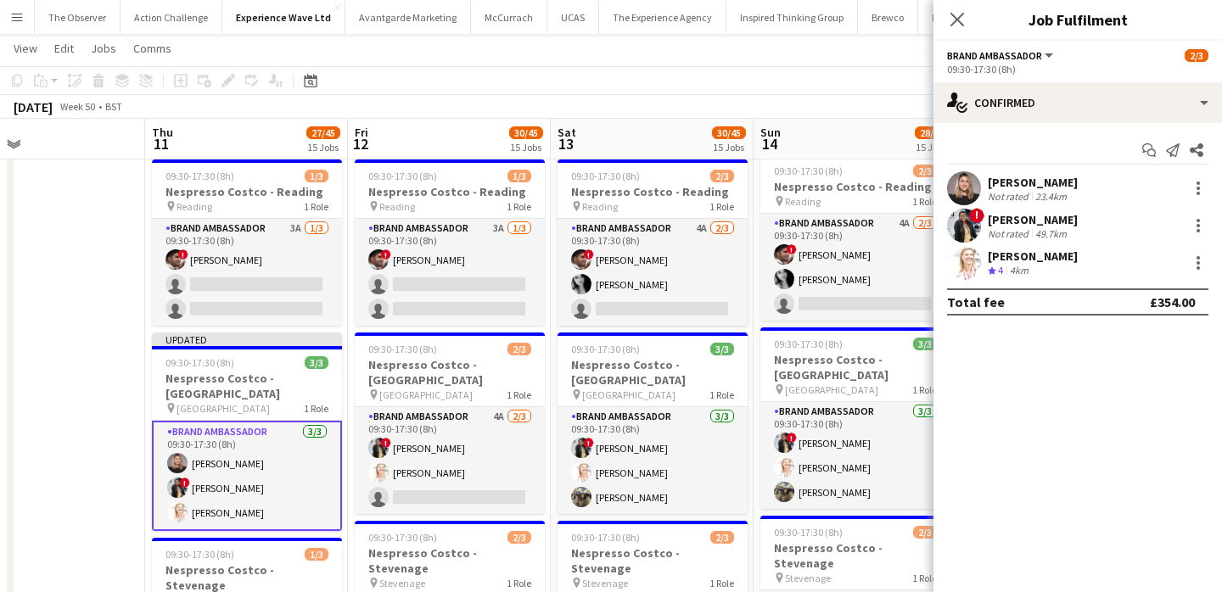
scroll to position [0, 0]
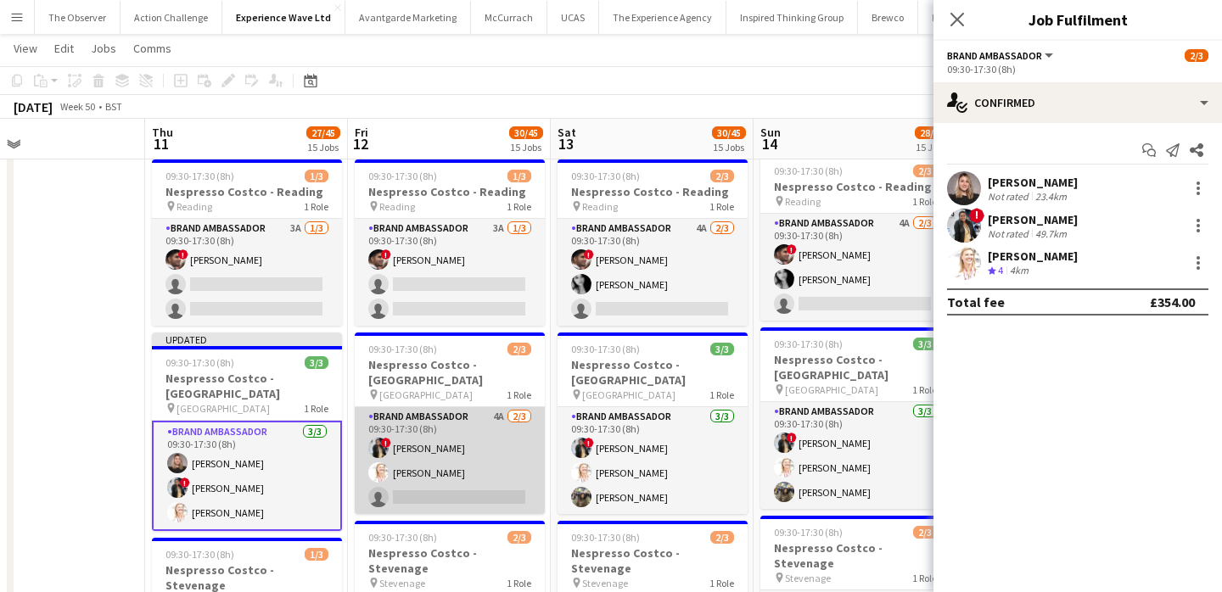
click at [432, 407] on app-card-role "Brand Ambassador 4A 2/3 09:30-17:30 (8h) ! Mary Shirley Gladson Karen Salvin si…" at bounding box center [450, 460] width 190 height 107
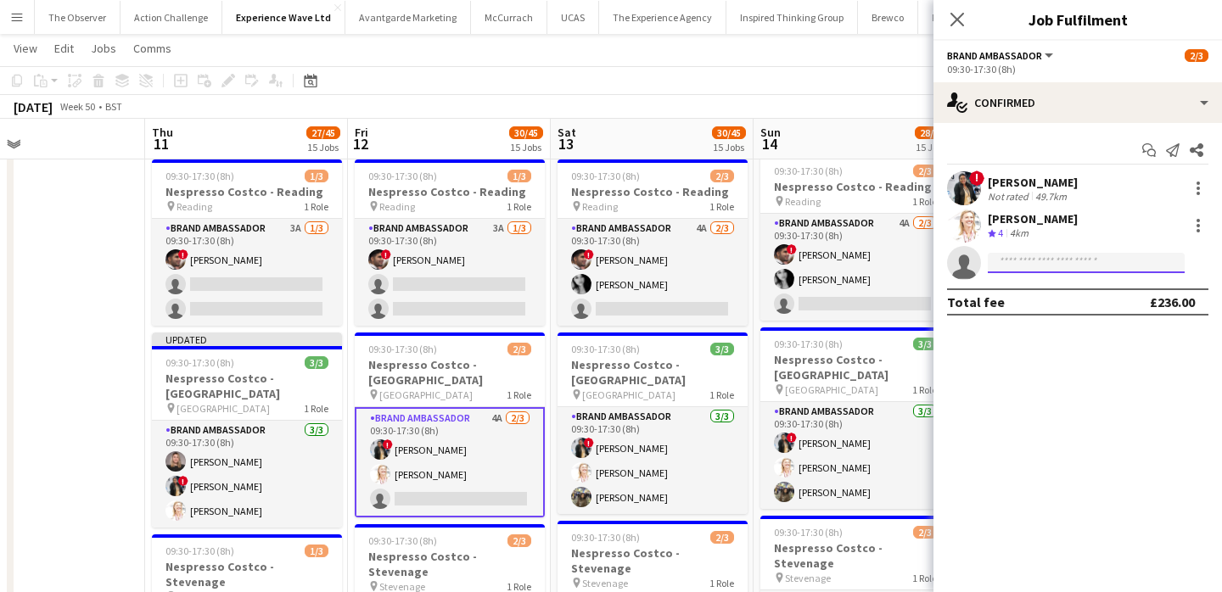
click at [1034, 263] on input at bounding box center [1086, 263] width 197 height 20
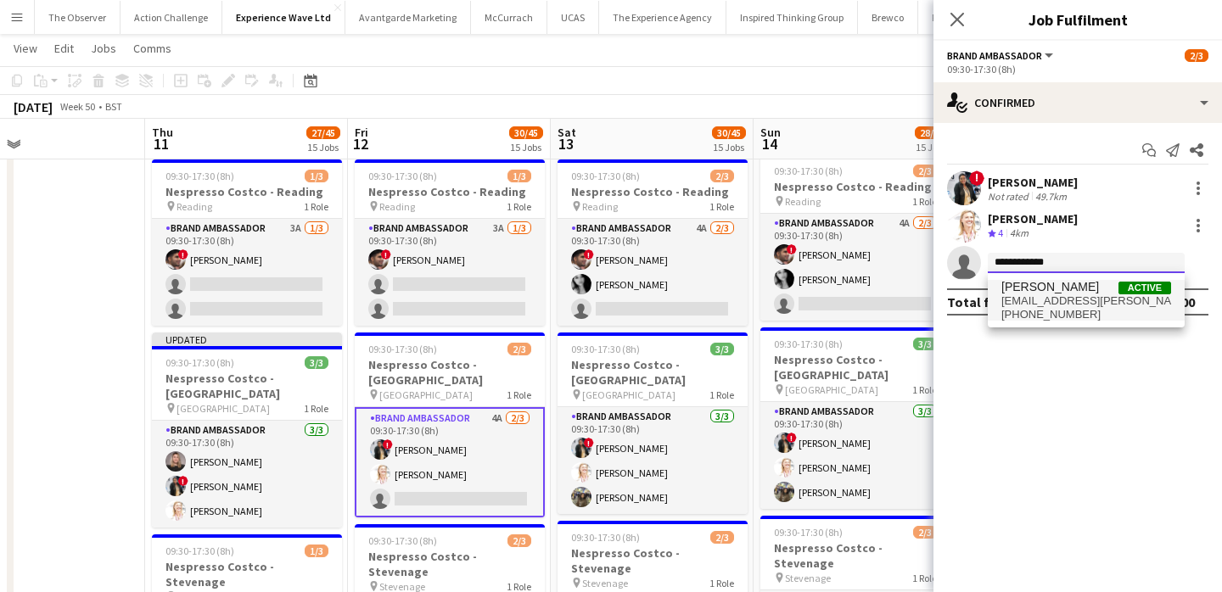
type input "**********"
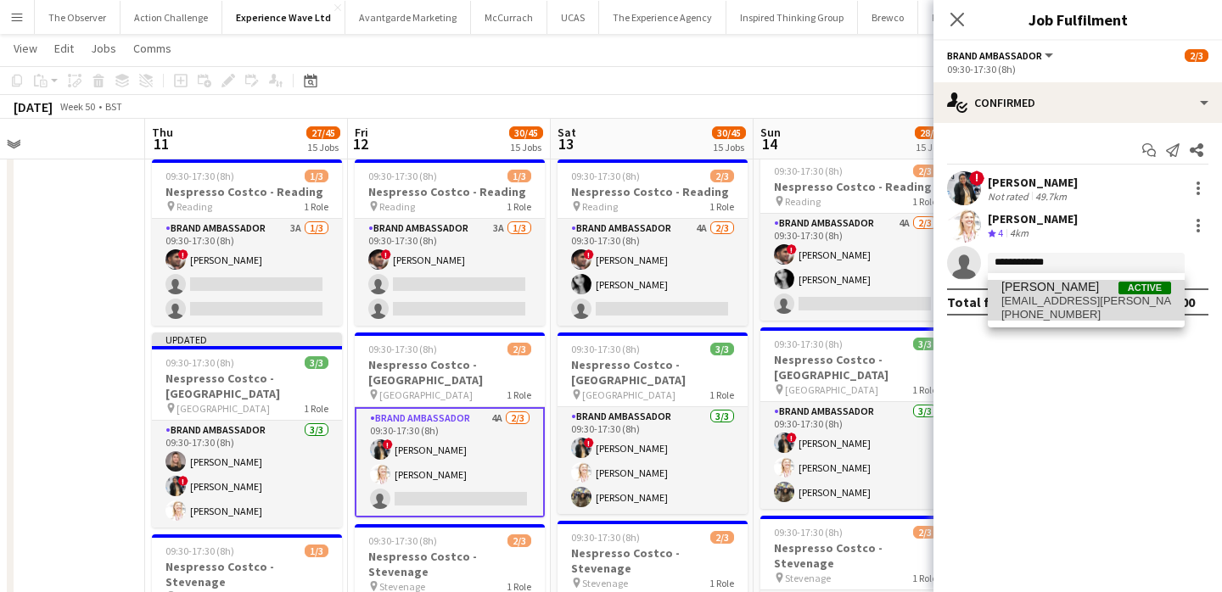
click at [1016, 305] on span "ashleighsue.moore@yahoo.com" at bounding box center [1086, 301] width 170 height 14
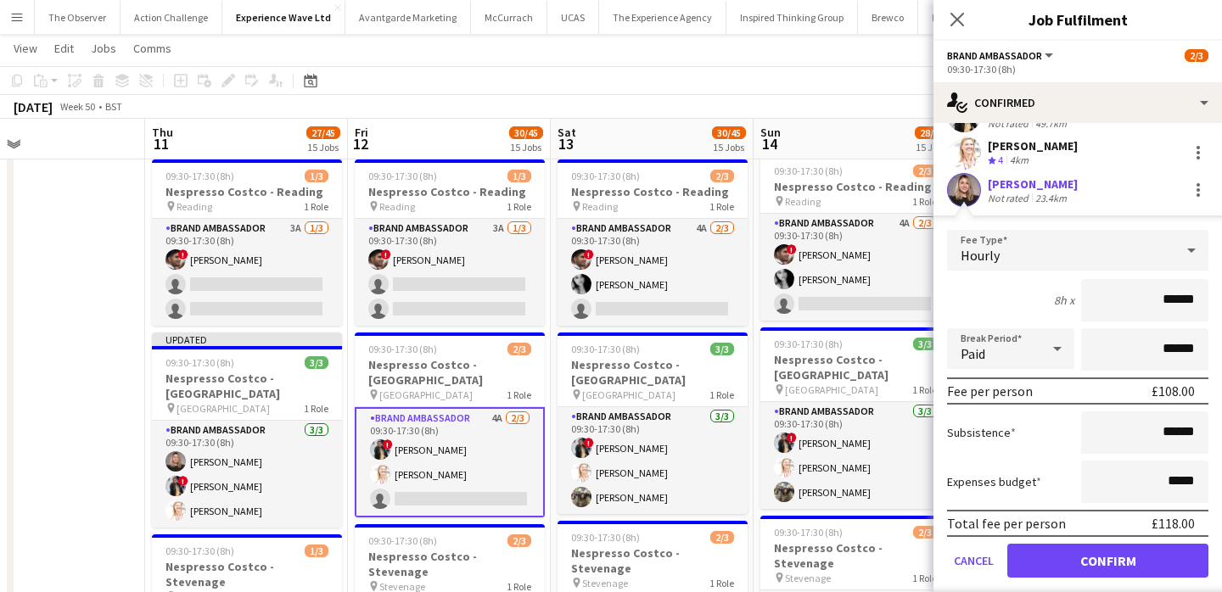
scroll to position [122, 0]
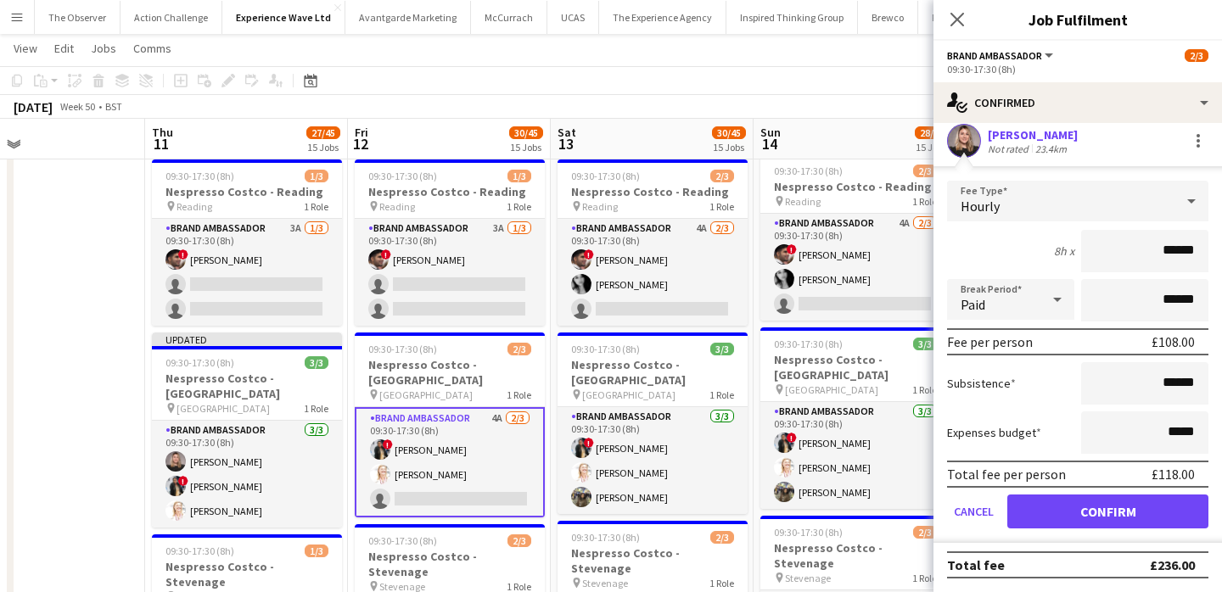
click at [1077, 534] on form "Fee Type Hourly 8h x ****** Break Period Paid ****** Fee per person £108.00 Sub…" at bounding box center [1077, 362] width 288 height 362
click at [1066, 510] on button "Confirm" at bounding box center [1107, 512] width 201 height 34
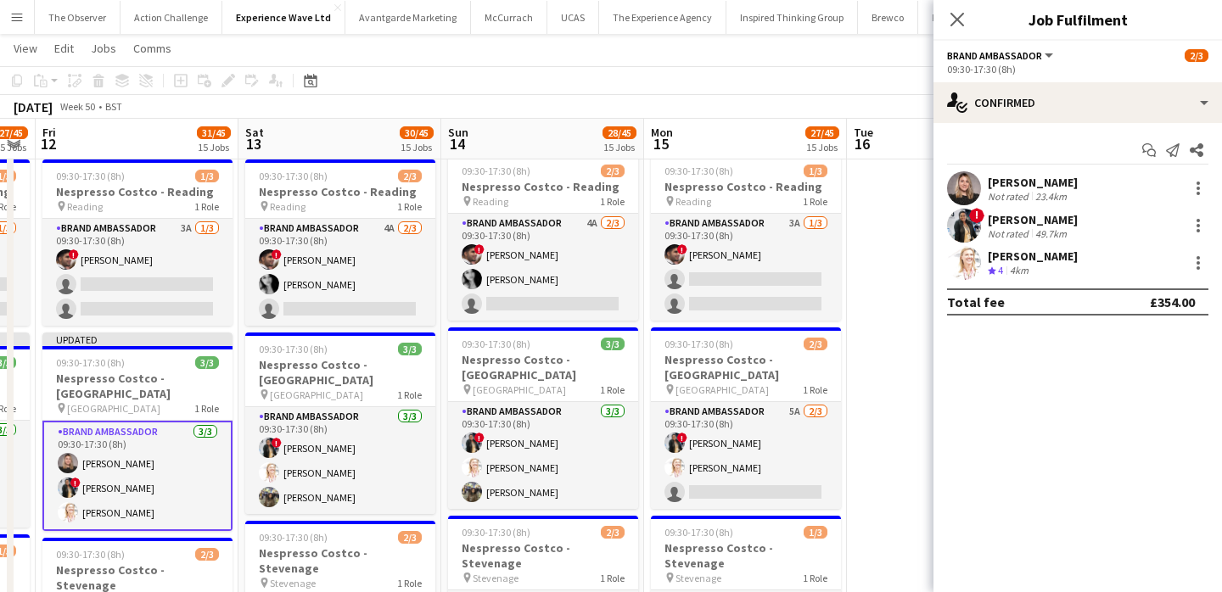
scroll to position [0, 592]
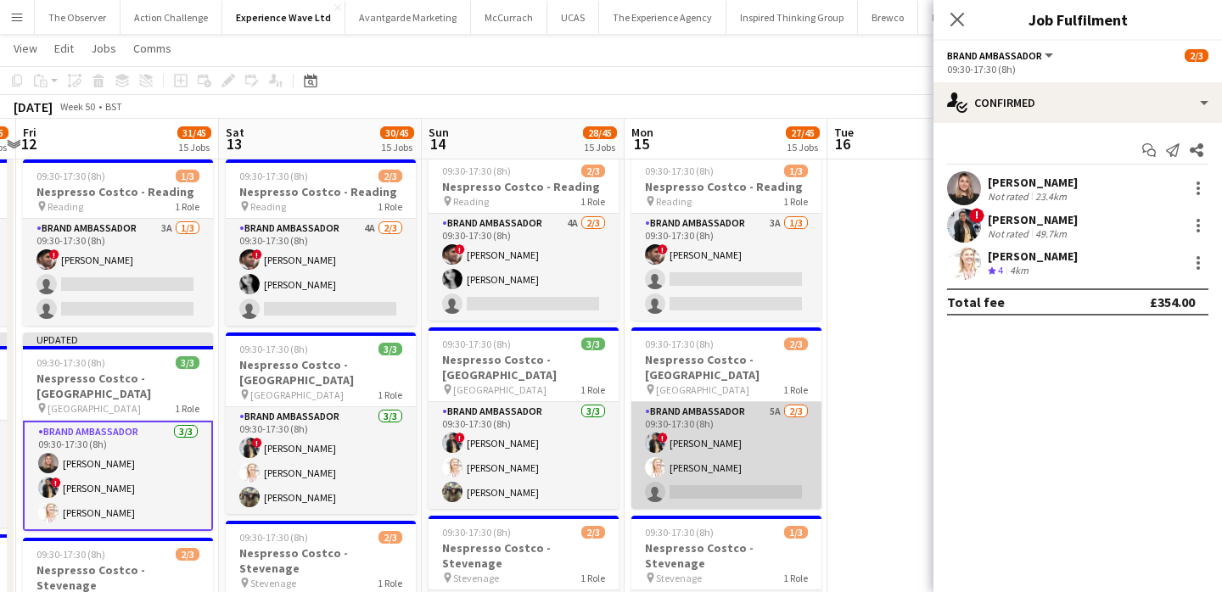
click at [783, 406] on app-card-role "Brand Ambassador 5A 2/3 09:30-17:30 (8h) ! Mary Shirley Gladson Karen Salvin si…" at bounding box center [726, 455] width 190 height 107
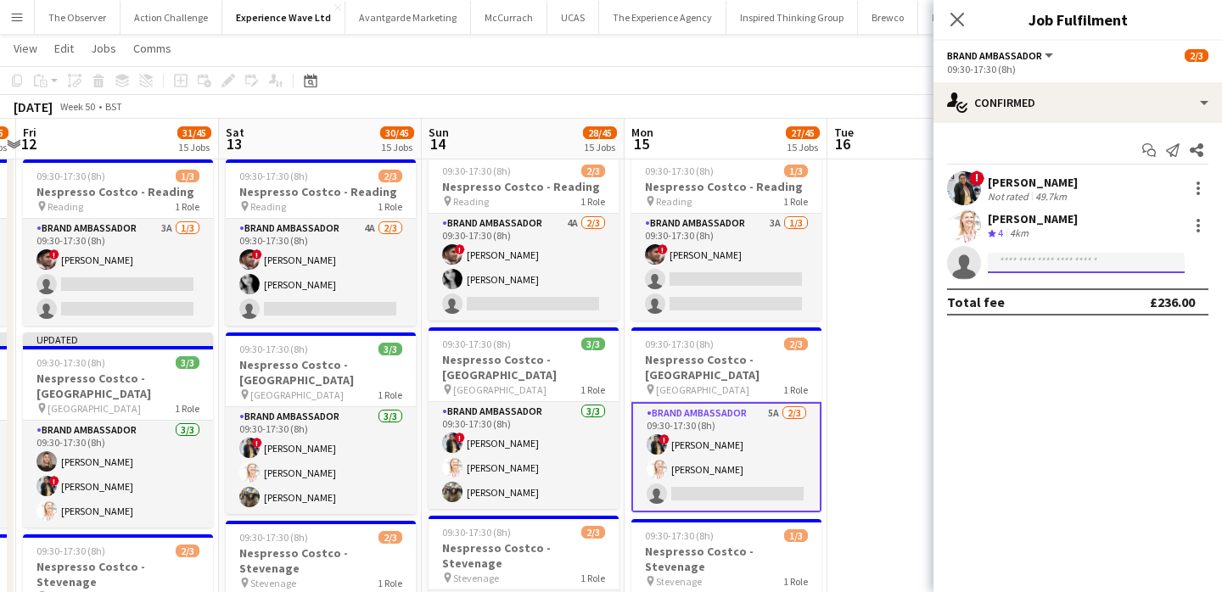
click at [1069, 267] on input at bounding box center [1086, 263] width 197 height 20
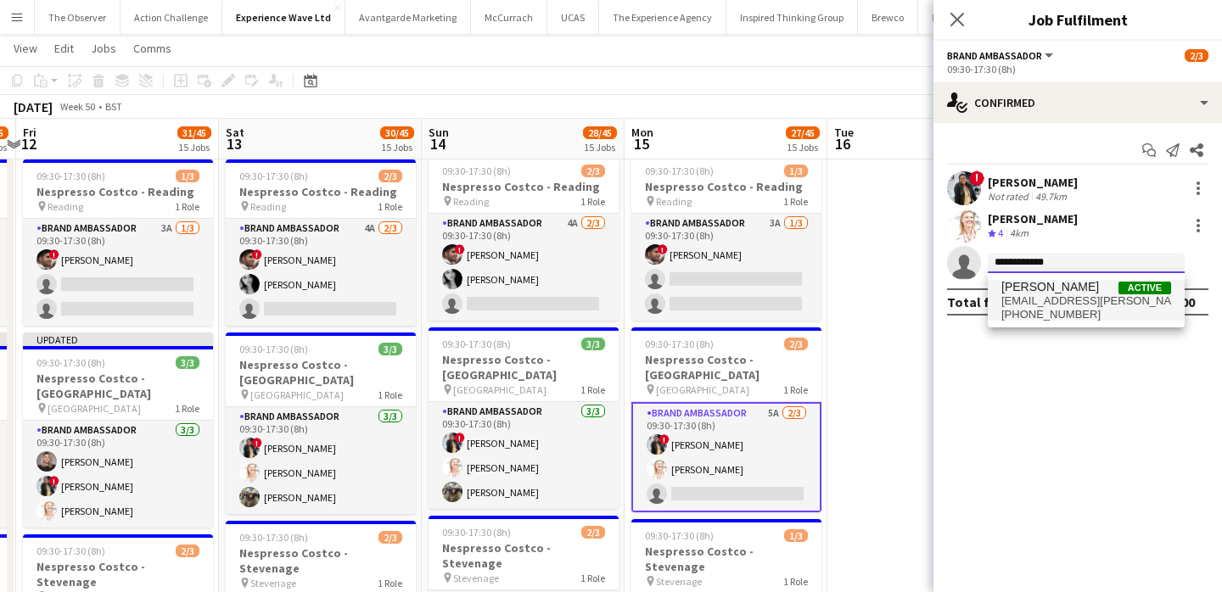
type input "**********"
click at [1070, 303] on span "ashleighsue.moore@yahoo.com" at bounding box center [1086, 301] width 170 height 14
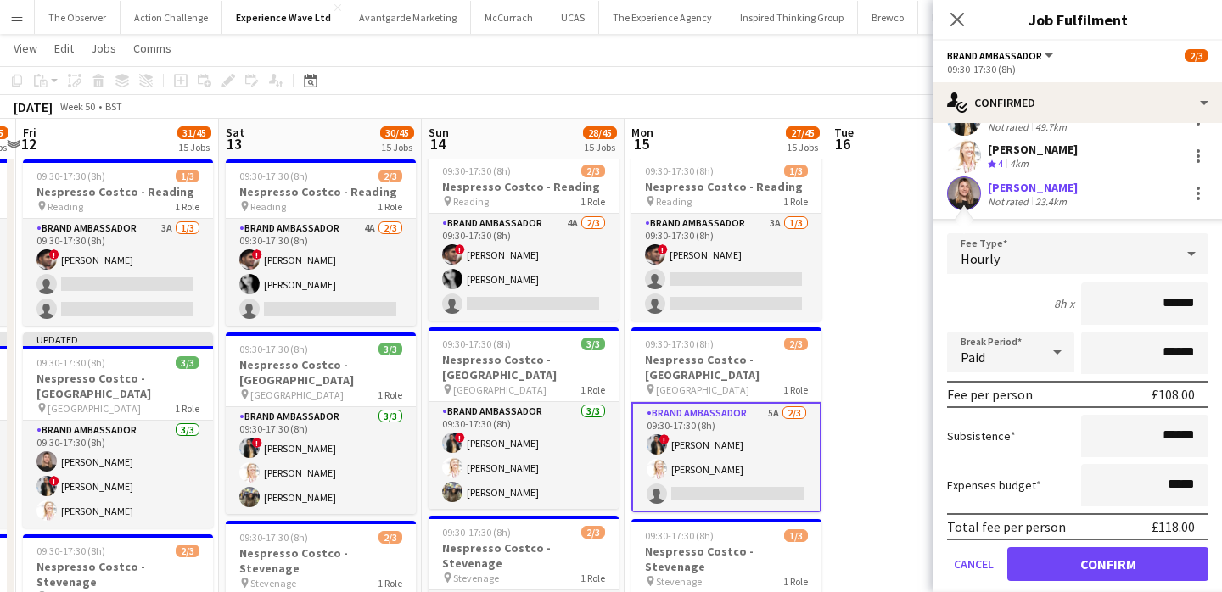
scroll to position [122, 0]
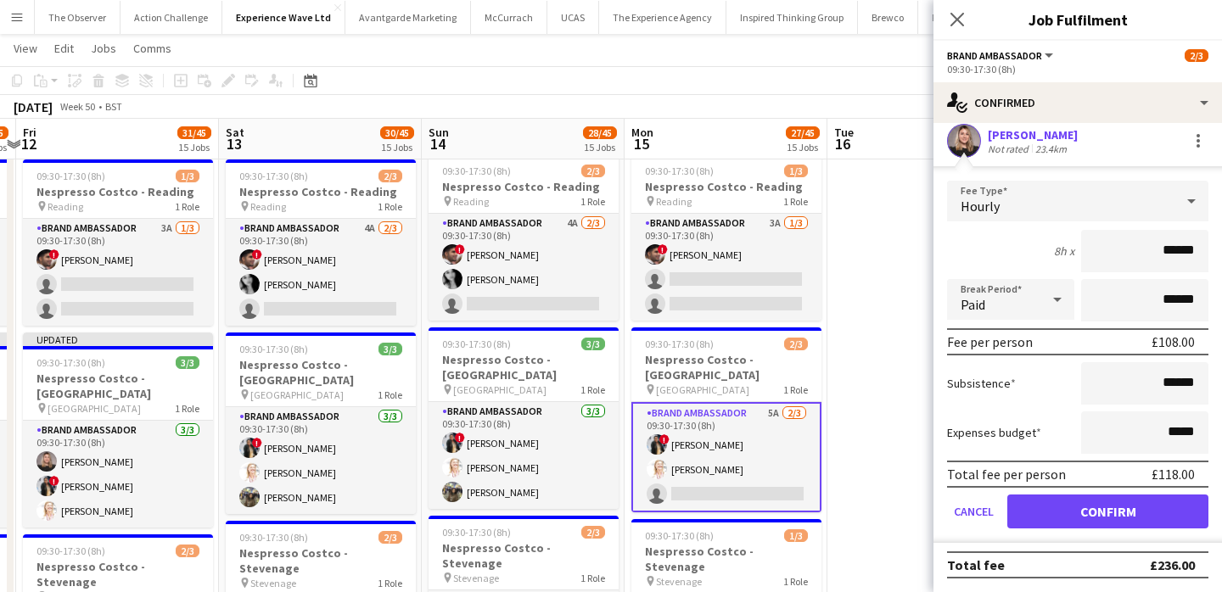
click at [1069, 533] on form "Fee Type Hourly 8h x ****** Break Period Paid ****** Fee per person £108.00 Sub…" at bounding box center [1077, 362] width 288 height 362
click at [1050, 521] on button "Confirm" at bounding box center [1107, 512] width 201 height 34
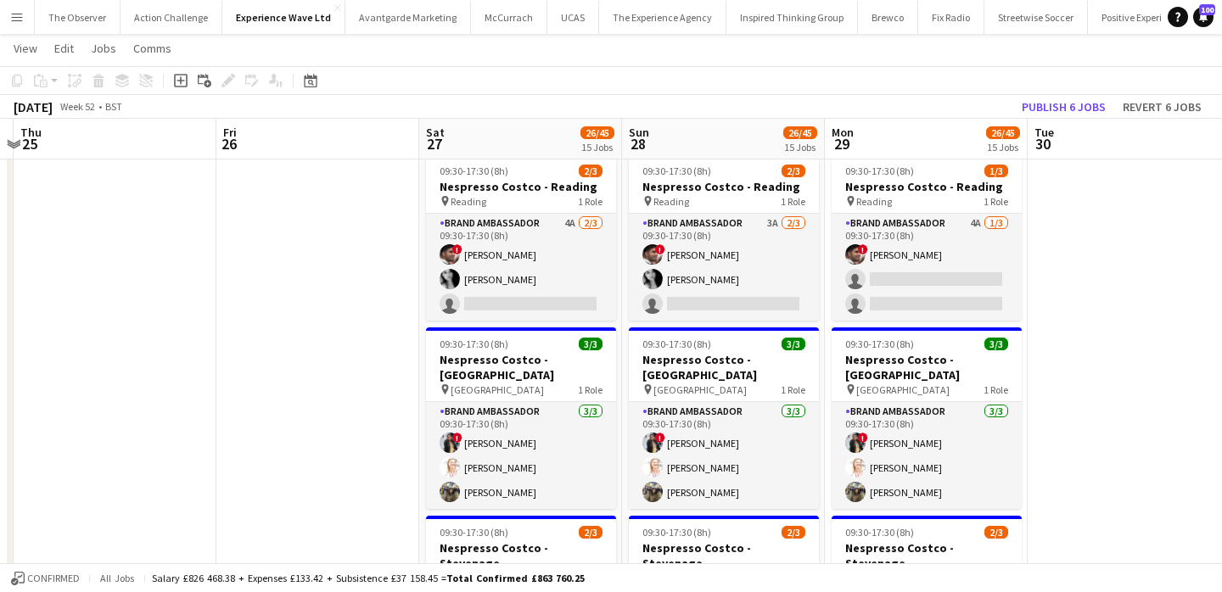
scroll to position [0, 814]
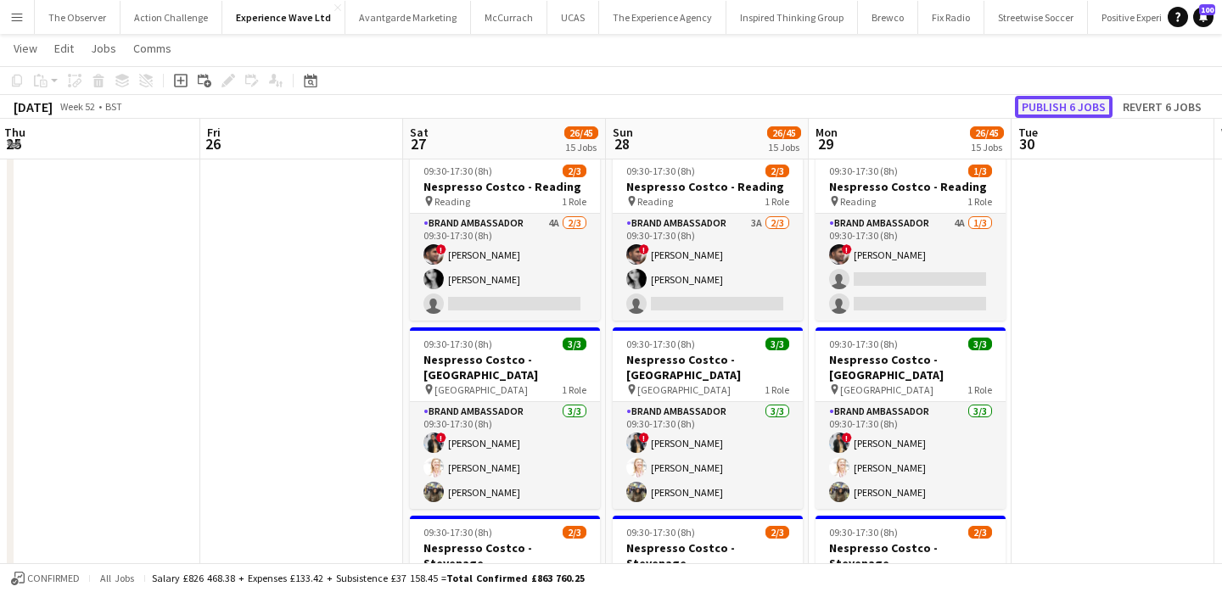
click at [1073, 107] on button "Publish 6 jobs" at bounding box center [1064, 107] width 98 height 22
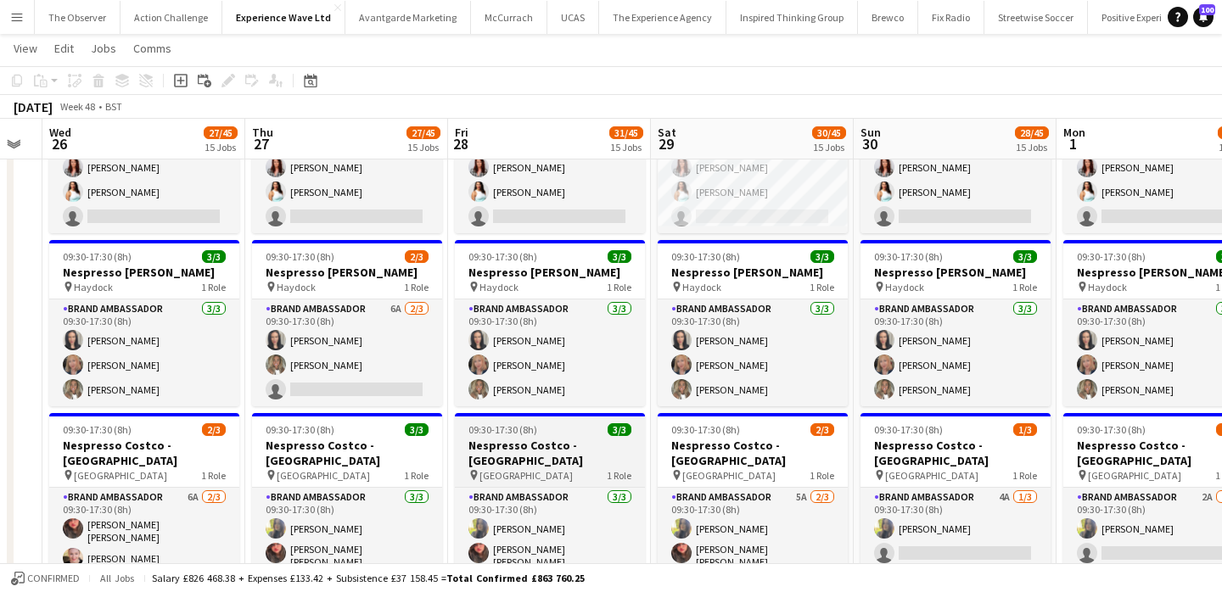
scroll to position [0, 573]
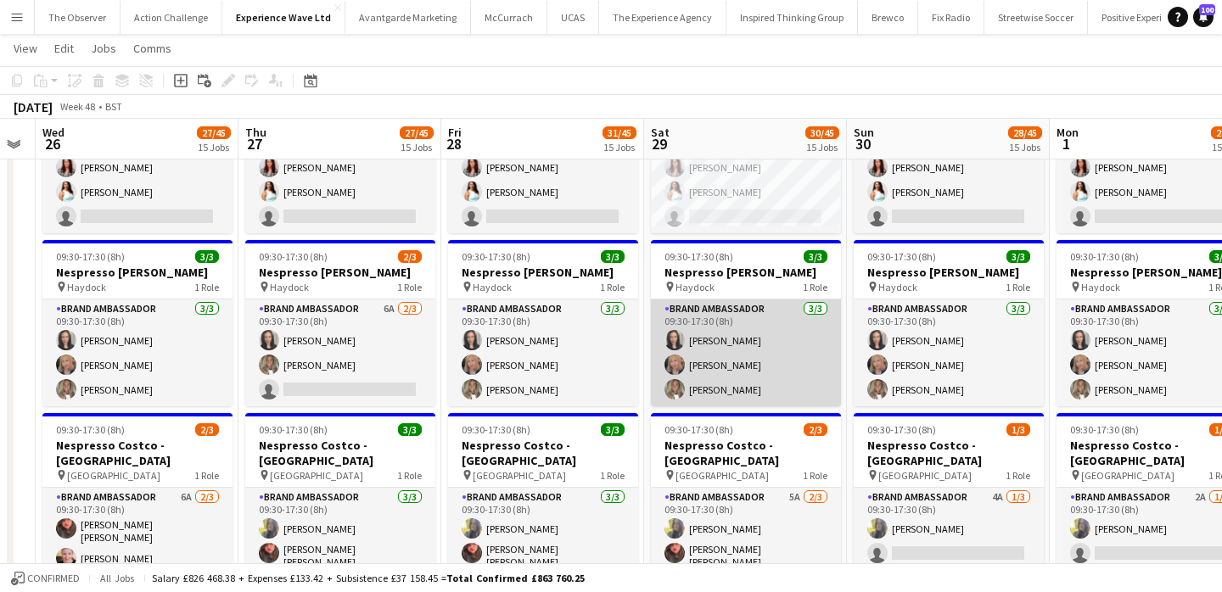
click at [826, 300] on app-card-role "Brand Ambassador 3/3 09:30-17:30 (8h) fiona johnston Carol Lumsden Ana Rigby" at bounding box center [746, 353] width 190 height 107
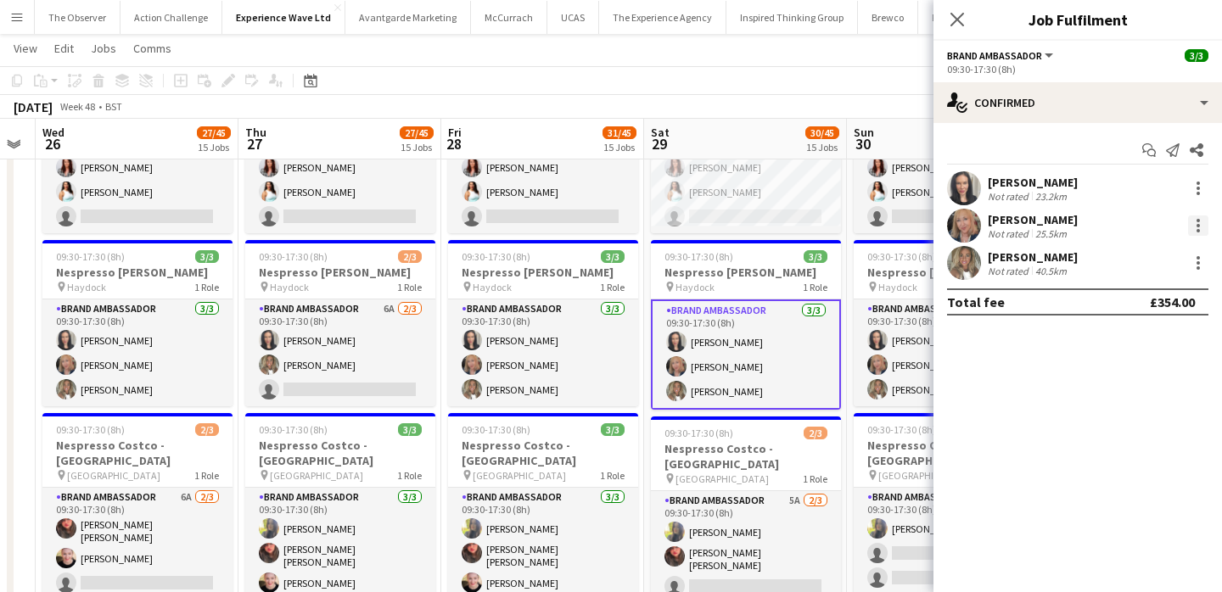
click at [1192, 221] on div at bounding box center [1198, 226] width 20 height 20
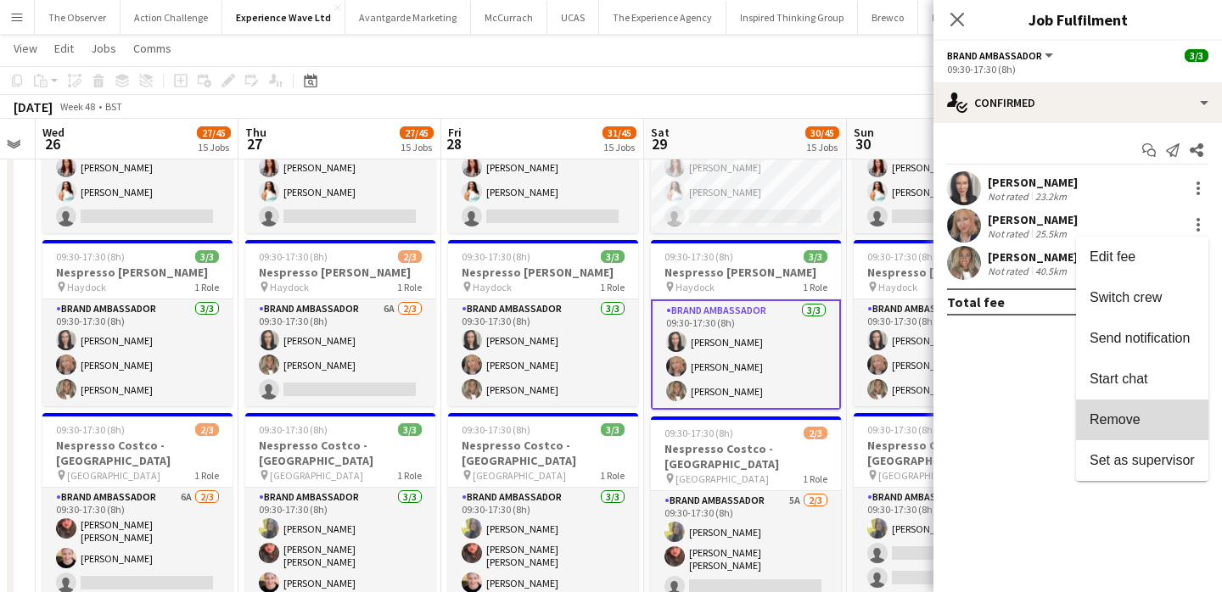
click at [1155, 422] on span "Remove" at bounding box center [1141, 419] width 105 height 15
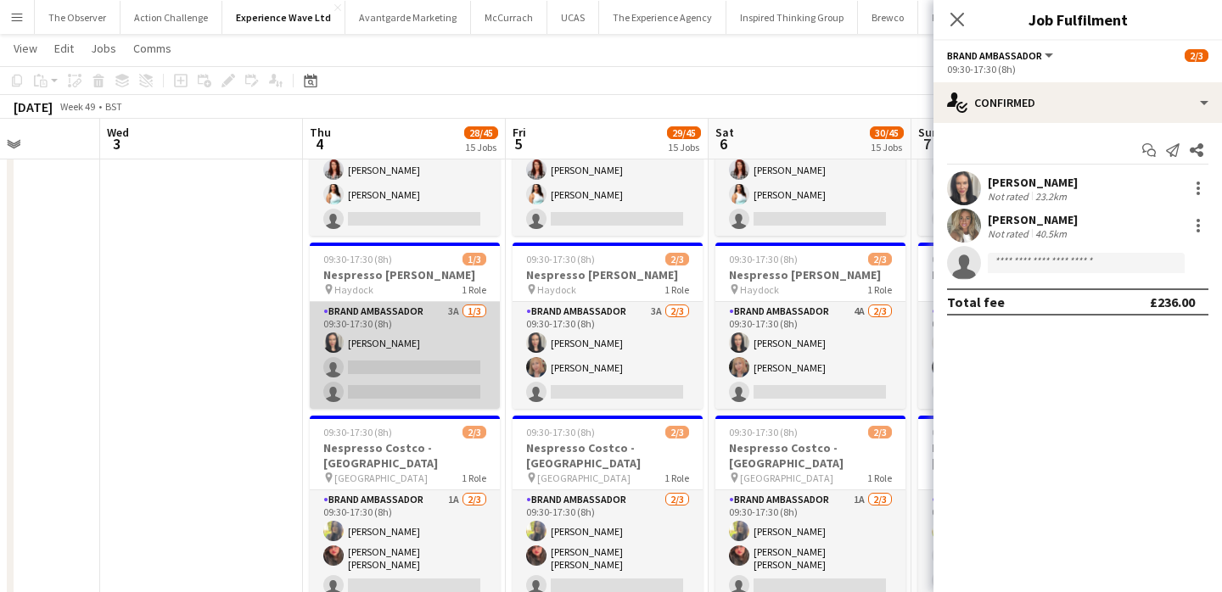
scroll to position [0, 748]
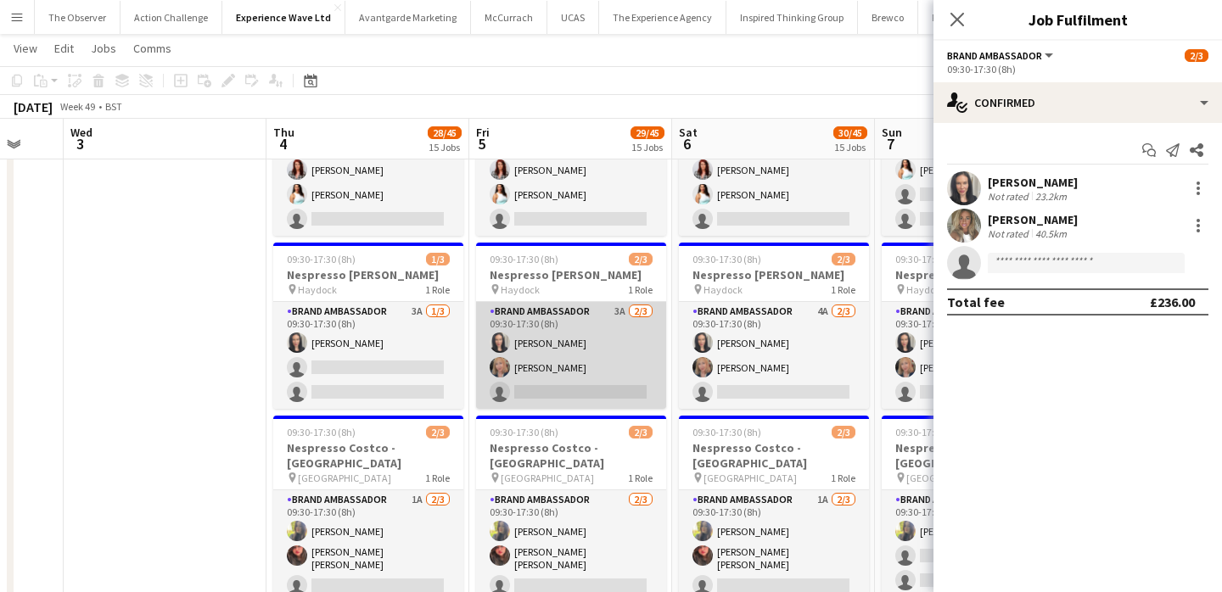
click at [593, 302] on app-card-role "Brand Ambassador 3A 2/3 09:30-17:30 (8h) fiona johnston Carol Lumsden single-ne…" at bounding box center [571, 355] width 190 height 107
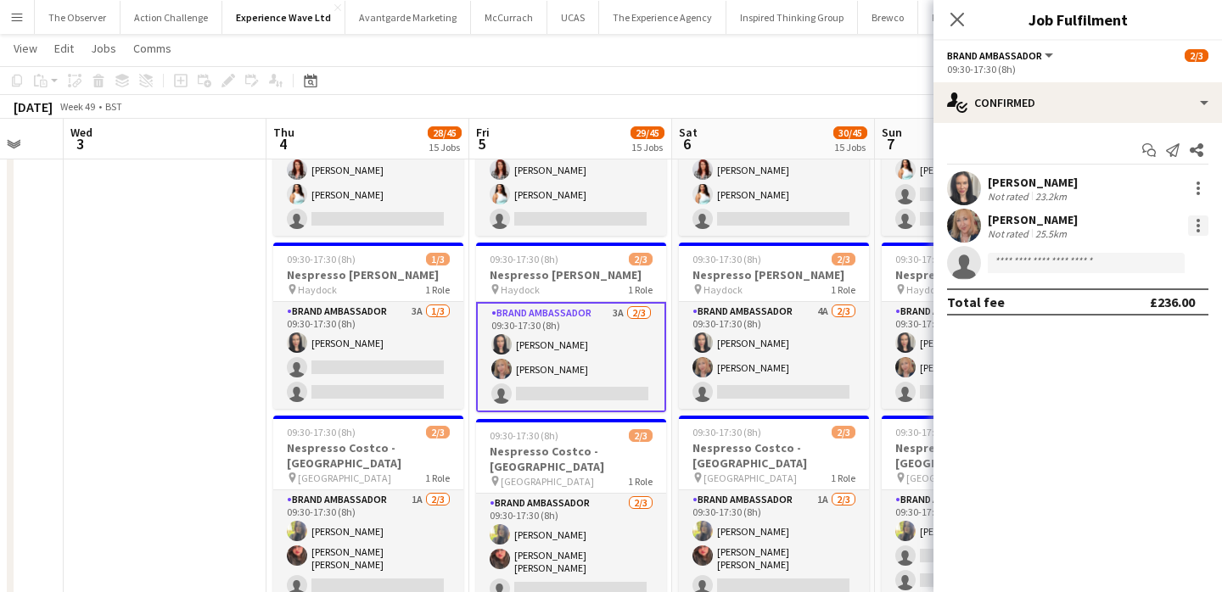
click at [1198, 224] on div at bounding box center [1197, 225] width 3 height 3
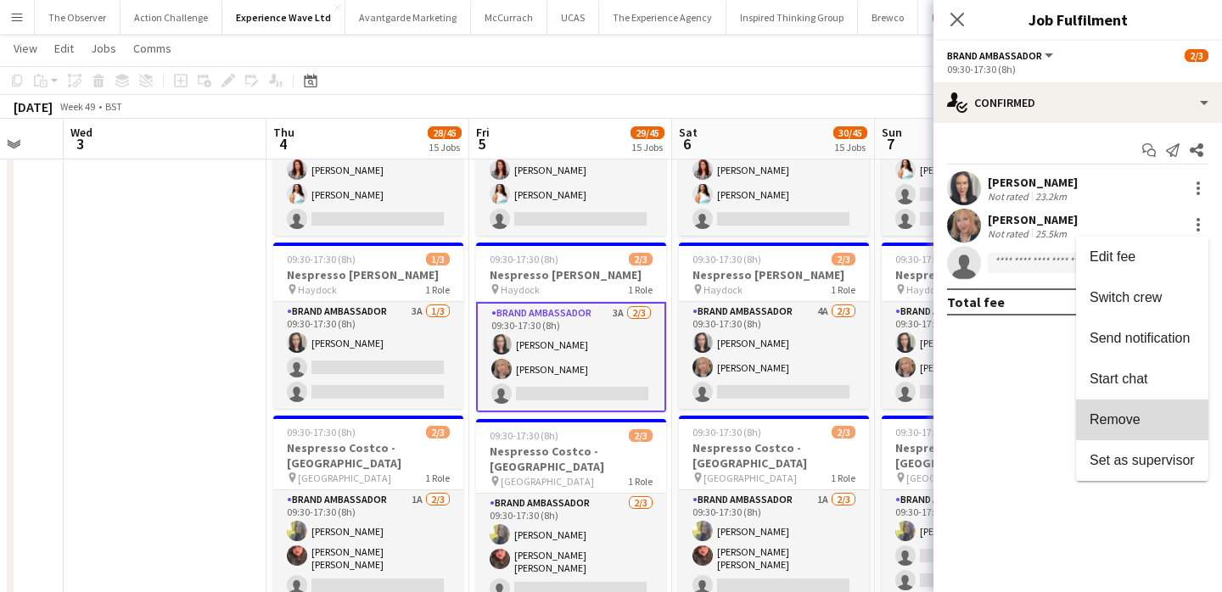
click at [1164, 405] on button "Remove" at bounding box center [1142, 420] width 132 height 41
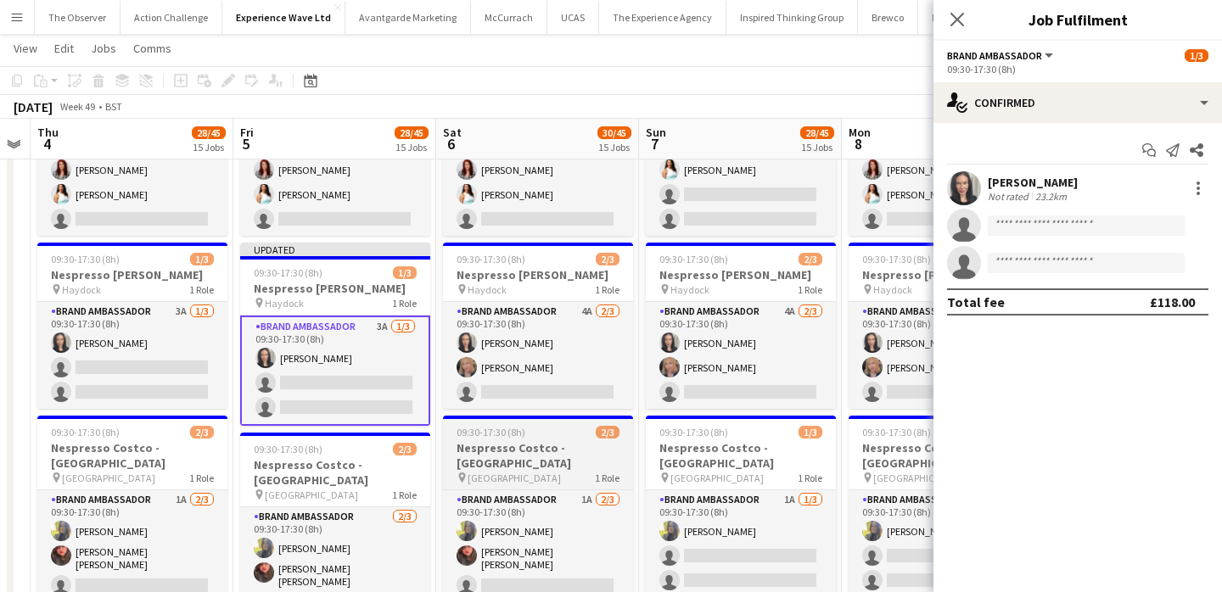
scroll to position [0, 618]
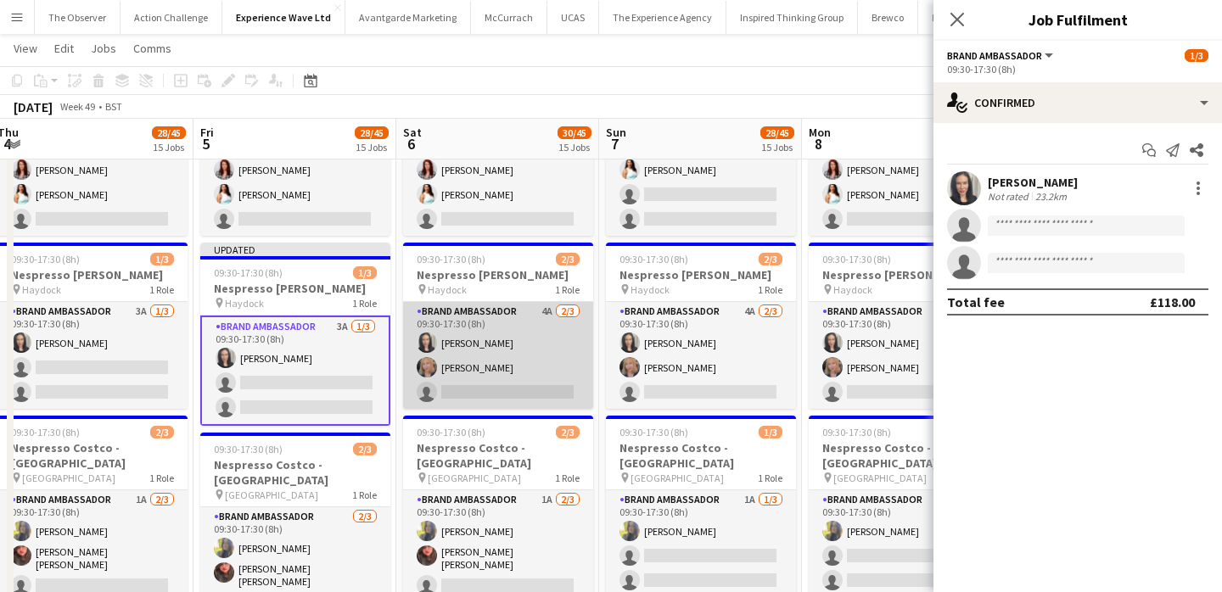
click at [456, 302] on app-card-role "Brand Ambassador 4A 2/3 09:30-17:30 (8h) fiona johnston Carol Lumsden single-ne…" at bounding box center [498, 355] width 190 height 107
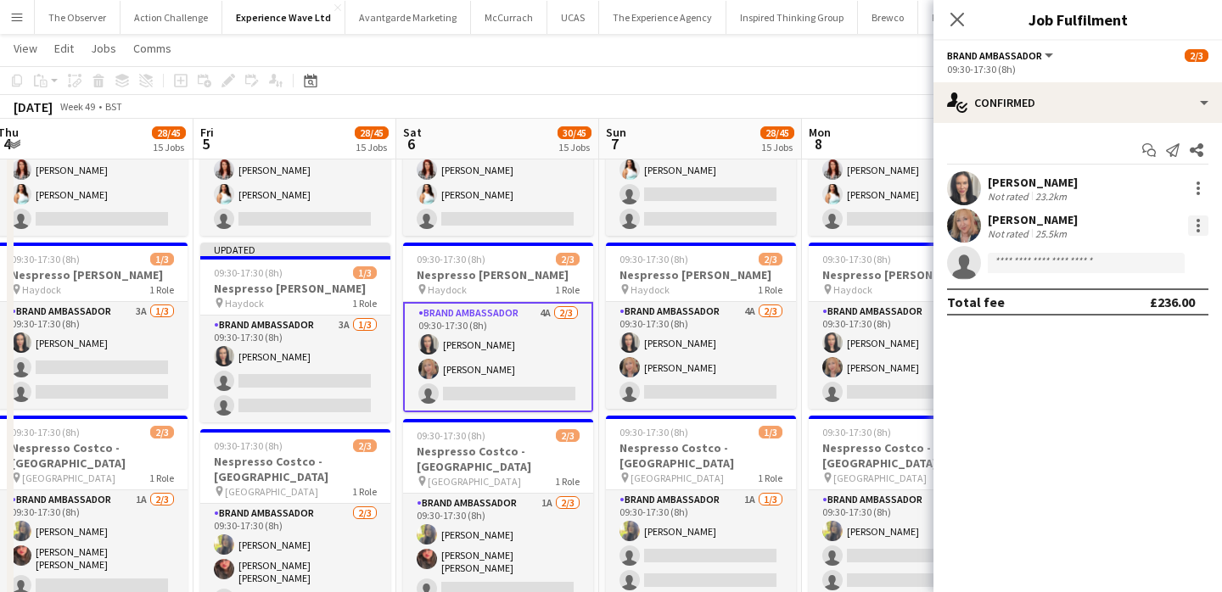
click at [1207, 216] on div at bounding box center [1198, 226] width 20 height 20
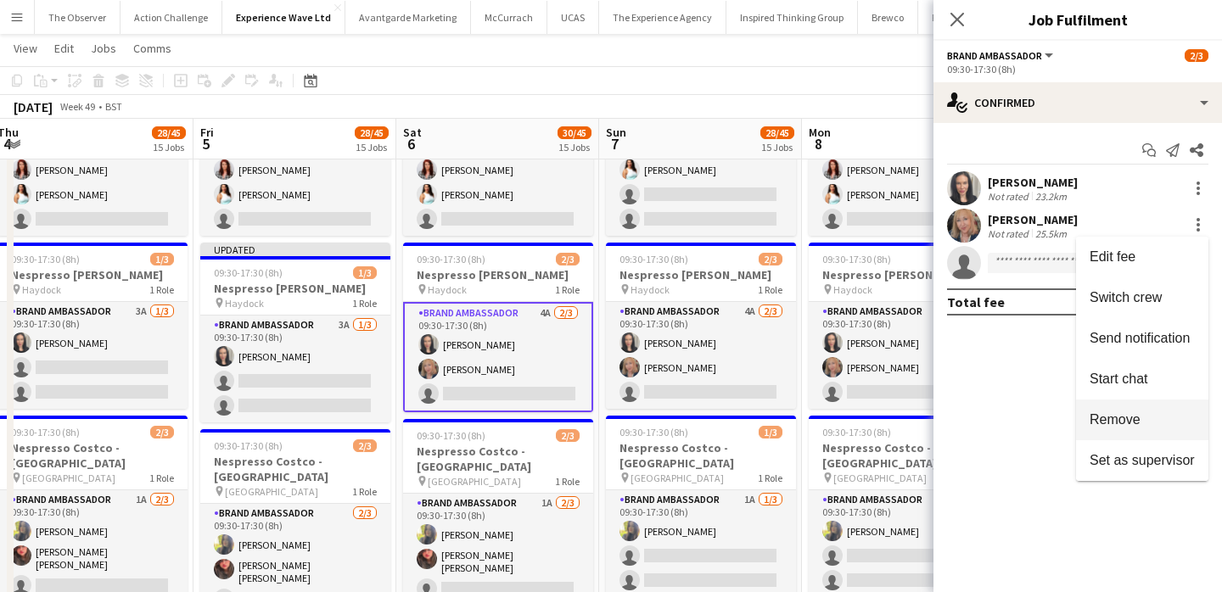
click at [1137, 406] on button "Remove" at bounding box center [1142, 420] width 132 height 41
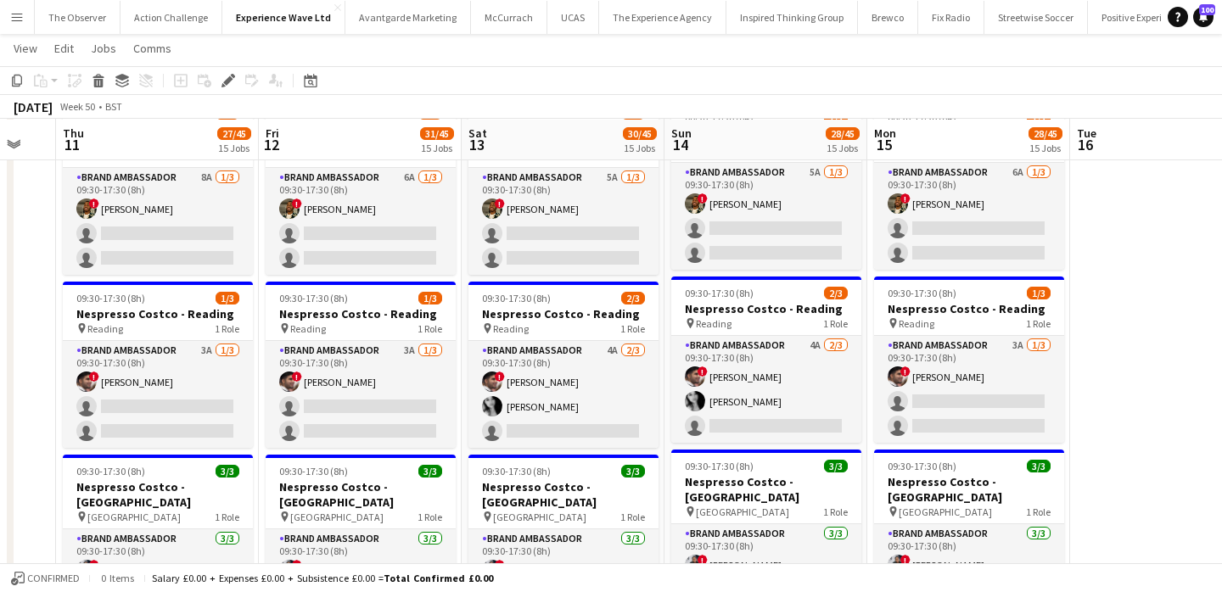
scroll to position [1761, 0]
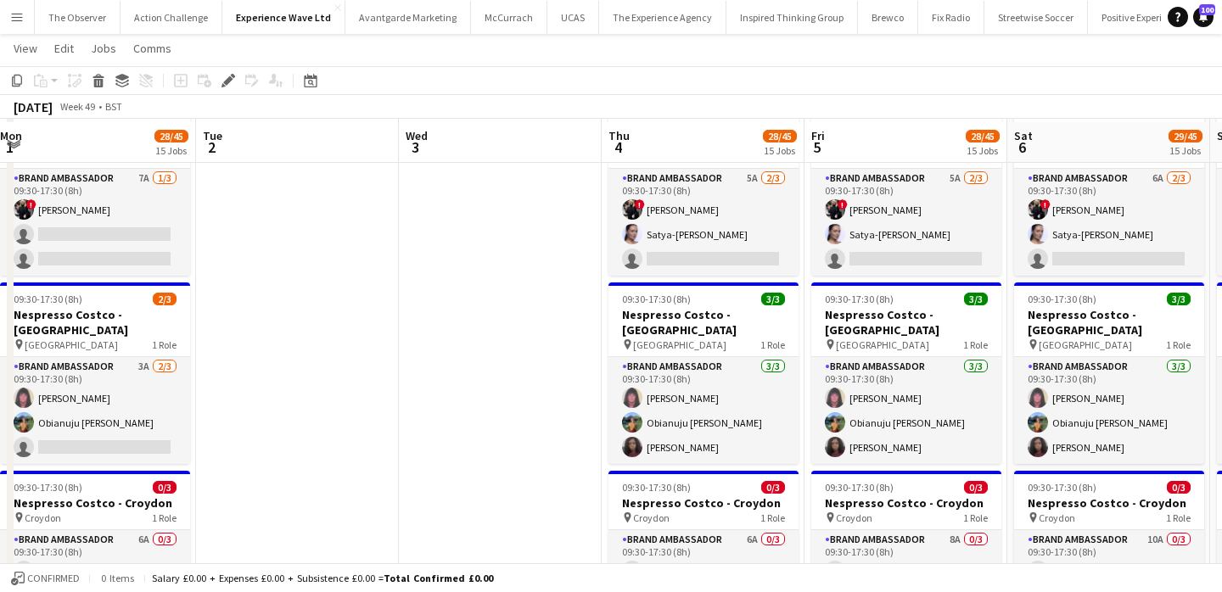
scroll to position [294, 0]
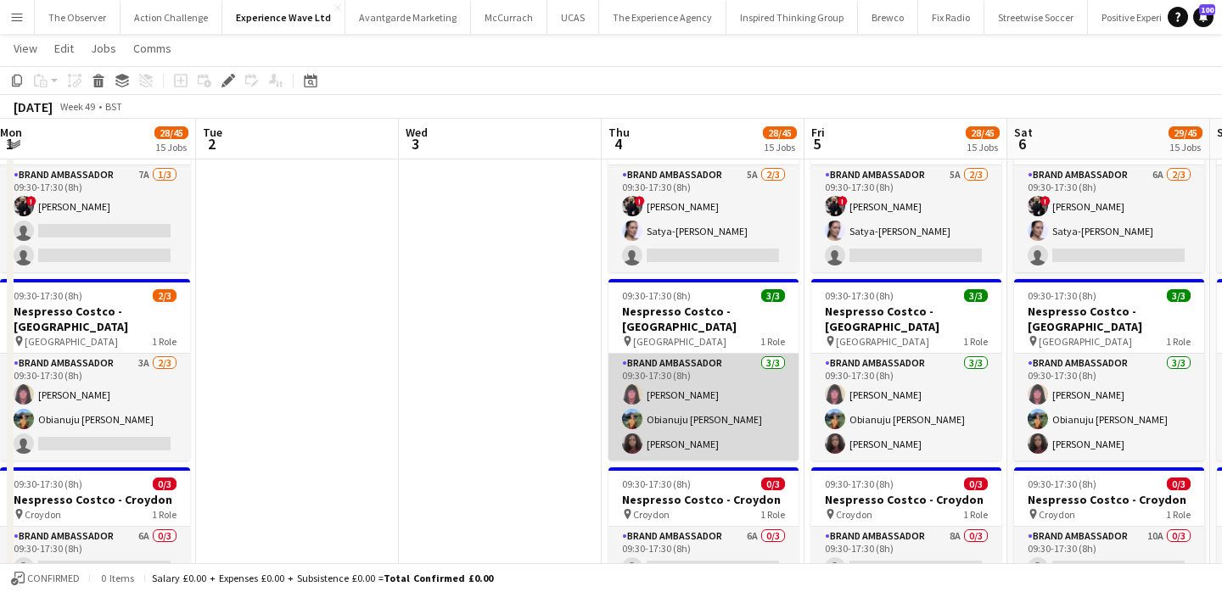
click at [672, 354] on app-card-role "Brand Ambassador [DATE] 09:30-17:30 (8h) [PERSON_NAME] [PERSON_NAME] [PERSON_NA…" at bounding box center [703, 407] width 190 height 107
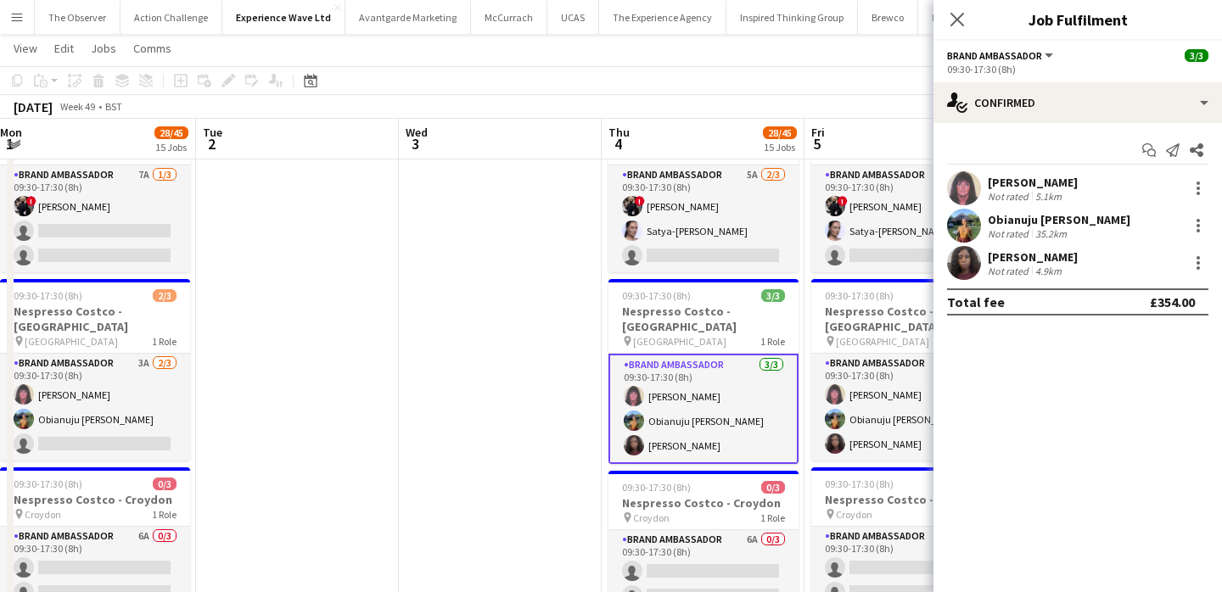
click at [977, 180] on app-user-avatar at bounding box center [964, 188] width 34 height 34
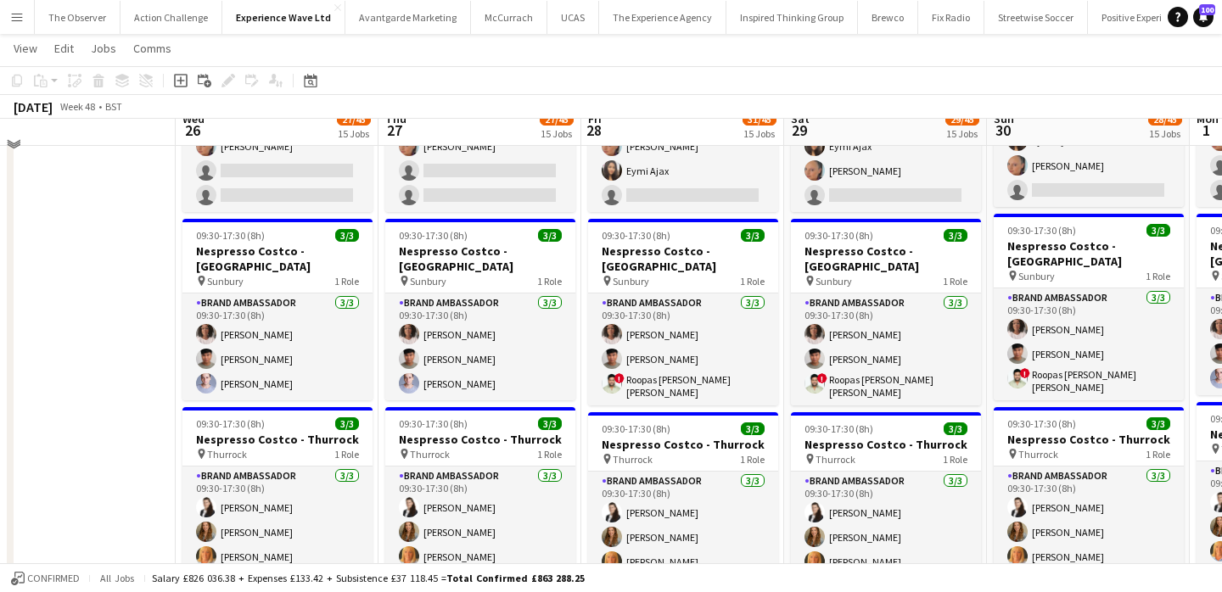
scroll to position [2356, 0]
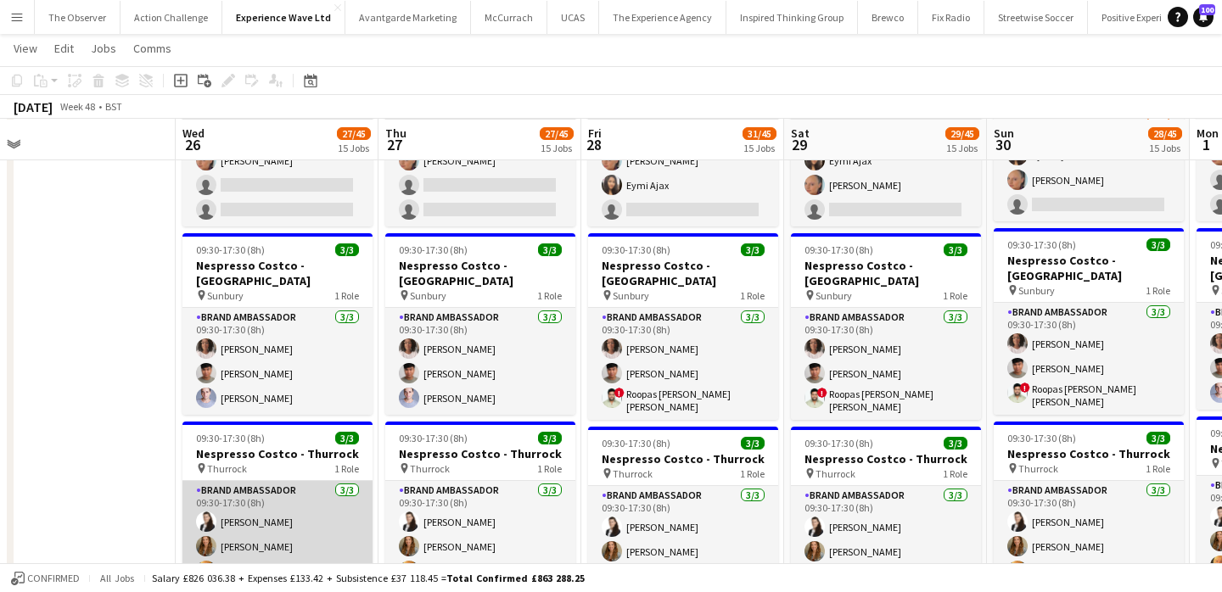
click at [255, 481] on app-card-role "Brand Ambassador [DATE] 09:30-17:30 (8h) [PERSON_NAME] [PERSON_NAME] [PERSON_NA…" at bounding box center [277, 534] width 190 height 107
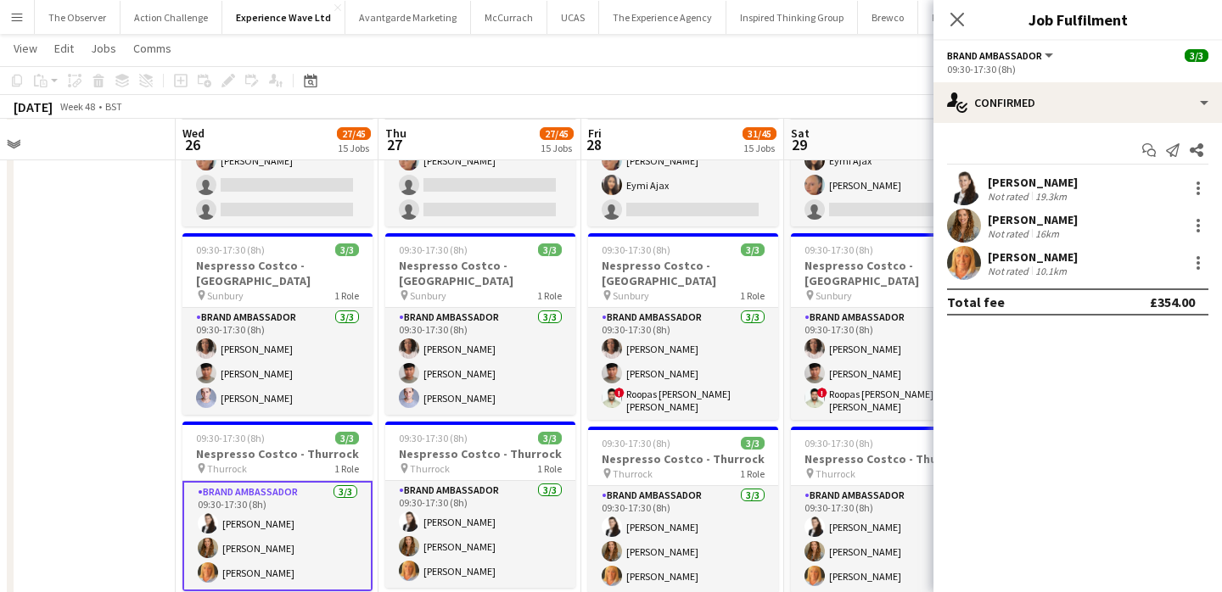
click at [1200, 277] on div "[PERSON_NAME] Not rated 10.1km" at bounding box center [1077, 263] width 288 height 34
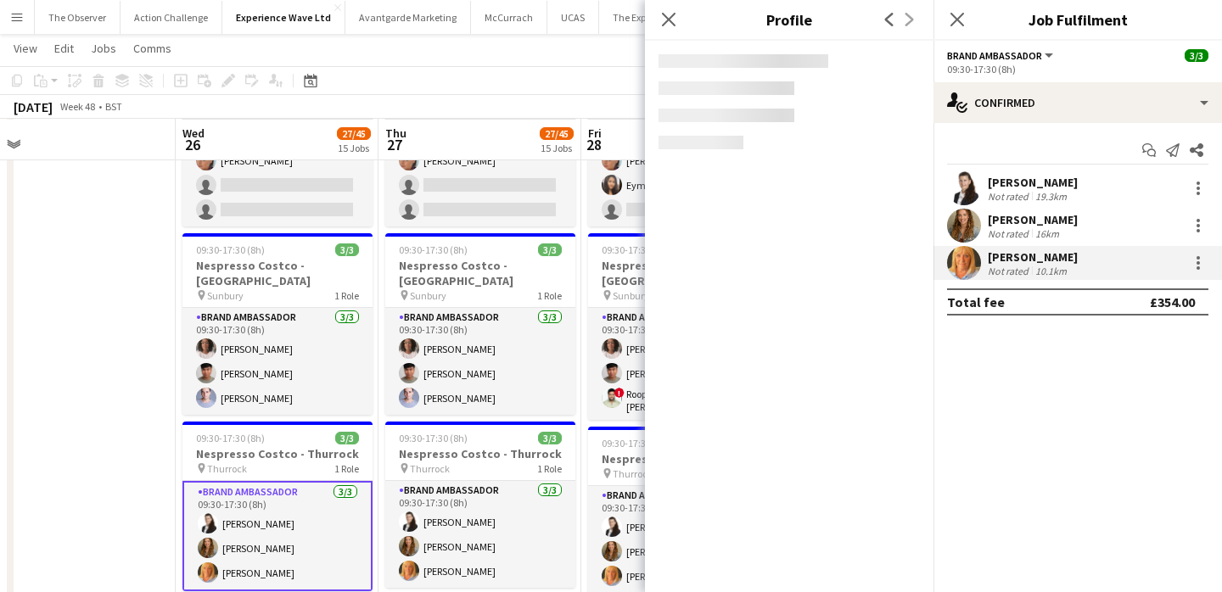
click at [1205, 273] on div "[PERSON_NAME] Not rated 10.1km" at bounding box center [1077, 263] width 288 height 34
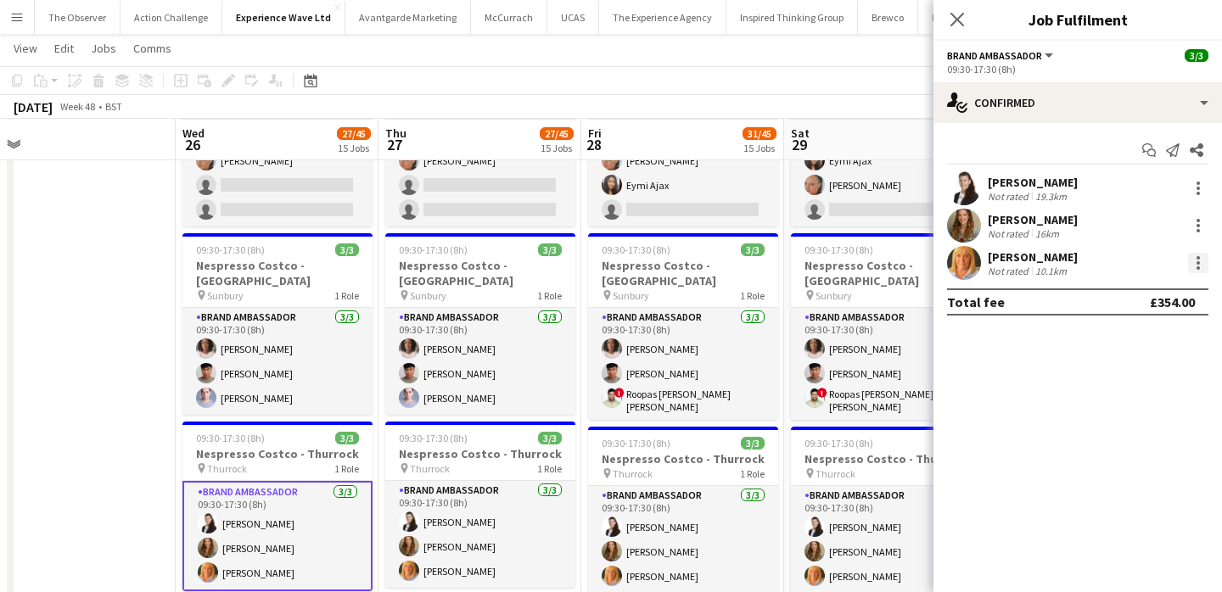
click at [1203, 260] on div at bounding box center [1198, 263] width 20 height 20
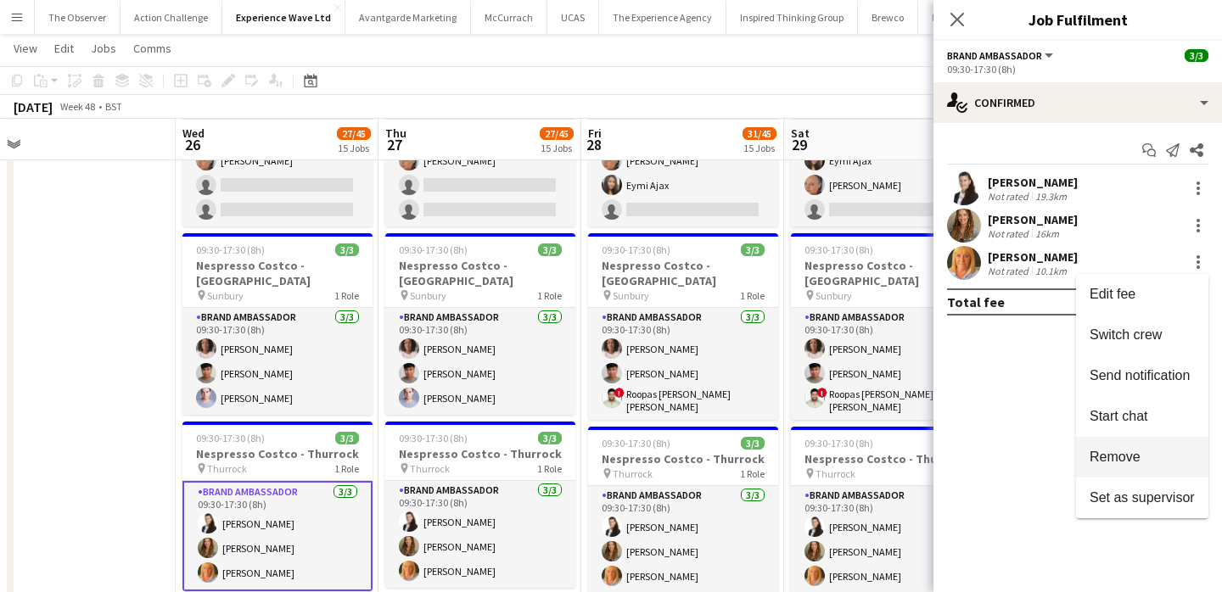
click at [1116, 462] on span "Remove" at bounding box center [1114, 457] width 51 height 14
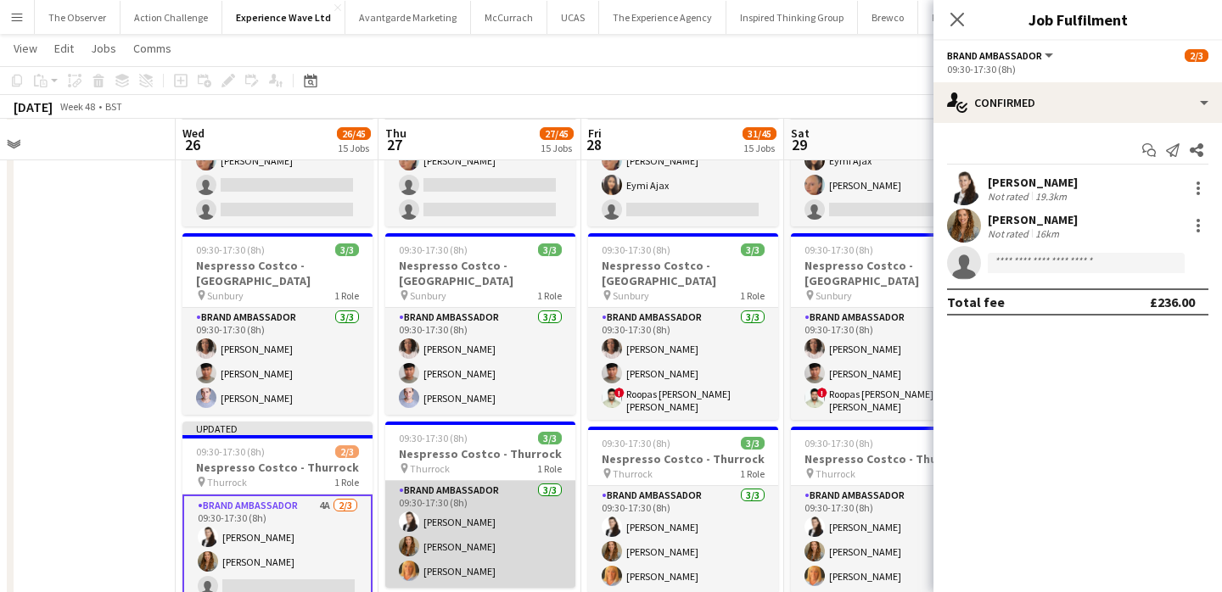
click at [451, 481] on app-card-role "Brand Ambassador 3/3 09:30-17:30 (8h) Mariia Legun Kim Oliver Deborah Stratford" at bounding box center [480, 534] width 190 height 107
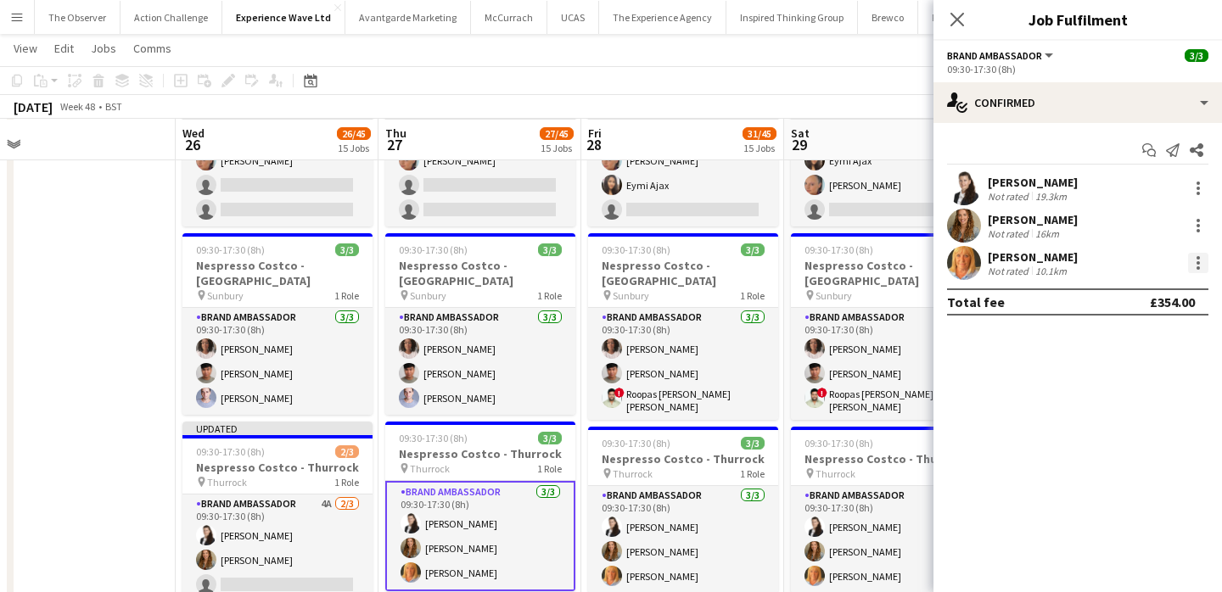
click at [1201, 272] on div at bounding box center [1198, 263] width 20 height 20
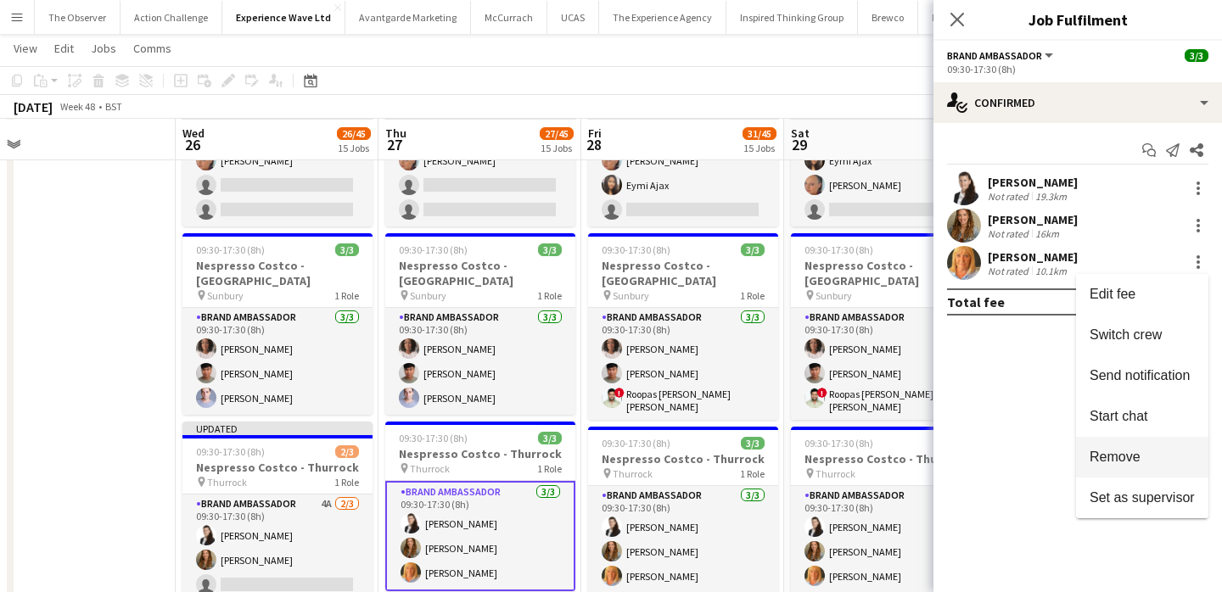
click at [1120, 451] on span "Remove" at bounding box center [1114, 457] width 51 height 14
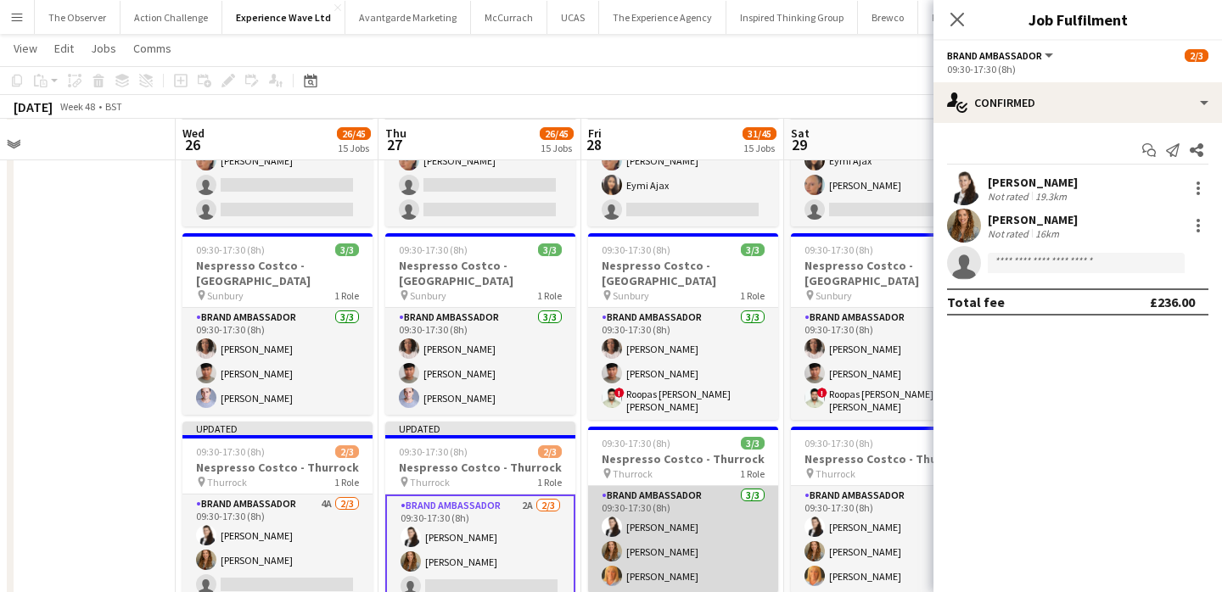
click at [664, 486] on app-card-role "Brand Ambassador 3/3 09:30-17:30 (8h) Mariia Legun Kim Oliver Deborah Stratford" at bounding box center [683, 539] width 190 height 107
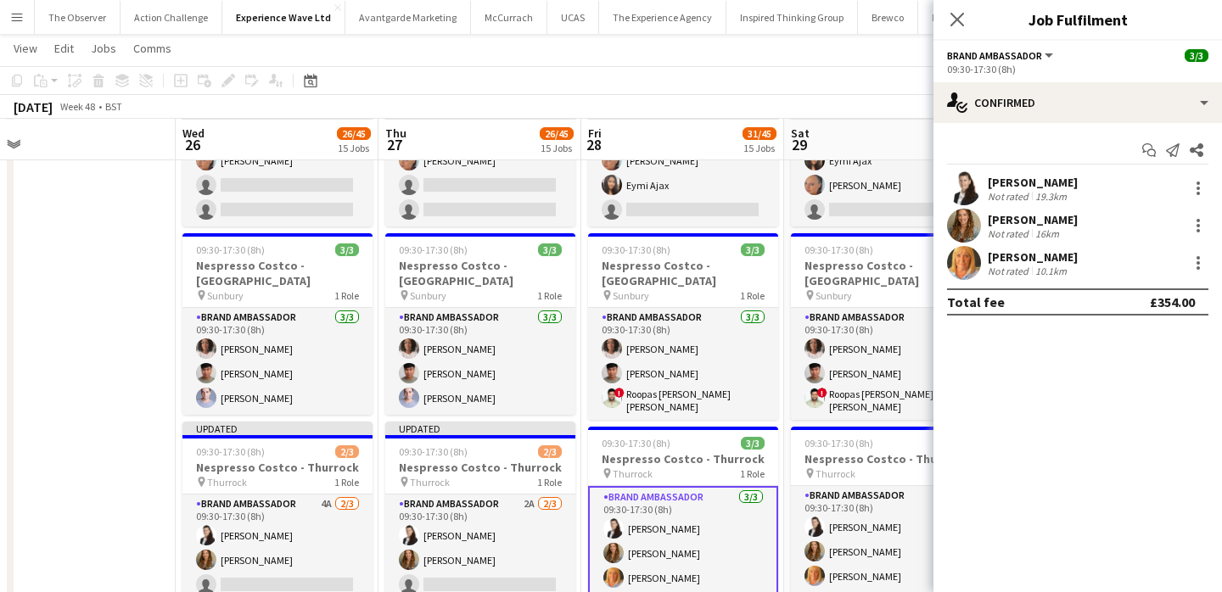
click at [1199, 274] on div "Deborah Stratford Not rated 10.1km" at bounding box center [1077, 263] width 288 height 34
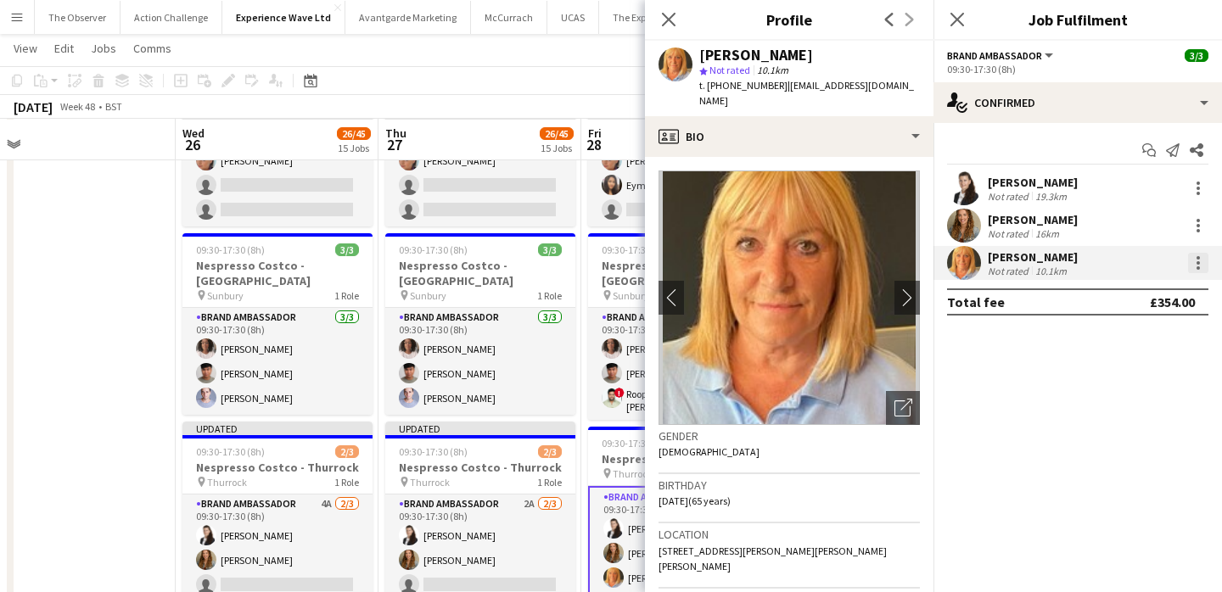
click at [1199, 265] on div at bounding box center [1198, 263] width 20 height 20
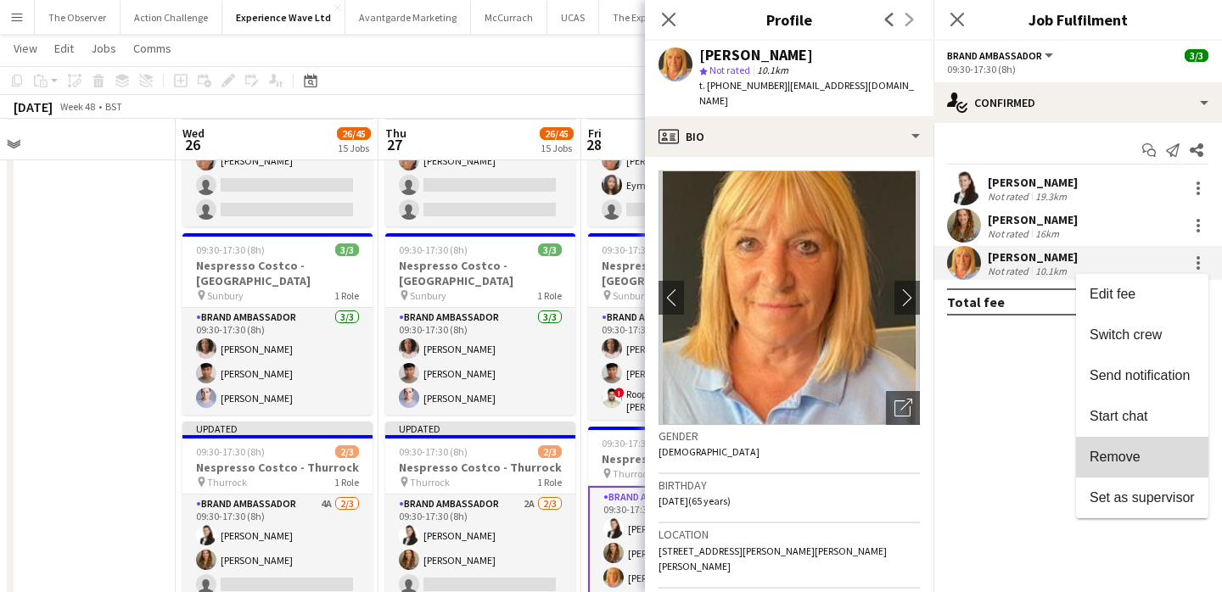
click at [1110, 452] on span "Remove" at bounding box center [1114, 457] width 51 height 14
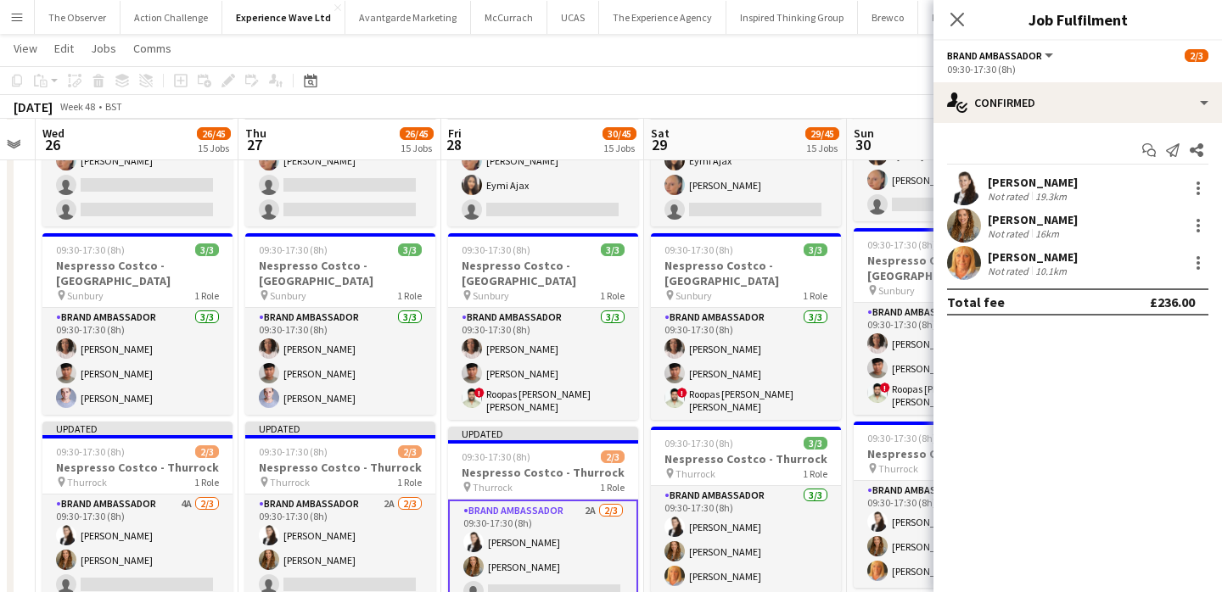
scroll to position [0, 744]
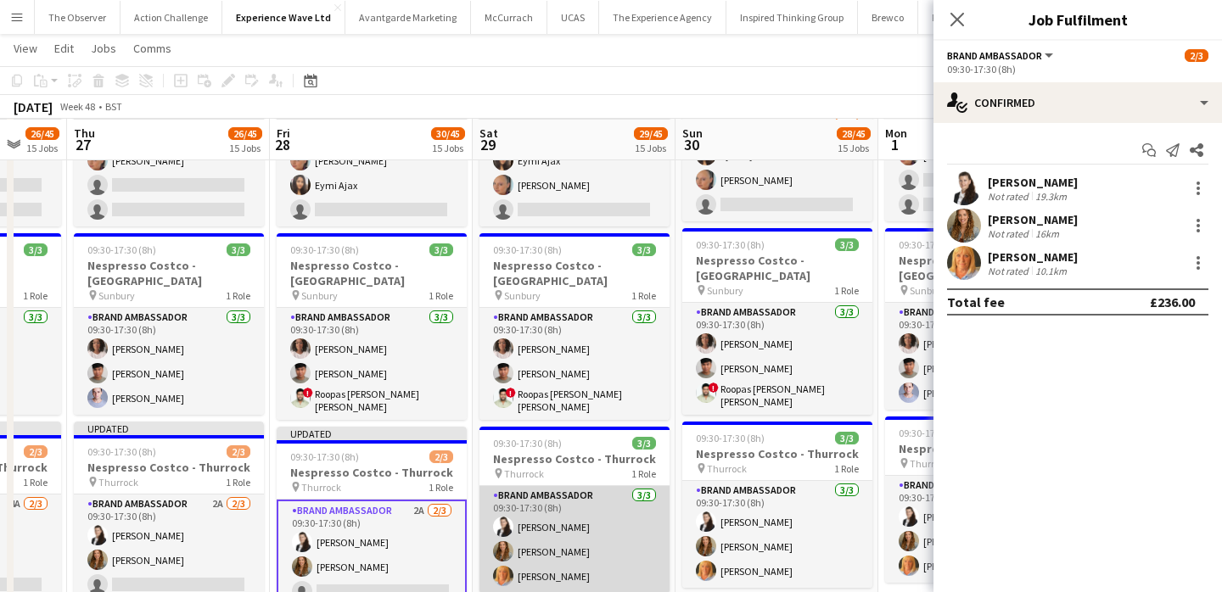
click at [599, 486] on app-card-role "Brand Ambassador 3/3 09:30-17:30 (8h) Mariia Legun Kim Oliver Deborah Stratford" at bounding box center [574, 539] width 190 height 107
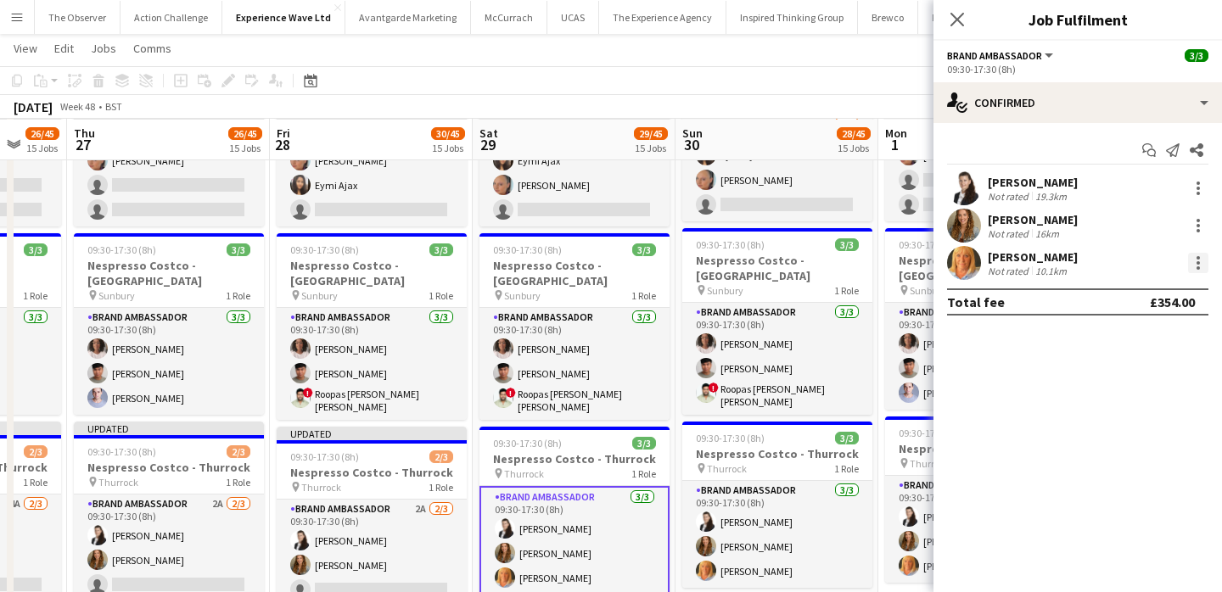
click at [1199, 266] on div at bounding box center [1197, 267] width 3 height 3
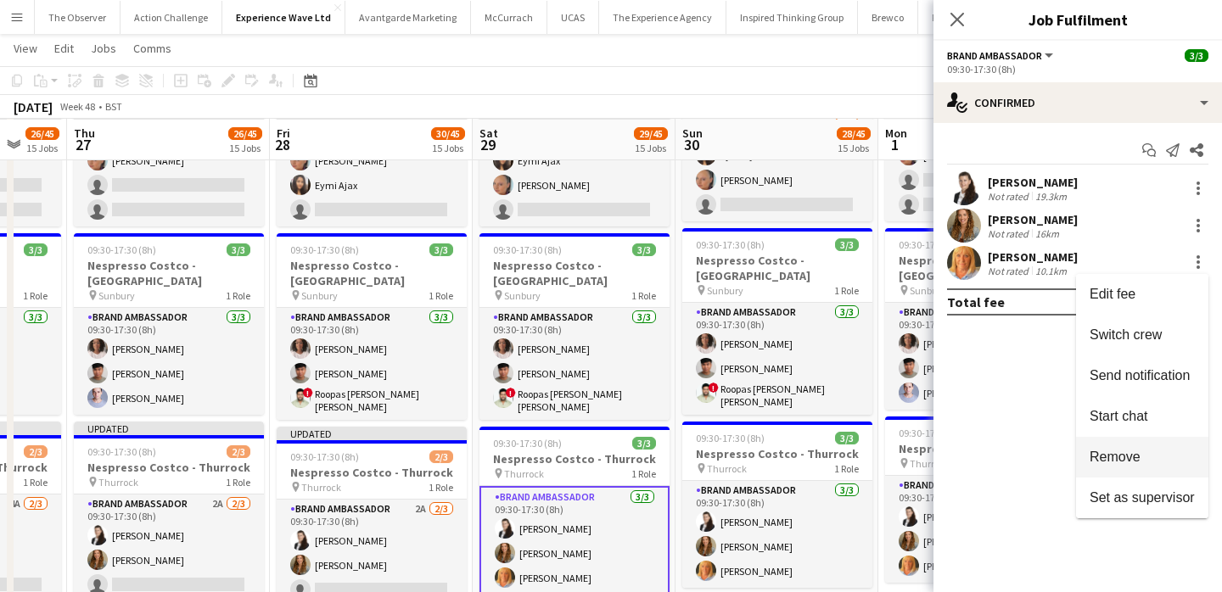
click at [1128, 447] on button "Remove" at bounding box center [1142, 457] width 132 height 41
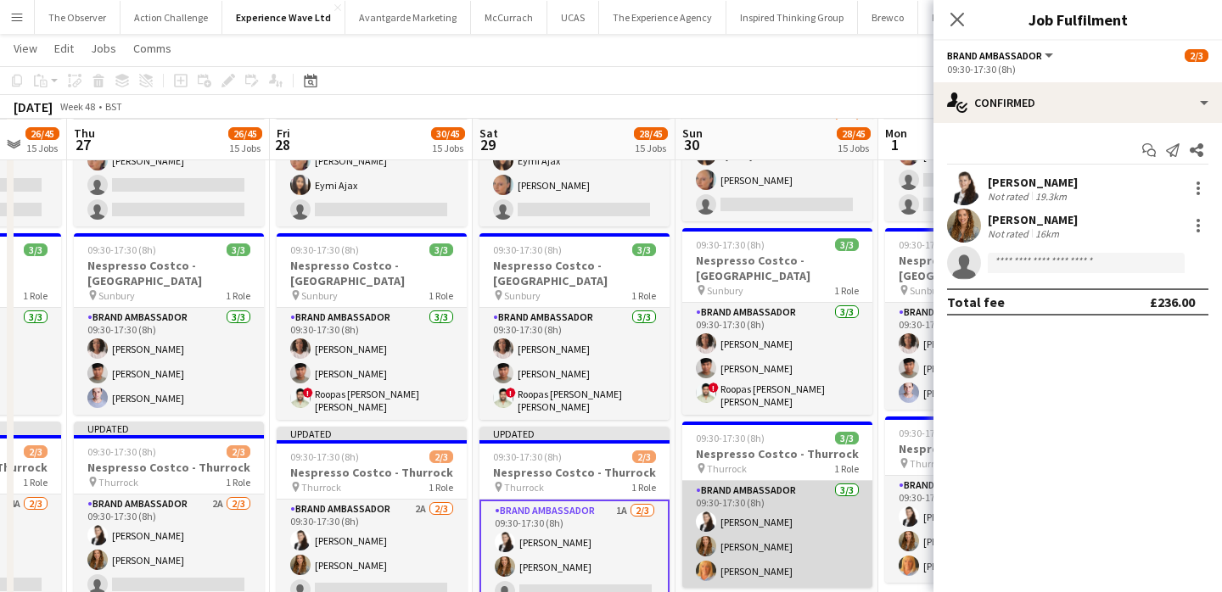
click at [767, 481] on app-card-role "Brand Ambassador 3/3 09:30-17:30 (8h) Mariia Legun Kim Oliver Deborah Stratford" at bounding box center [777, 534] width 190 height 107
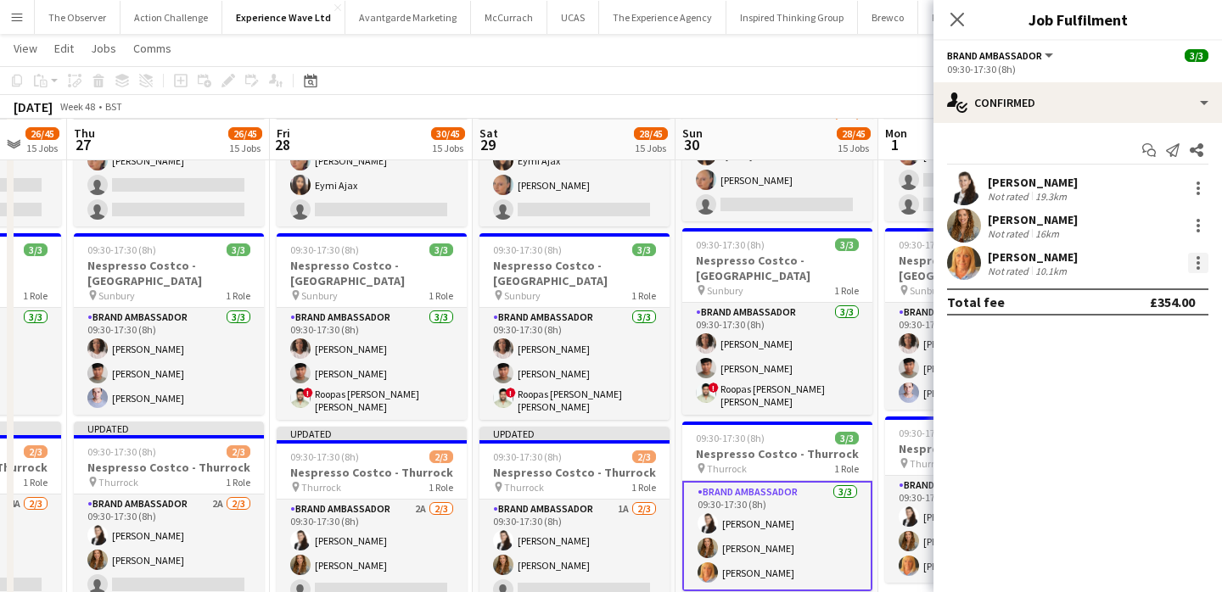
click at [1193, 270] on div at bounding box center [1198, 263] width 20 height 20
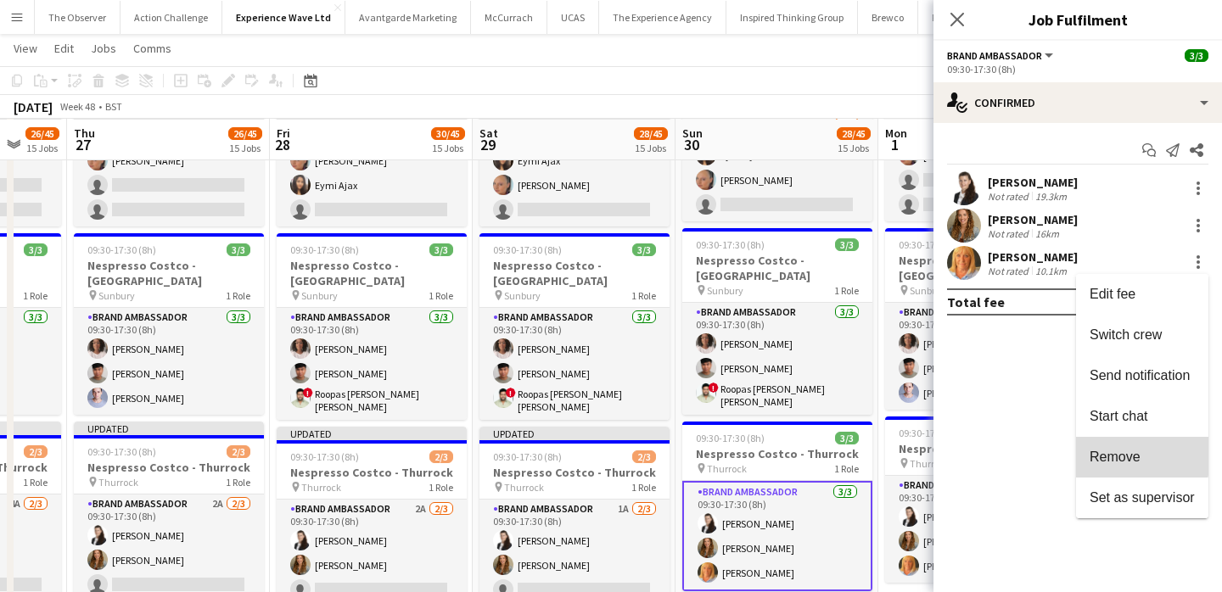
click at [1119, 451] on span "Remove" at bounding box center [1114, 457] width 51 height 14
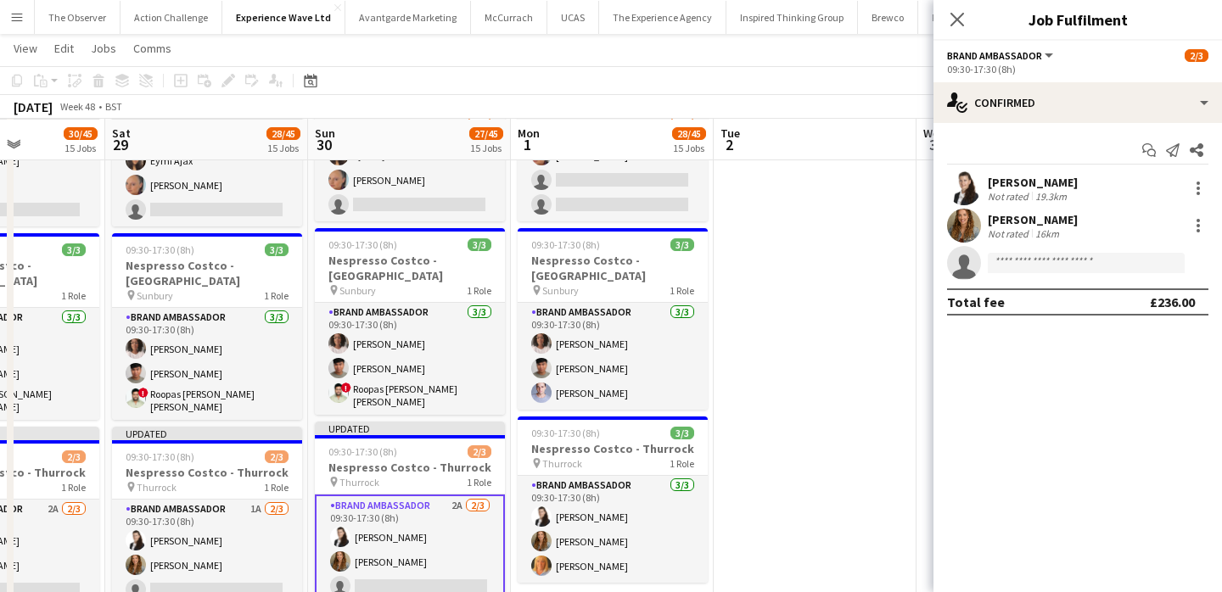
scroll to position [0, 741]
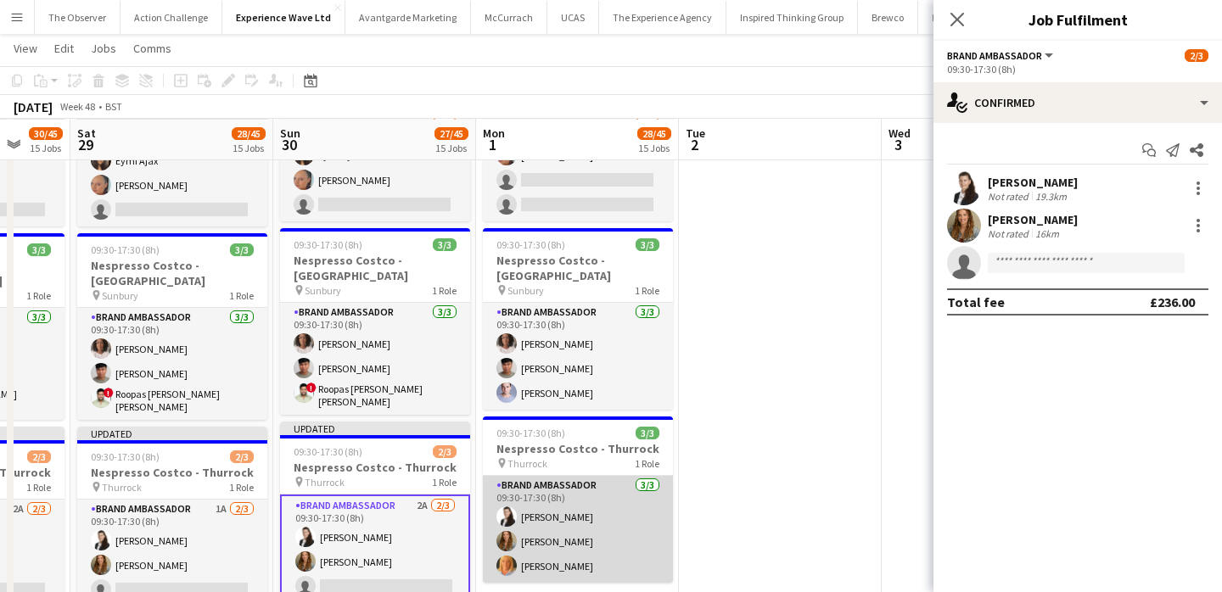
click at [652, 476] on app-card-role "Brand Ambassador 3/3 09:30-17:30 (8h) Mariia Legun Kim Oliver Deborah Stratford" at bounding box center [578, 529] width 190 height 107
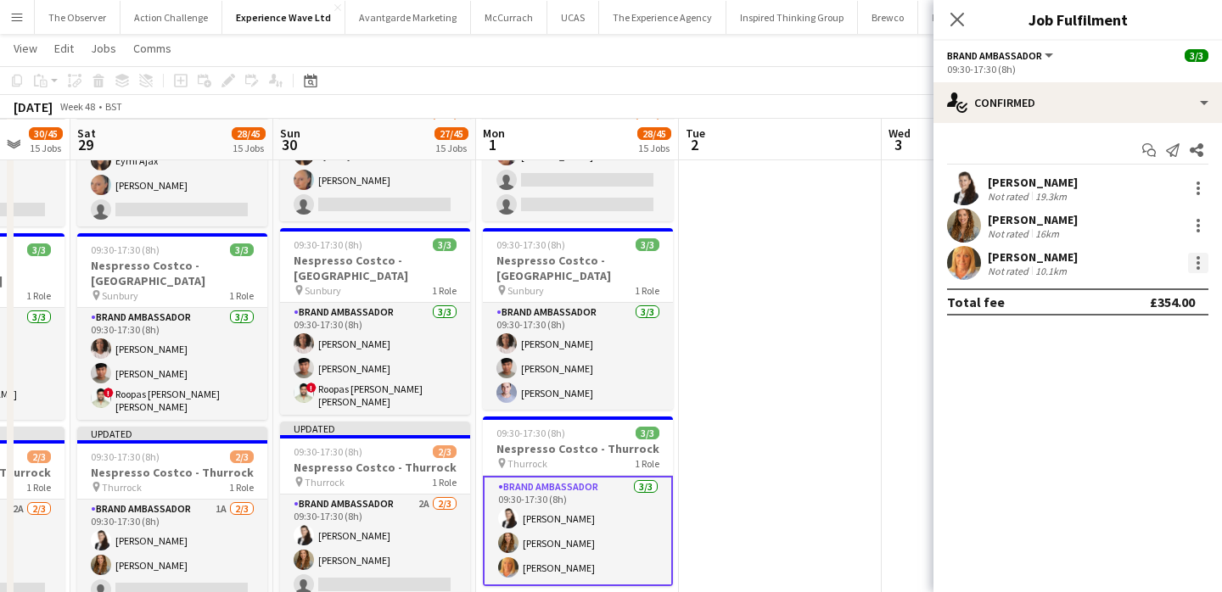
click at [1199, 270] on div at bounding box center [1198, 263] width 20 height 20
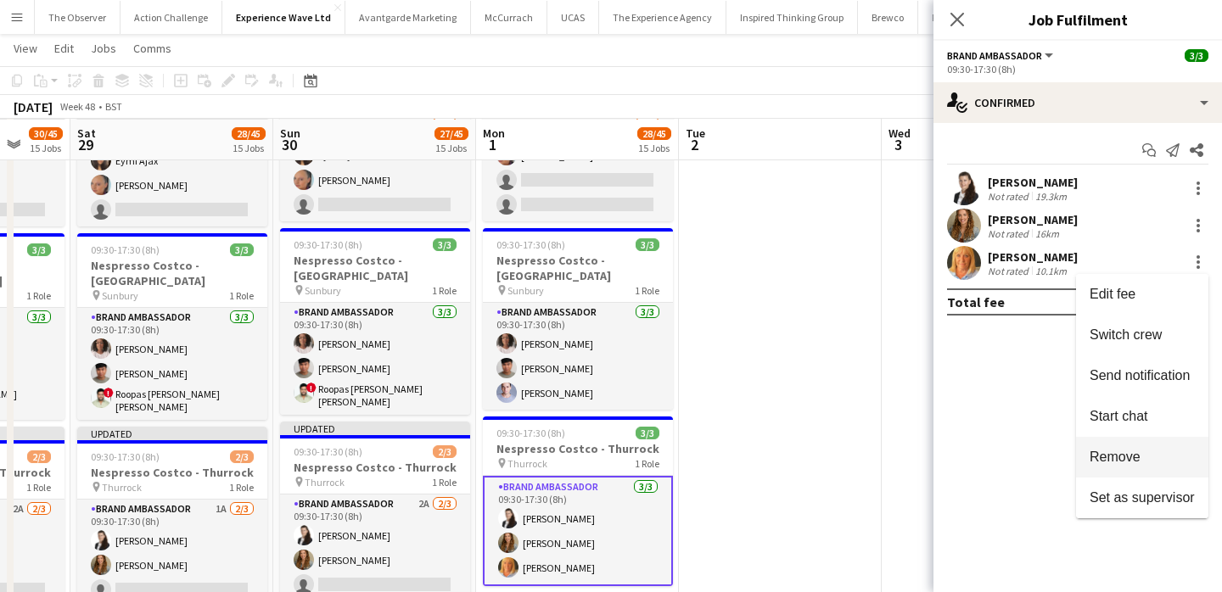
click at [1132, 454] on span "Remove" at bounding box center [1114, 457] width 51 height 14
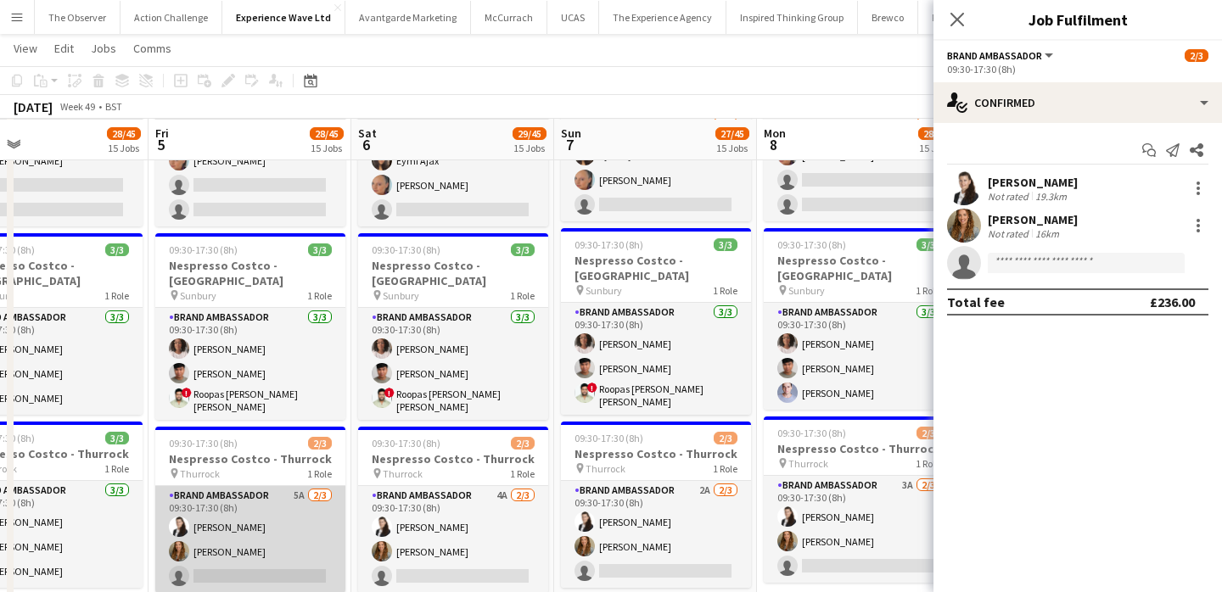
scroll to position [0, 495]
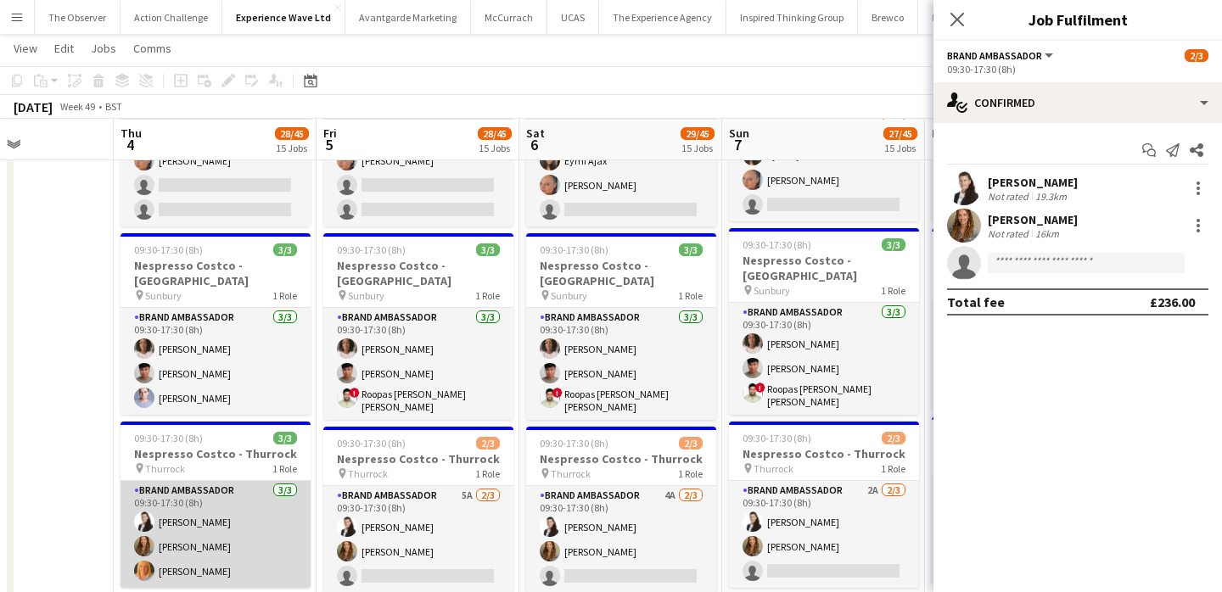
click at [178, 481] on app-card-role "Brand Ambassador 3/3 09:30-17:30 (8h) Mariia Legun Kim Oliver Deborah Stratford" at bounding box center [215, 534] width 190 height 107
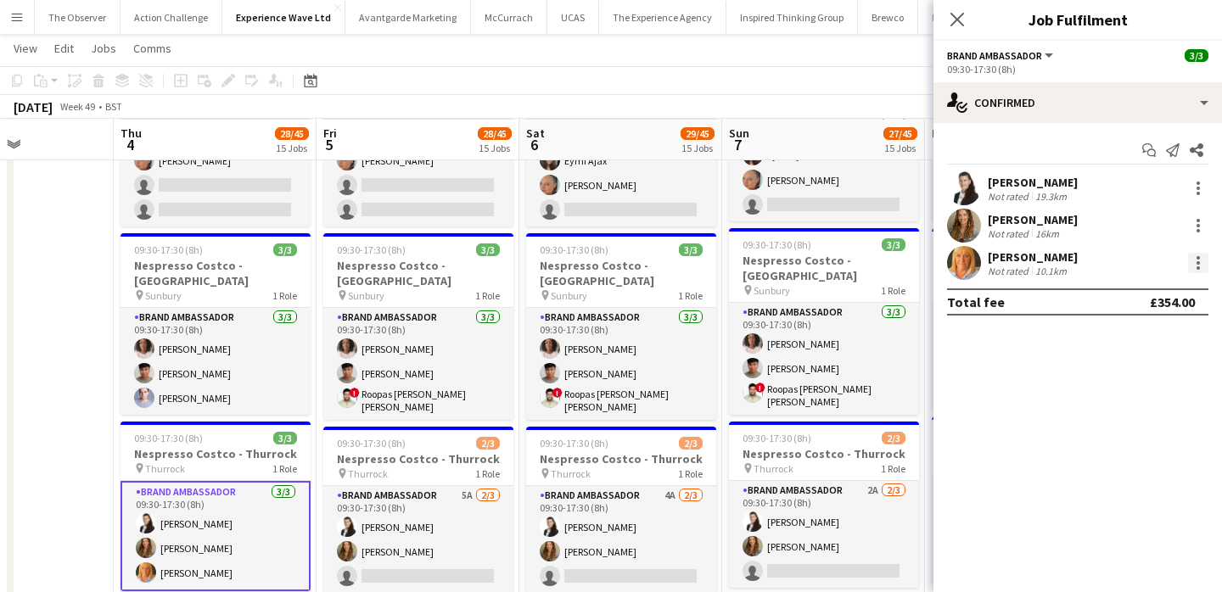
click at [1199, 270] on div at bounding box center [1198, 263] width 20 height 20
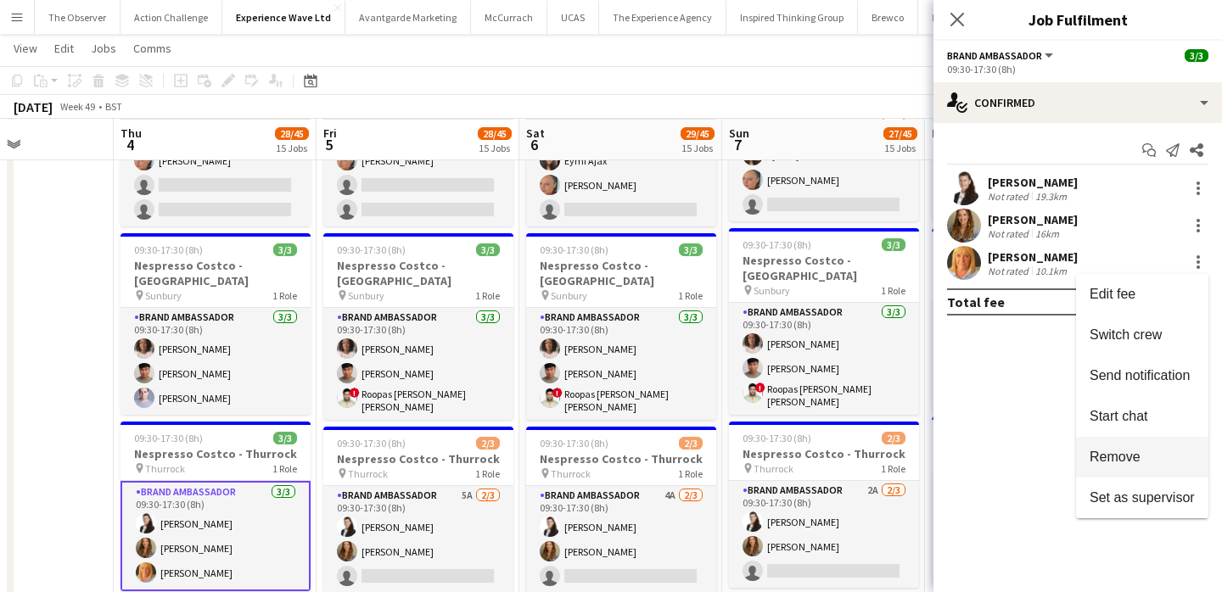
click at [1118, 448] on button "Remove" at bounding box center [1142, 457] width 132 height 41
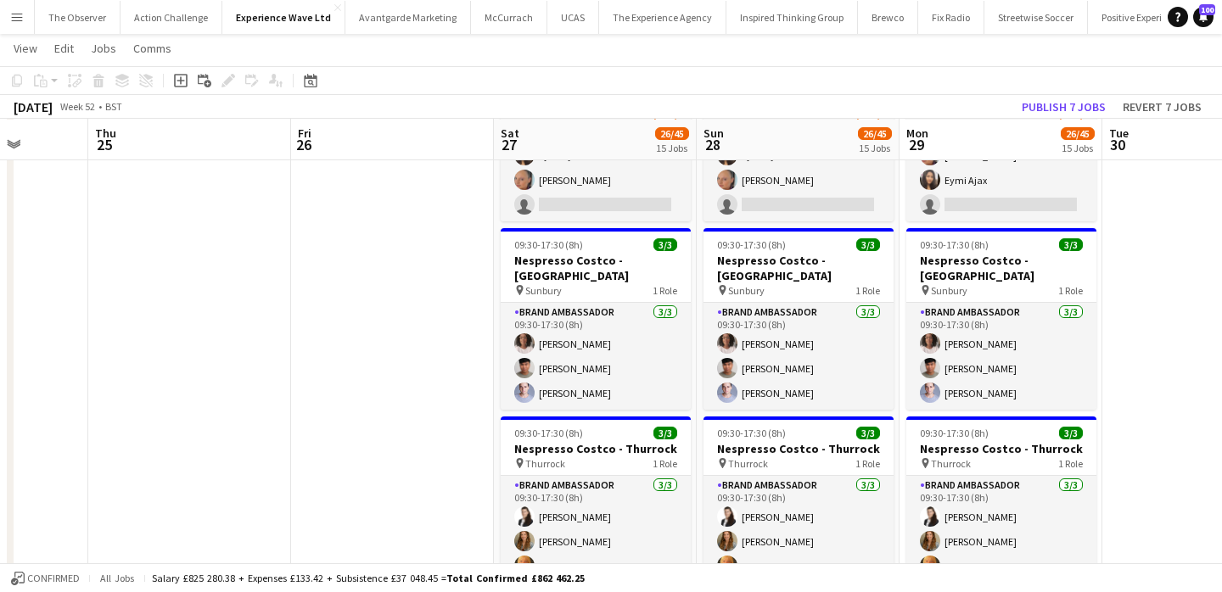
scroll to position [0, 796]
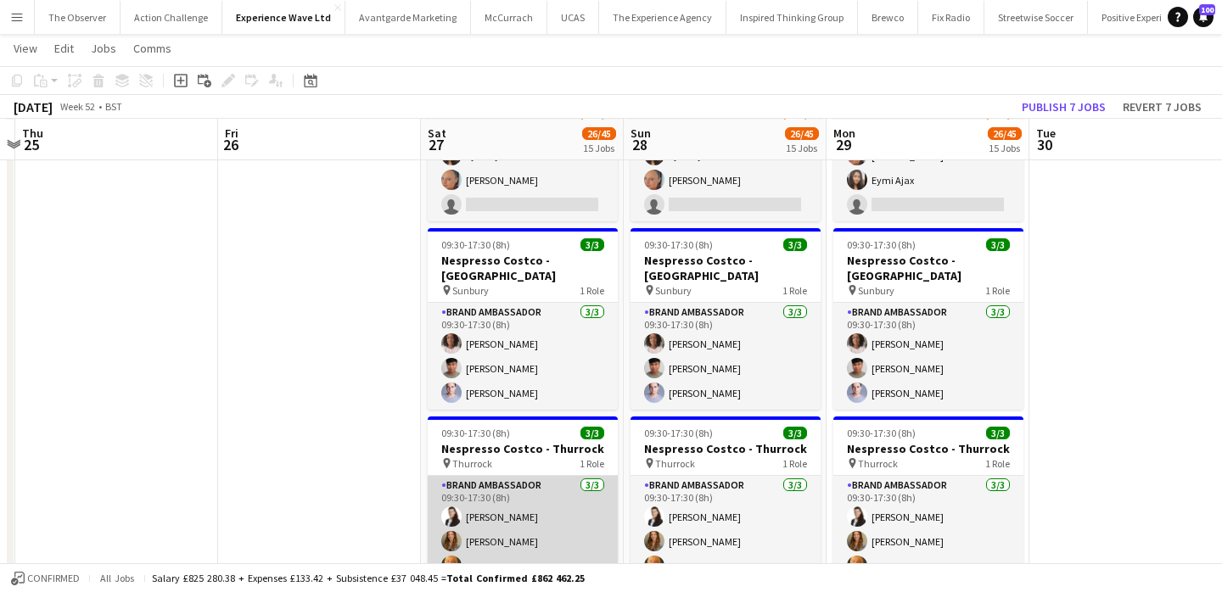
click at [580, 476] on app-card-role "Brand Ambassador 3/3 09:30-17:30 (8h) Mariia Legun Kim Oliver Deborah Stratford" at bounding box center [523, 529] width 190 height 107
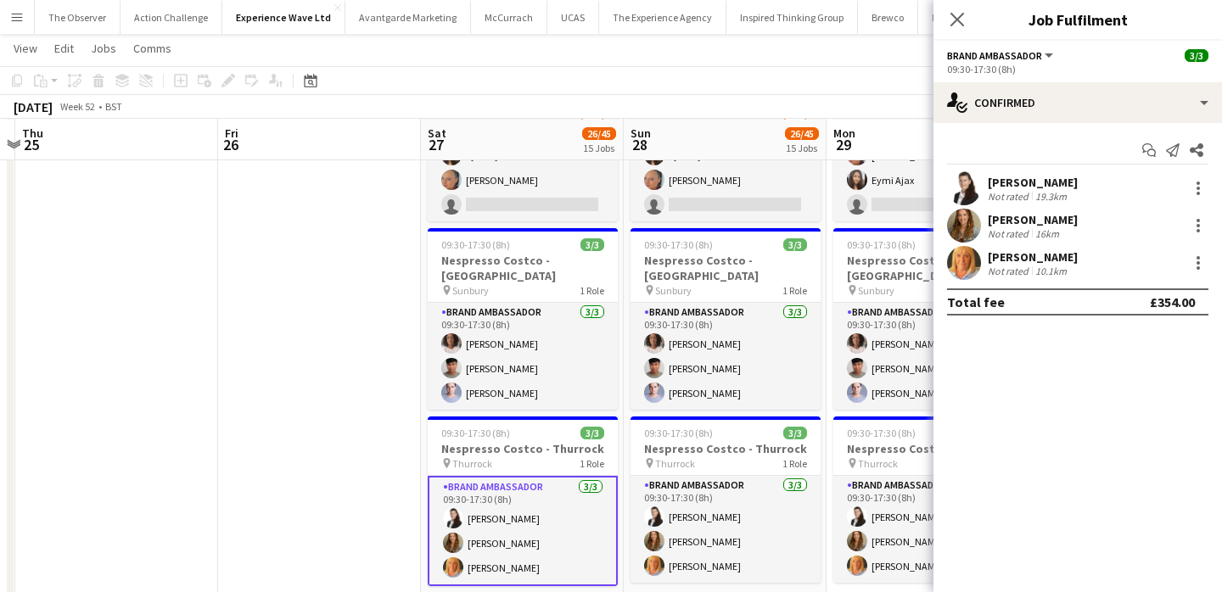
click at [1197, 280] on app-confirmed-crew "Mariia Legun Not rated 19.3km Kim Oliver Not rated 16km Deborah Stratford Not r…" at bounding box center [1077, 243] width 288 height 144
click at [1198, 266] on div at bounding box center [1197, 267] width 3 height 3
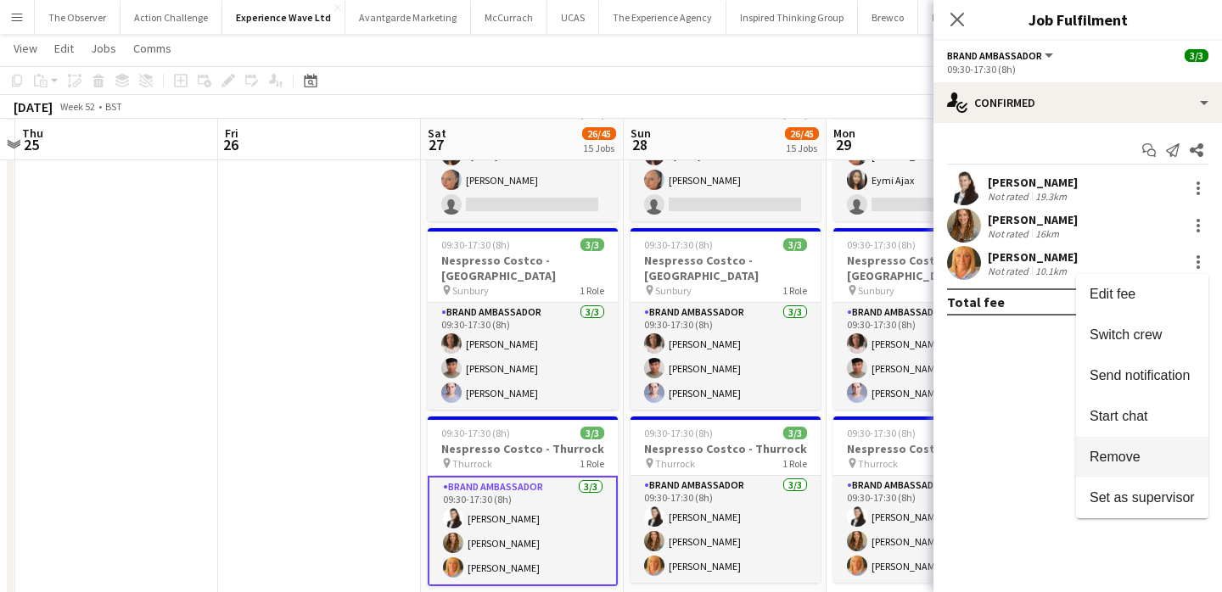
click at [1119, 455] on span "Remove" at bounding box center [1114, 457] width 51 height 14
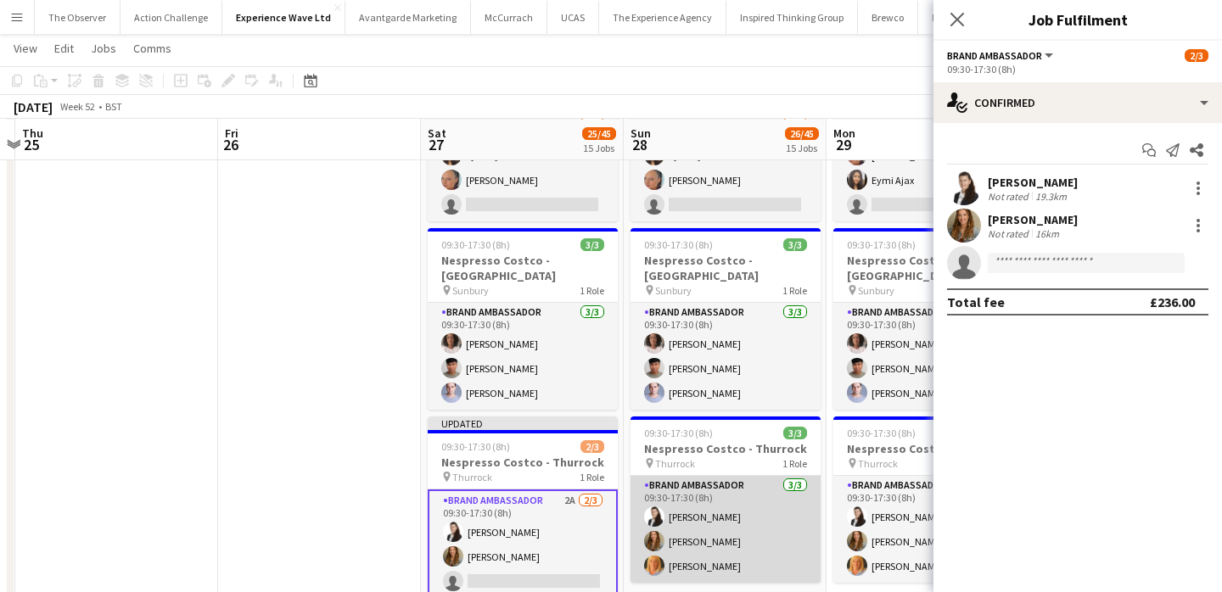
click at [731, 476] on app-card-role "Brand Ambassador 3/3 09:30-17:30 (8h) Mariia Legun Kim Oliver Deborah Stratford" at bounding box center [725, 529] width 190 height 107
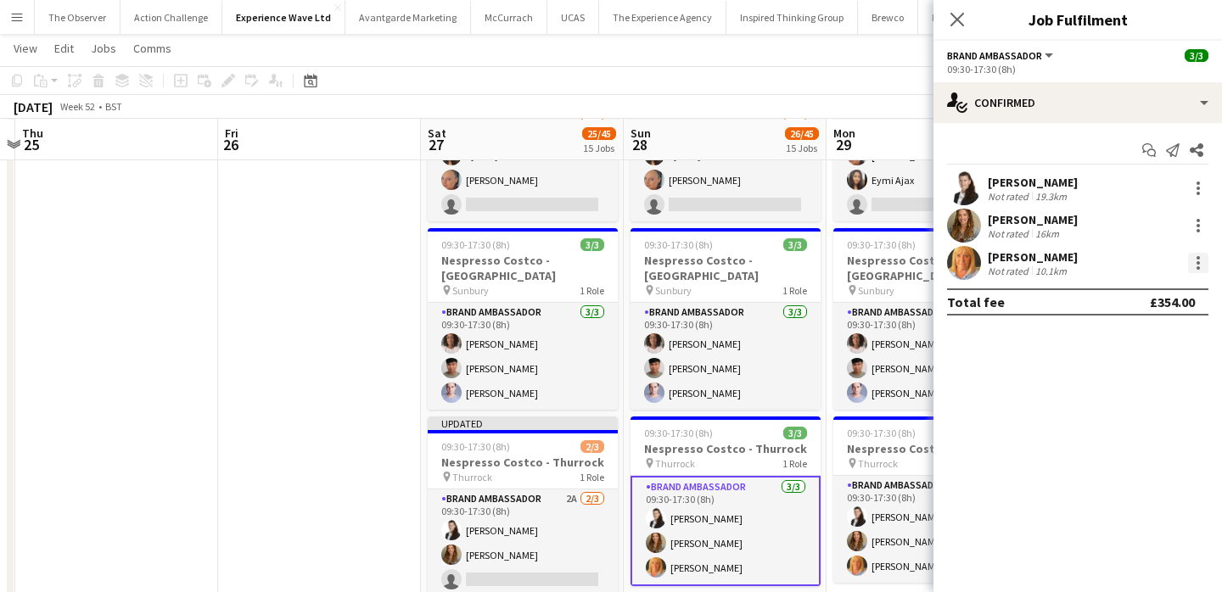
click at [1196, 270] on div at bounding box center [1198, 263] width 20 height 20
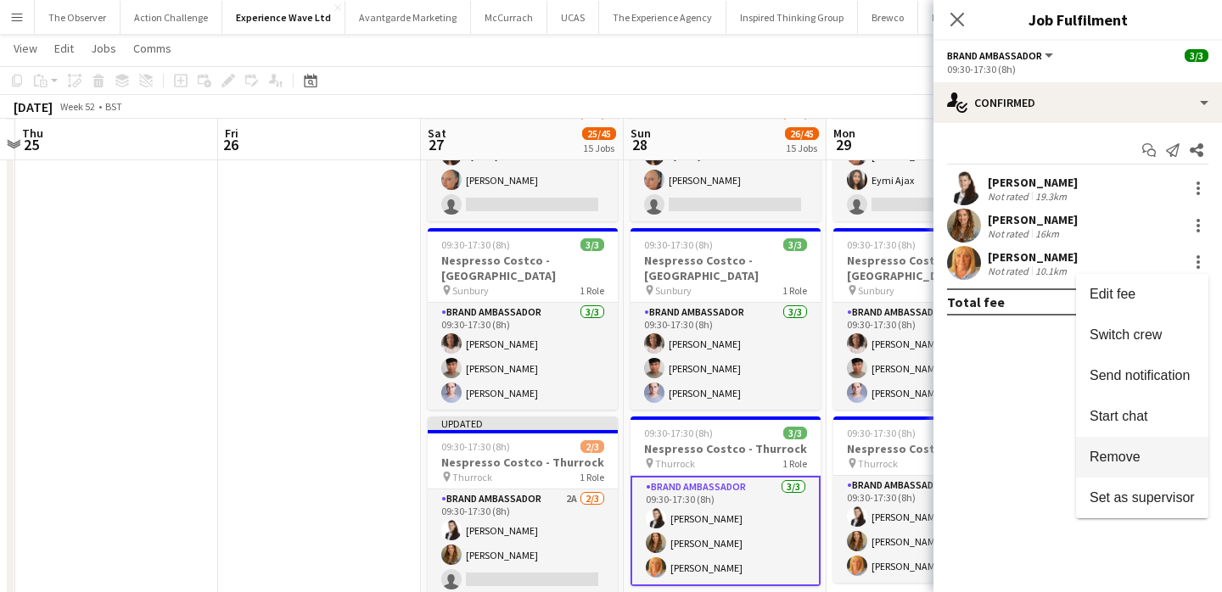
click at [1130, 451] on span "Remove" at bounding box center [1114, 457] width 51 height 14
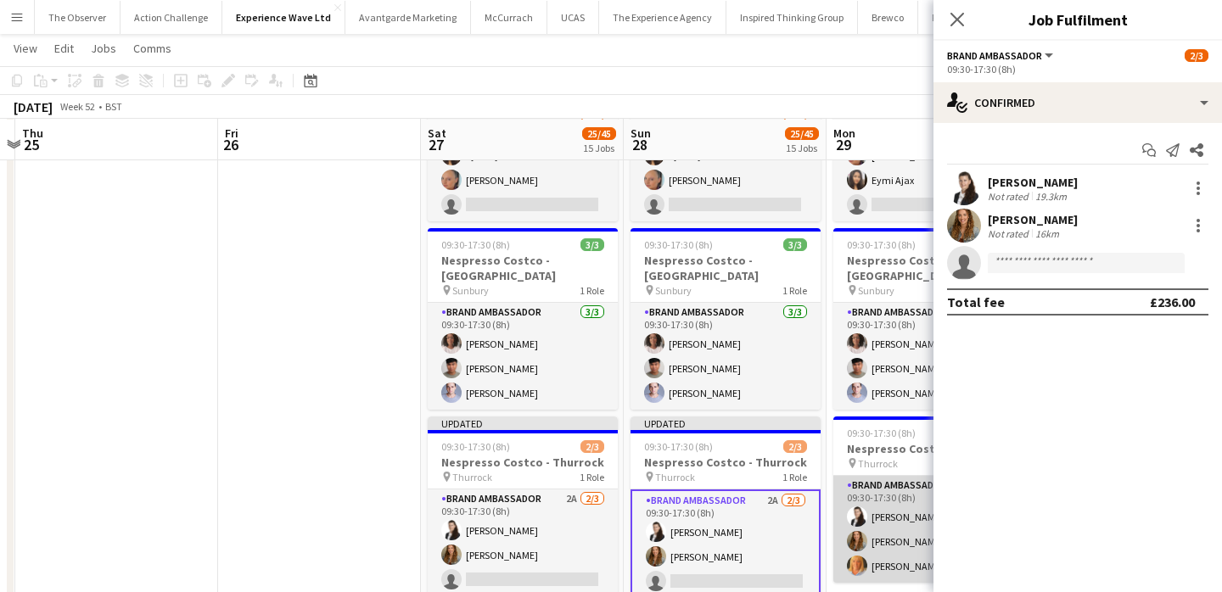
click at [879, 476] on app-card-role "Brand Ambassador 3/3 09:30-17:30 (8h) Mariia Legun Kim Oliver Deborah Stratford" at bounding box center [928, 529] width 190 height 107
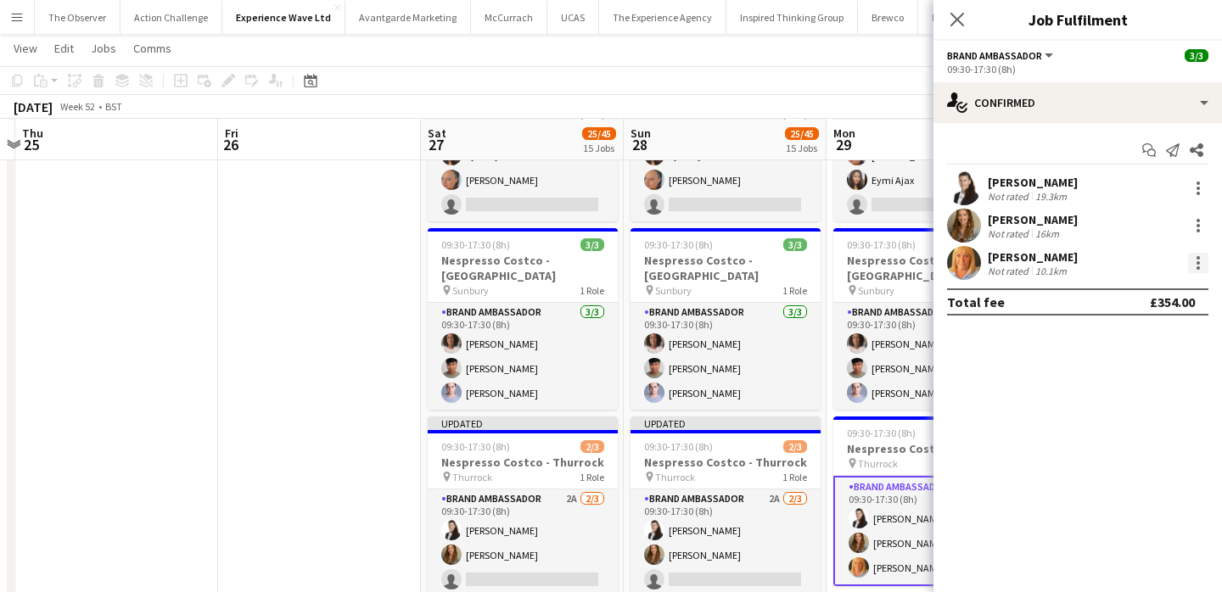
click at [1207, 259] on div at bounding box center [1198, 263] width 20 height 20
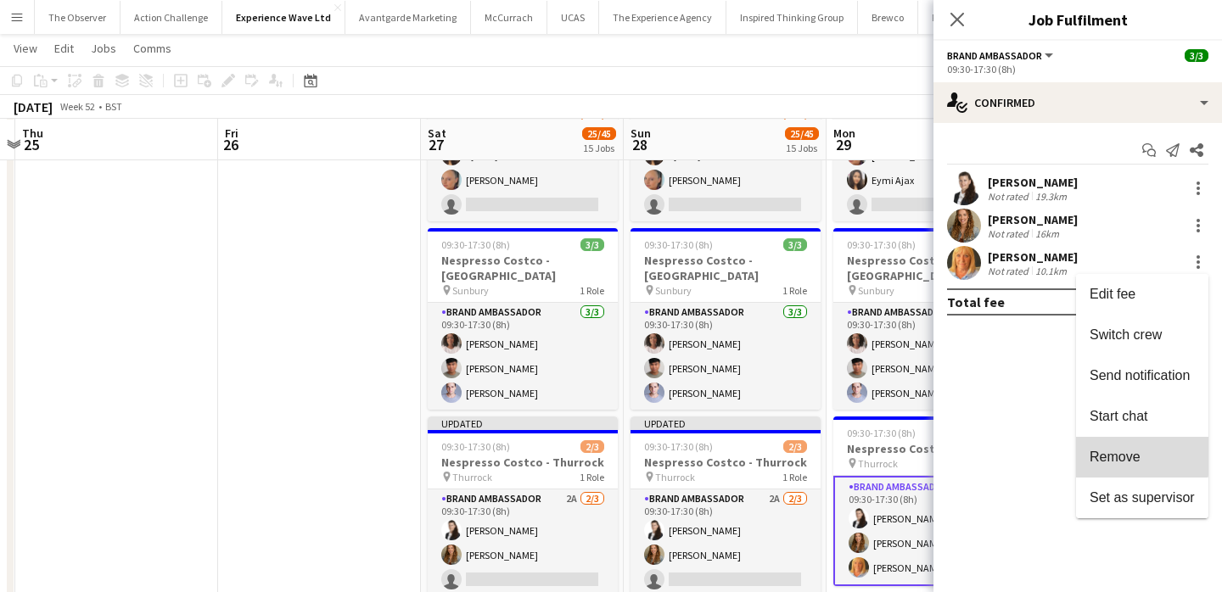
click at [1118, 451] on span "Remove" at bounding box center [1114, 457] width 51 height 14
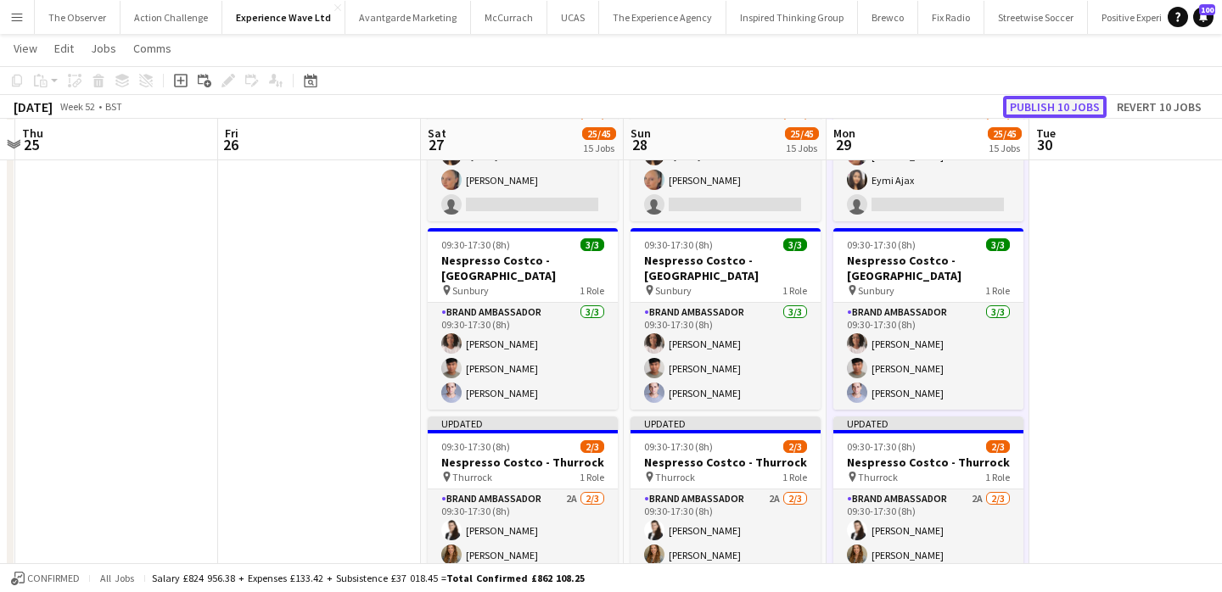
click at [1086, 101] on button "Publish 10 jobs" at bounding box center [1055, 107] width 104 height 22
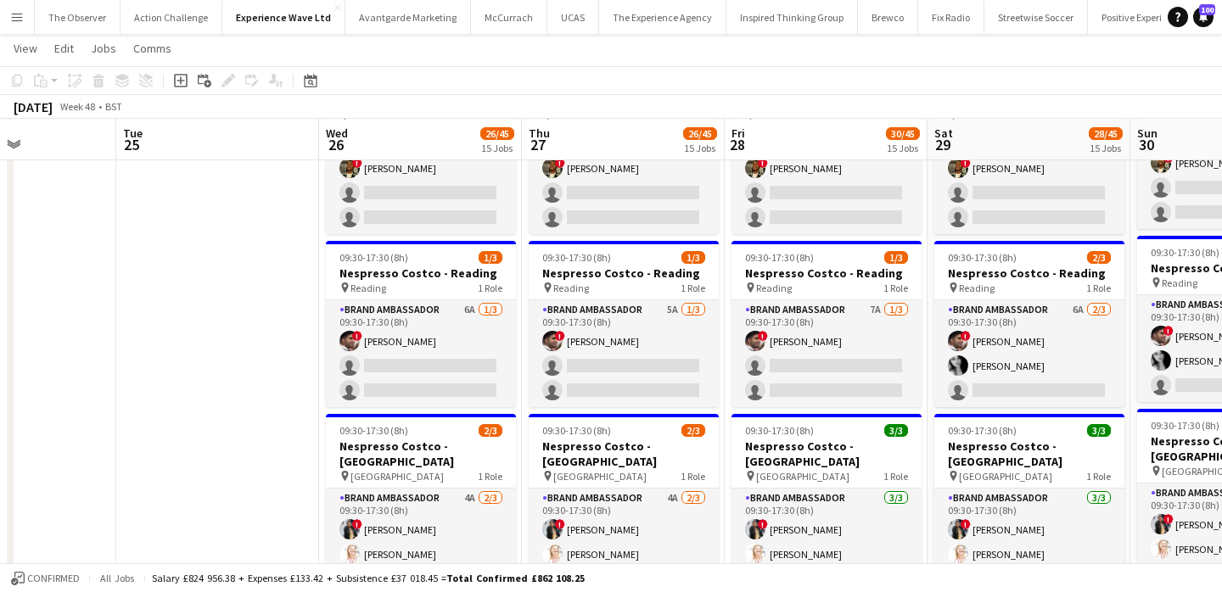
scroll to position [0, 736]
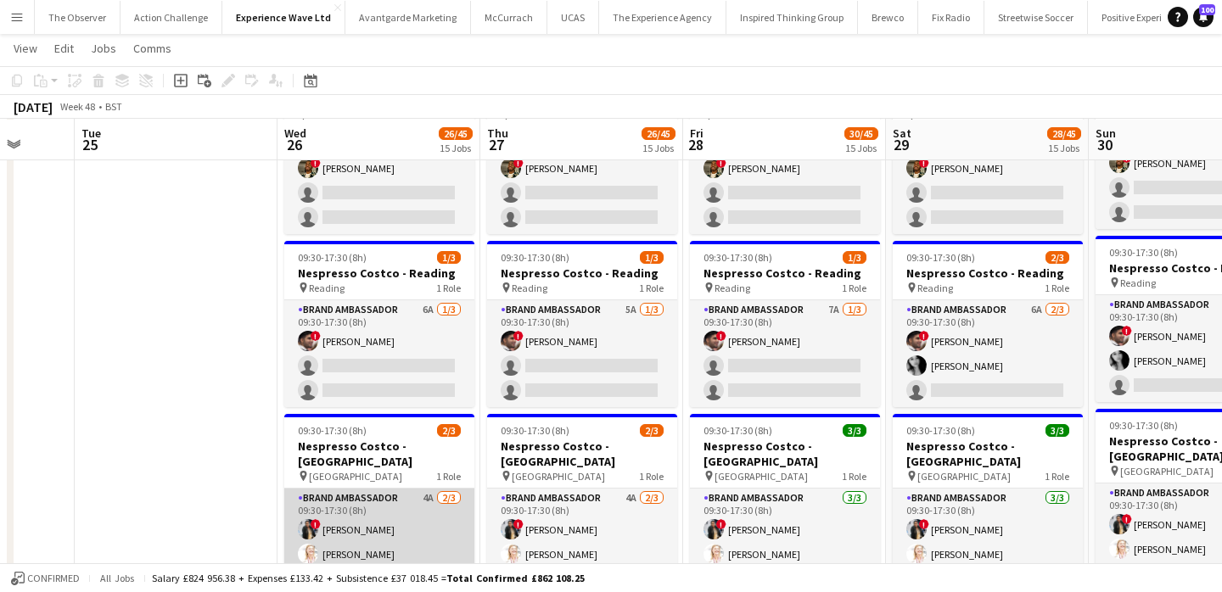
click at [404, 489] on app-card-role "Brand Ambassador 4A 2/3 09:30-17:30 (8h) ! Mary Shirley Gladson Karen Salvin si…" at bounding box center [379, 542] width 190 height 107
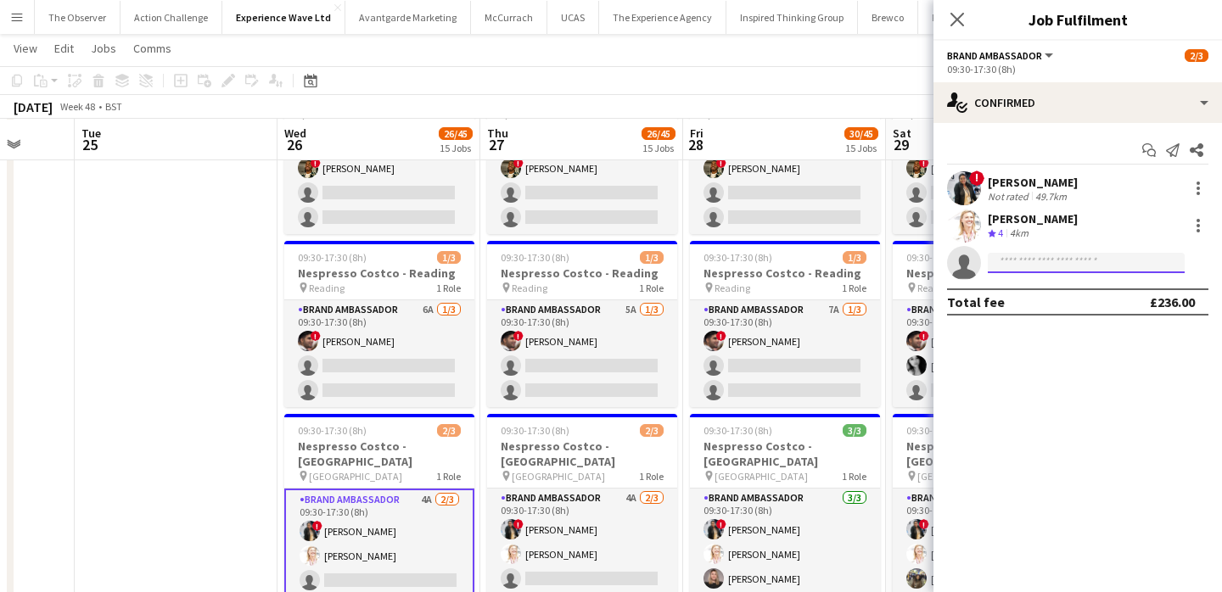
click at [1089, 260] on input at bounding box center [1086, 263] width 197 height 20
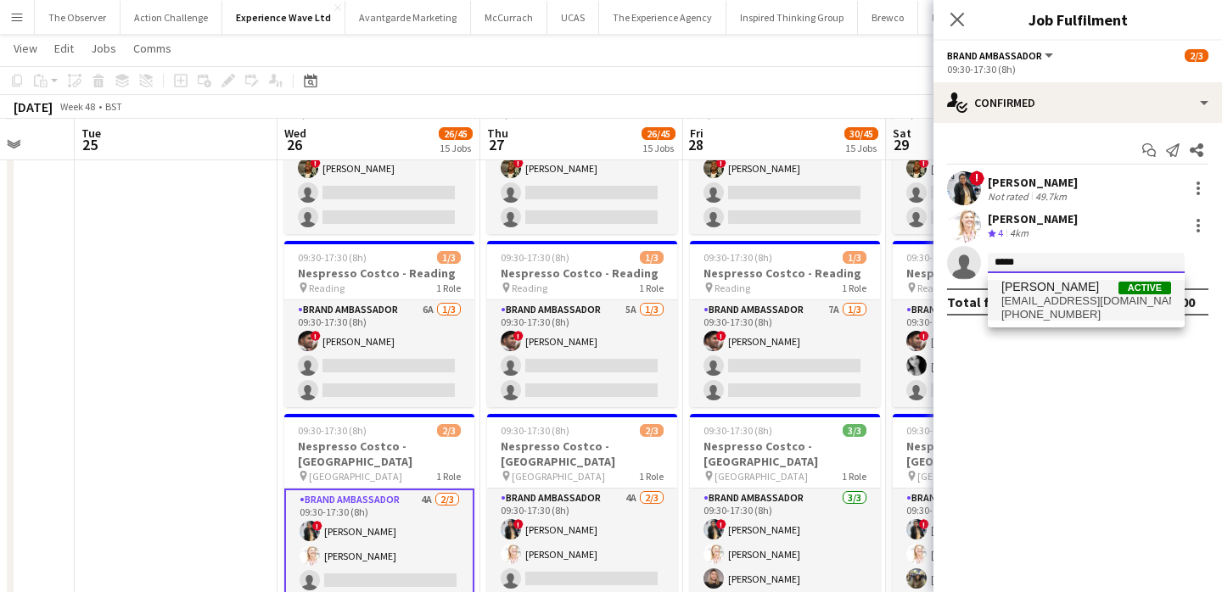
type input "****"
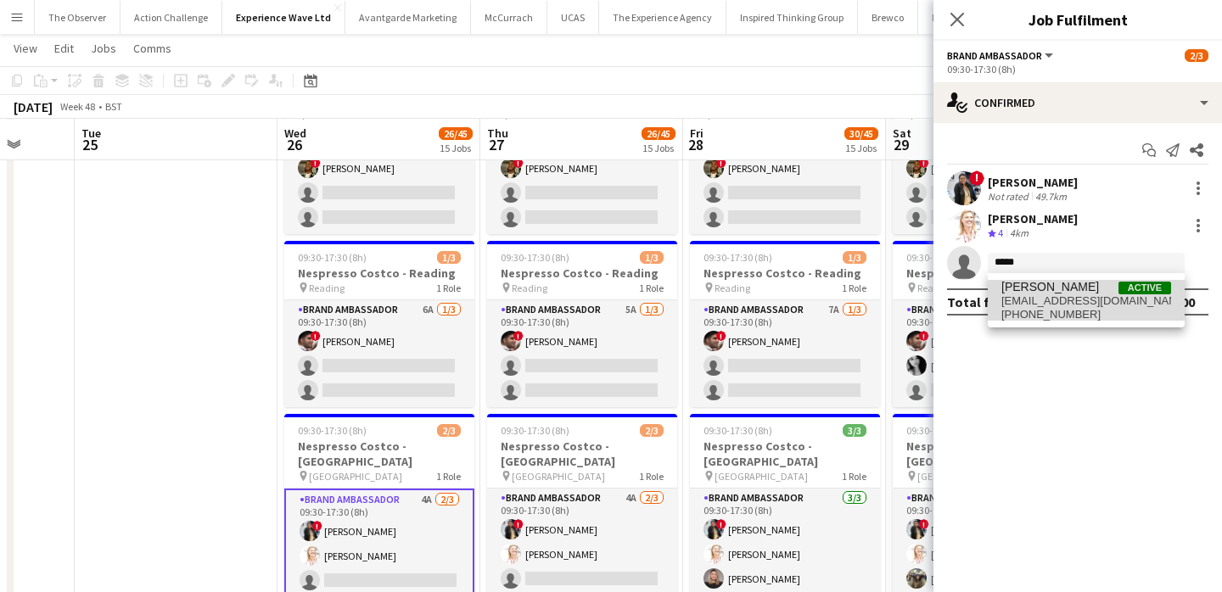
click at [1091, 304] on span "arti.25chawla@gmail.com" at bounding box center [1086, 301] width 170 height 14
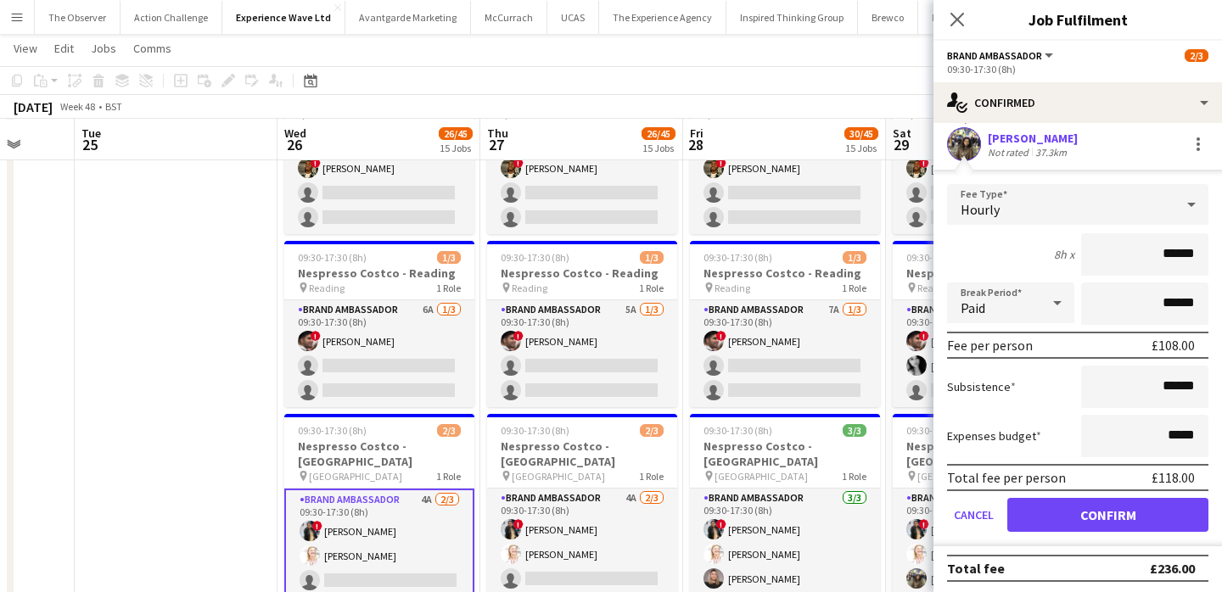
scroll to position [122, 0]
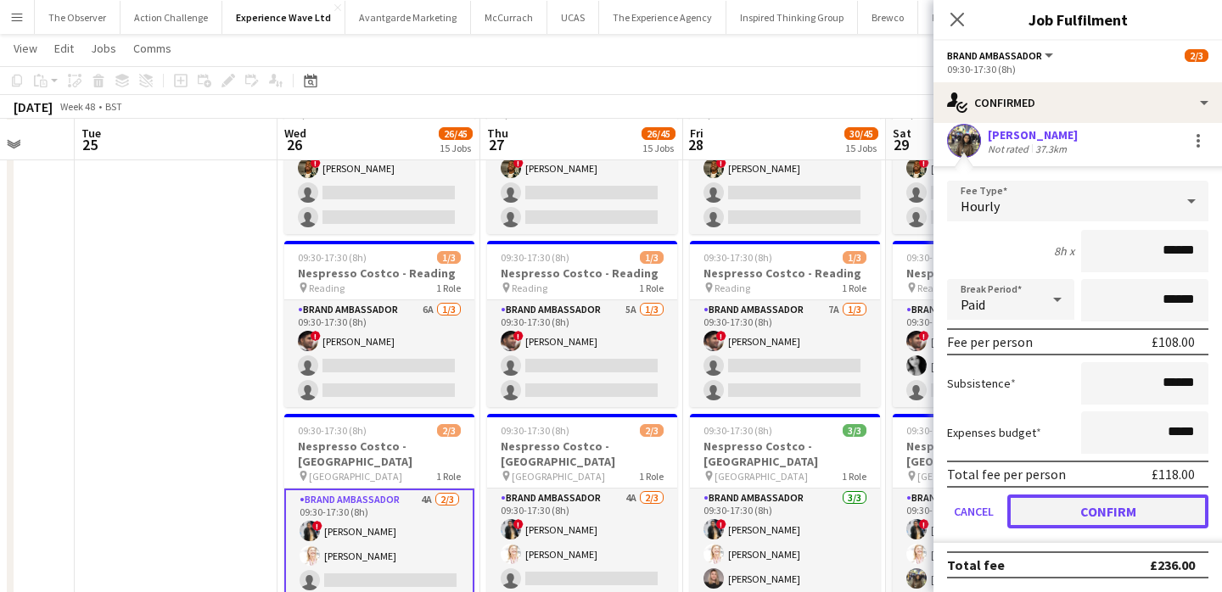
click at [1107, 518] on button "Confirm" at bounding box center [1107, 512] width 201 height 34
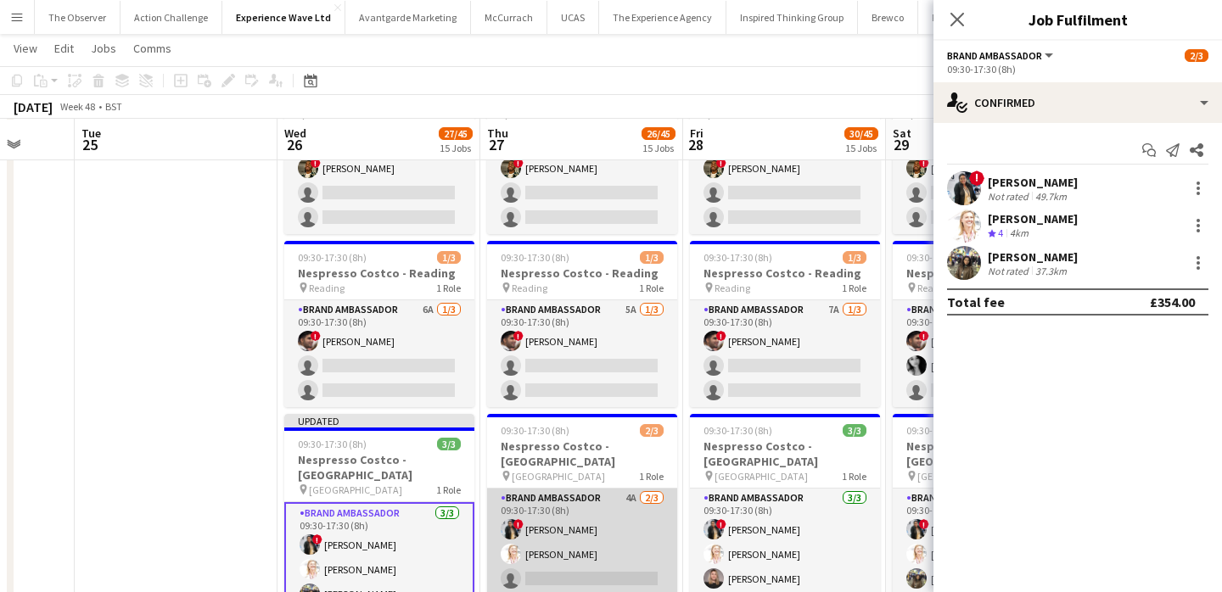
click at [641, 489] on app-card-role "Brand Ambassador 4A 2/3 09:30-17:30 (8h) ! Mary Shirley Gladson Karen Salvin si…" at bounding box center [582, 542] width 190 height 107
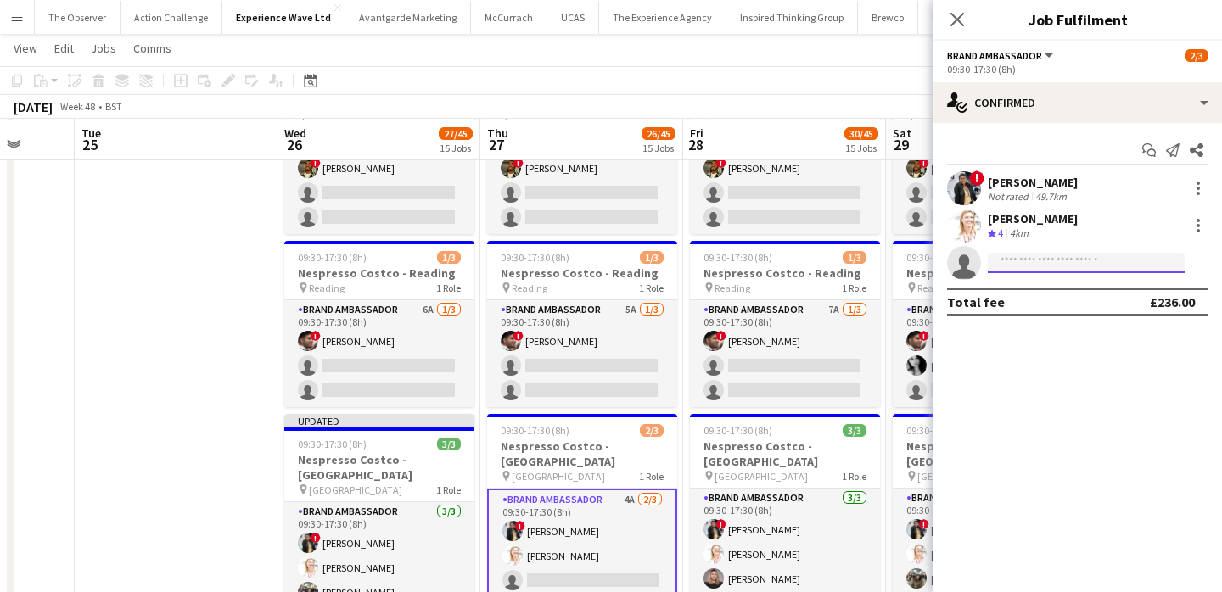
click at [1049, 258] on input at bounding box center [1086, 263] width 197 height 20
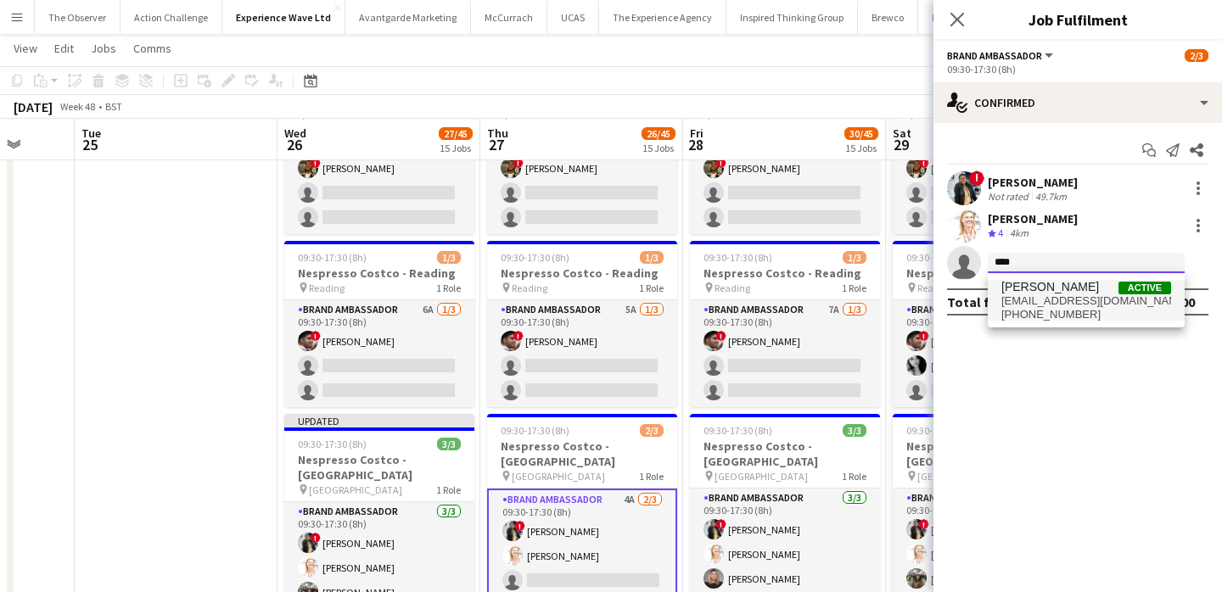
type input "****"
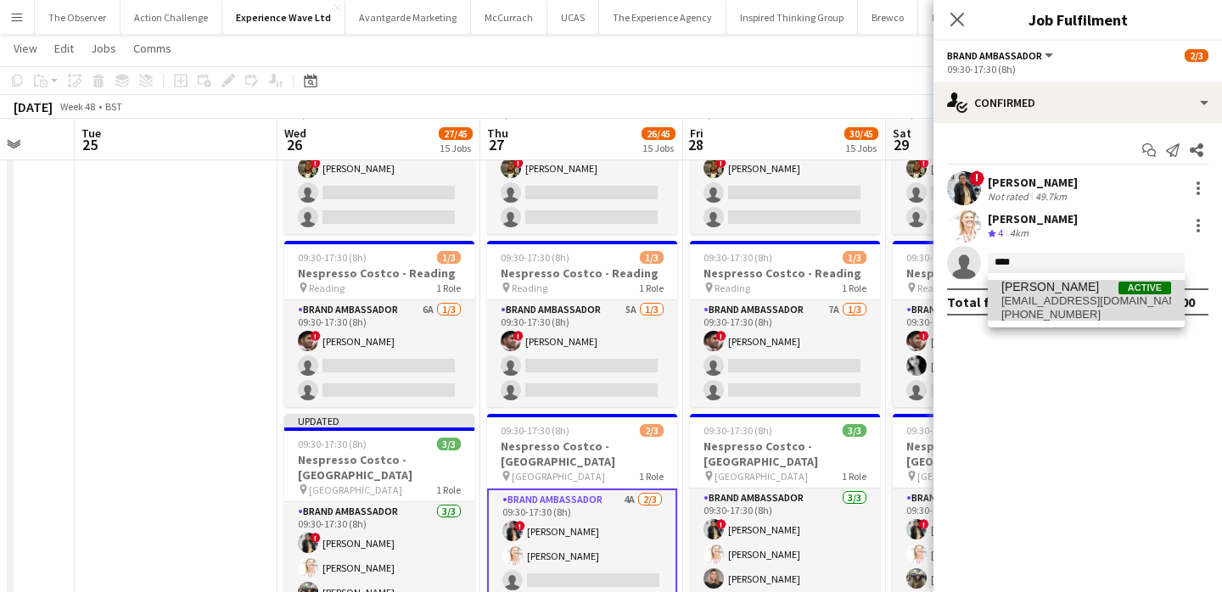
click at [1045, 298] on span "arti.25chawla@gmail.com" at bounding box center [1086, 301] width 170 height 14
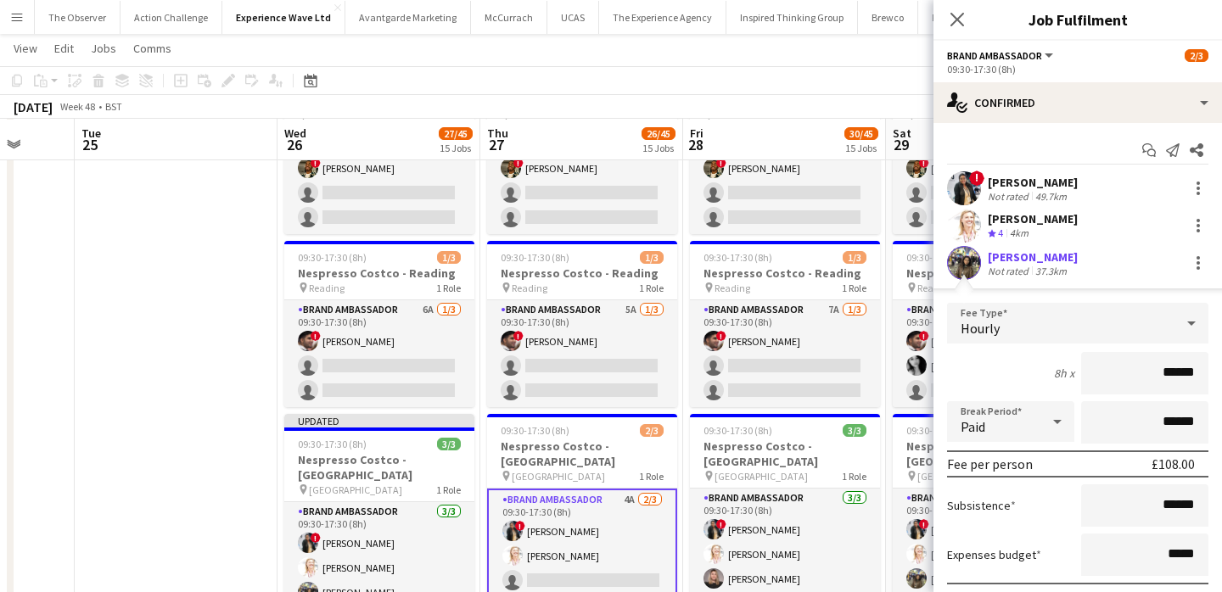
scroll to position [122, 0]
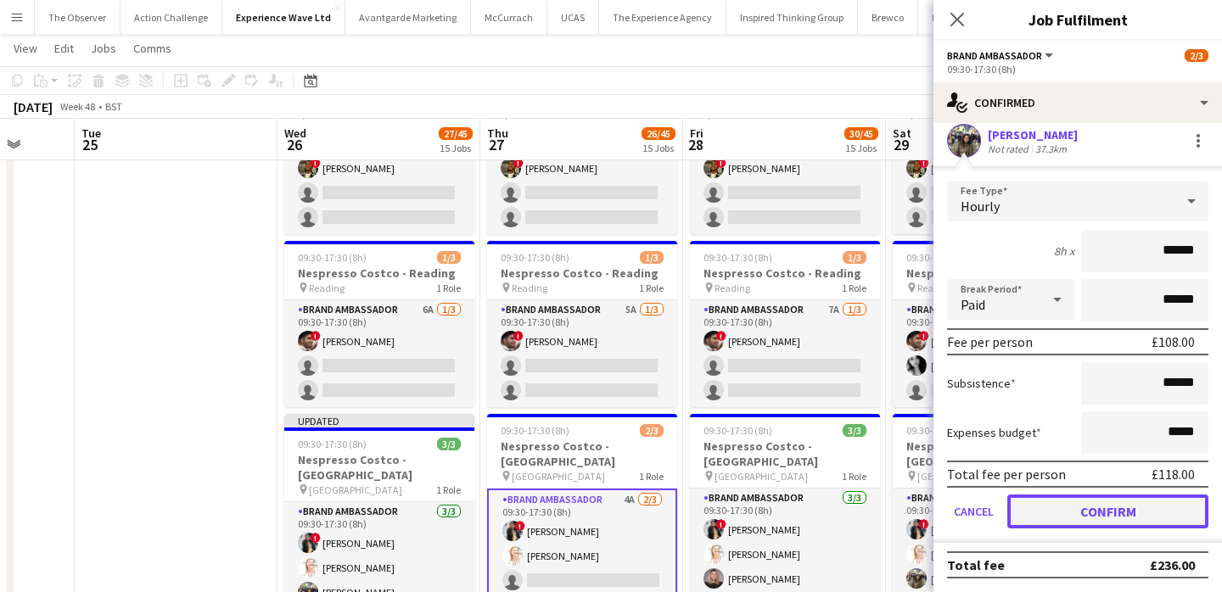
click at [1081, 507] on button "Confirm" at bounding box center [1107, 512] width 201 height 34
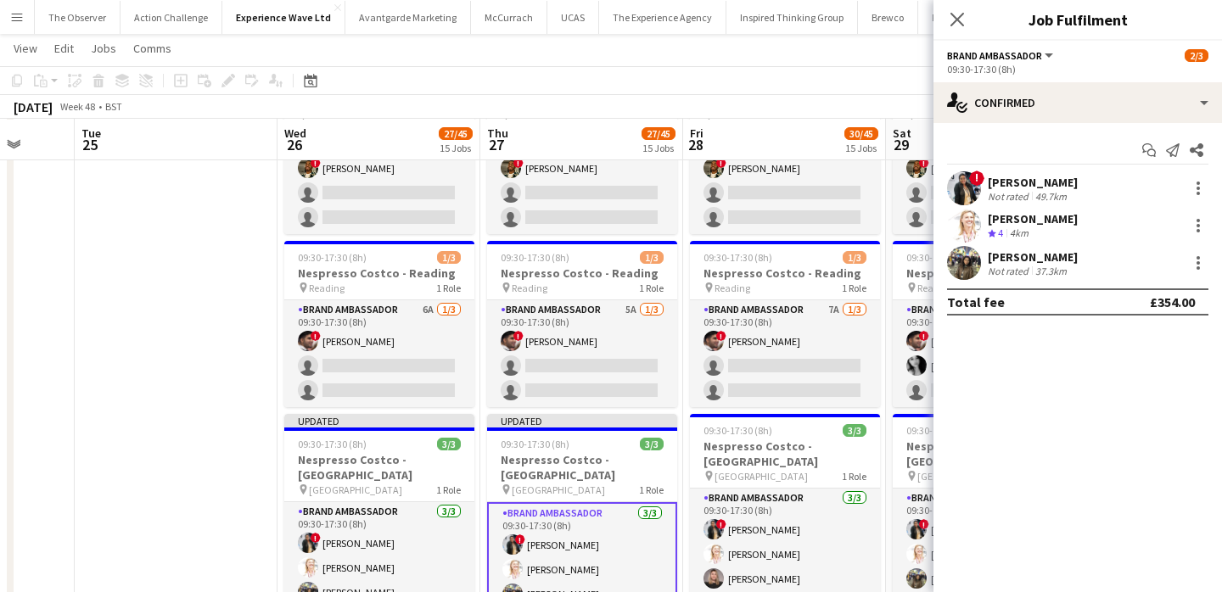
scroll to position [0, 0]
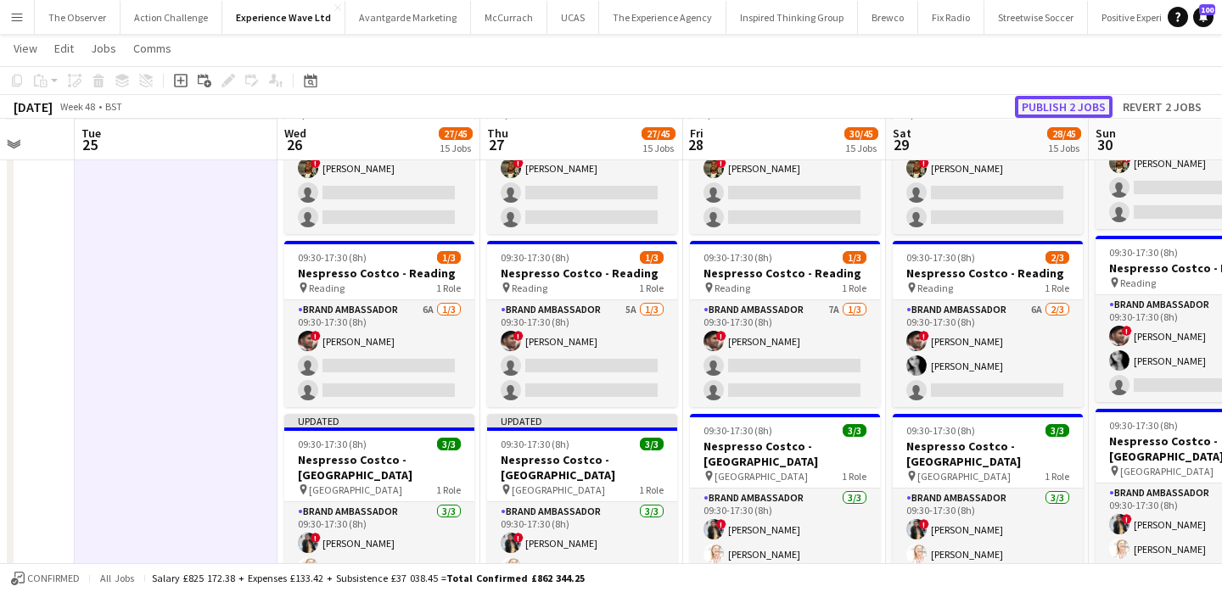
click at [1084, 114] on button "Publish 2 jobs" at bounding box center [1064, 107] width 98 height 22
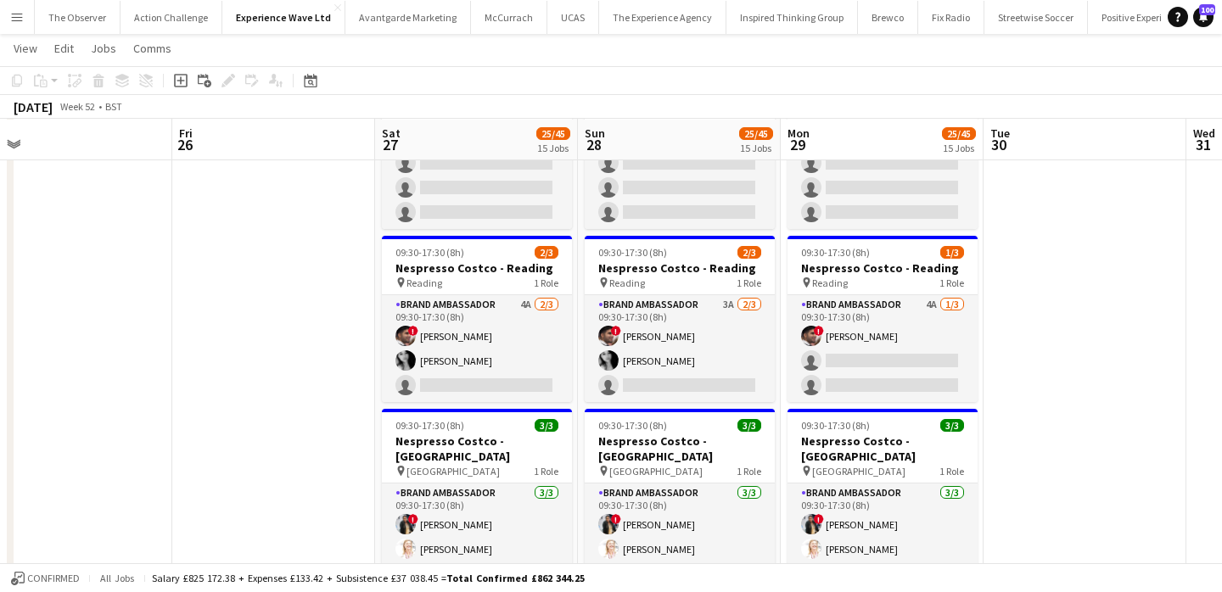
scroll to position [0, 848]
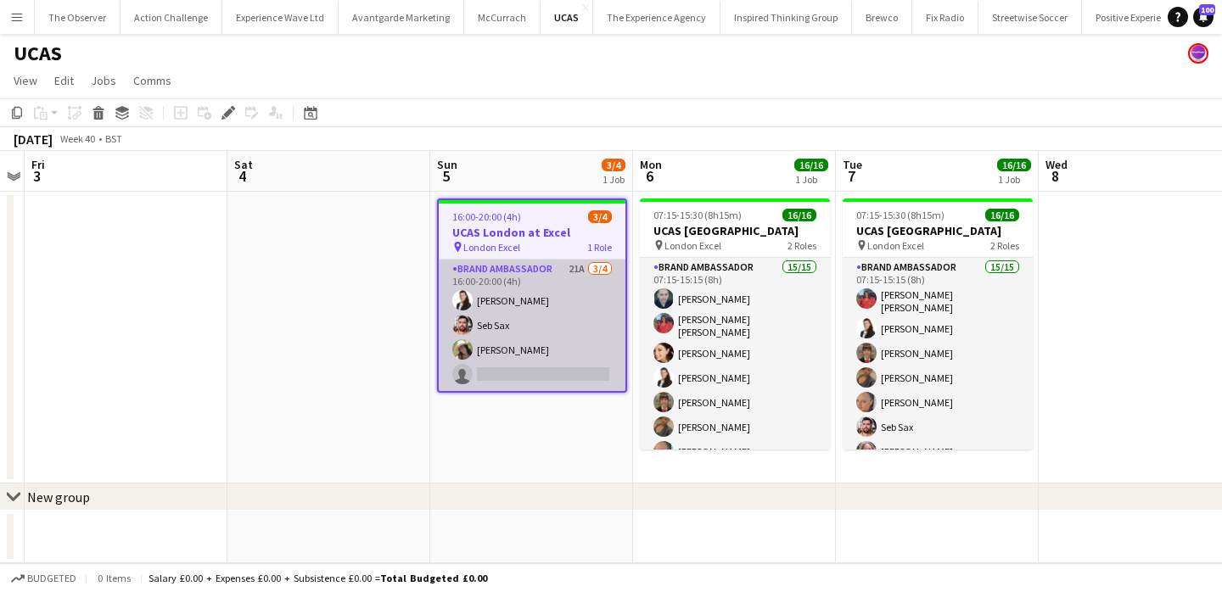
click at [577, 271] on app-card-role "Brand Ambassador 21A [DATE] 16:00-20:00 (4h) [PERSON_NAME] Seb Sax [PERSON_NAME…" at bounding box center [532, 326] width 187 height 132
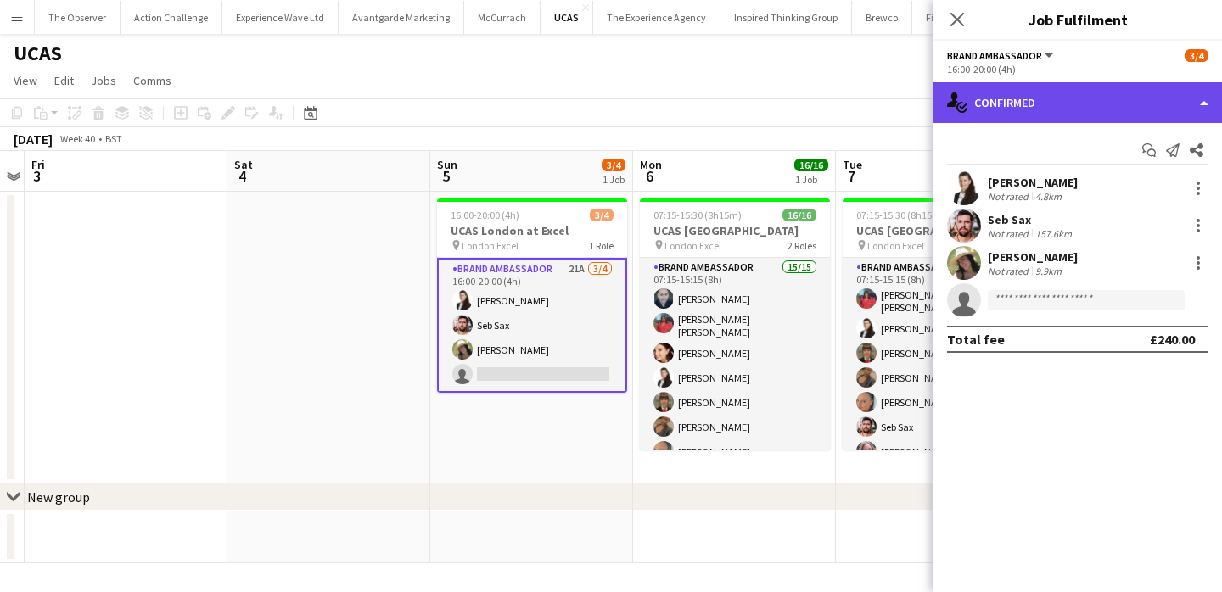
click at [1078, 93] on div "single-neutral-actions-check-2 Confirmed" at bounding box center [1077, 102] width 288 height 41
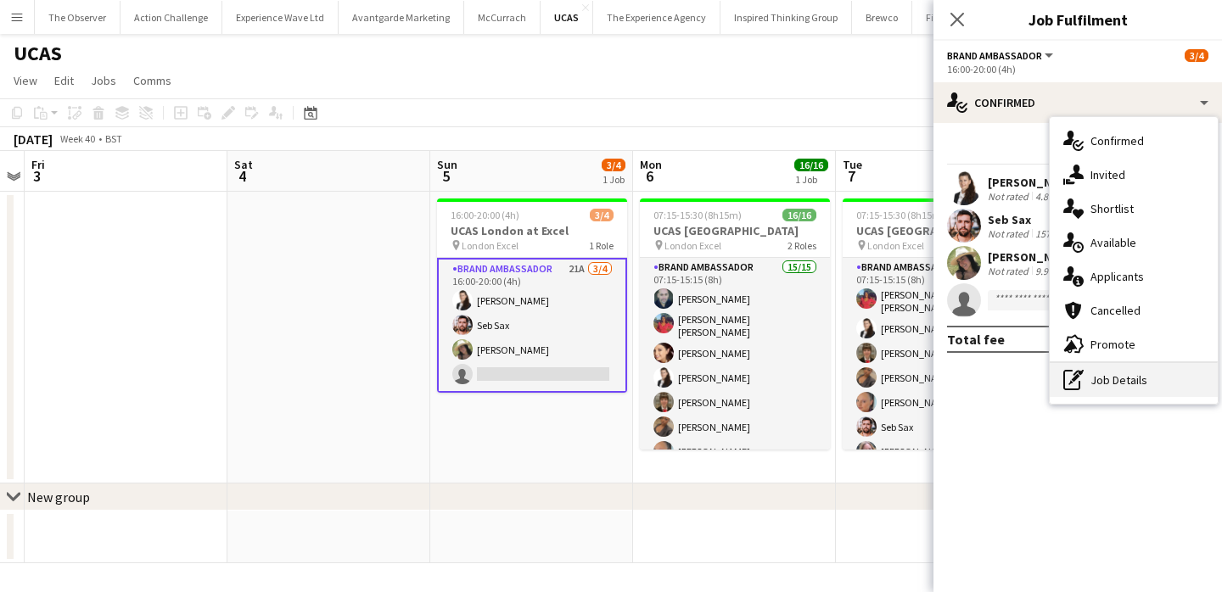
click at [1096, 382] on div "pen-write Job Details" at bounding box center [1134, 380] width 168 height 34
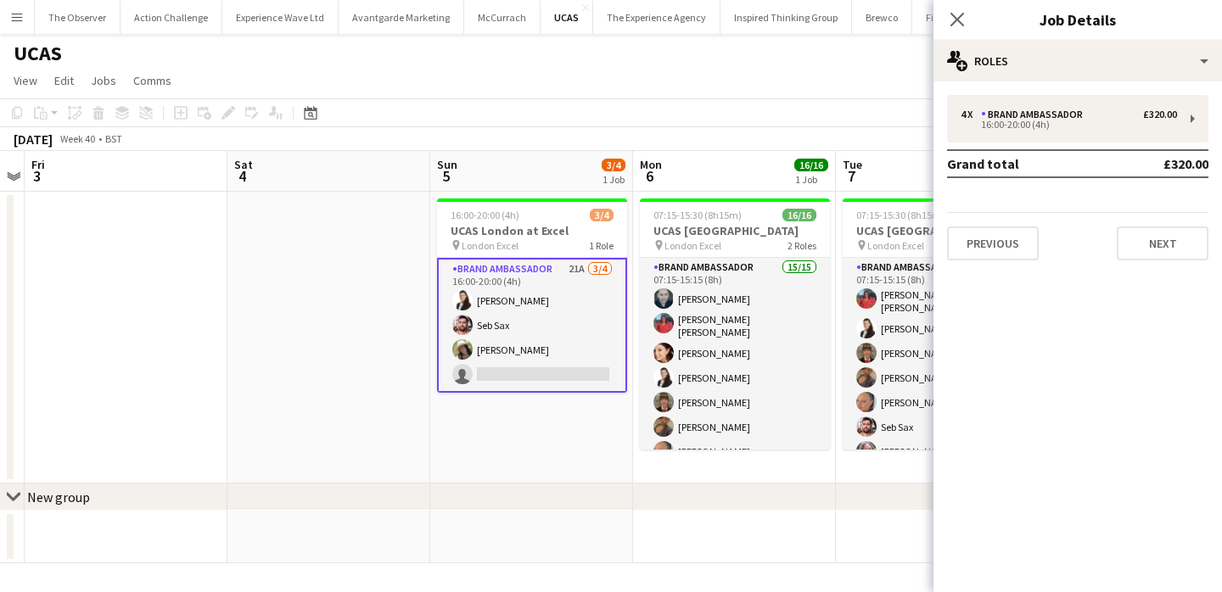
click at [8, 17] on button "Menu" at bounding box center [17, 17] width 34 height 34
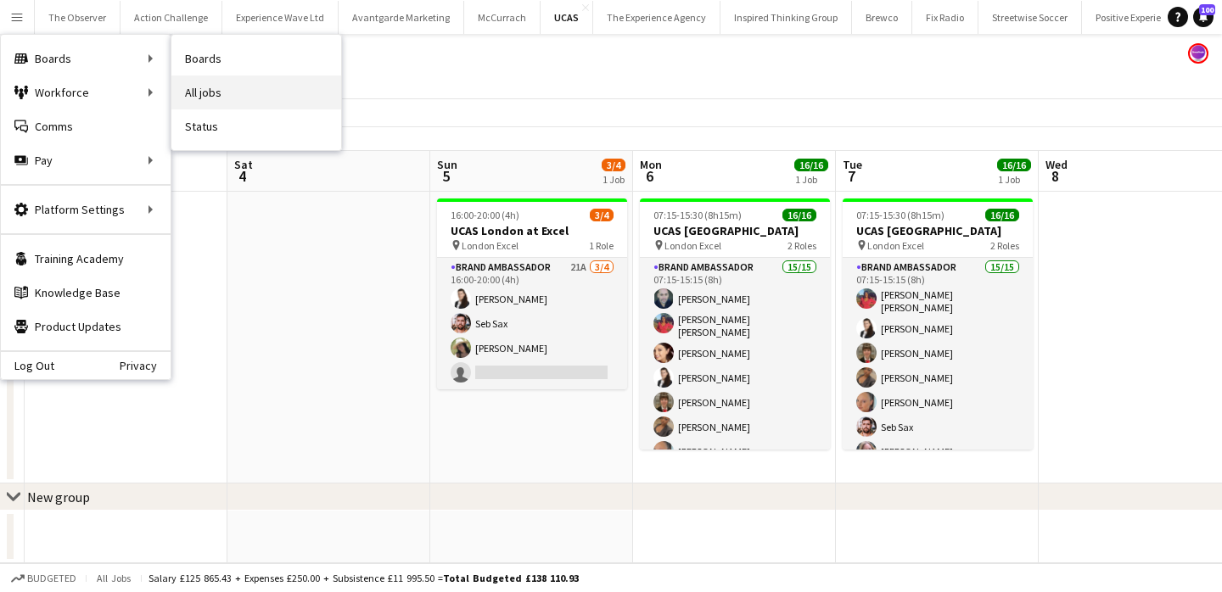
click at [200, 84] on link "All jobs" at bounding box center [256, 93] width 170 height 34
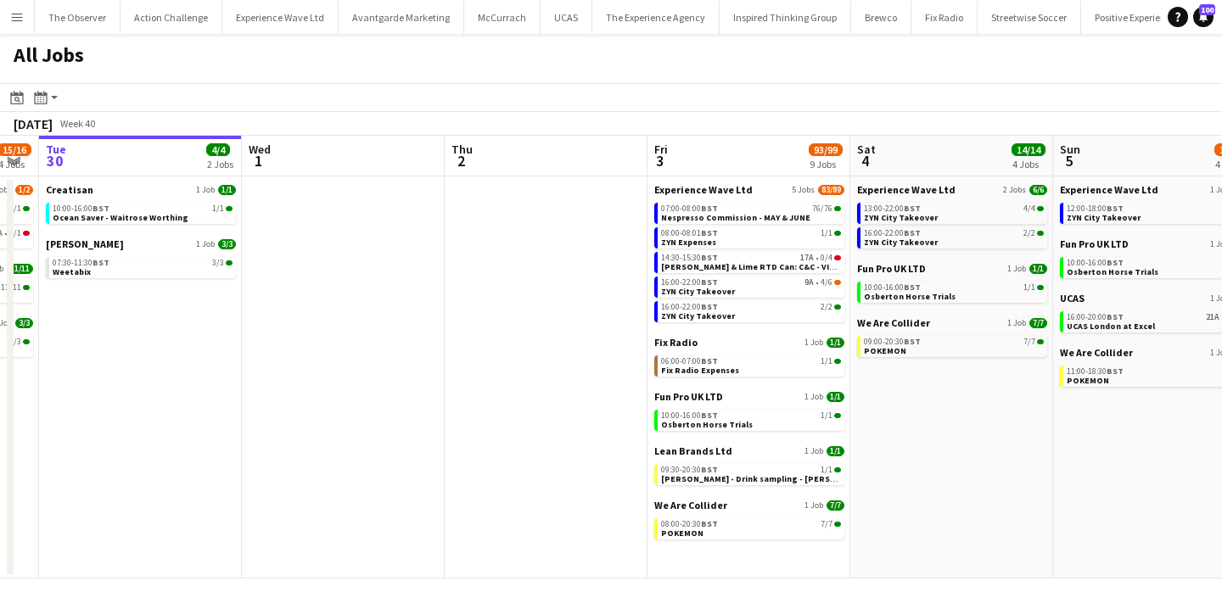
scroll to position [0, 488]
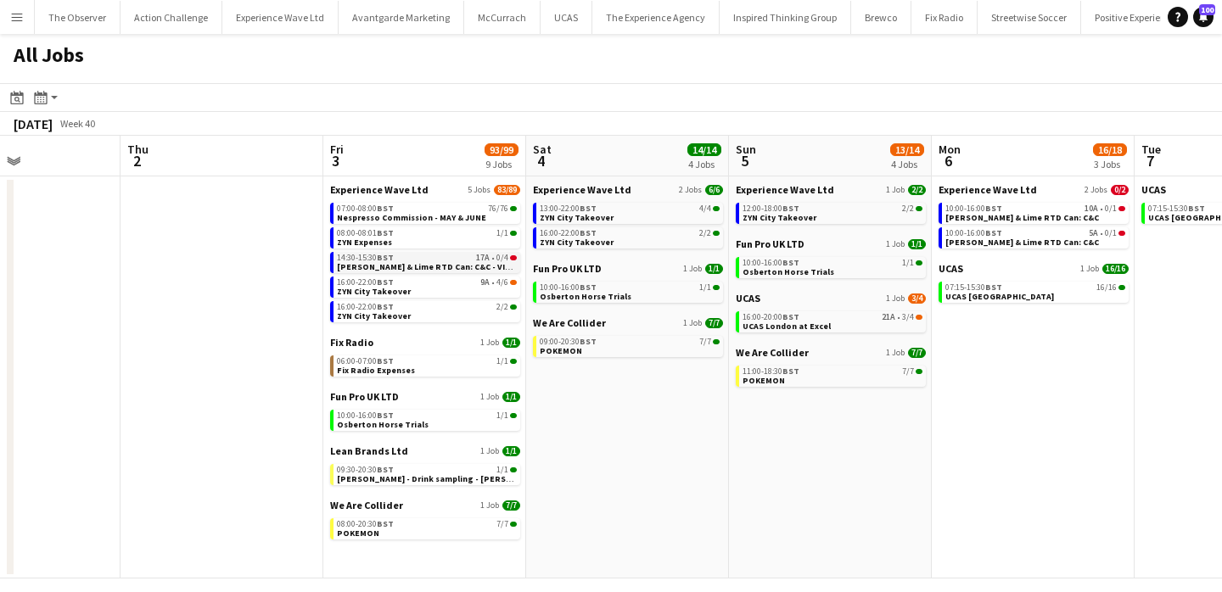
click at [470, 262] on span "[PERSON_NAME] & Lime RTD Can: C&C - VIRTUAL TRAINING" at bounding box center [455, 266] width 237 height 11
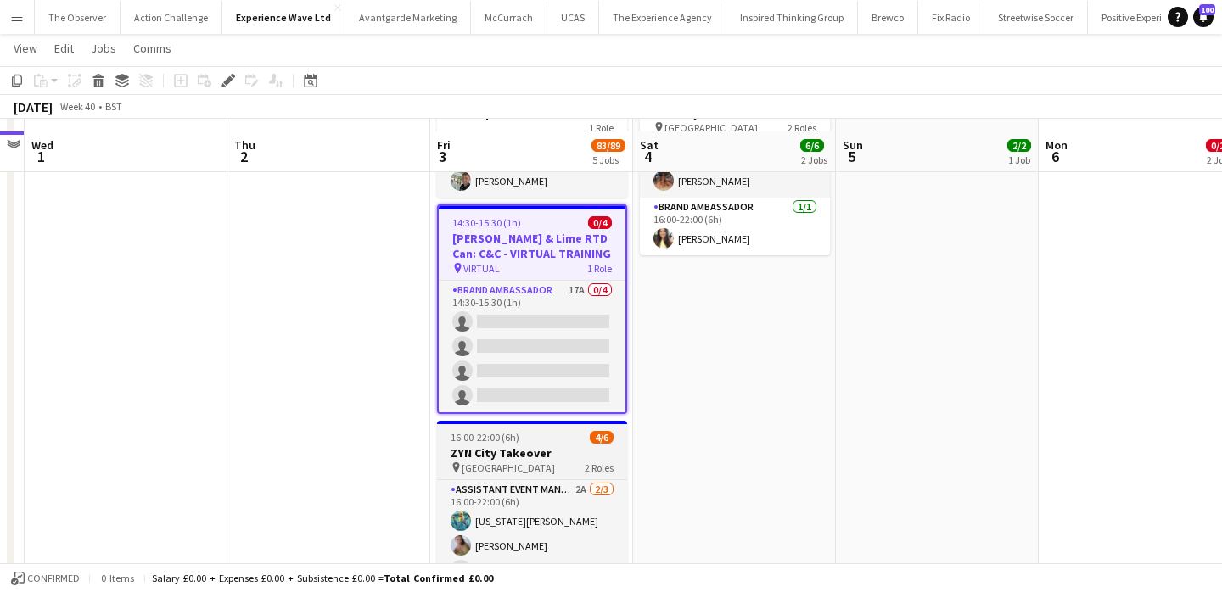
scroll to position [367, 0]
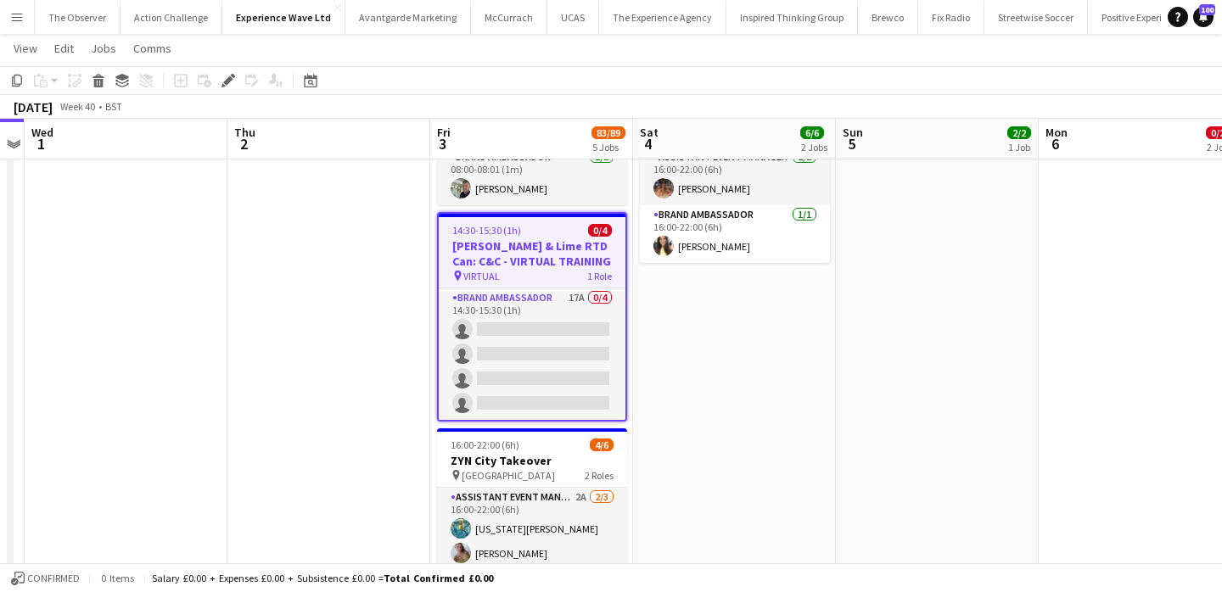
click at [563, 262] on h3 "[PERSON_NAME] & Lime RTD Can: C&C - VIRTUAL TRAINING" at bounding box center [532, 253] width 187 height 31
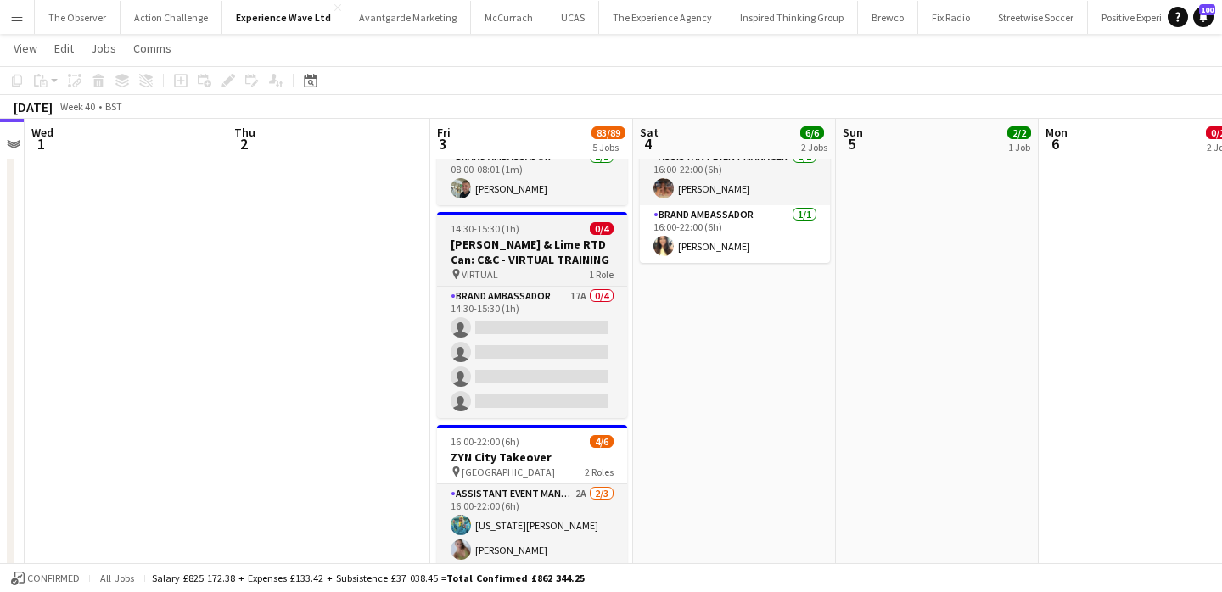
click at [563, 262] on h3 "[PERSON_NAME] & Lime RTD Can: C&C - VIRTUAL TRAINING" at bounding box center [532, 252] width 190 height 31
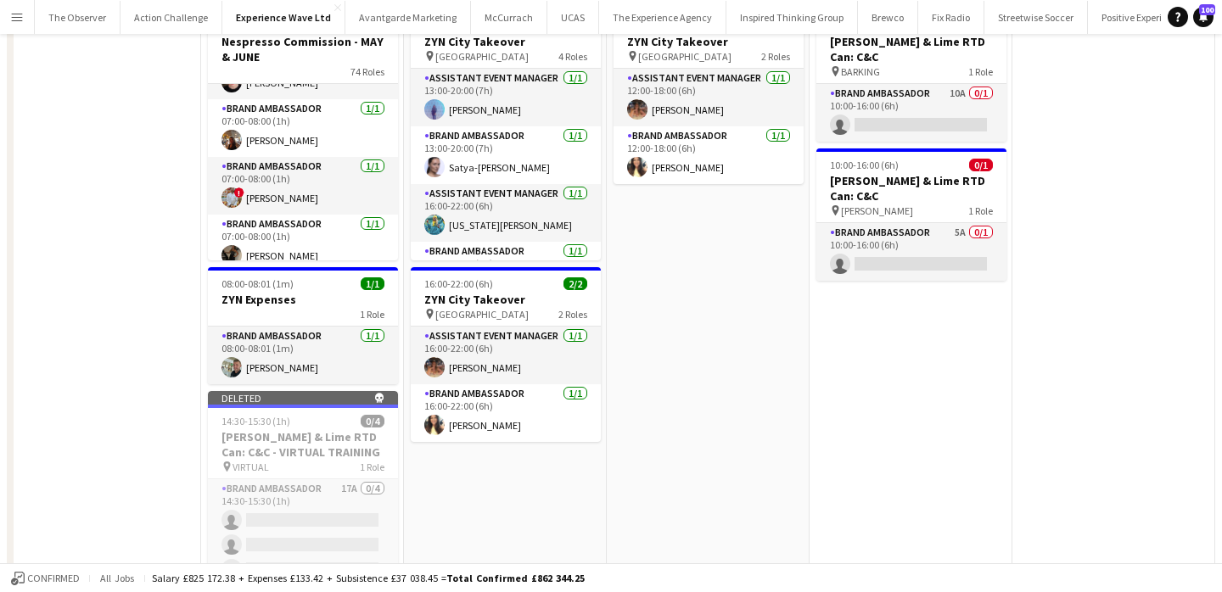
scroll to position [0, 0]
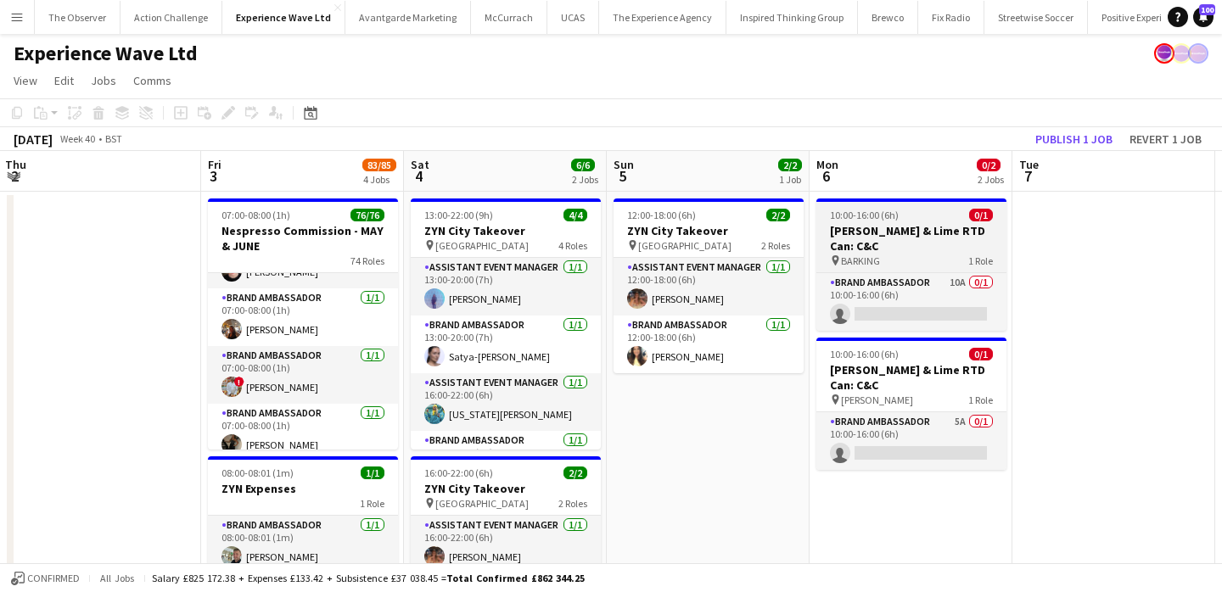
click at [901, 242] on h3 "[PERSON_NAME] & Lime RTD Can: C&C" at bounding box center [911, 238] width 190 height 31
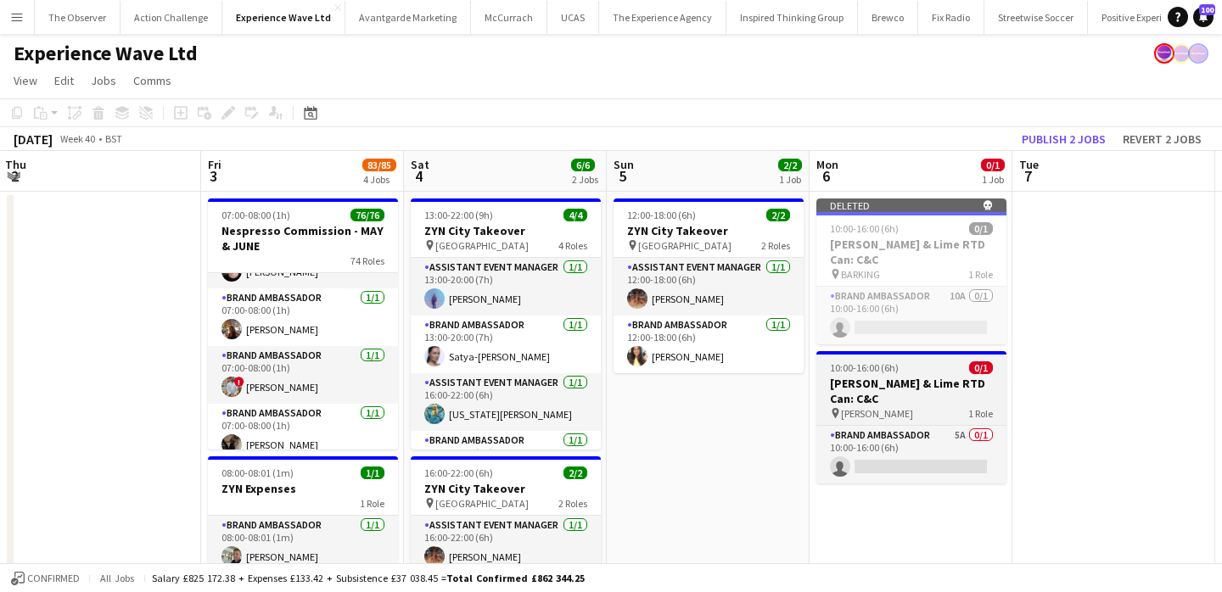
click at [910, 371] on div "10:00-16:00 (6h) 0/1" at bounding box center [911, 367] width 190 height 13
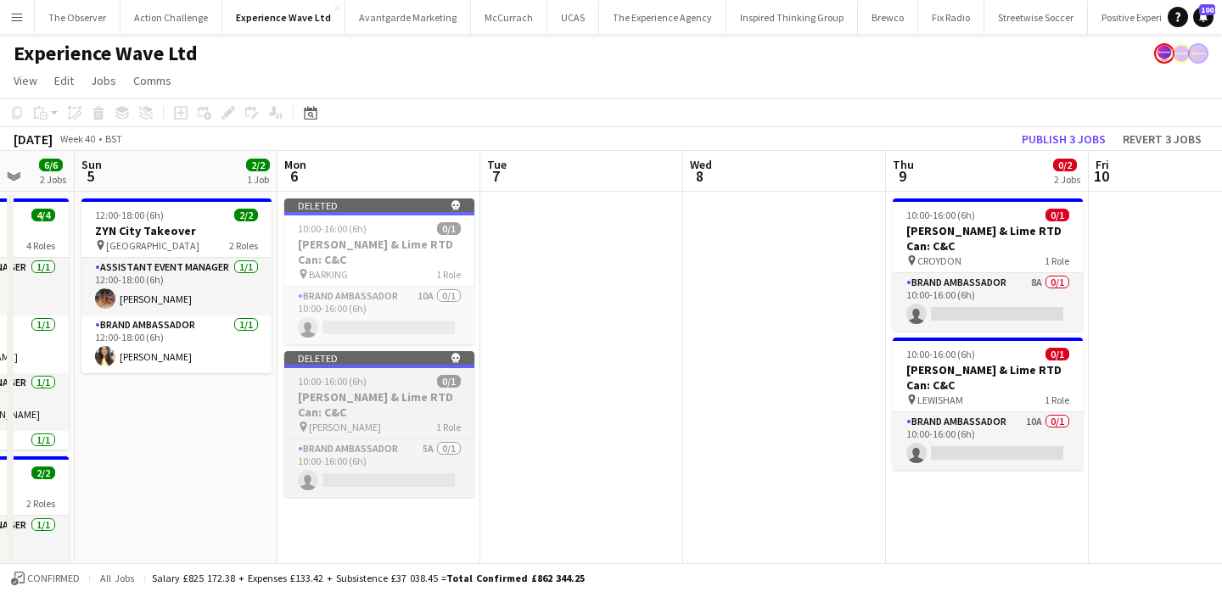
scroll to position [0, 540]
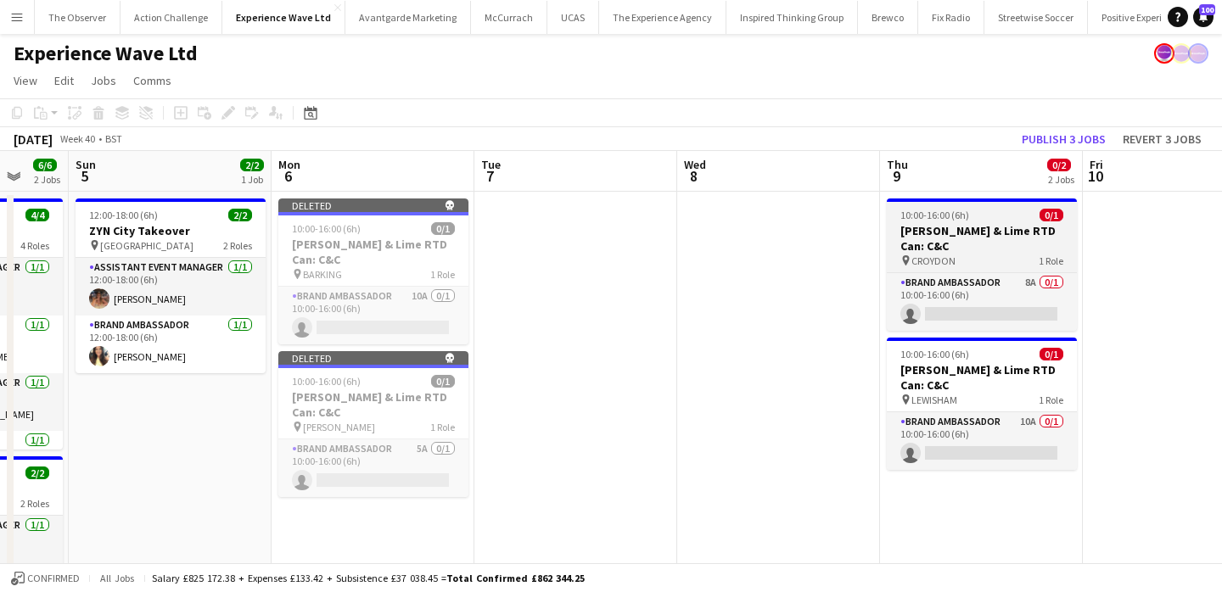
click at [963, 260] on div "pin CROYDON 1 Role" at bounding box center [982, 261] width 190 height 14
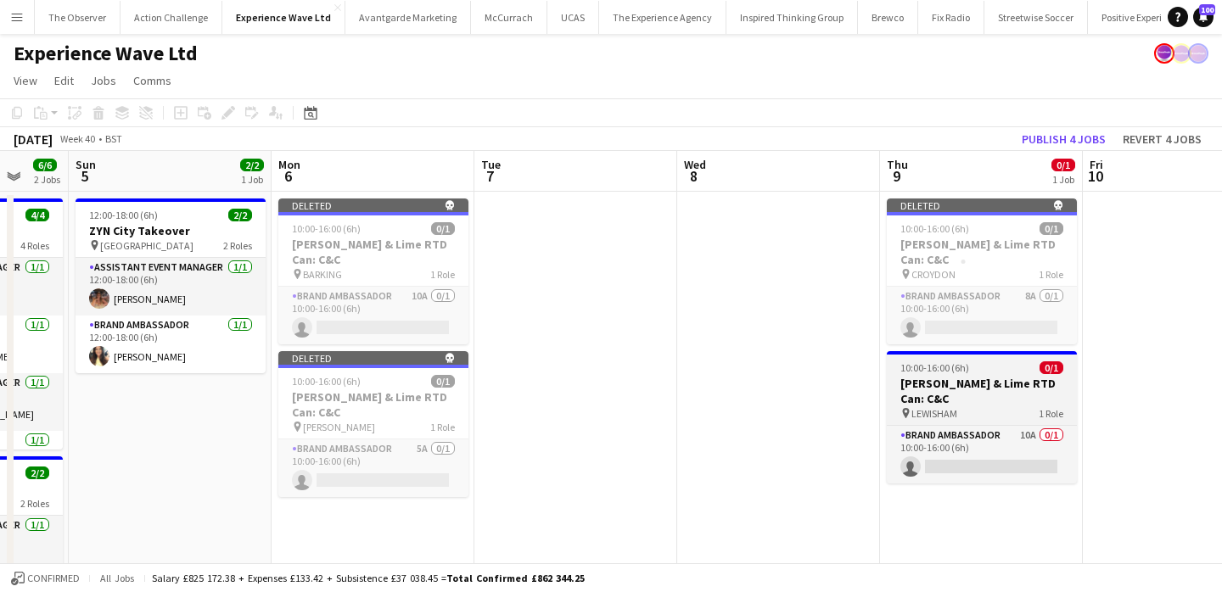
click at [967, 378] on h3 "[PERSON_NAME] & Lime RTD Can: C&C" at bounding box center [982, 391] width 190 height 31
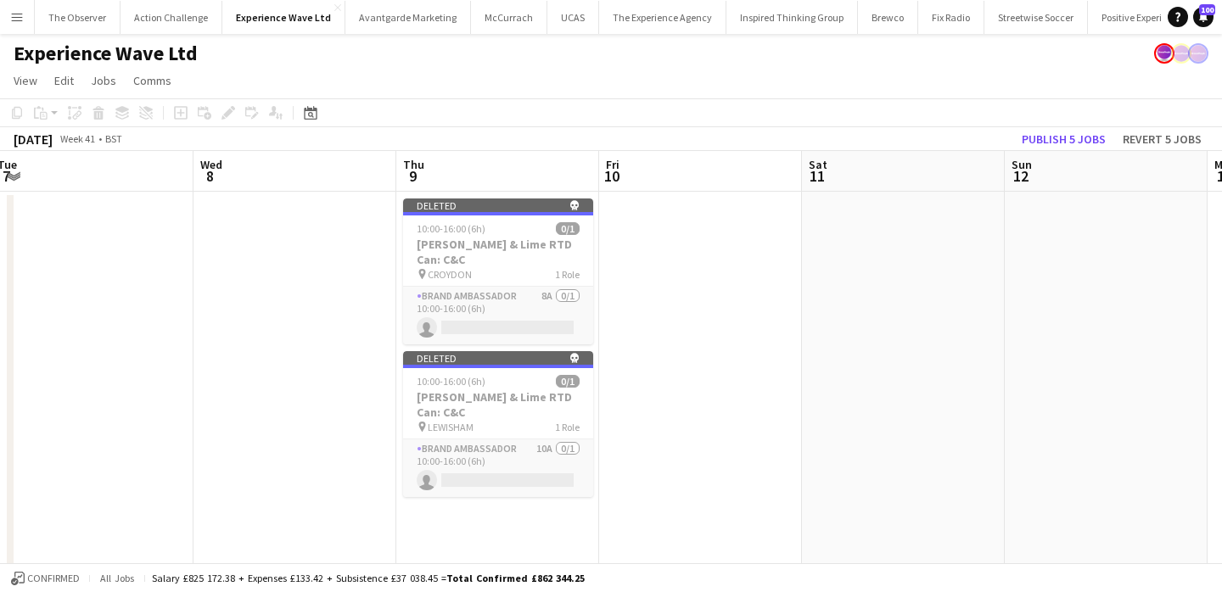
scroll to position [0, 412]
click at [1094, 138] on button "Publish 5 jobs" at bounding box center [1064, 139] width 98 height 22
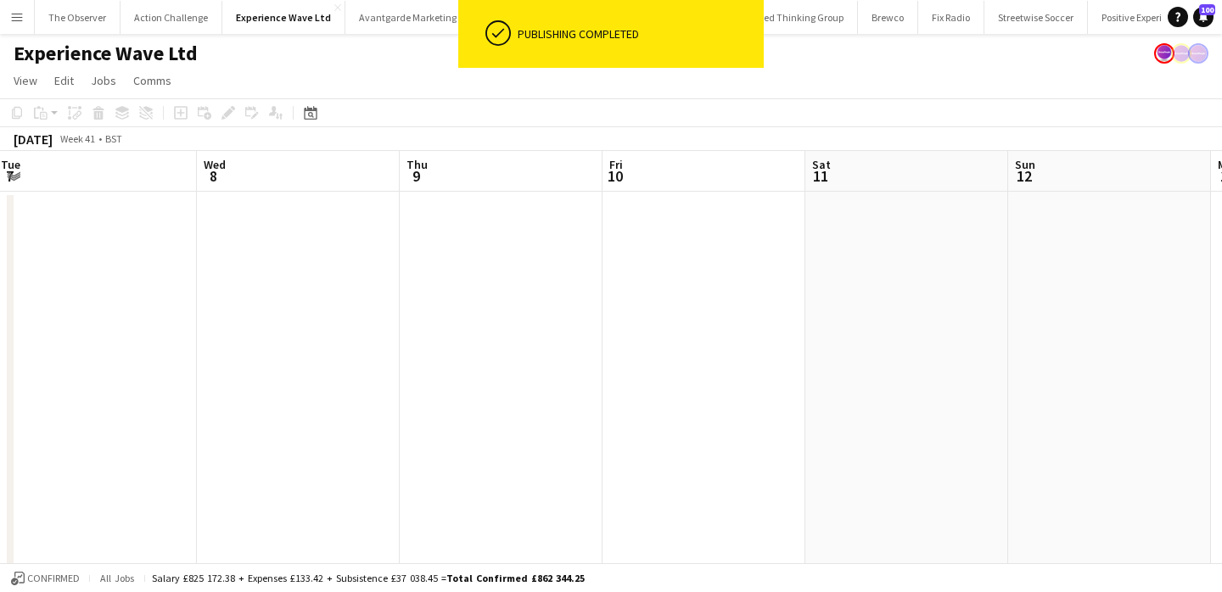
click at [12, 18] on app-icon "Menu" at bounding box center [17, 17] width 14 height 14
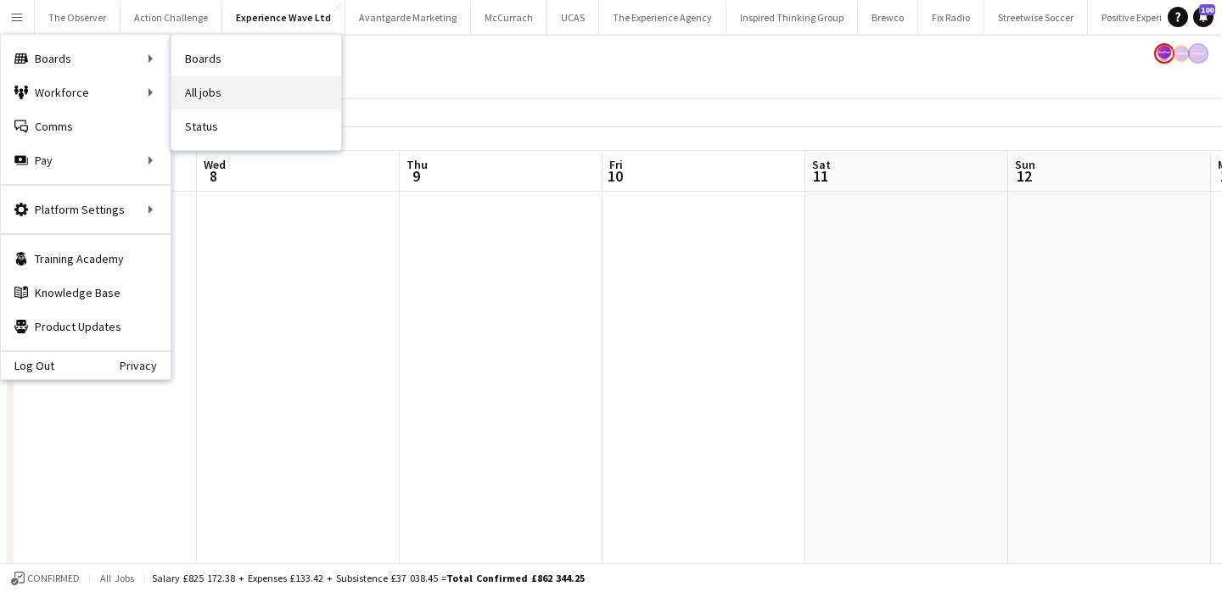
click at [185, 85] on link "All jobs" at bounding box center [256, 93] width 170 height 34
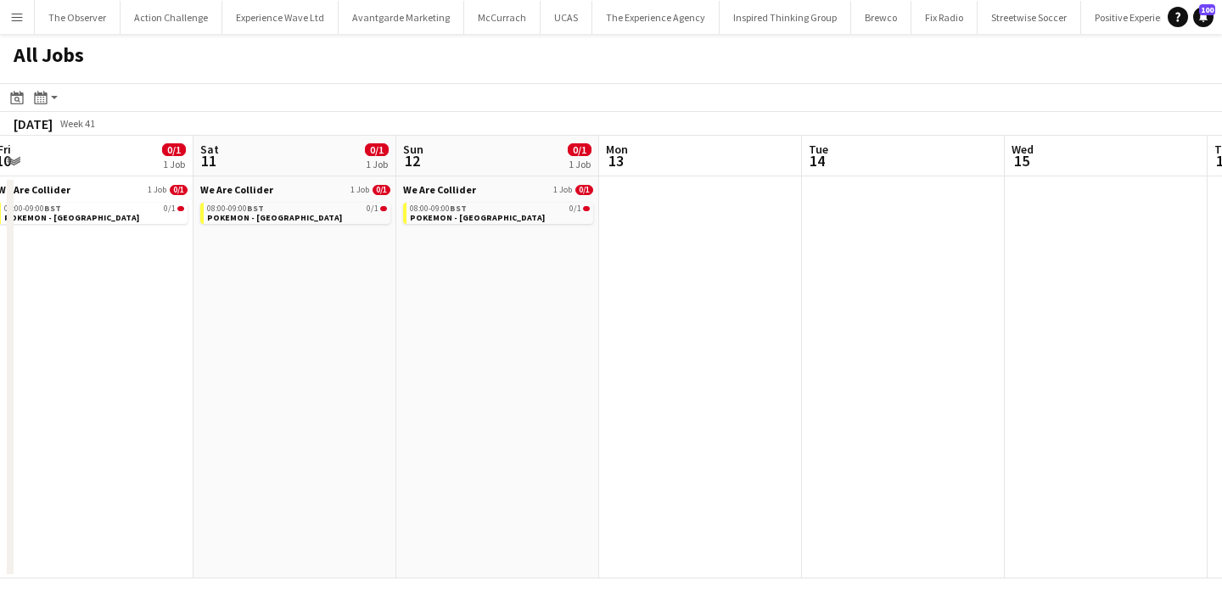
scroll to position [0, 389]
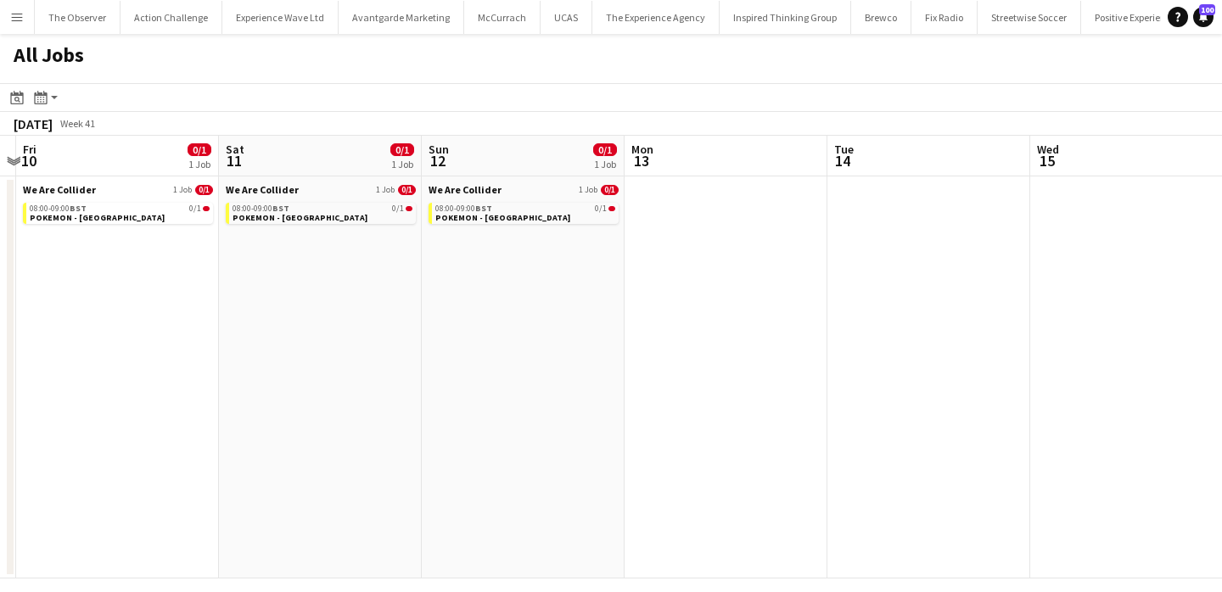
click at [3, 18] on button "Menu" at bounding box center [17, 17] width 34 height 34
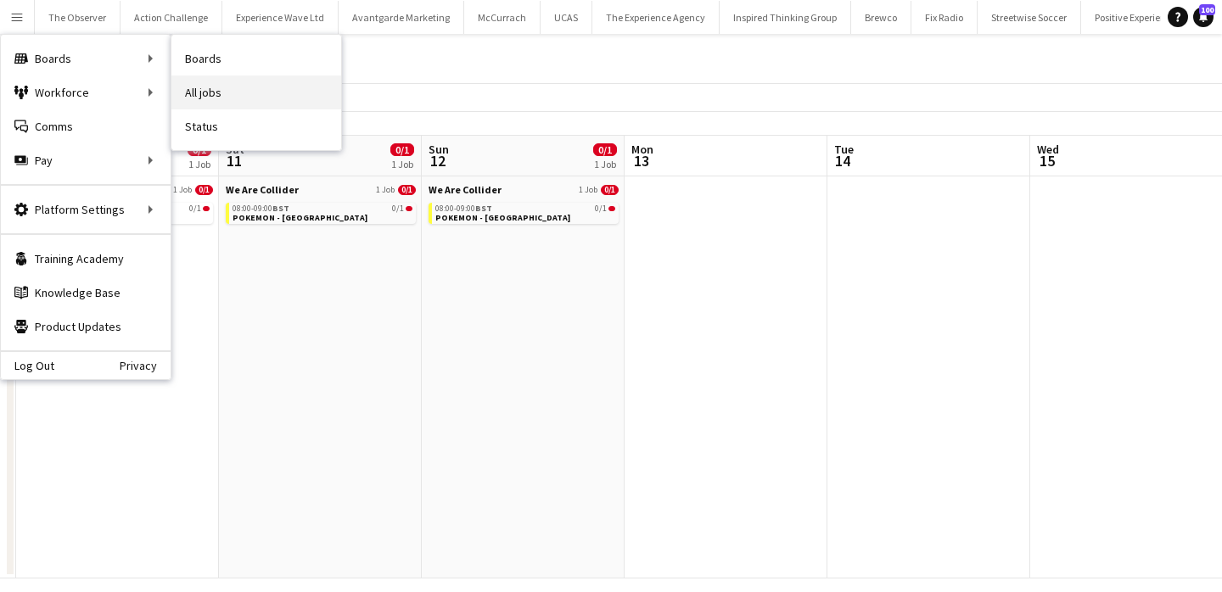
click at [184, 86] on link "All jobs" at bounding box center [256, 93] width 170 height 34
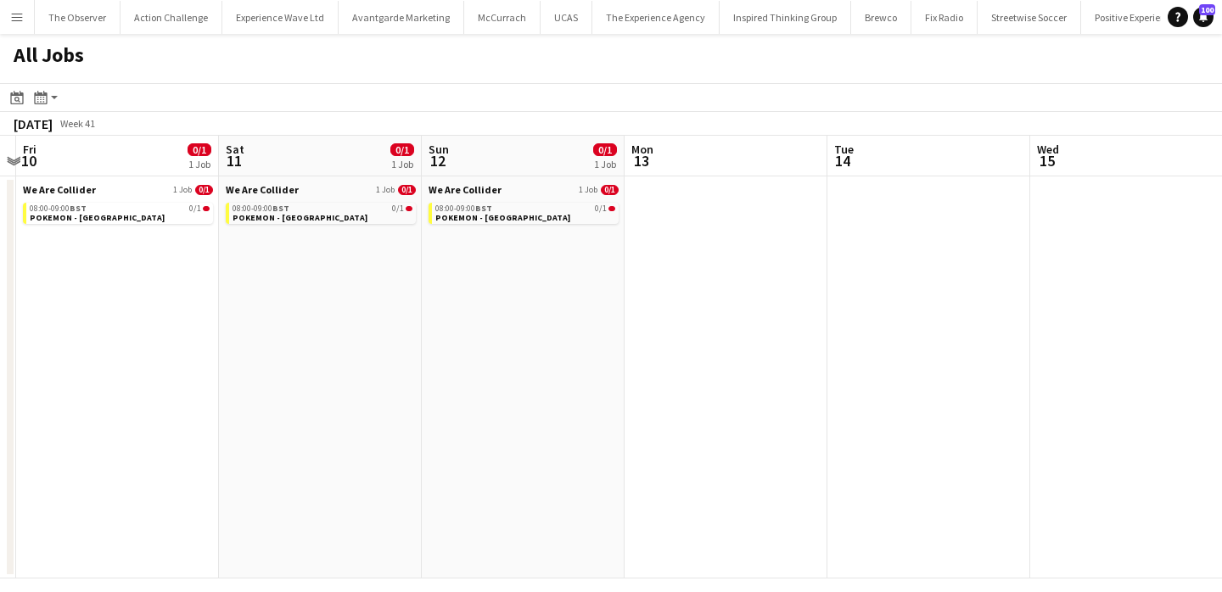
click at [9, 25] on button "Menu" at bounding box center [17, 17] width 34 height 34
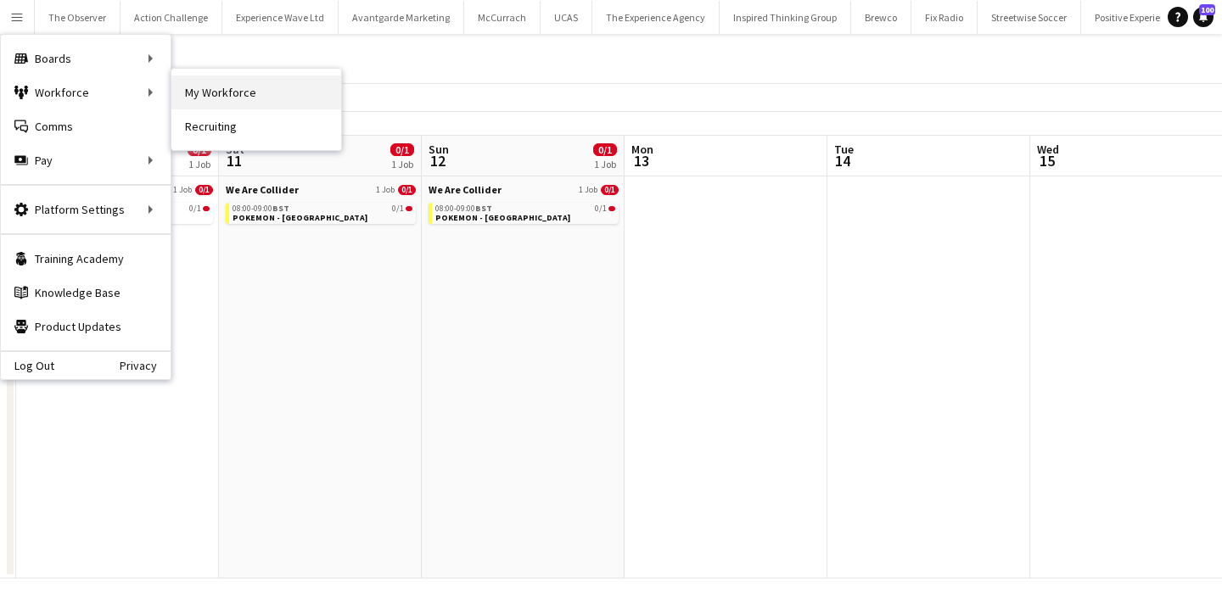
click at [203, 94] on link "My Workforce" at bounding box center [256, 93] width 170 height 34
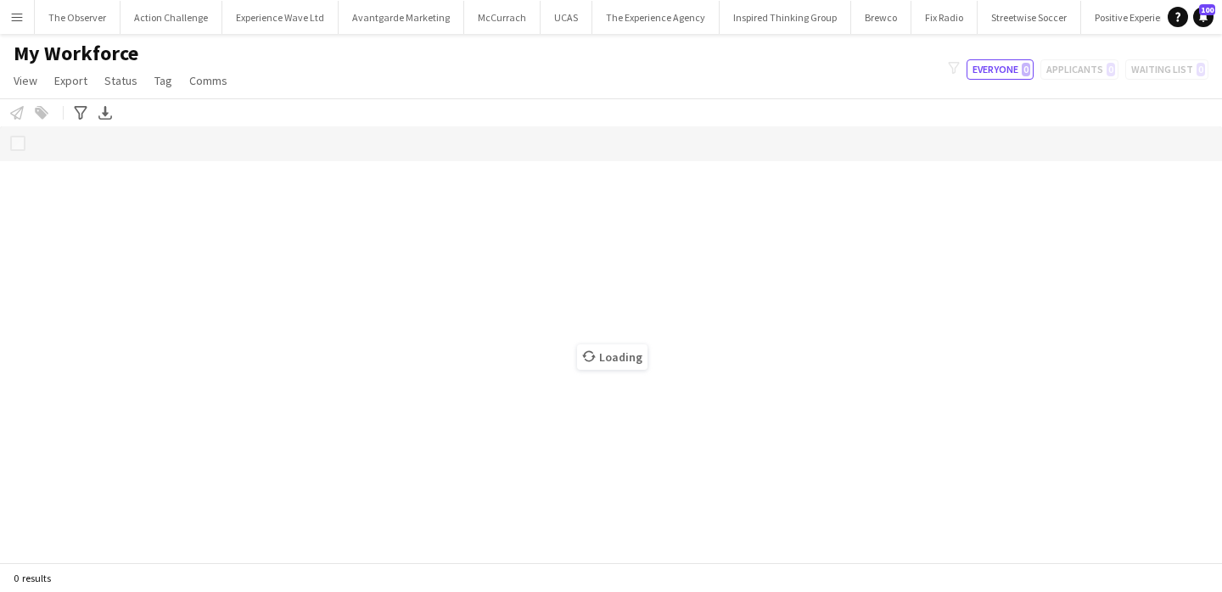
click at [15, 23] on app-icon "Menu" at bounding box center [17, 17] width 14 height 14
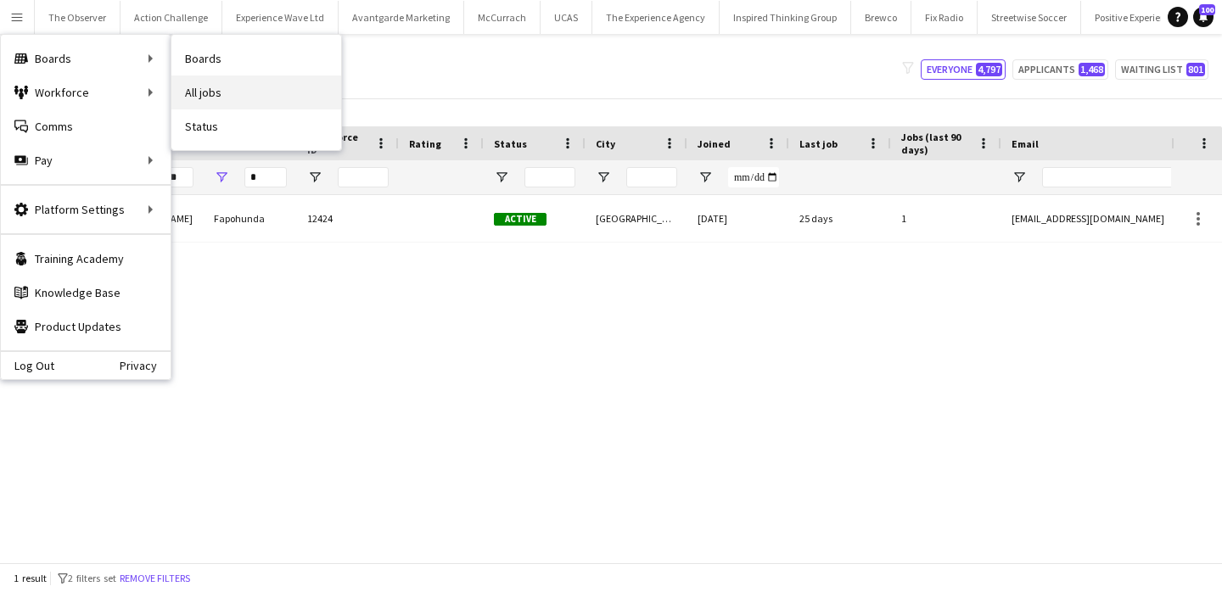
click at [198, 95] on link "All jobs" at bounding box center [256, 93] width 170 height 34
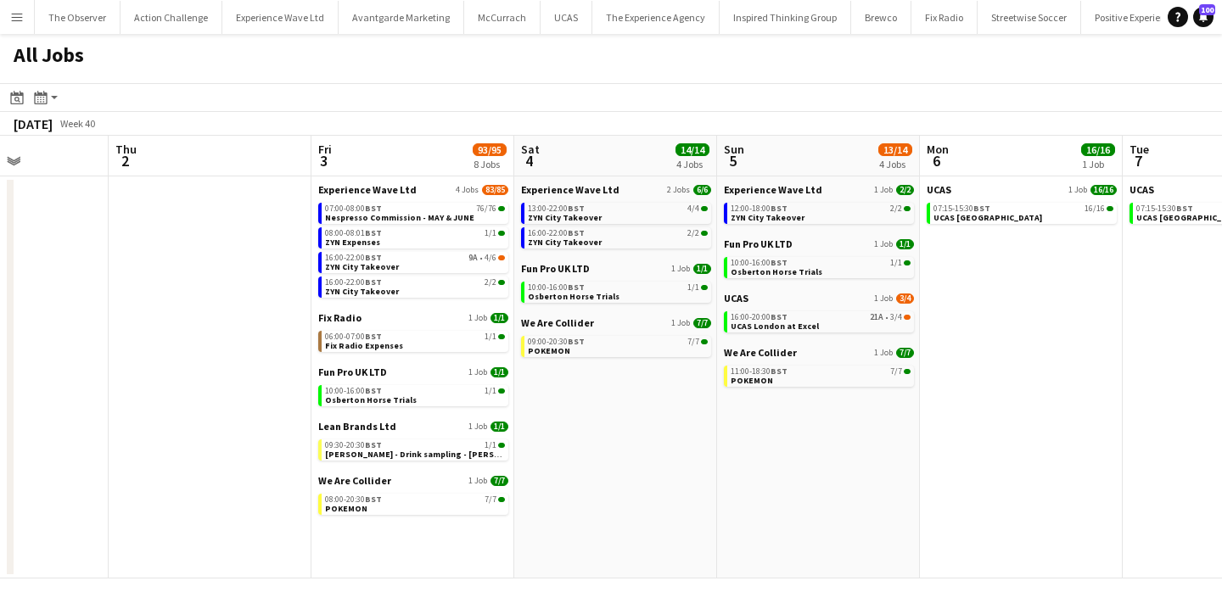
scroll to position [0, 509]
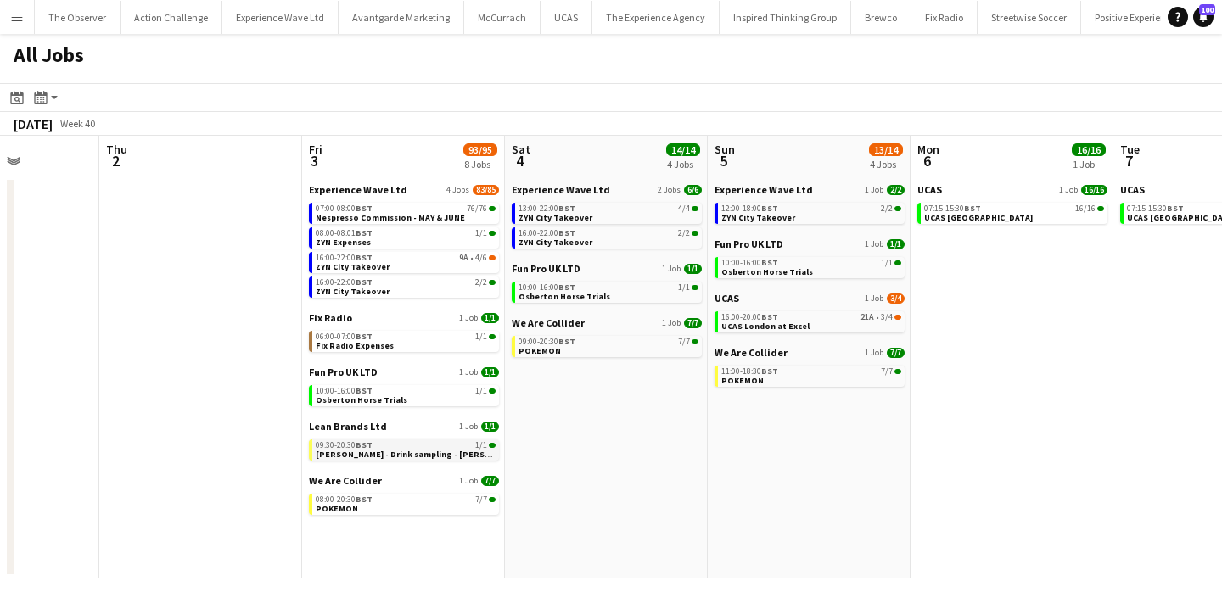
click at [409, 456] on span "[PERSON_NAME] - Drink sampling - [PERSON_NAME]" at bounding box center [421, 454] width 211 height 11
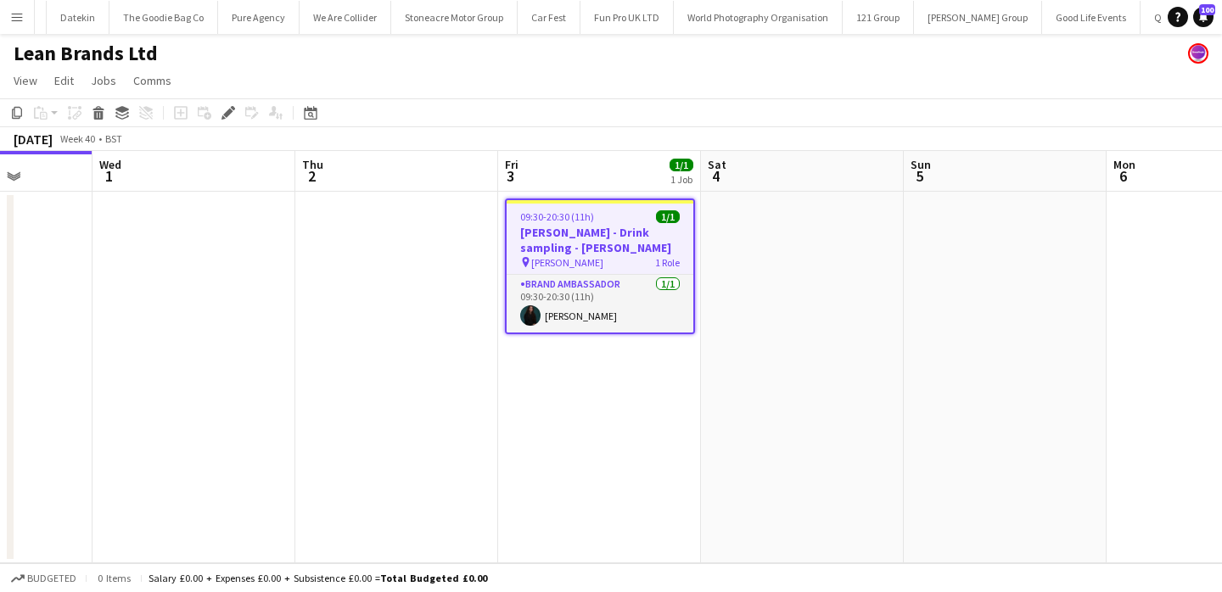
scroll to position [0, 718]
click at [31, 20] on button "Menu" at bounding box center [17, 17] width 34 height 34
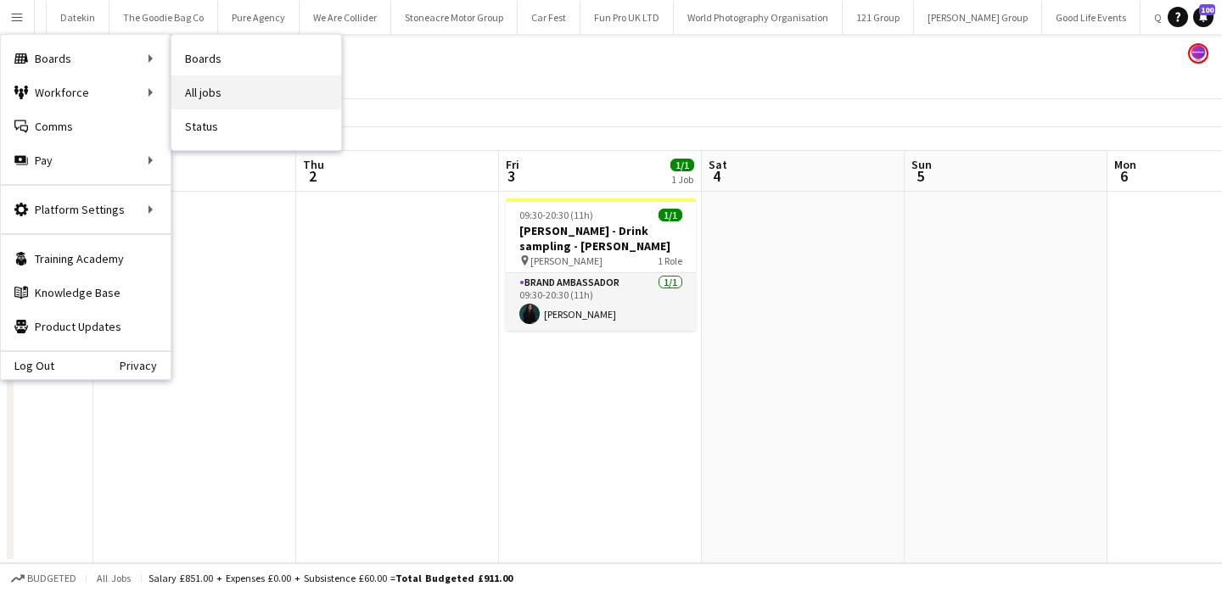
click at [220, 90] on link "All jobs" at bounding box center [256, 93] width 170 height 34
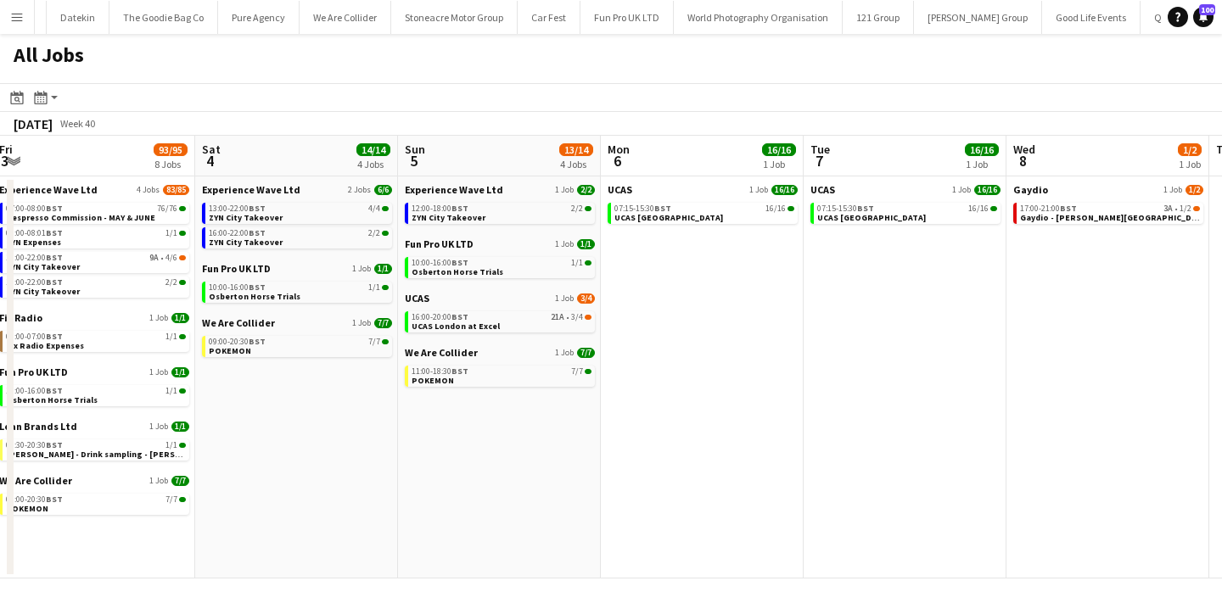
scroll to position [0, 672]
